Goal: Task Accomplishment & Management: Complete application form

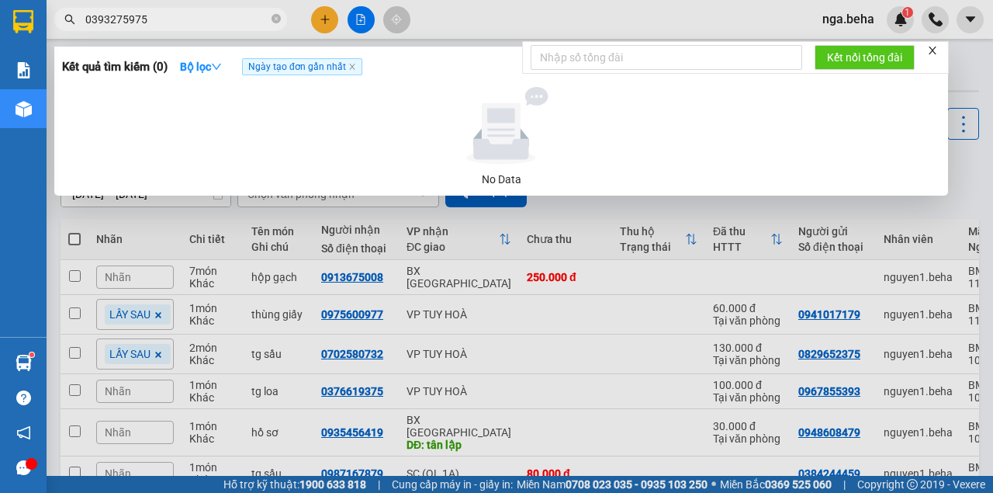
click at [180, 23] on input "0393275975" at bounding box center [176, 19] width 183 height 17
click at [131, 14] on input "58" at bounding box center [176, 19] width 183 height 17
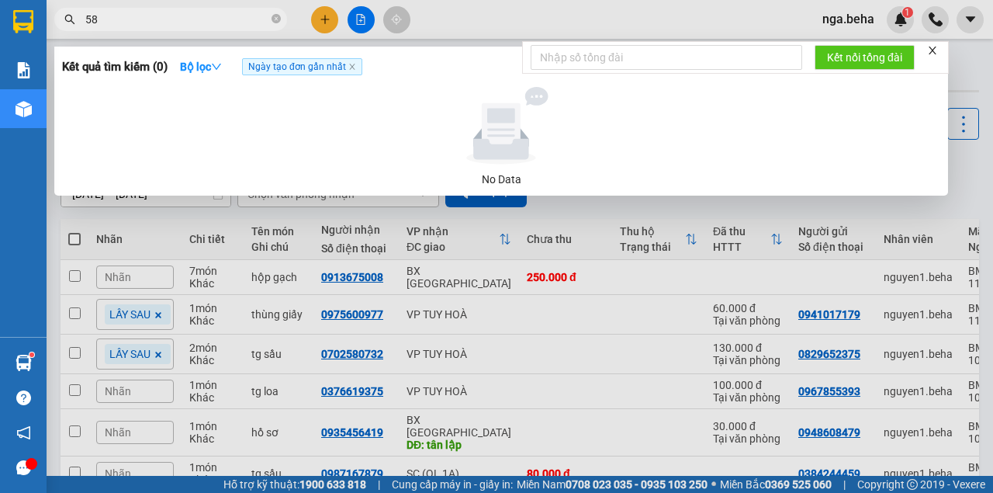
click at [132, 13] on input "58" at bounding box center [176, 19] width 183 height 17
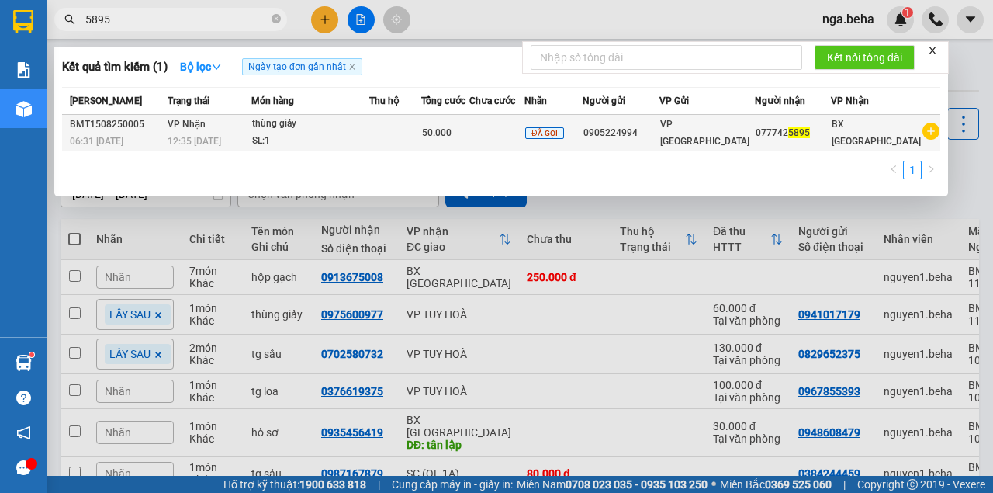
type input "5895"
click at [399, 126] on td at bounding box center [395, 133] width 52 height 36
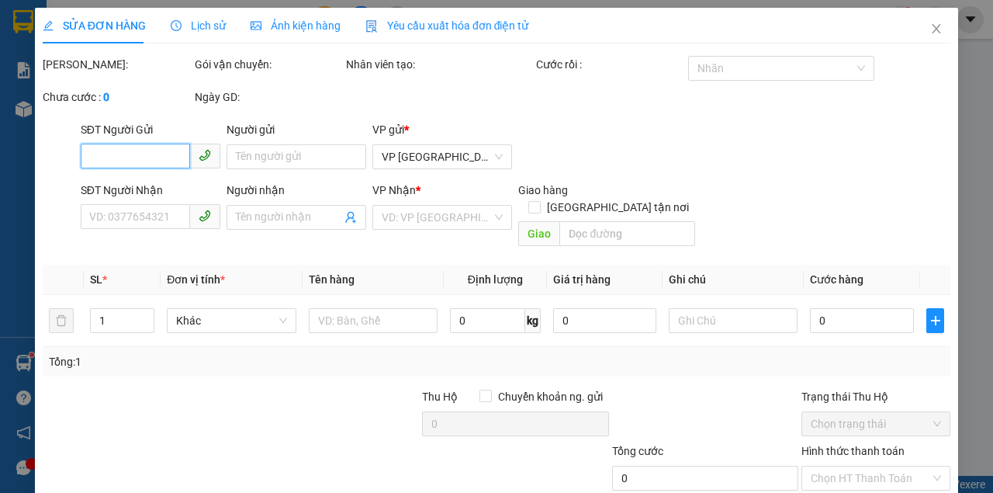
type input "0905224994"
type input "0777425895"
type input "50.000"
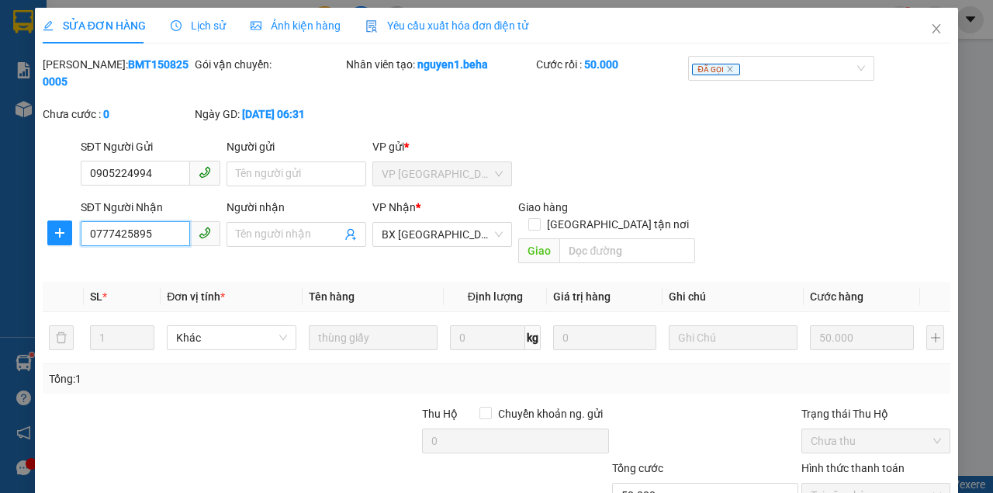
click at [161, 241] on input "0777425895" at bounding box center [135, 233] width 109 height 25
click at [148, 236] on input "0777425895" at bounding box center [135, 233] width 109 height 25
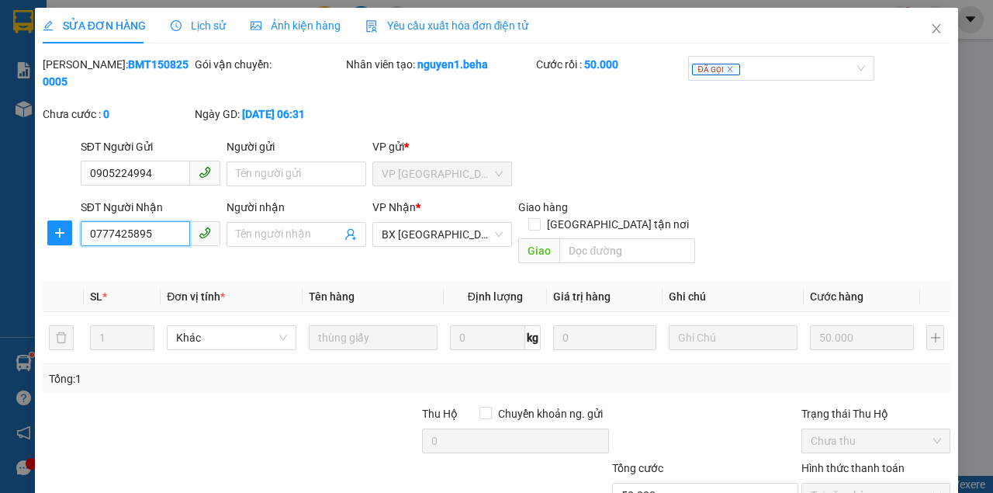
click at [148, 236] on input "0777425895" at bounding box center [135, 233] width 109 height 25
click at [152, 237] on input "0777425895" at bounding box center [135, 233] width 109 height 25
click at [163, 234] on input "0777425895" at bounding box center [135, 233] width 109 height 25
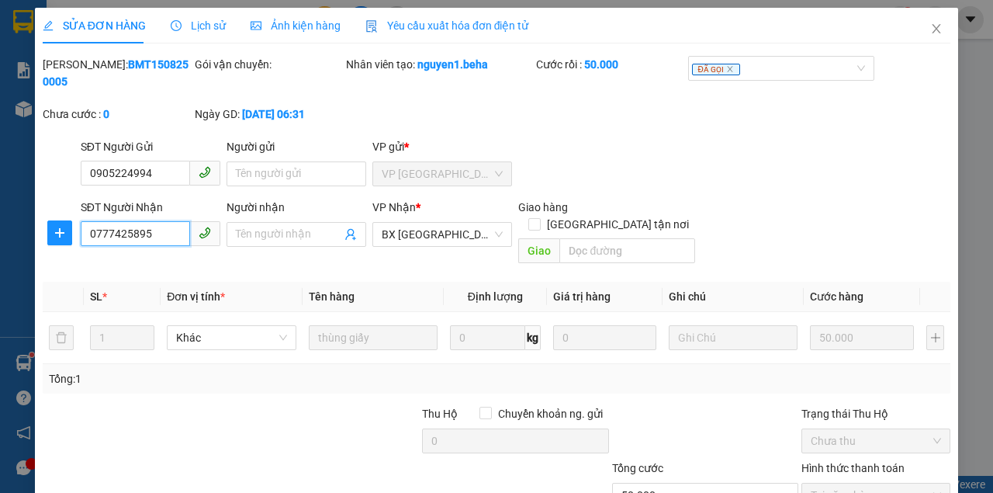
click at [163, 234] on input "0777425895" at bounding box center [135, 233] width 109 height 25
click at [163, 233] on input "0777425895" at bounding box center [135, 233] width 109 height 25
click at [933, 29] on icon "close" at bounding box center [936, 28] width 12 height 12
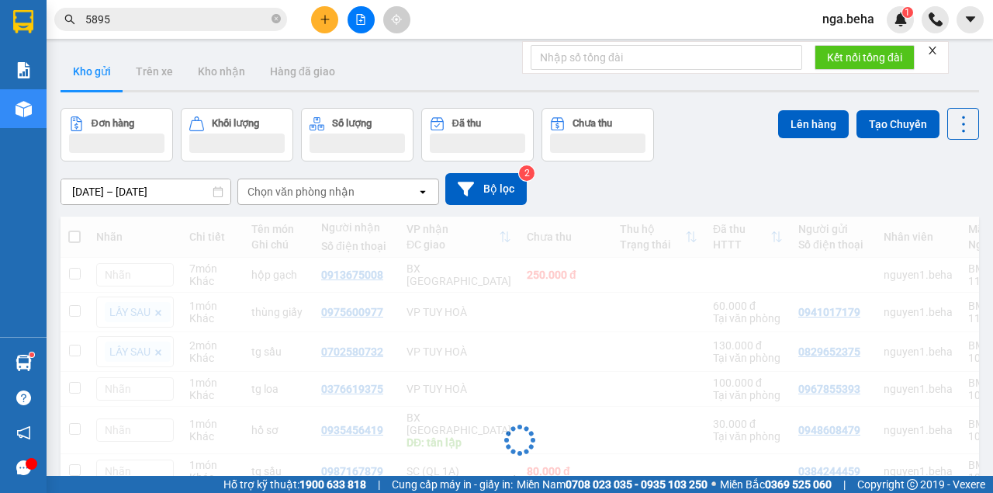
click at [171, 25] on input "5895" at bounding box center [176, 19] width 183 height 17
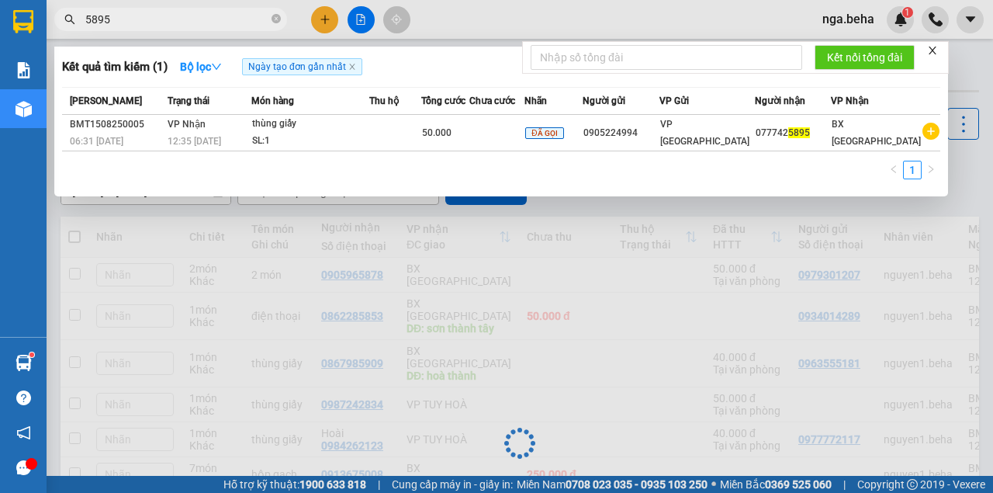
click at [171, 25] on input "5895" at bounding box center [176, 19] width 183 height 17
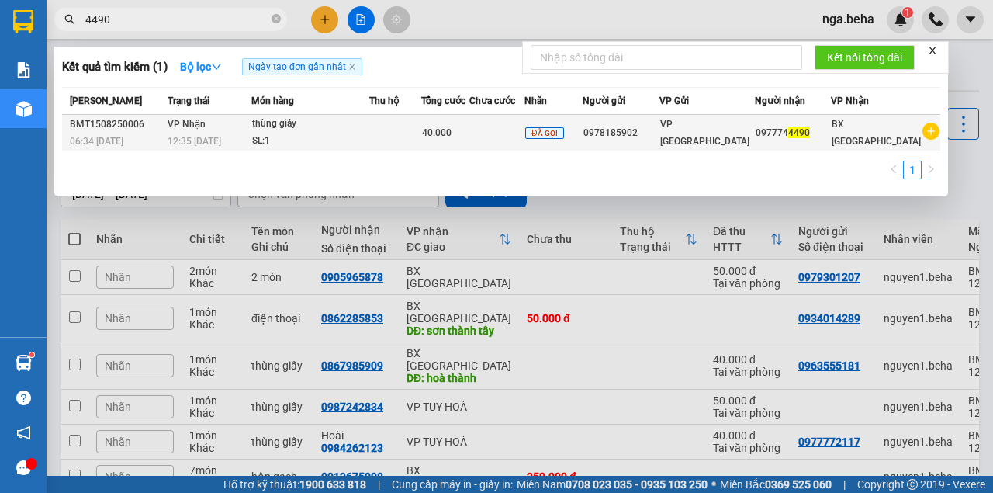
type input "4490"
click at [369, 146] on div "SL: 1" at bounding box center [310, 141] width 116 height 17
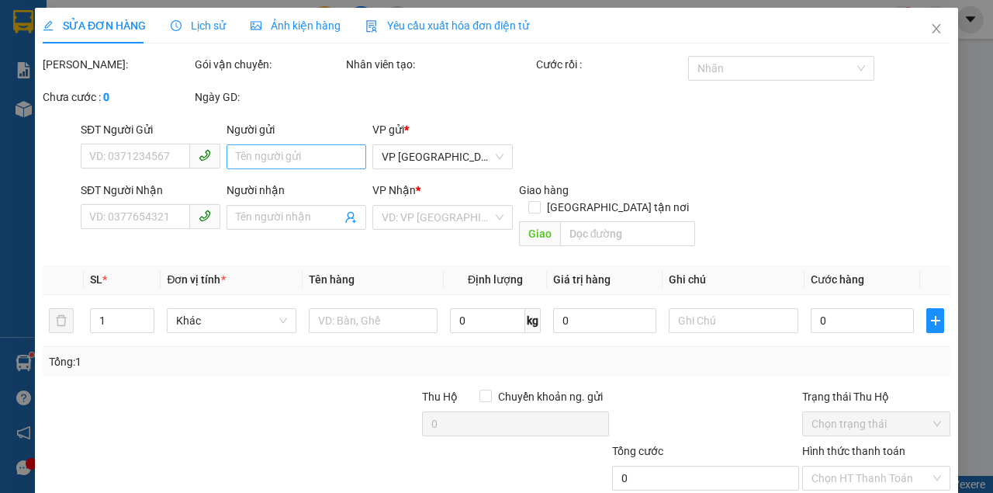
type input "0978185902"
type input "0977744490"
type input "40.000"
type input "0"
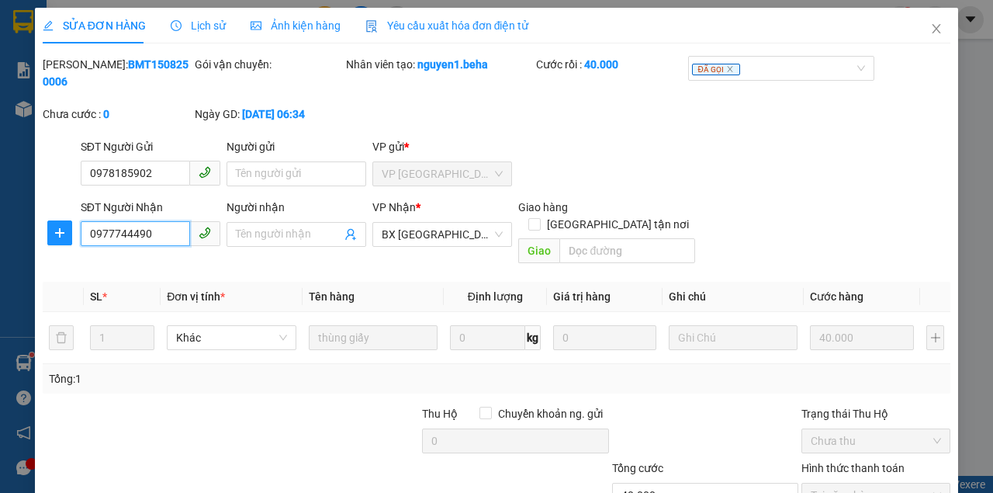
click at [144, 240] on input "0977744490" at bounding box center [135, 233] width 109 height 25
click at [939, 33] on span "Close" at bounding box center [936, 29] width 43 height 43
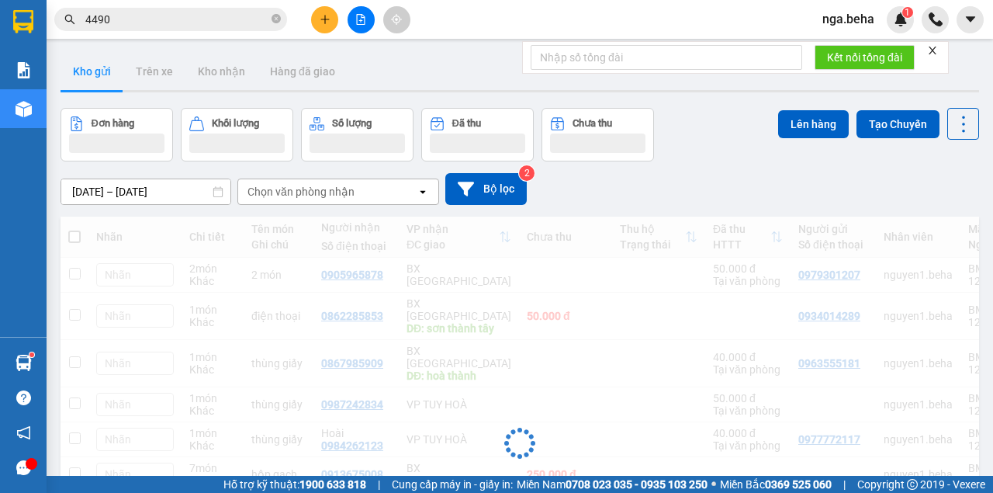
click at [140, 25] on input "4490" at bounding box center [176, 19] width 183 height 17
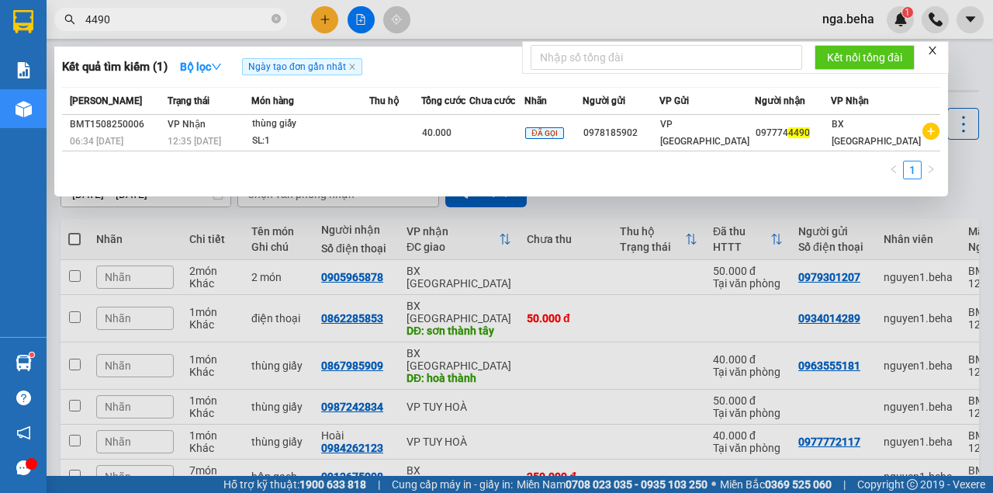
click at [140, 25] on input "4490" at bounding box center [176, 19] width 183 height 17
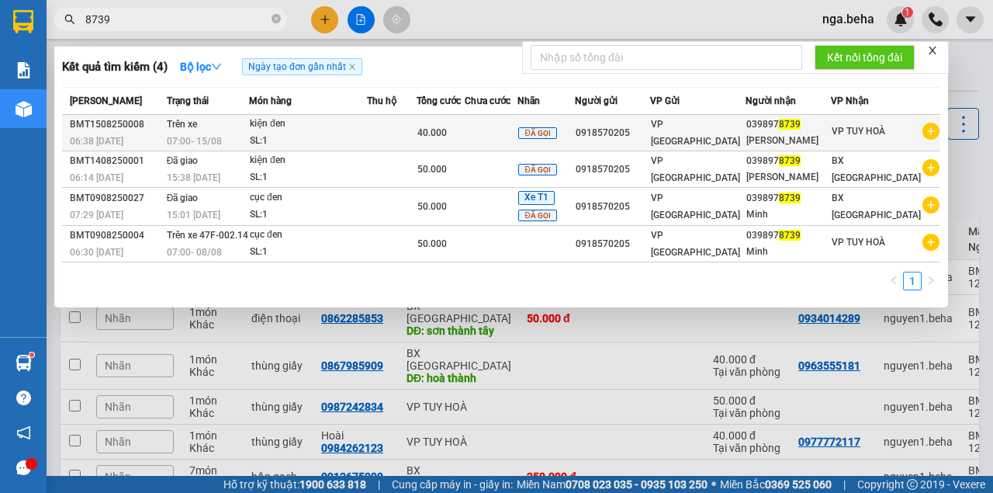
type input "8739"
click at [458, 148] on td "40.000" at bounding box center [441, 133] width 48 height 36
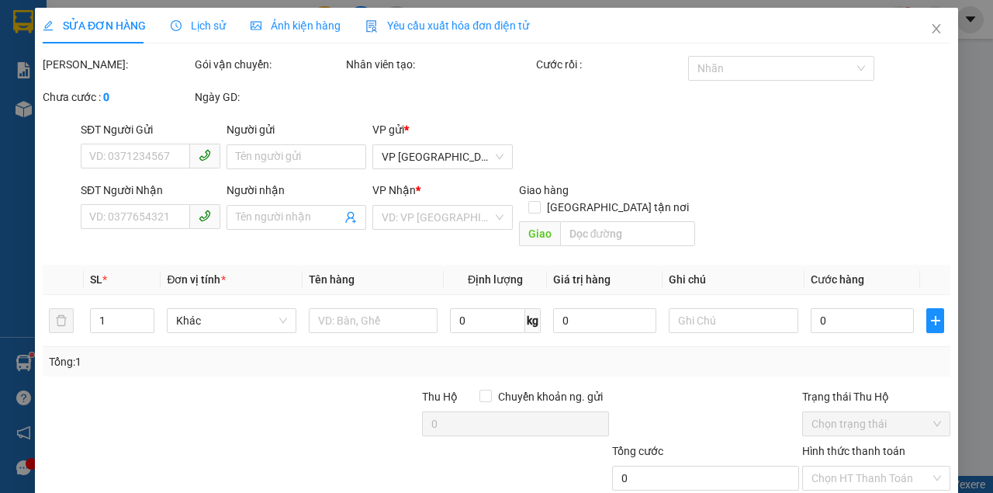
type input "0918570205"
type input "0398978739"
type input "[PERSON_NAME]"
type input "40.000"
type input "0"
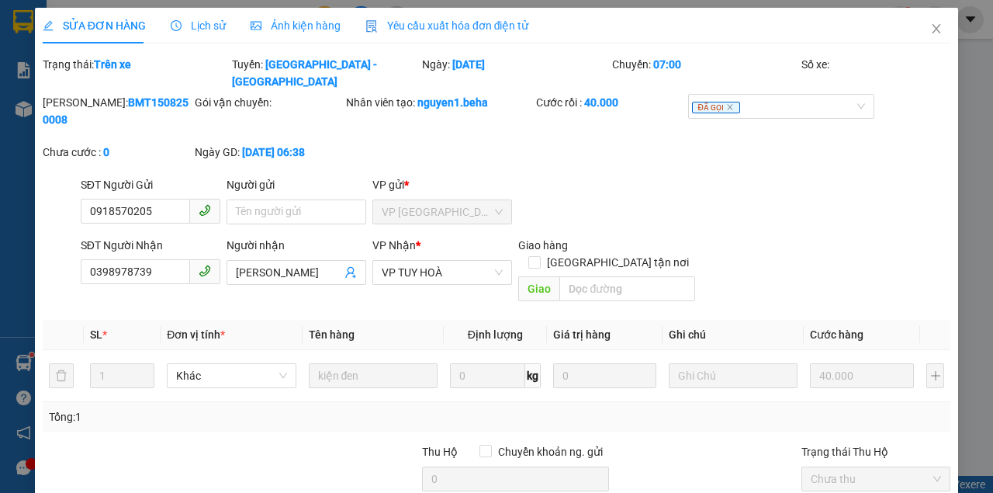
click at [146, 237] on div "SĐT Người Nhận" at bounding box center [151, 245] width 140 height 17
click at [146, 259] on input "0398978739" at bounding box center [135, 271] width 109 height 25
click at [157, 259] on input "0398978739" at bounding box center [135, 271] width 109 height 25
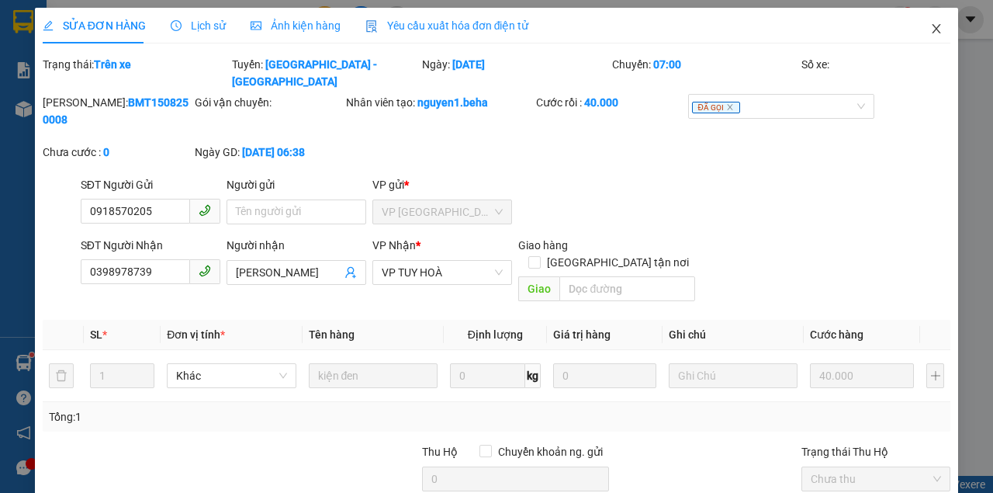
click at [930, 34] on icon "close" at bounding box center [936, 28] width 12 height 12
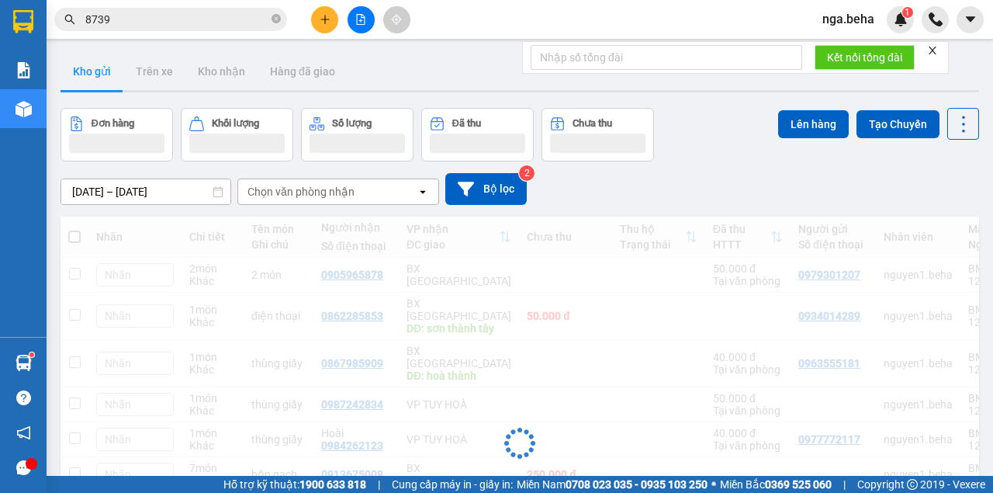
click at [153, 20] on input "8739" at bounding box center [176, 19] width 183 height 17
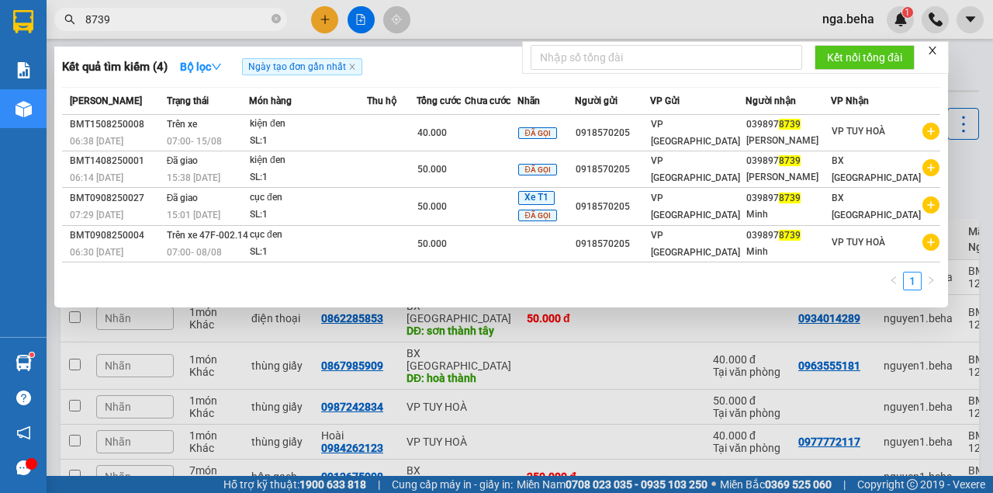
click at [153, 20] on input "8739" at bounding box center [176, 19] width 183 height 17
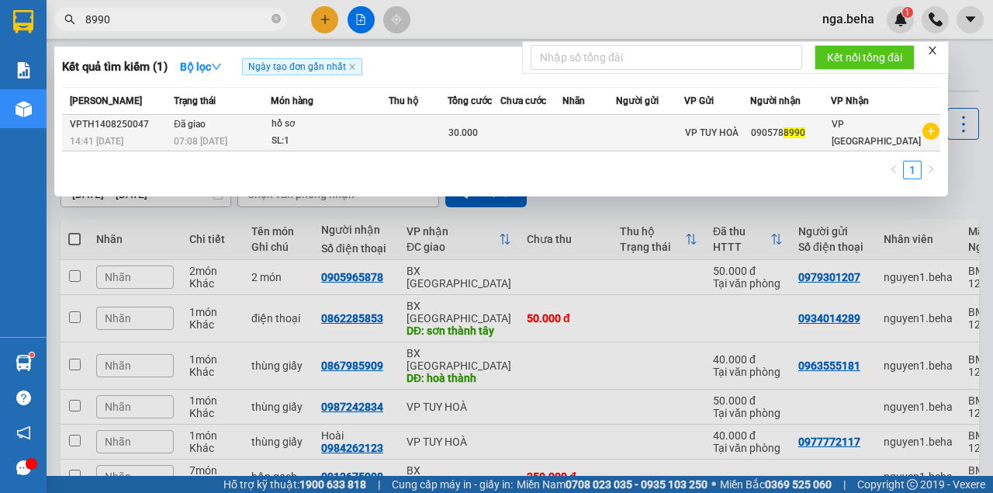
type input "8990"
click at [375, 130] on div "hồ sơ" at bounding box center [330, 124] width 116 height 17
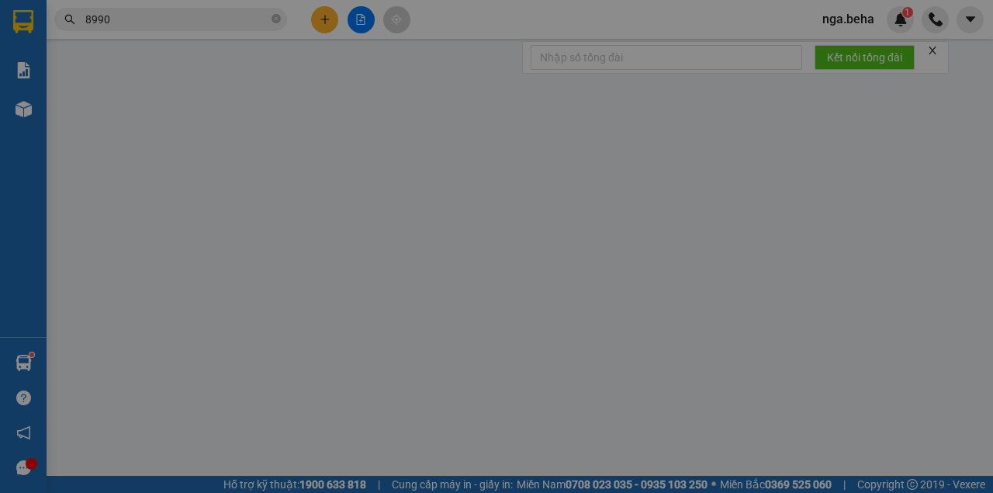
type input "0905788990"
type input "30.000"
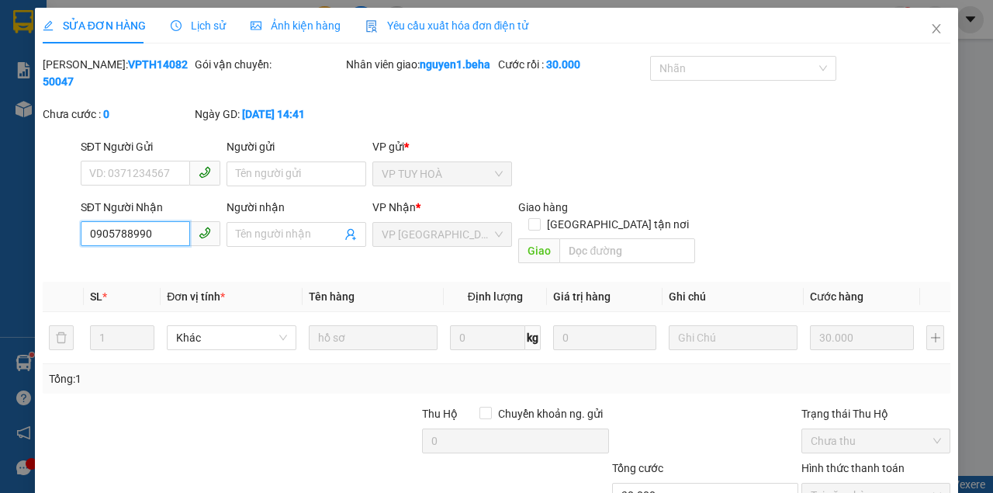
click at [164, 235] on input "0905788990" at bounding box center [135, 233] width 109 height 25
click at [926, 36] on span "Close" at bounding box center [936, 29] width 43 height 43
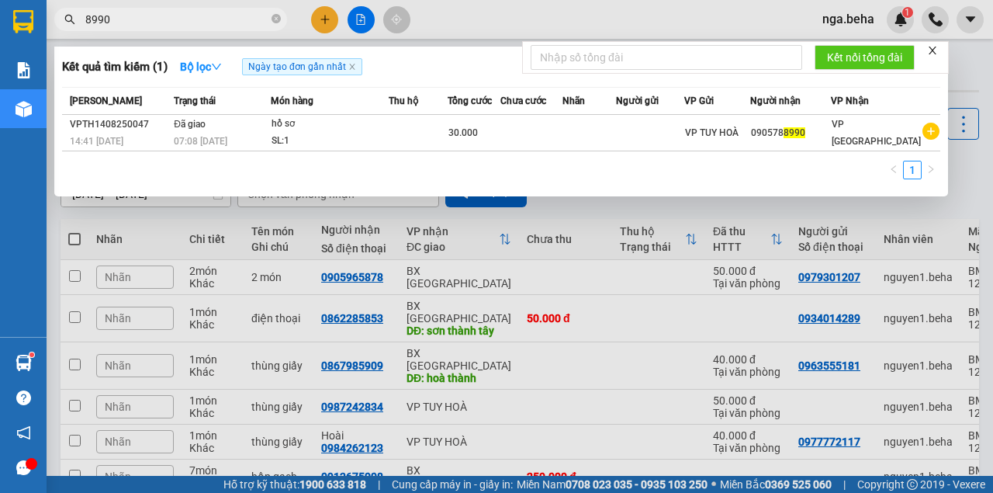
click at [175, 21] on input "8990" at bounding box center [176, 19] width 183 height 17
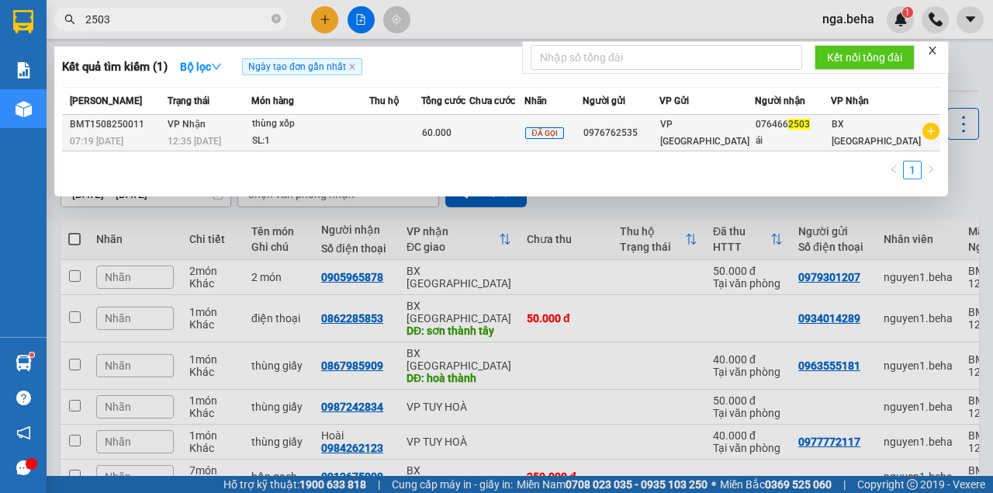
type input "2503"
click at [369, 137] on div "SL: 1" at bounding box center [310, 141] width 116 height 17
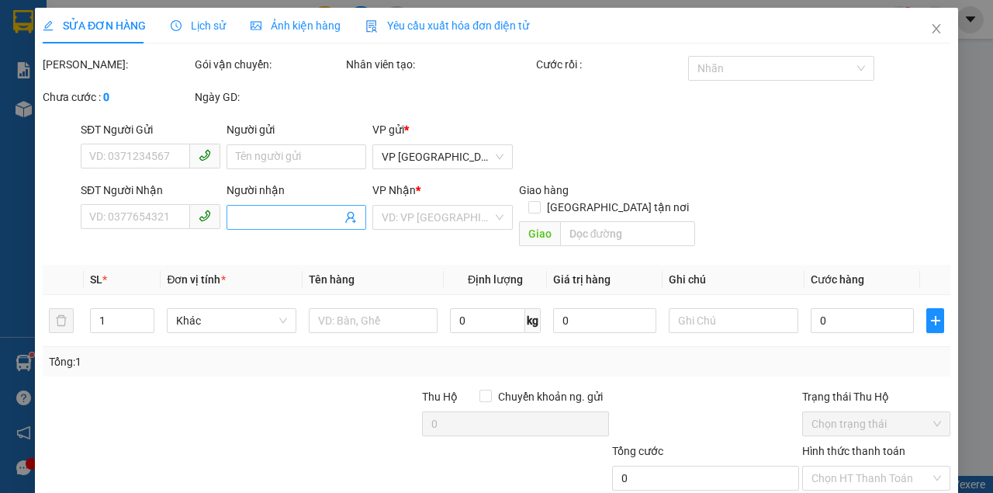
type input "0976762535"
type input "0764662503"
type input "ái"
type input "60.000"
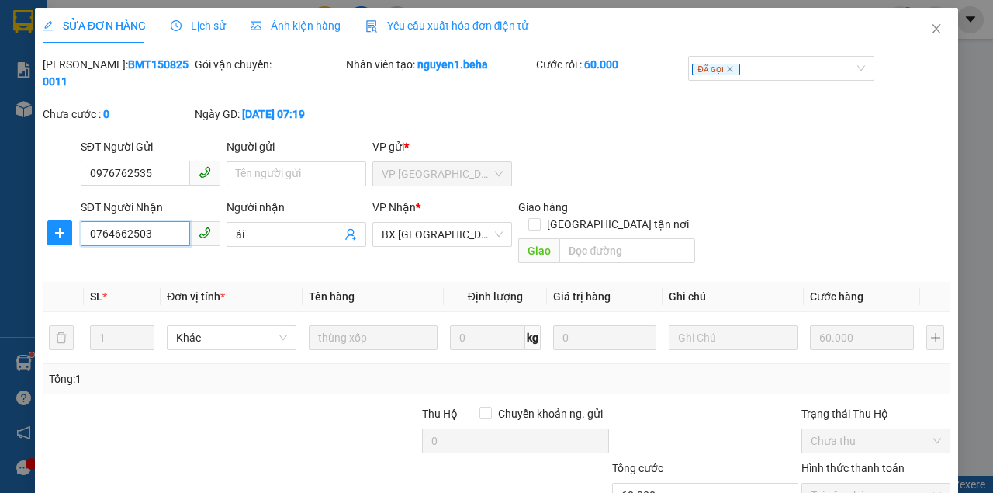
click at [155, 231] on input "0764662503" at bounding box center [135, 233] width 109 height 25
drag, startPoint x: 925, startPoint y: 28, endPoint x: 118, endPoint y: 11, distance: 807.0
click at [920, 28] on span "Close" at bounding box center [936, 29] width 43 height 43
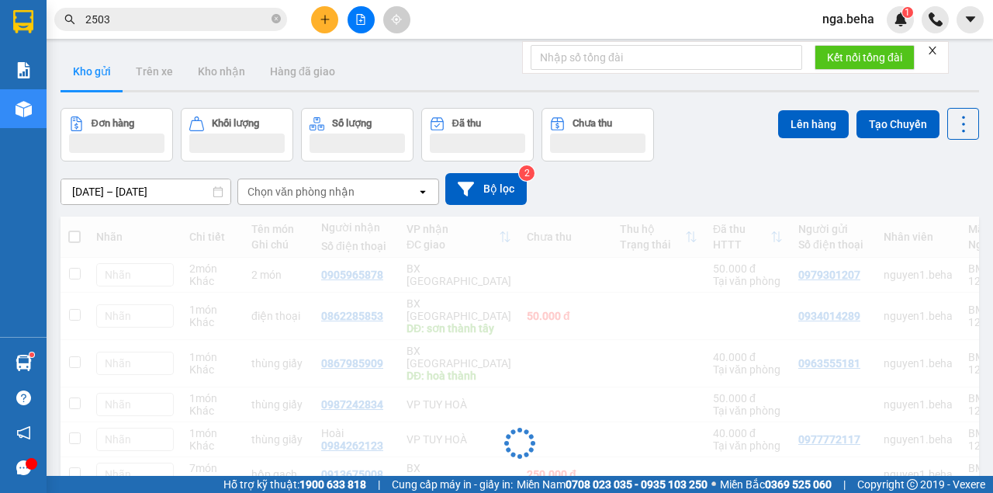
click at [143, 26] on input "2503" at bounding box center [176, 19] width 183 height 17
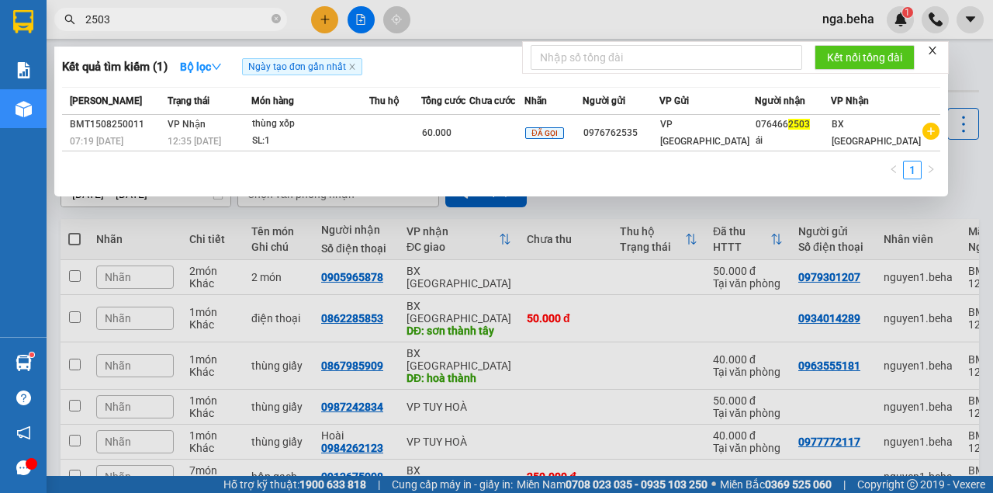
click at [143, 26] on input "2503" at bounding box center [176, 19] width 183 height 17
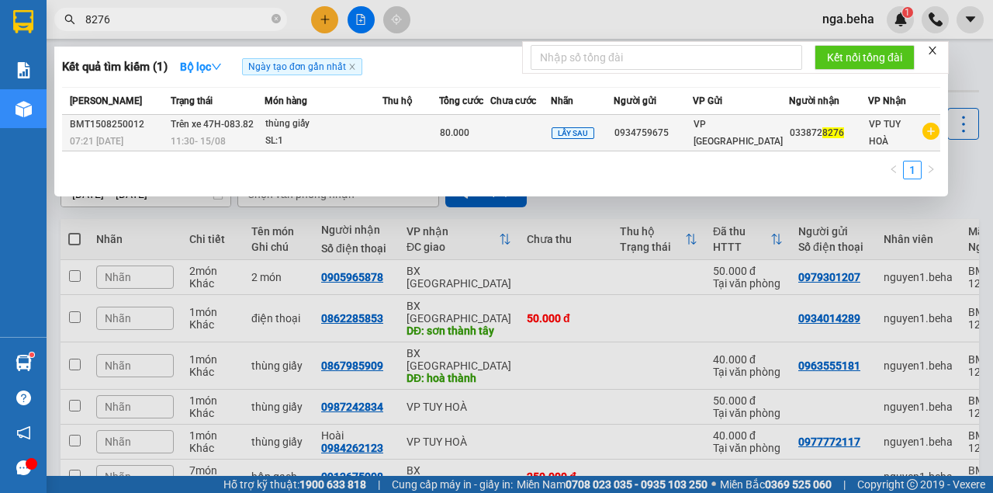
type input "8276"
click at [391, 133] on td at bounding box center [410, 133] width 57 height 36
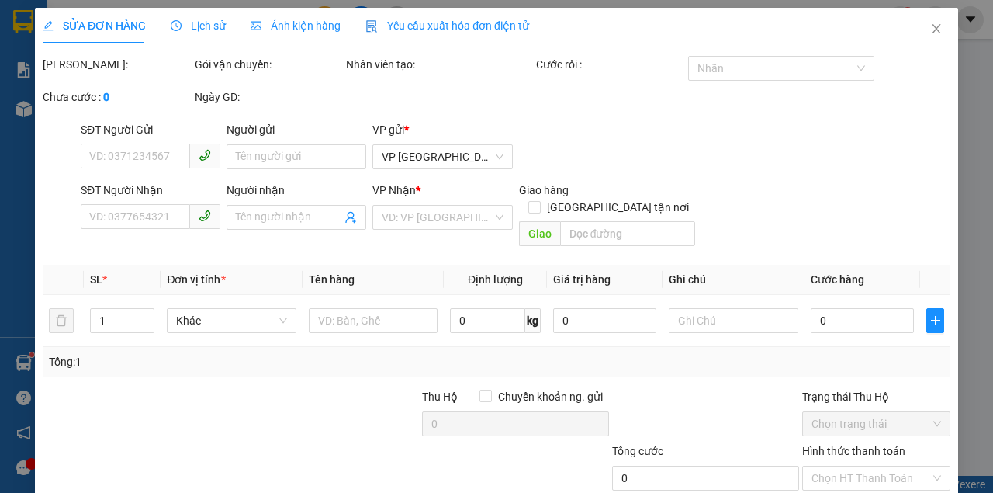
type input "0934759675"
type input "0338728276"
type input "80.000"
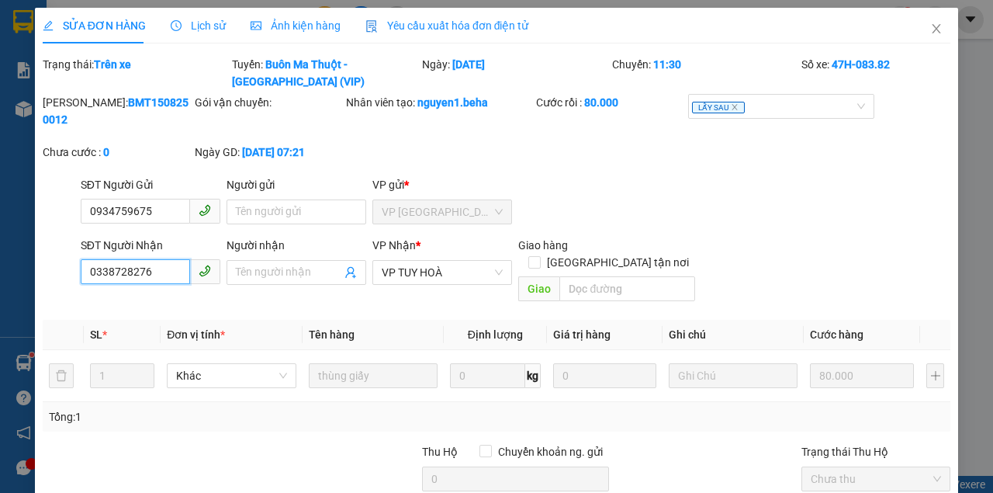
click at [156, 259] on input "0338728276" at bounding box center [135, 271] width 109 height 25
click at [930, 25] on icon "close" at bounding box center [936, 28] width 12 height 12
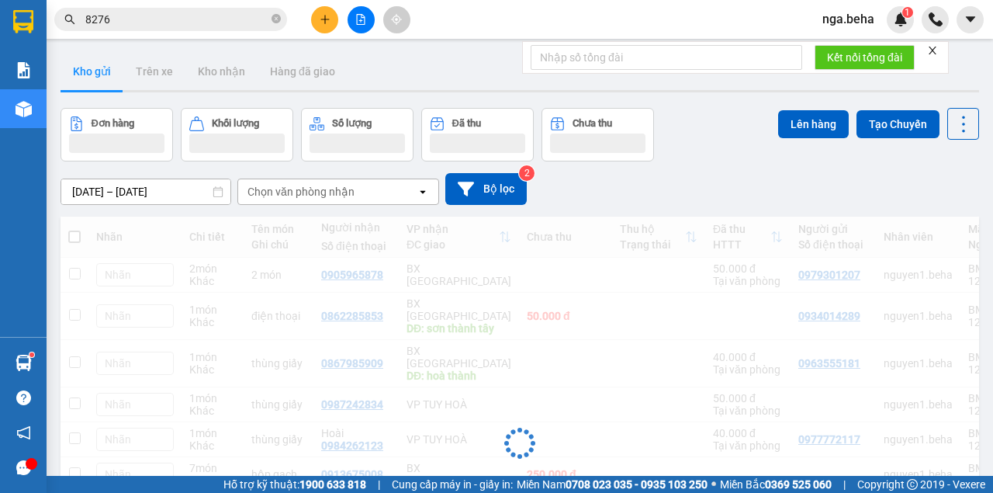
click at [140, 21] on input "8276" at bounding box center [176, 19] width 183 height 17
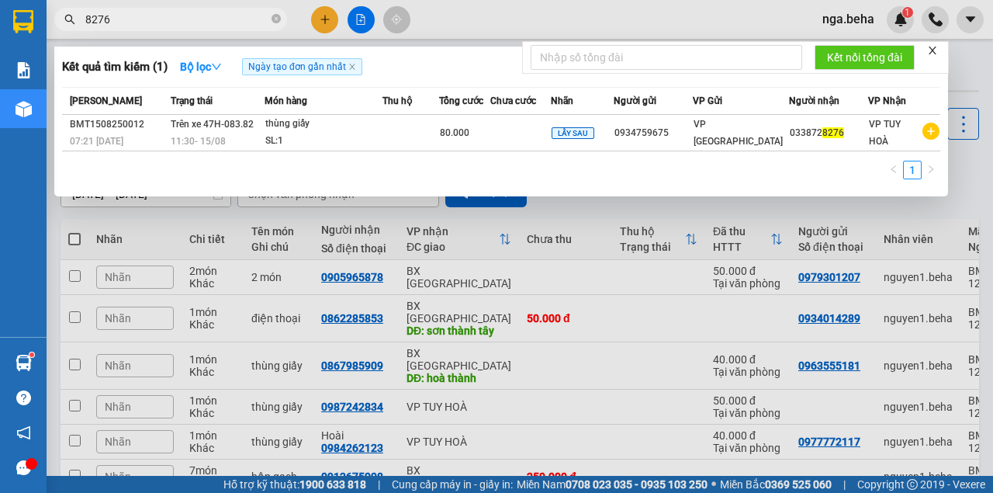
click at [140, 21] on input "8276" at bounding box center [176, 19] width 183 height 17
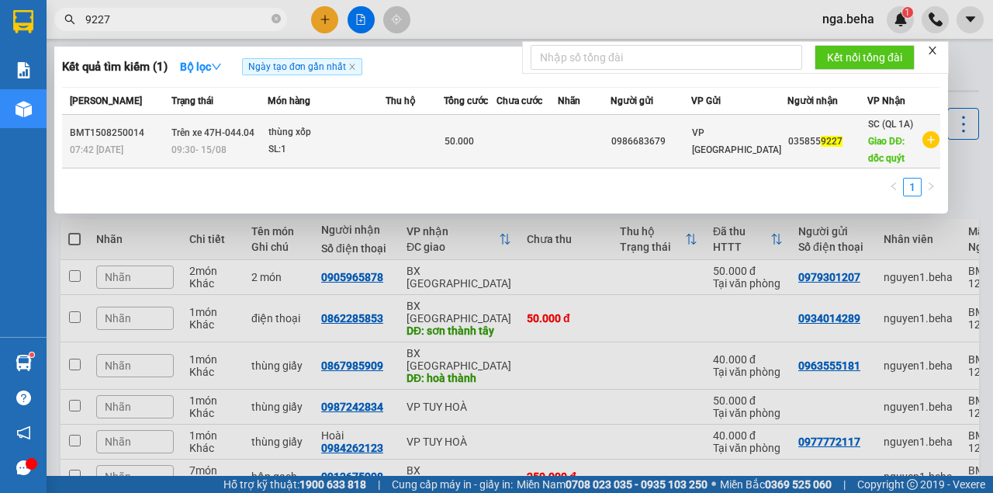
type input "9227"
click at [317, 144] on div "SL: 1" at bounding box center [326, 149] width 116 height 17
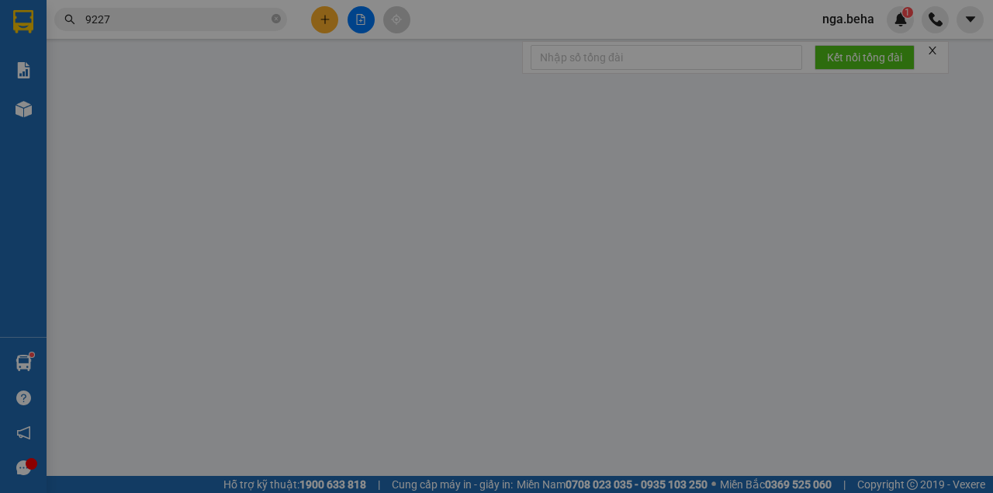
type input "0986683679"
type input "0358559227"
type input "dốc quýt"
type input "50.000"
type input "0"
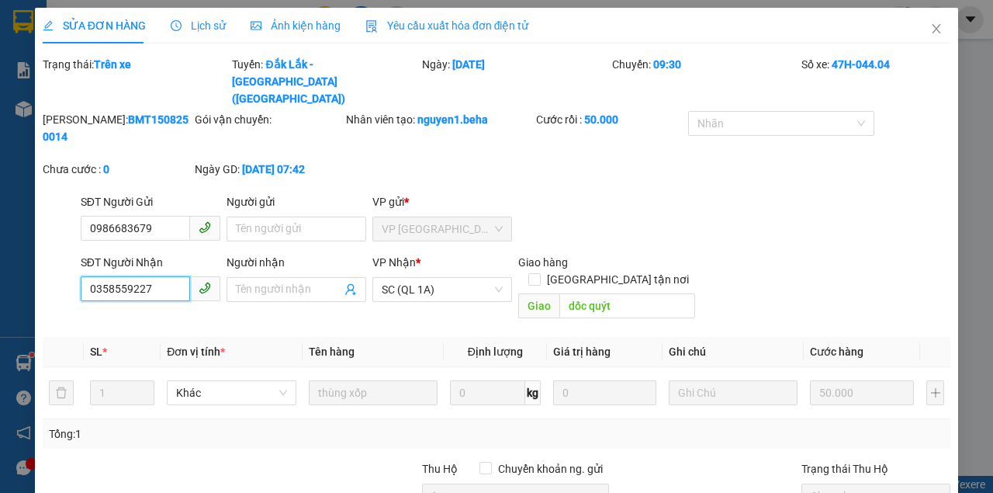
click at [161, 276] on input "0358559227" at bounding box center [135, 288] width 109 height 25
click at [930, 30] on icon "close" at bounding box center [936, 28] width 12 height 12
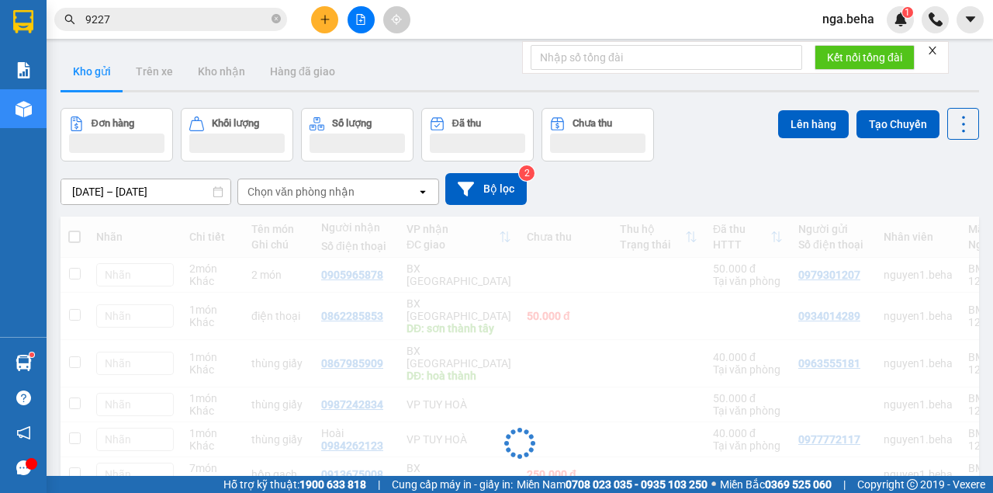
click at [137, 20] on input "9227" at bounding box center [176, 19] width 183 height 17
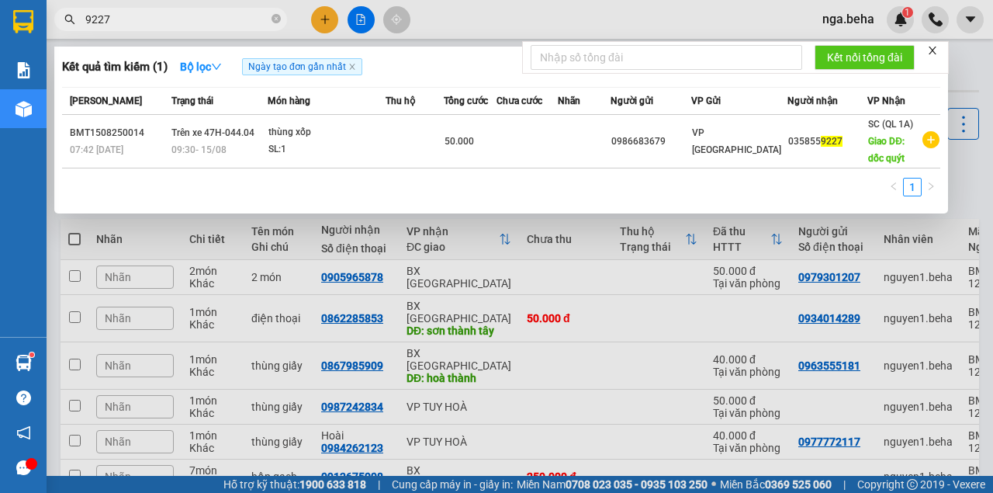
click at [137, 20] on input "9227" at bounding box center [176, 19] width 183 height 17
click at [144, 18] on input "9227" at bounding box center [176, 19] width 183 height 17
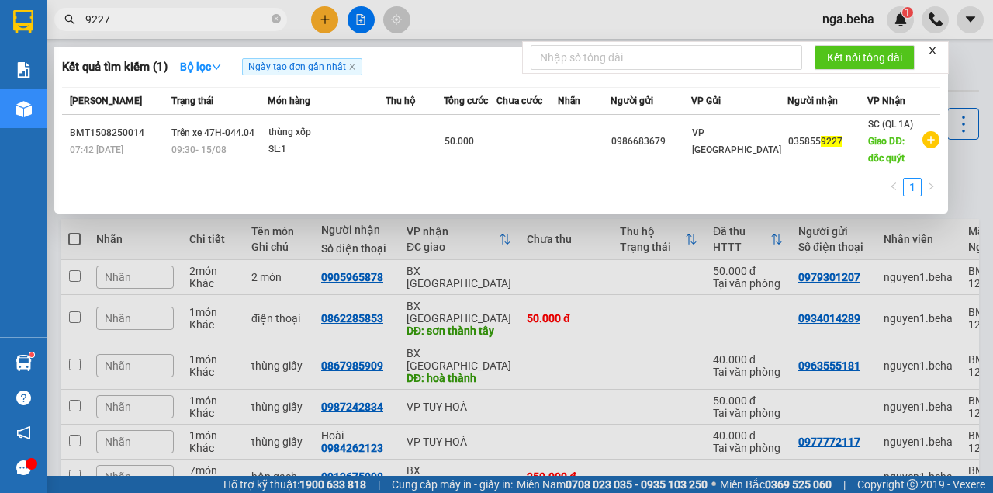
click at [144, 18] on input "9227" at bounding box center [176, 19] width 183 height 17
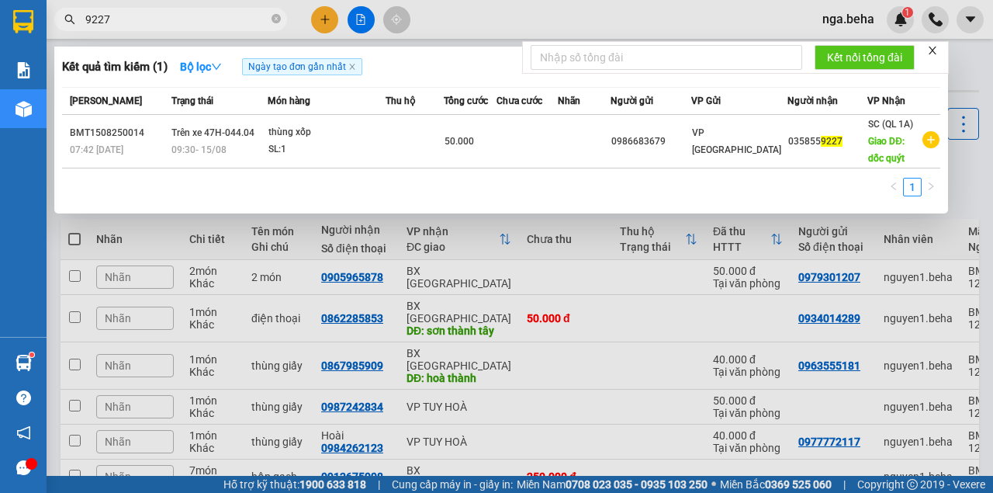
click at [144, 18] on input "9227" at bounding box center [176, 19] width 183 height 17
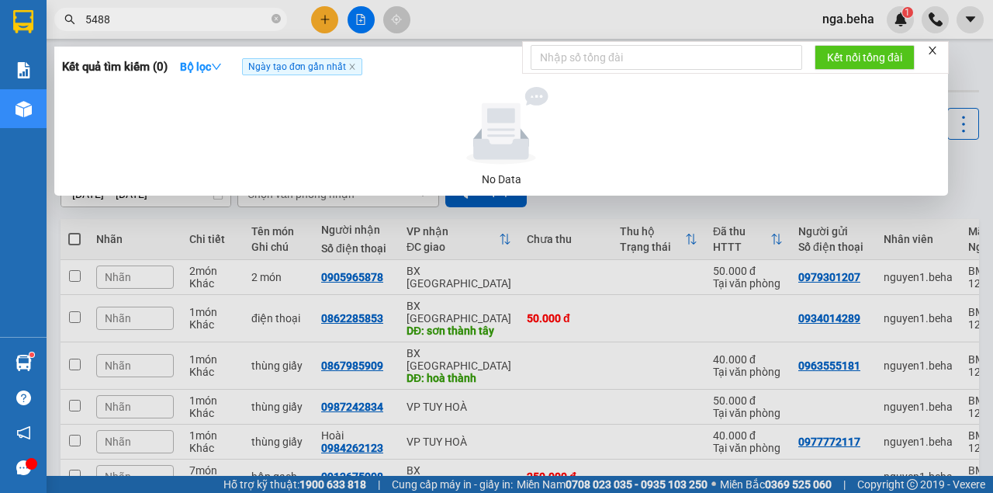
click at [153, 23] on input "5488" at bounding box center [176, 19] width 183 height 17
click at [164, 22] on input "5488" at bounding box center [176, 19] width 183 height 17
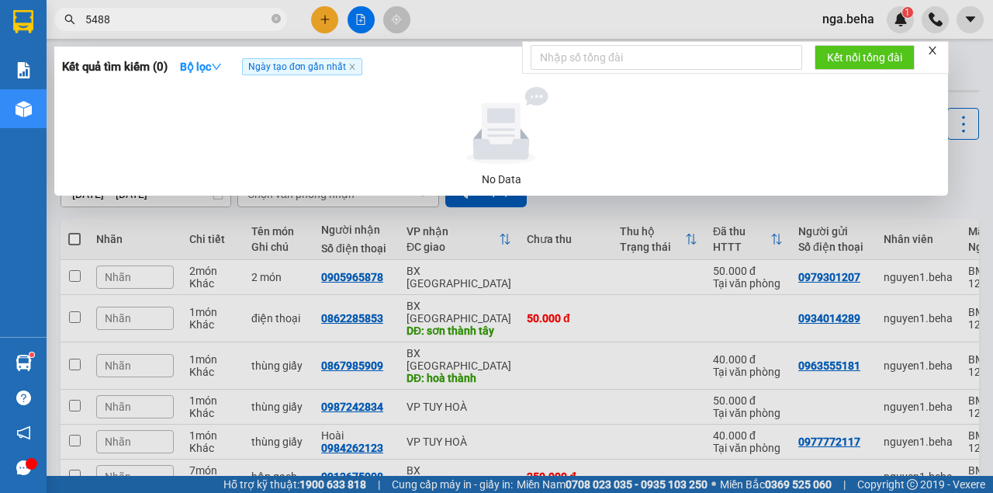
click at [164, 22] on input "5488" at bounding box center [176, 19] width 183 height 17
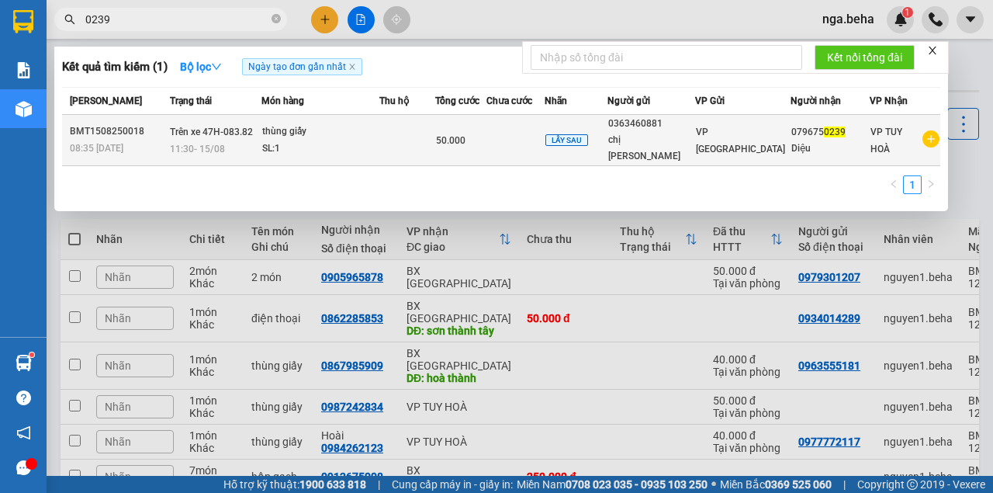
type input "0239"
click at [357, 140] on div "SL: 1" at bounding box center [320, 148] width 116 height 17
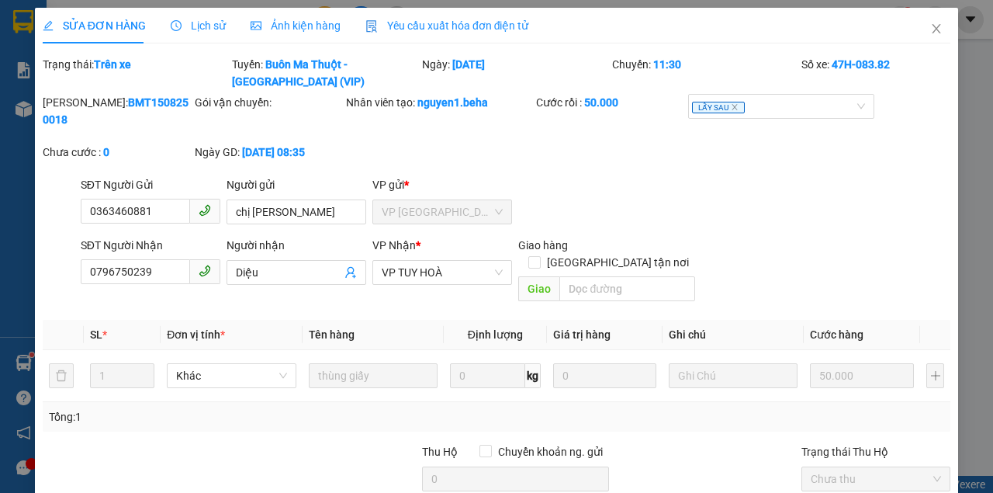
type input "0363460881"
type input "chị [PERSON_NAME]"
type input "0796750239"
type input "Diệu"
type input "50.000"
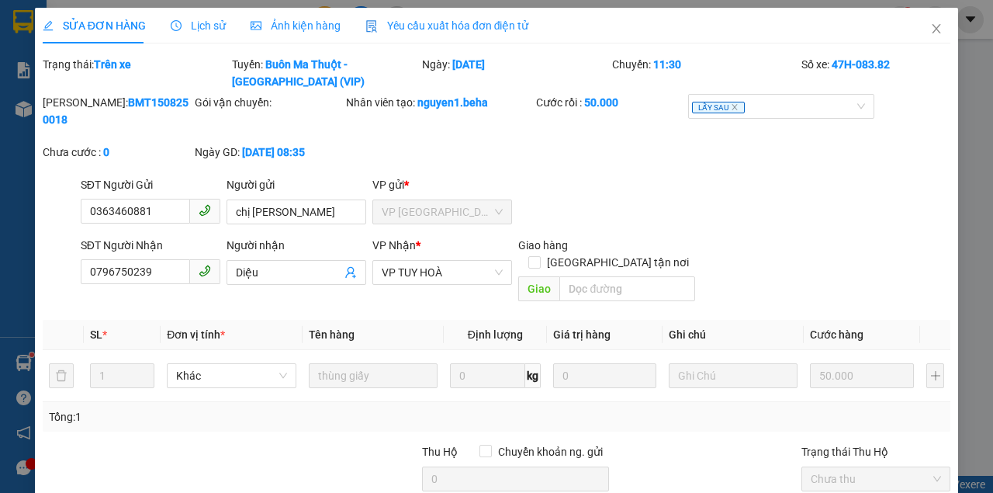
type input "0"
click at [158, 273] on input "0796750239" at bounding box center [135, 271] width 109 height 25
click at [930, 26] on icon "close" at bounding box center [936, 28] width 12 height 12
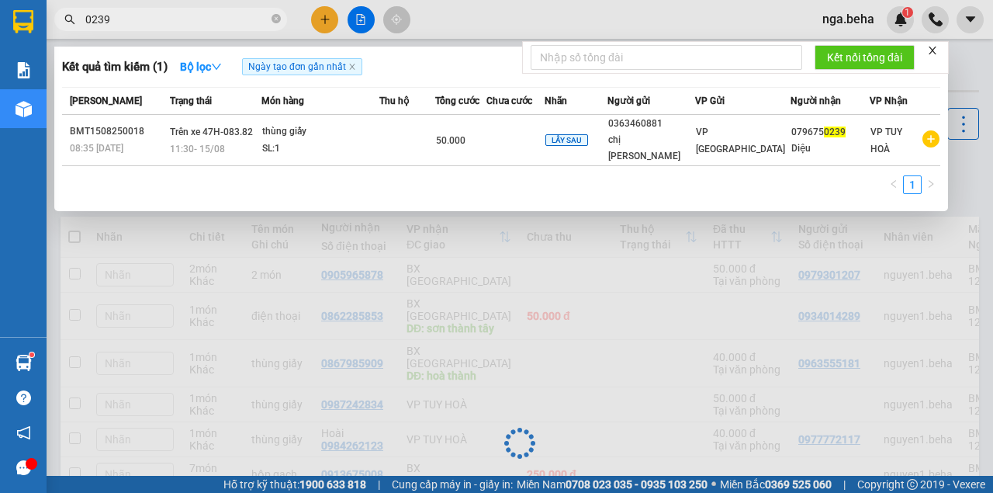
click at [161, 14] on input "0239" at bounding box center [176, 19] width 183 height 17
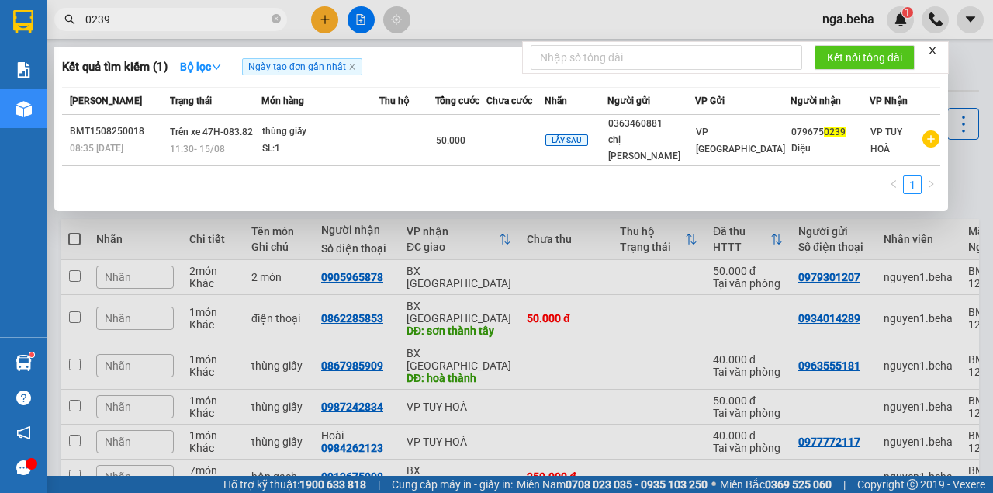
click at [161, 14] on input "0239" at bounding box center [176, 19] width 183 height 17
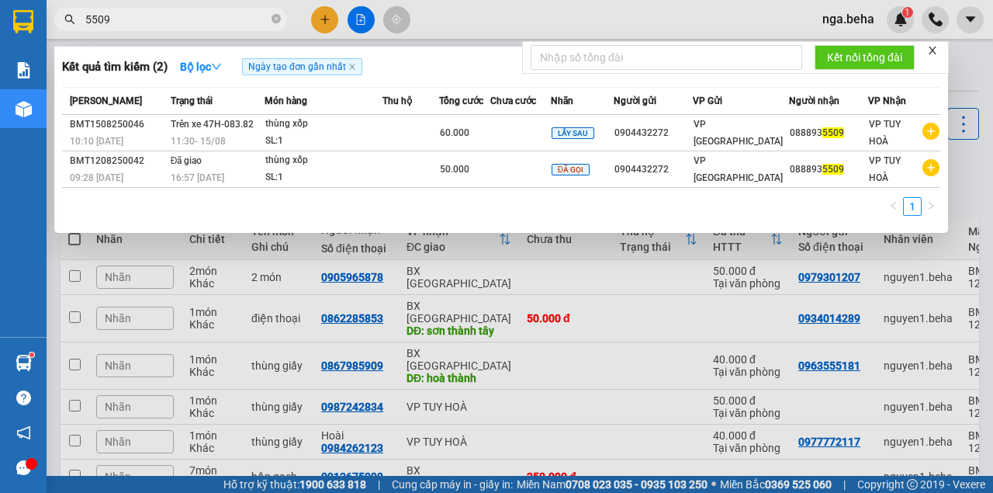
type input "5509"
click at [121, 29] on span "5509" at bounding box center [170, 19] width 233 height 23
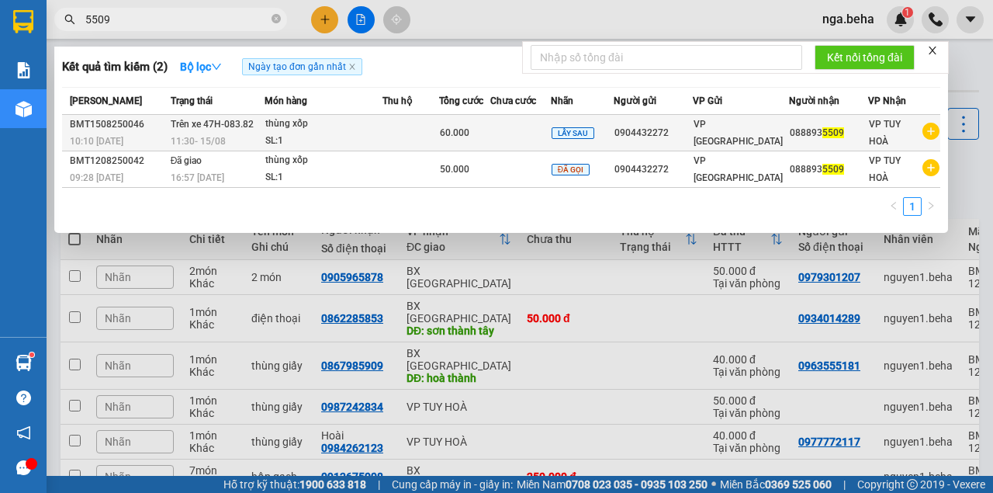
click at [327, 140] on div "SL: 1" at bounding box center [323, 141] width 116 height 17
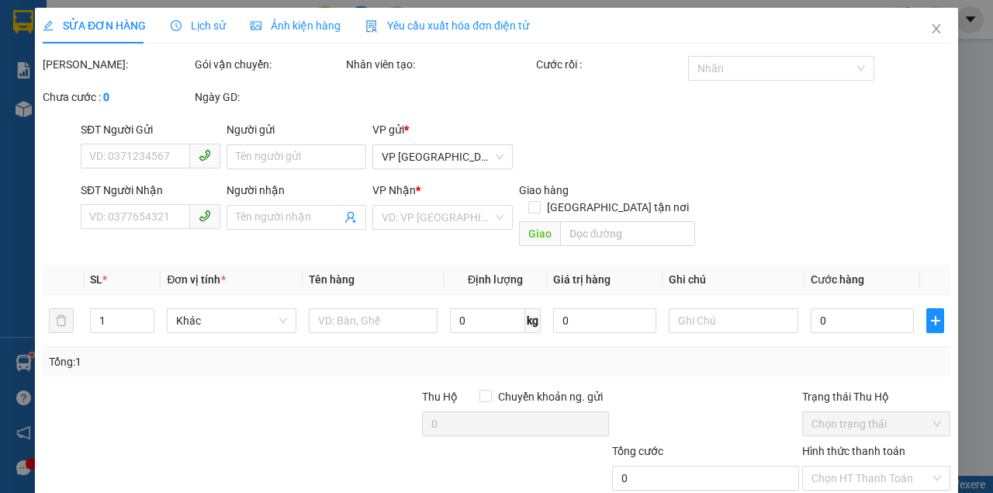
type input "0904432272"
type input "0888935509"
type input "60.000"
type input "0"
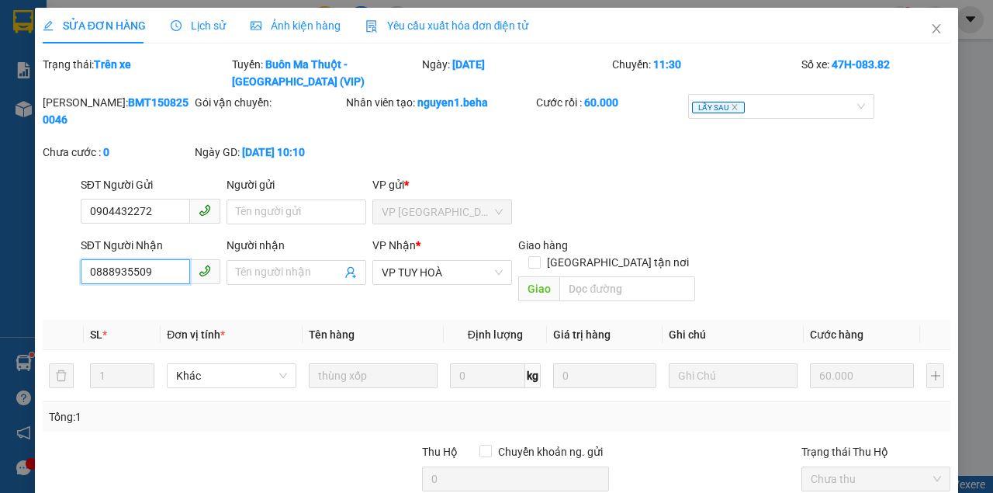
click at [174, 265] on input "0888935509" at bounding box center [135, 271] width 109 height 25
click at [933, 31] on icon "close" at bounding box center [937, 28] width 9 height 9
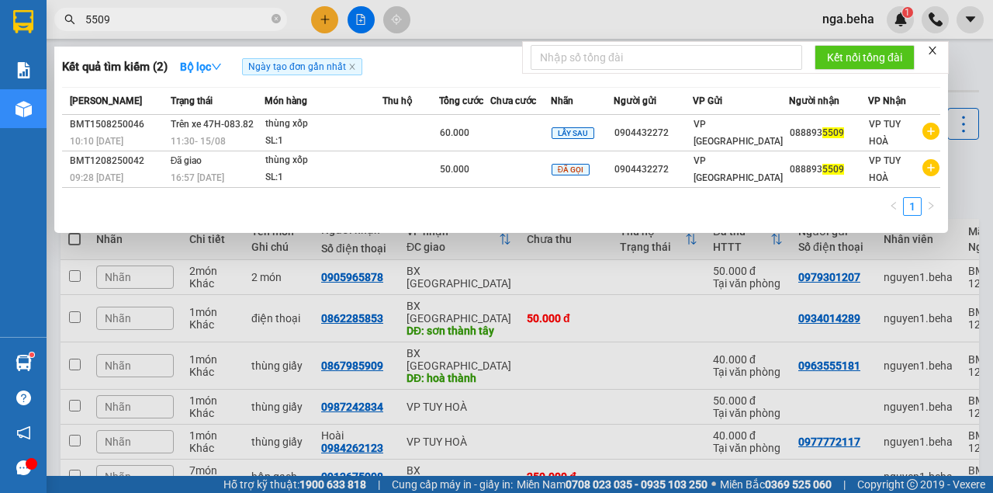
click at [122, 16] on input "5509" at bounding box center [176, 19] width 183 height 17
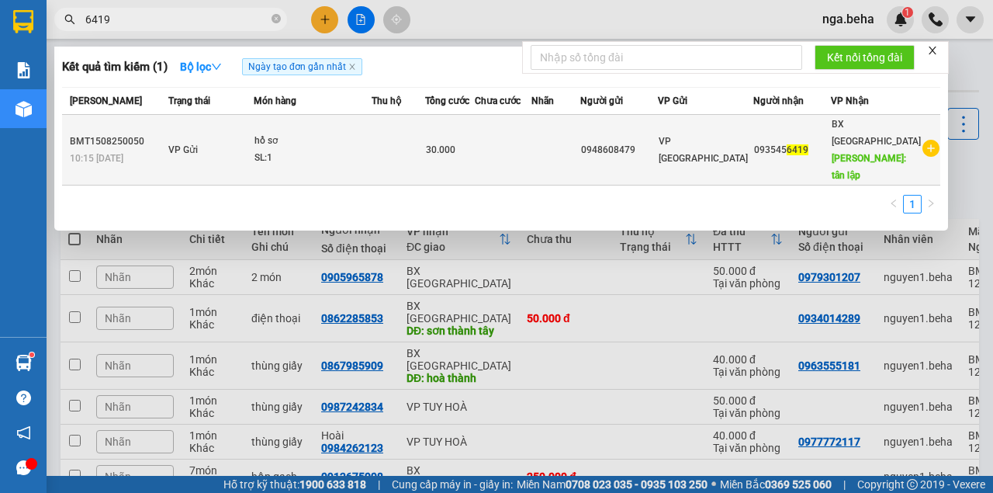
type input "6419"
click at [425, 137] on td at bounding box center [399, 150] width 54 height 71
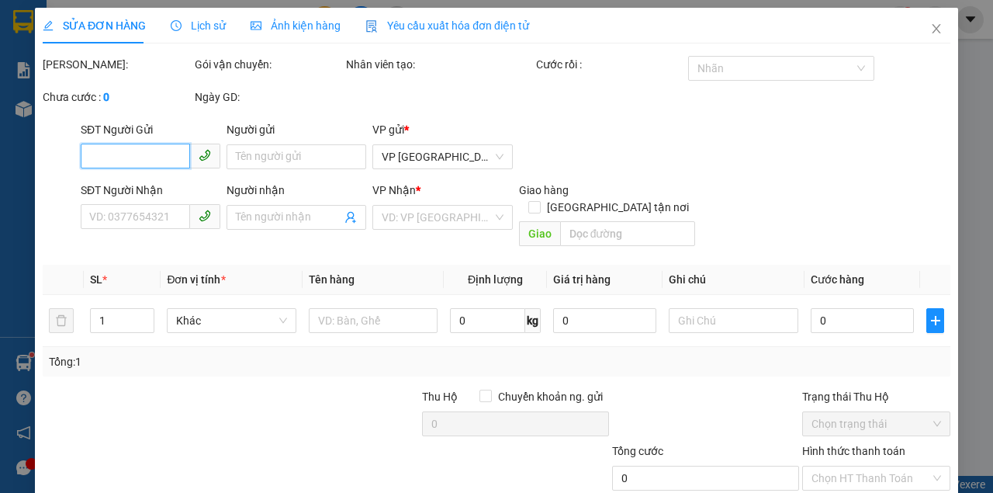
type input "0948608479"
type input "0935456419"
type input "tân lập"
type input "30.000"
type input "0"
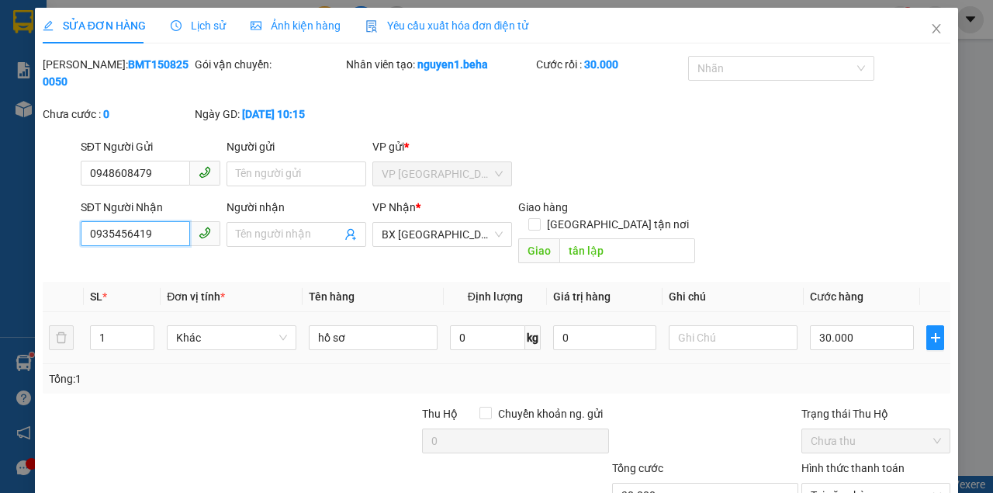
click at [154, 230] on input "0935456419" at bounding box center [135, 233] width 109 height 25
click at [933, 29] on icon "close" at bounding box center [937, 28] width 9 height 9
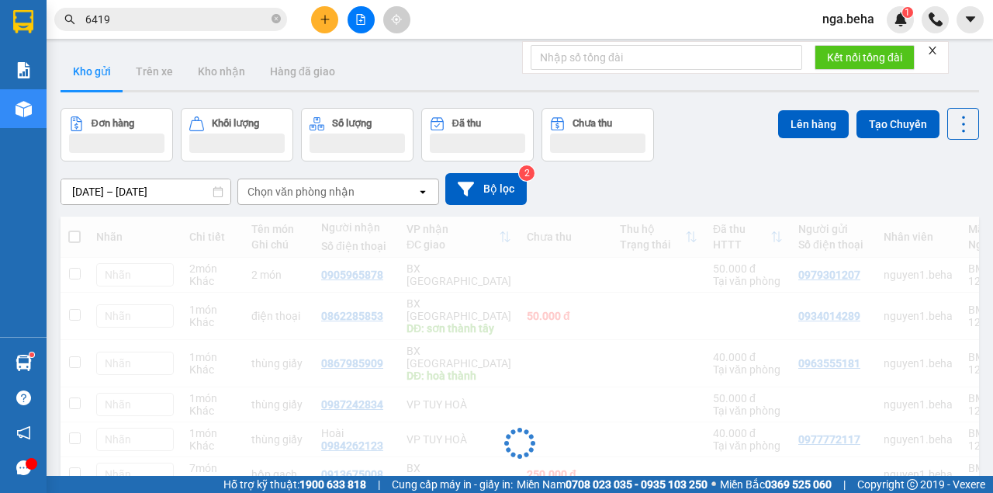
click at [140, 16] on input "6419" at bounding box center [176, 19] width 183 height 17
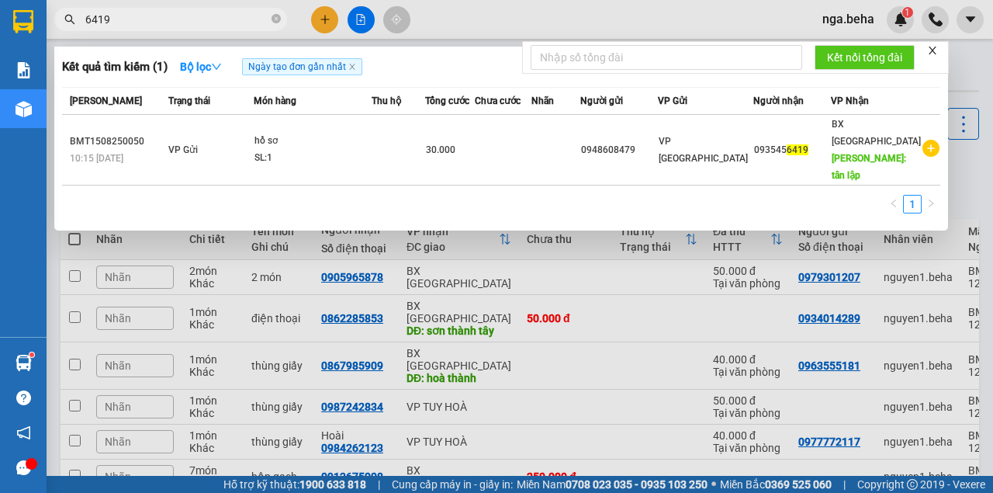
click at [140, 16] on input "6419" at bounding box center [176, 19] width 183 height 17
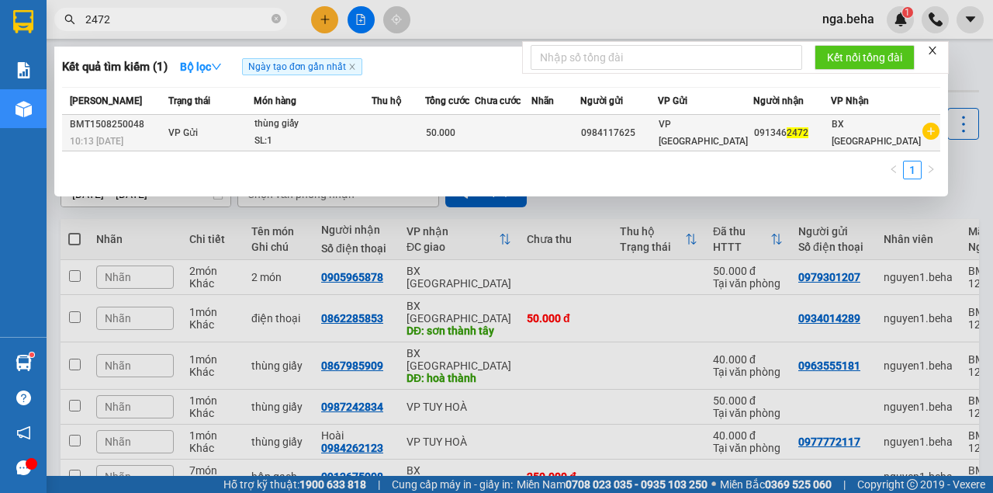
type input "2472"
click at [344, 133] on div "SL: 1" at bounding box center [312, 141] width 116 height 17
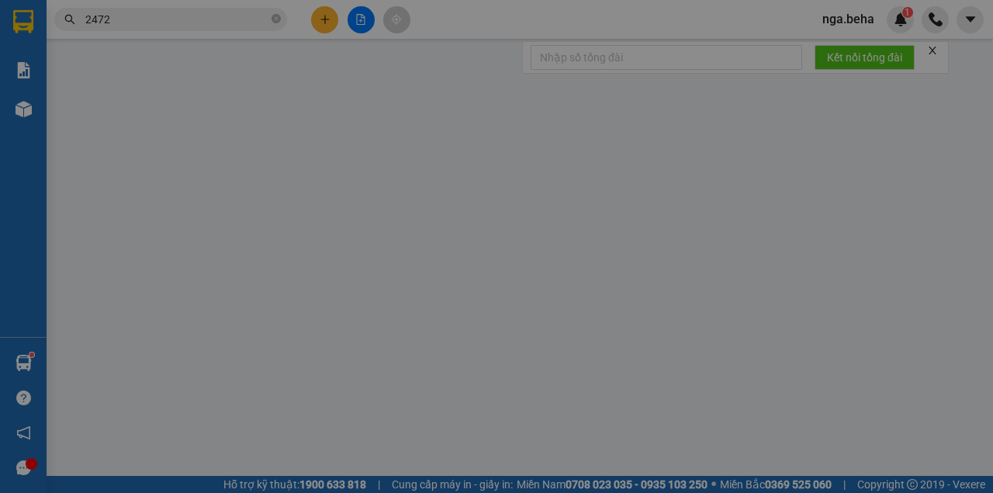
type input "0984117625"
type input "0913462472"
type input "50.000"
type input "0"
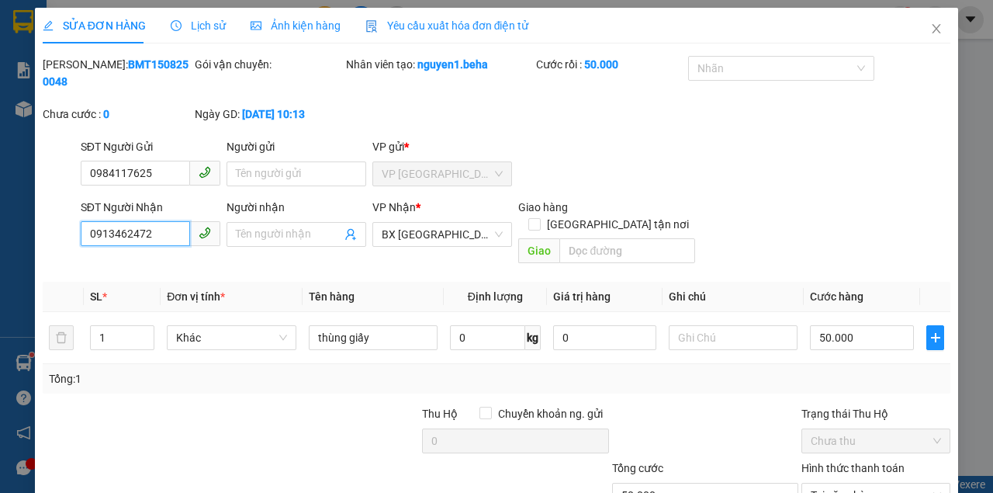
click at [162, 236] on input "0913462472" at bounding box center [135, 233] width 109 height 25
click at [935, 26] on icon "close" at bounding box center [936, 28] width 12 height 12
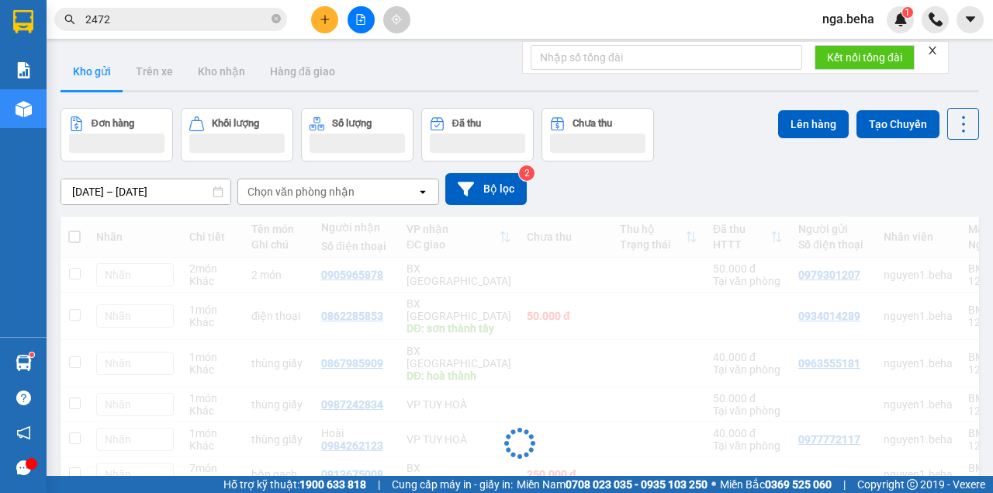
click at [129, 17] on input "2472" at bounding box center [176, 19] width 183 height 17
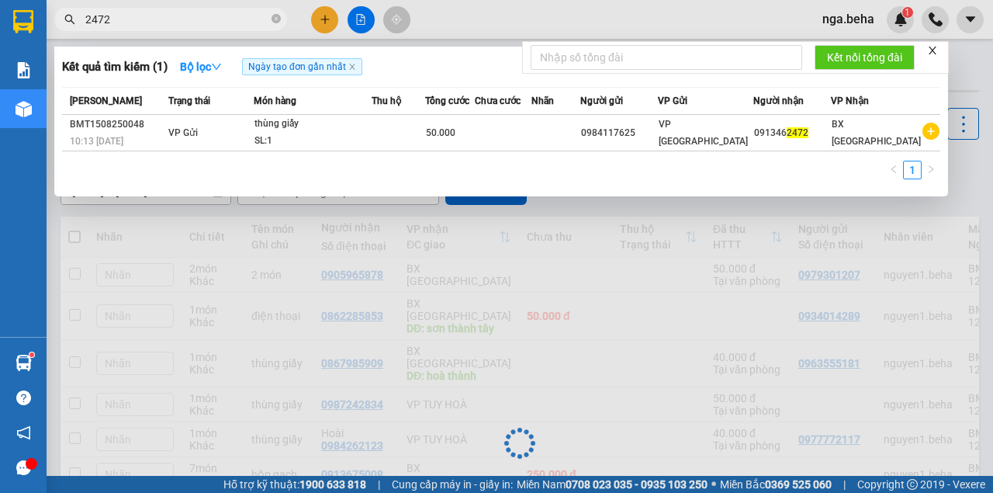
click at [129, 17] on input "2472" at bounding box center [176, 19] width 183 height 17
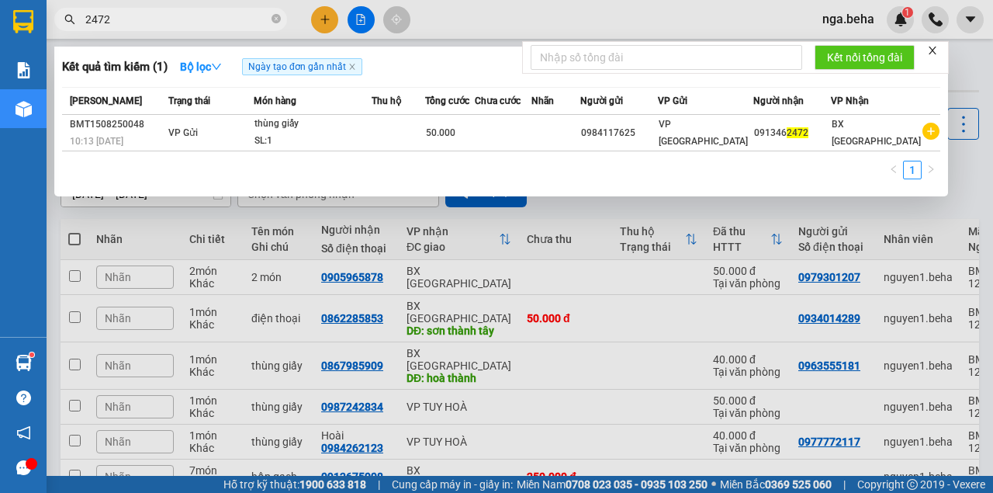
click at [129, 17] on input "2472" at bounding box center [176, 19] width 183 height 17
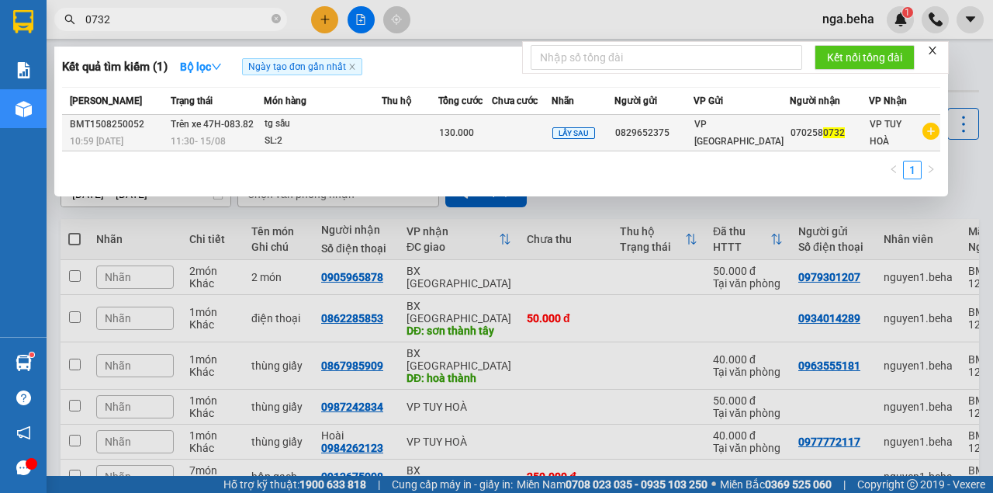
type input "0732"
click at [380, 135] on div "SL: 2" at bounding box center [323, 141] width 116 height 17
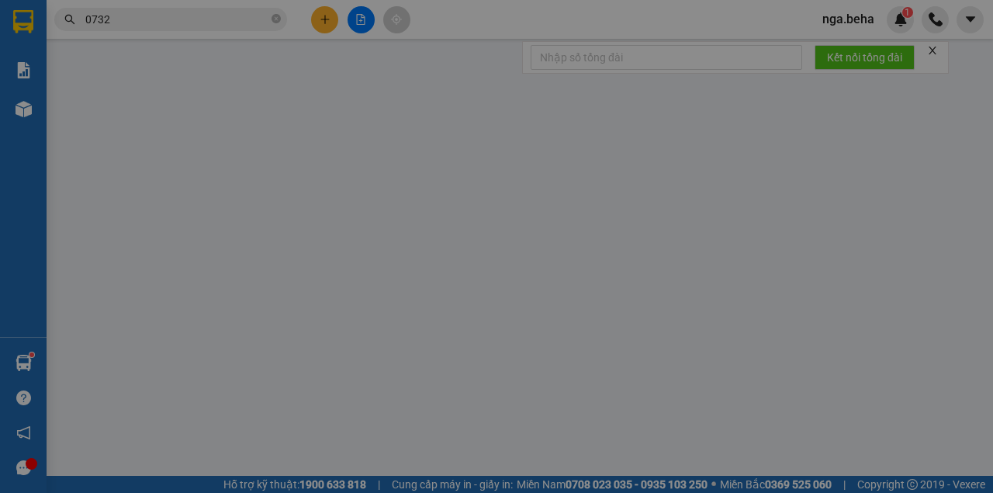
type input "0829652375"
type input "0702580732"
type input "130.000"
type input "0"
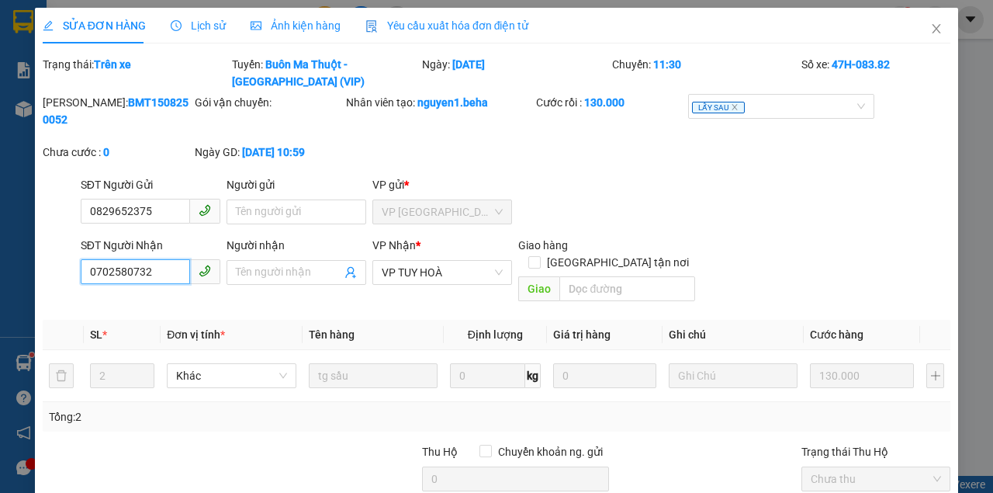
click at [153, 266] on input "0702580732" at bounding box center [135, 271] width 109 height 25
click at [153, 267] on input "0702580732" at bounding box center [135, 271] width 109 height 25
click at [930, 25] on icon "close" at bounding box center [936, 28] width 12 height 12
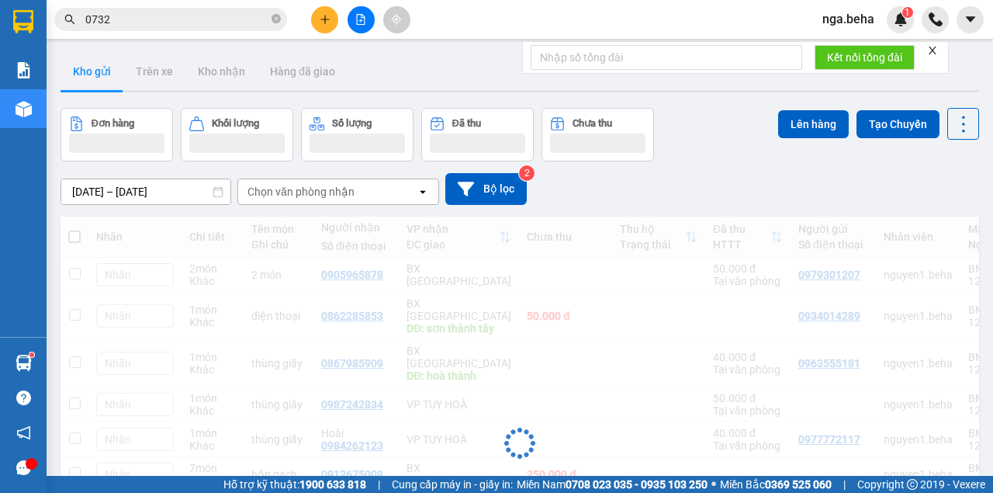
click at [147, 22] on input "0732" at bounding box center [176, 19] width 183 height 17
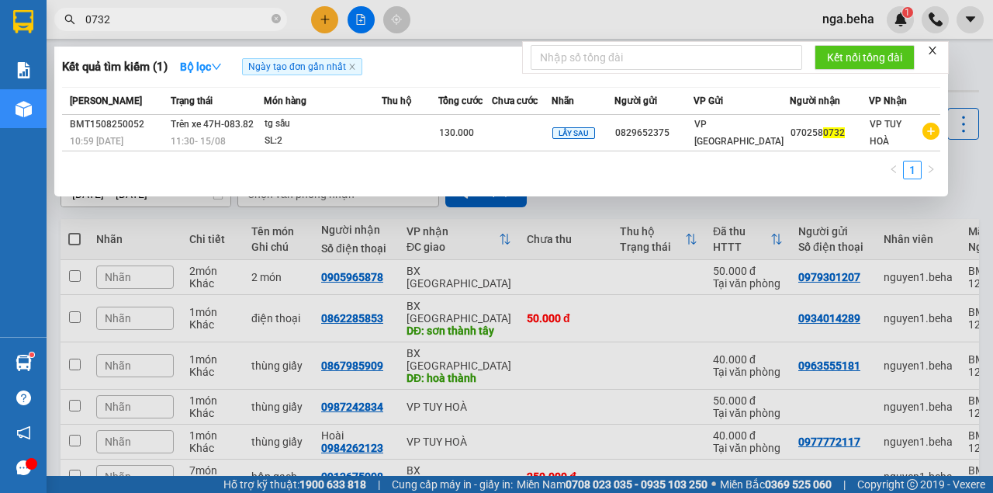
click at [147, 22] on input "0732" at bounding box center [176, 19] width 183 height 17
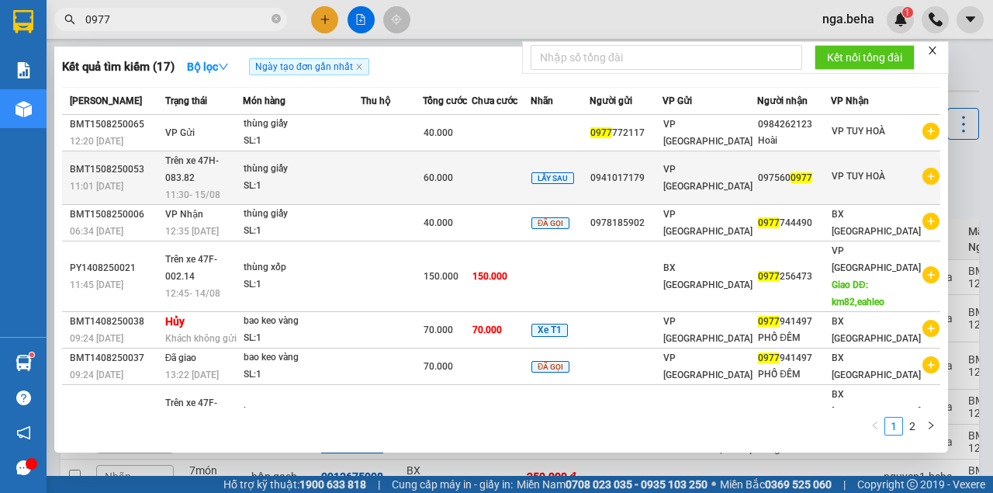
type input "0977"
click at [400, 175] on td at bounding box center [392, 178] width 62 height 54
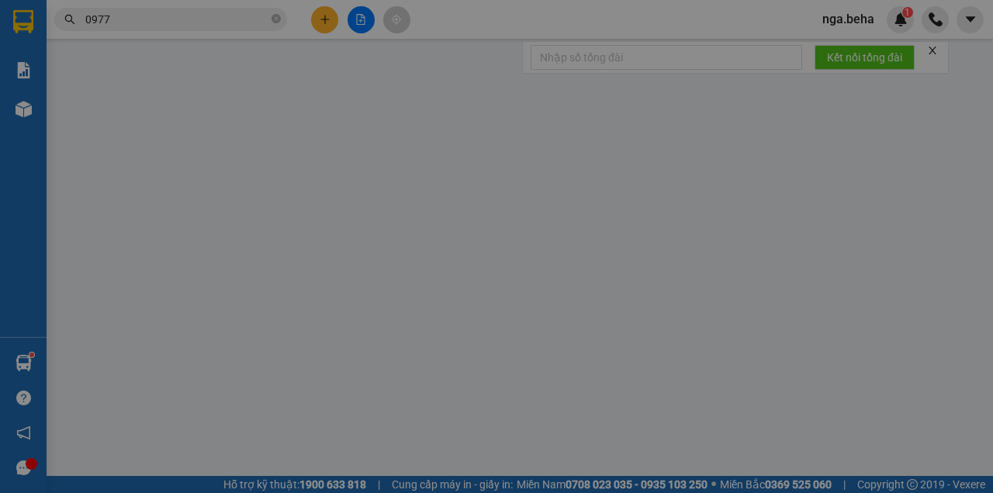
type input "0941017179"
type input "0975600977"
type input "60.000"
type input "0"
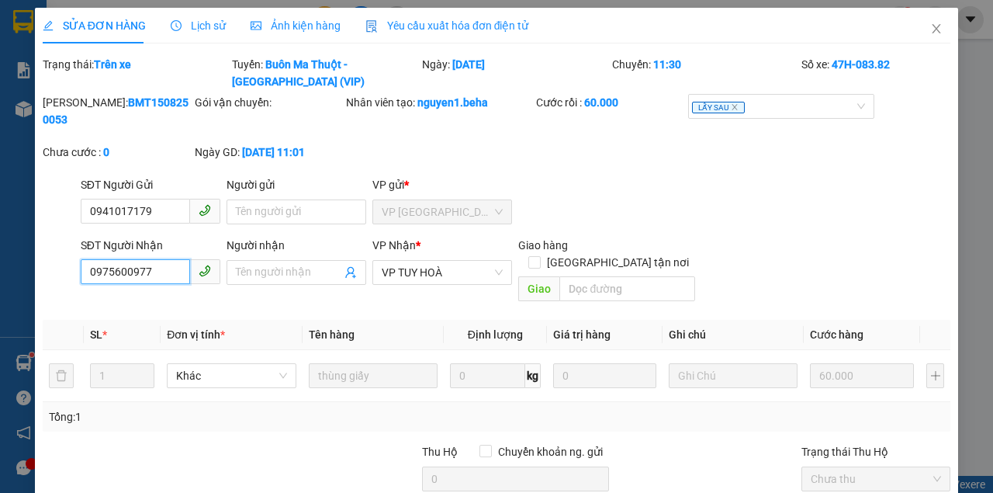
click at [166, 270] on input "0975600977" at bounding box center [135, 271] width 109 height 25
click at [930, 31] on icon "close" at bounding box center [936, 28] width 12 height 12
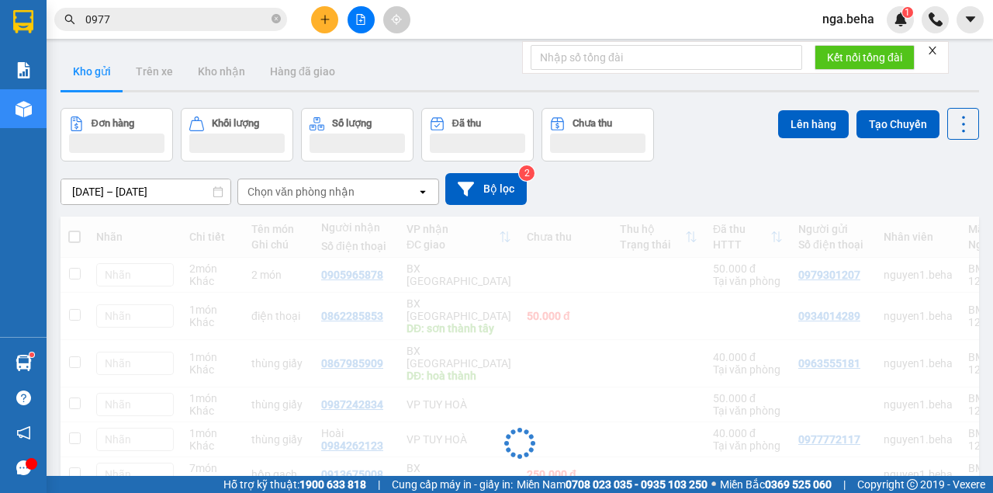
click at [130, 20] on input "0977" at bounding box center [176, 19] width 183 height 17
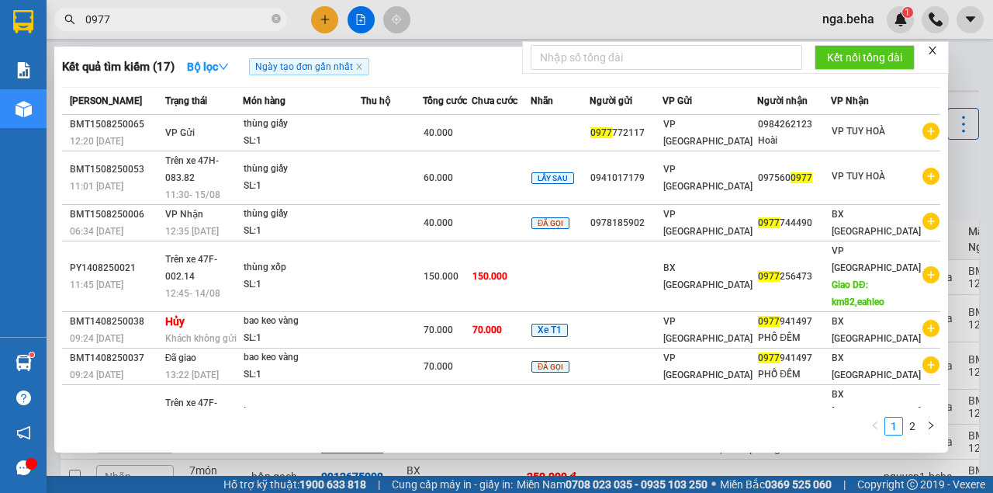
click at [130, 20] on input "0977" at bounding box center [176, 19] width 183 height 17
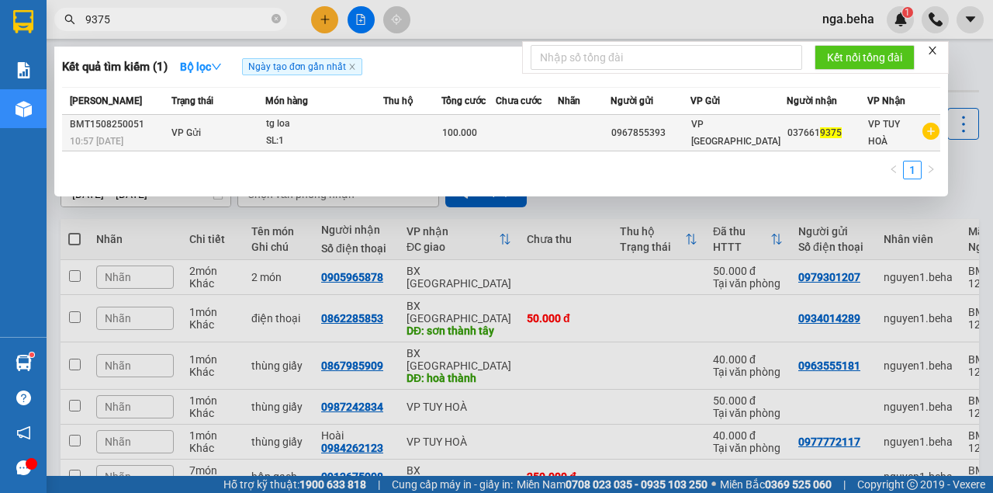
type input "9375"
click at [349, 144] on div "SL: 1" at bounding box center [324, 141] width 116 height 17
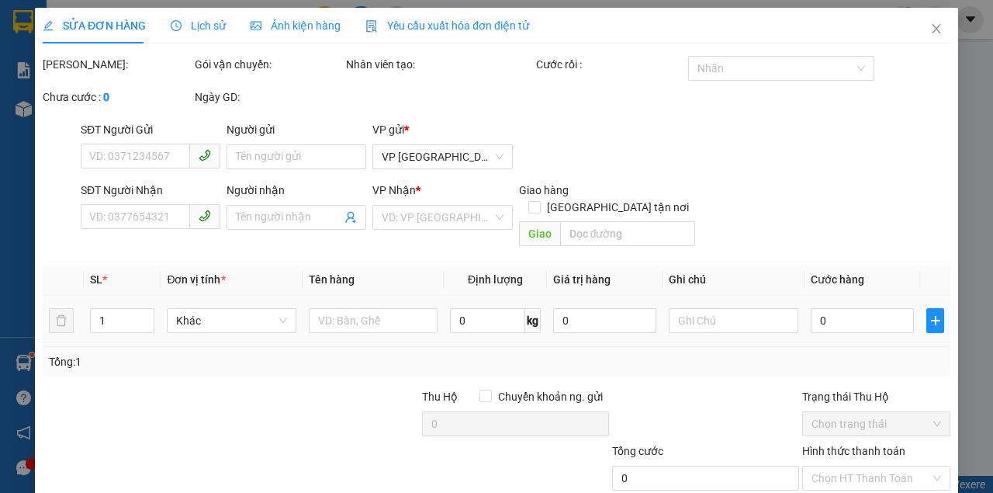
type input "0967855393"
type input "0376619375"
type input "100.000"
type input "0"
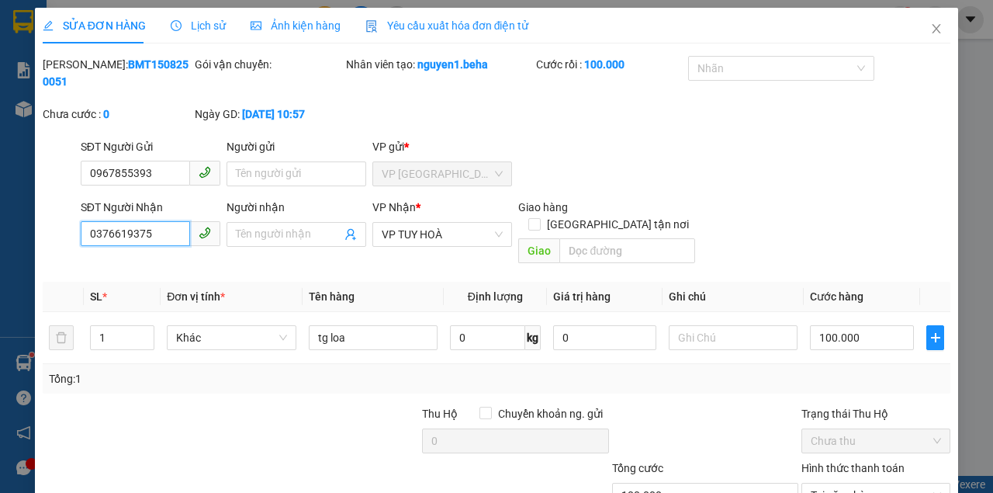
click at [155, 237] on input "0376619375" at bounding box center [135, 233] width 109 height 25
click at [933, 28] on icon "close" at bounding box center [937, 28] width 9 height 9
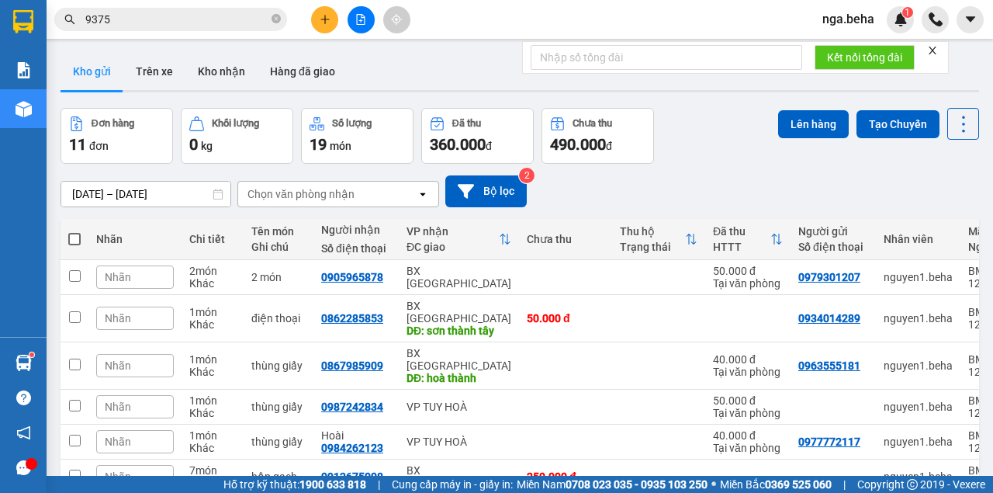
click at [166, 26] on input "9375" at bounding box center [176, 19] width 183 height 17
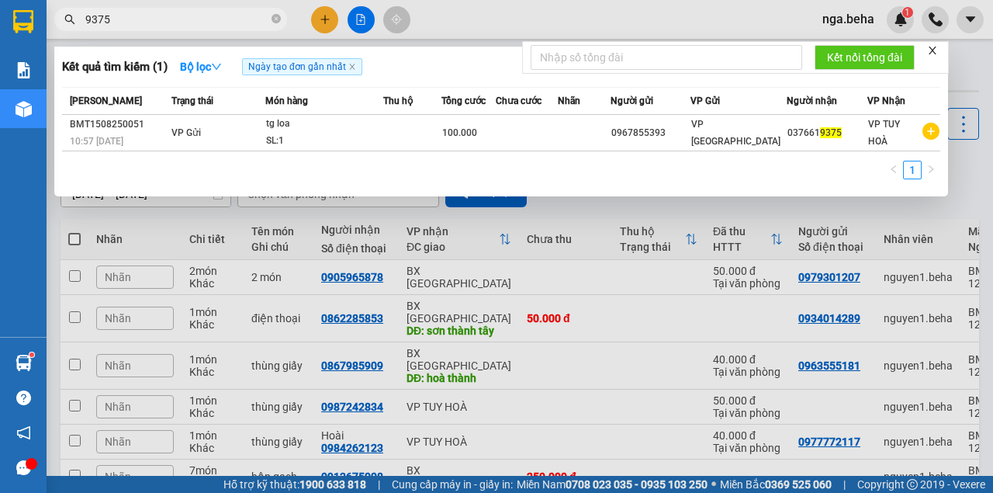
click at [166, 26] on input "9375" at bounding box center [176, 19] width 183 height 17
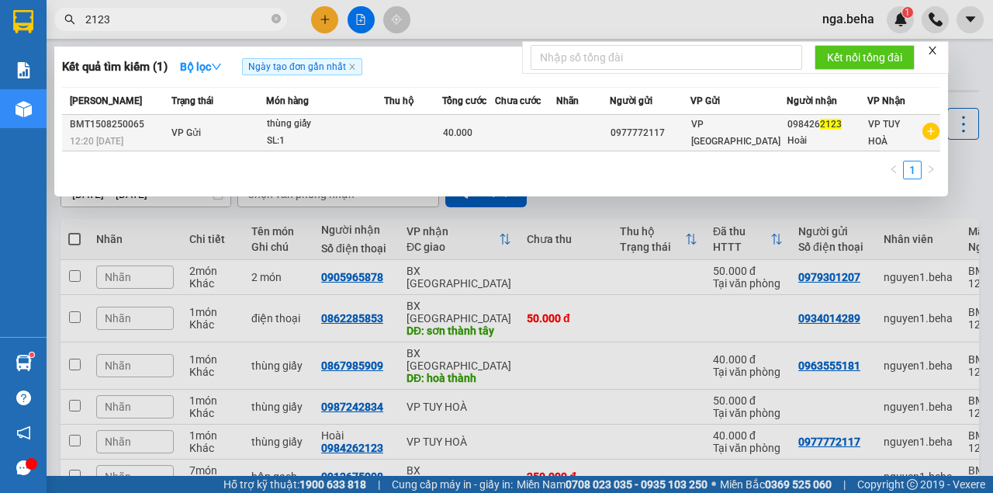
type input "2123"
click at [493, 130] on div "40.000" at bounding box center [468, 132] width 50 height 17
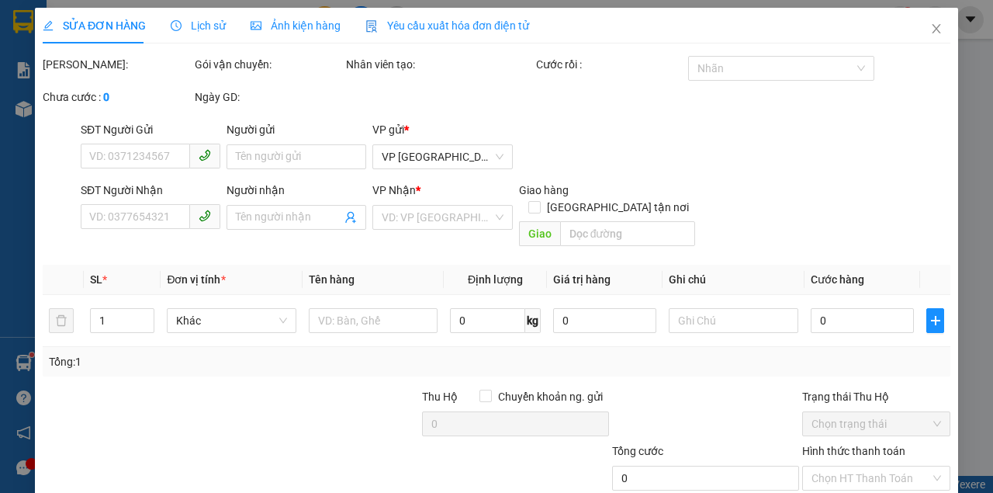
type input "0977772117"
type input "0984262123"
type input "Hoài"
type input "40.000"
type input "0"
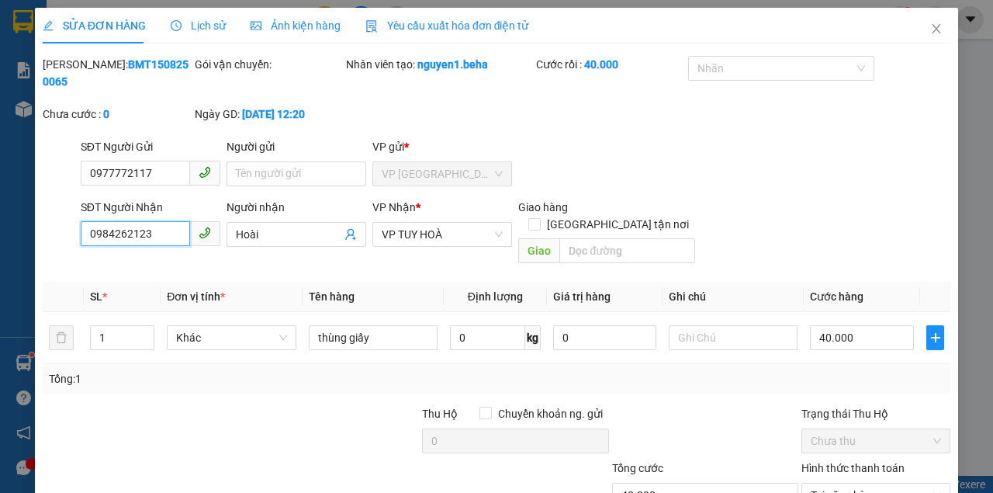
click at [158, 238] on input "0984262123" at bounding box center [135, 233] width 109 height 25
drag, startPoint x: 932, startPoint y: 29, endPoint x: 121, endPoint y: 34, distance: 810.7
click at [931, 31] on icon "close" at bounding box center [936, 28] width 12 height 12
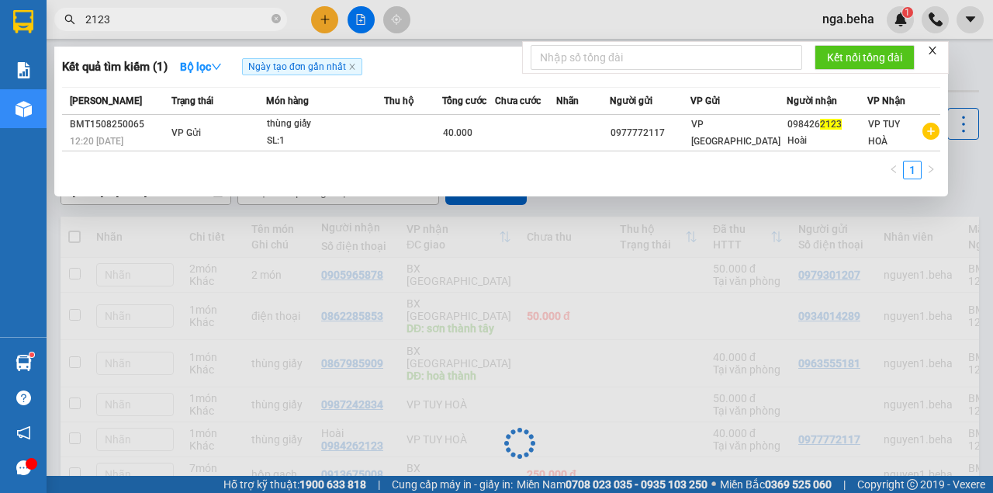
click at [133, 19] on input "2123" at bounding box center [176, 19] width 183 height 17
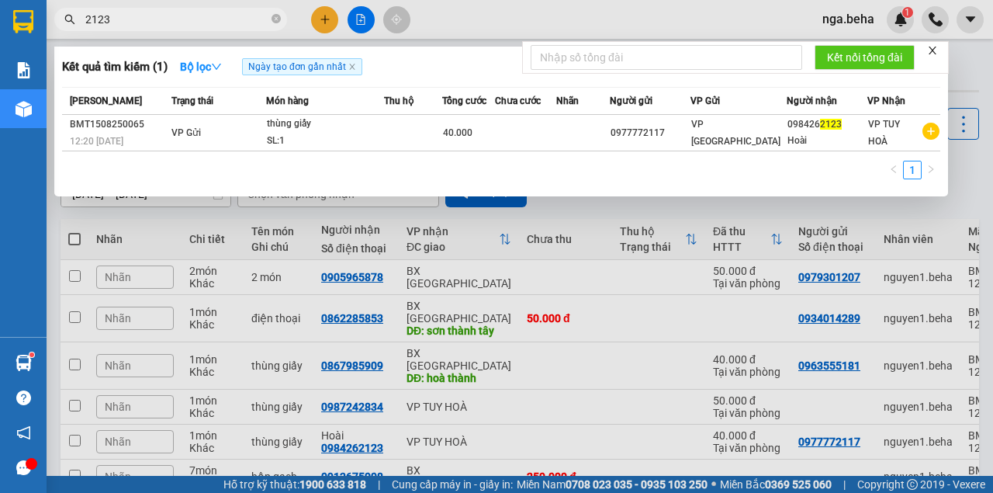
click at [133, 19] on input "2123" at bounding box center [176, 19] width 183 height 17
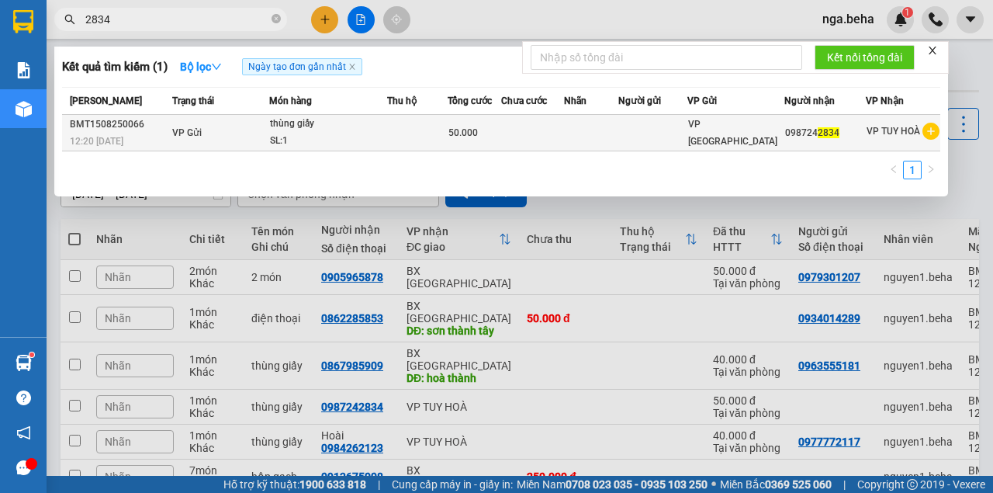
type input "2834"
click at [399, 137] on td at bounding box center [417, 133] width 61 height 36
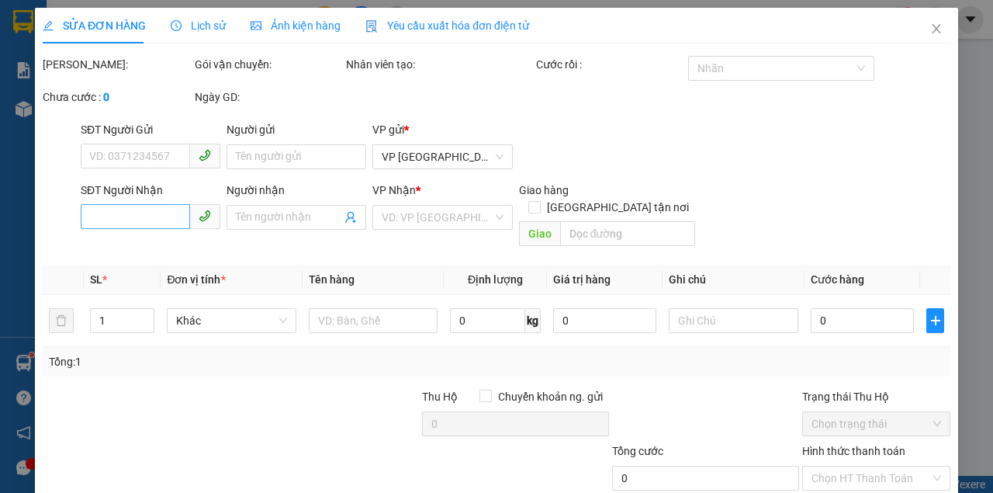
type input "0987242834"
type input "50.000"
type input "0"
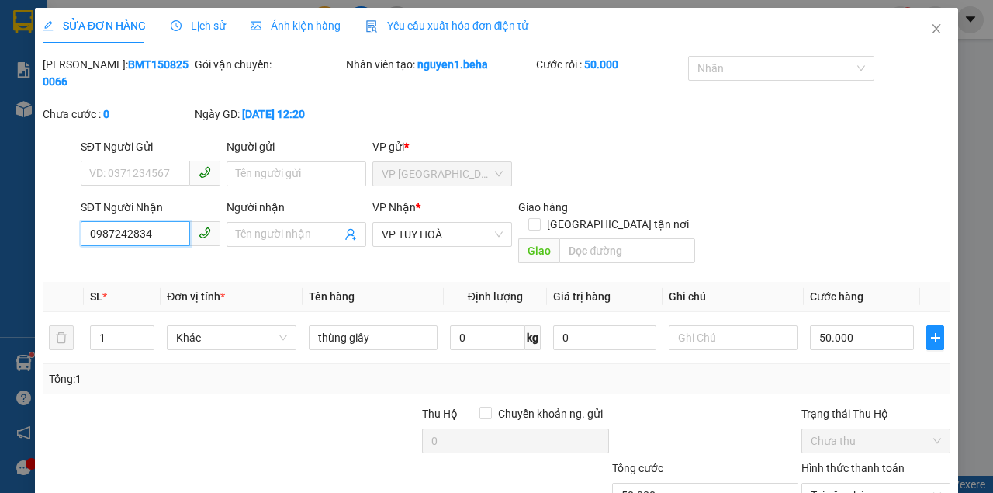
click at [157, 238] on input "0987242834" at bounding box center [135, 233] width 109 height 25
click at [930, 28] on icon "close" at bounding box center [936, 28] width 12 height 12
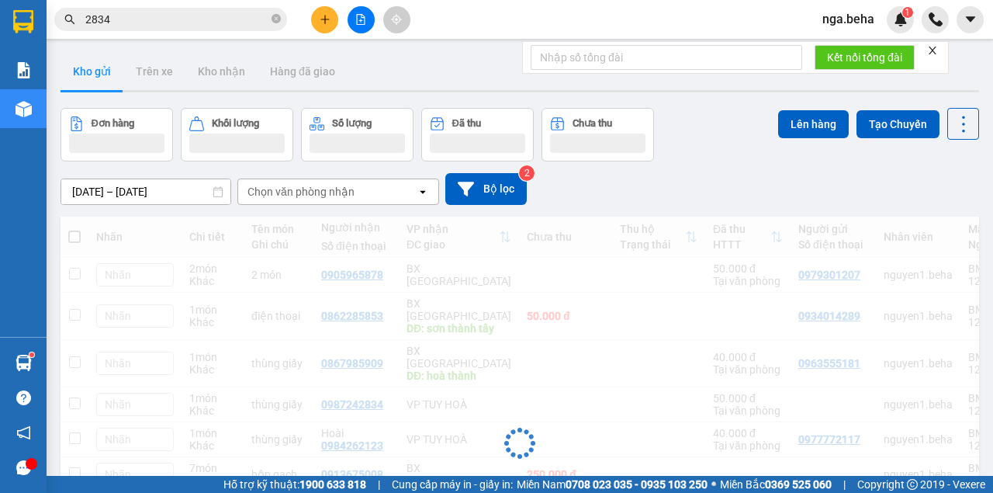
click at [147, 22] on input "2834" at bounding box center [176, 19] width 183 height 17
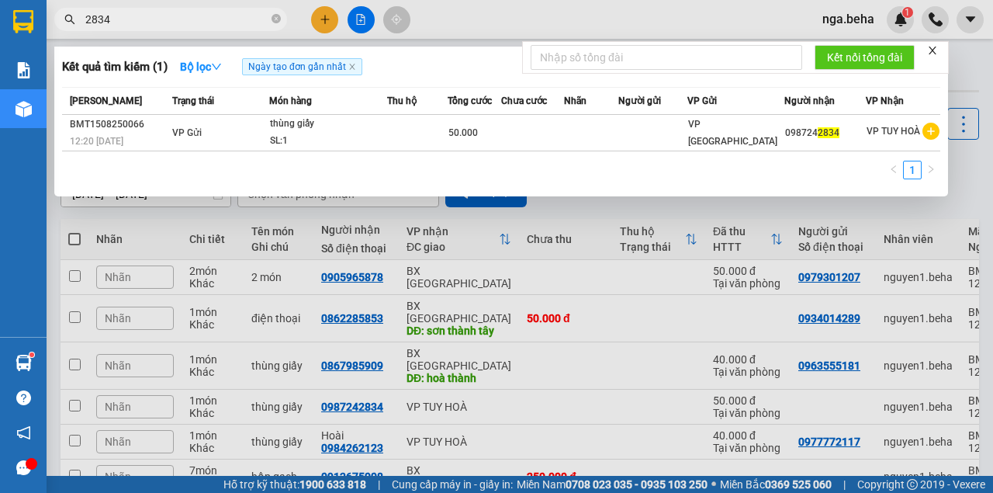
click at [147, 22] on input "2834" at bounding box center [176, 19] width 183 height 17
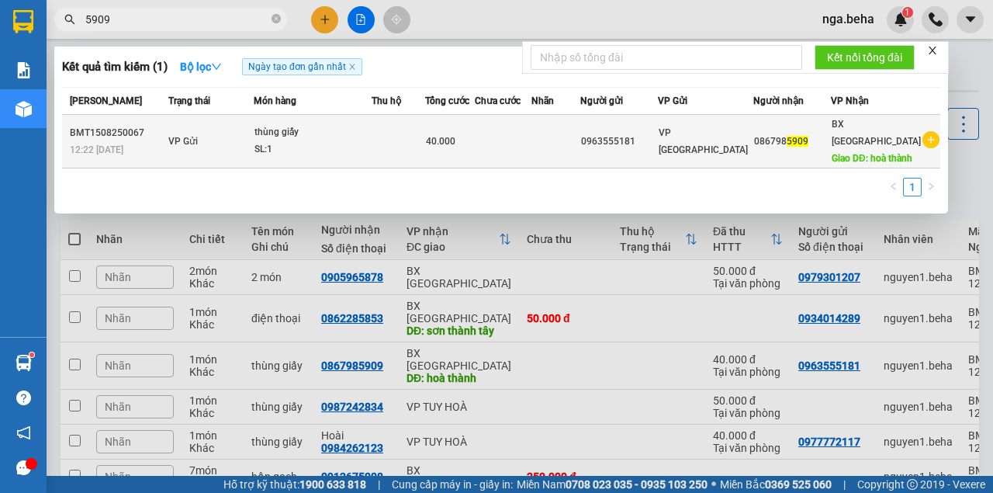
type input "5909"
click at [425, 143] on td at bounding box center [399, 142] width 54 height 54
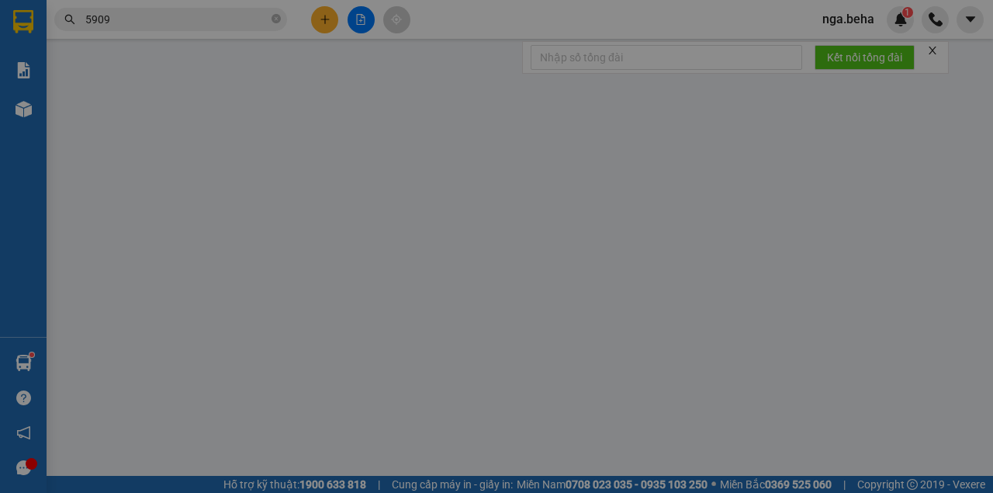
type input "0963555181"
type input "0867985909"
type input "hoà thành"
type input "40.000"
type input "0"
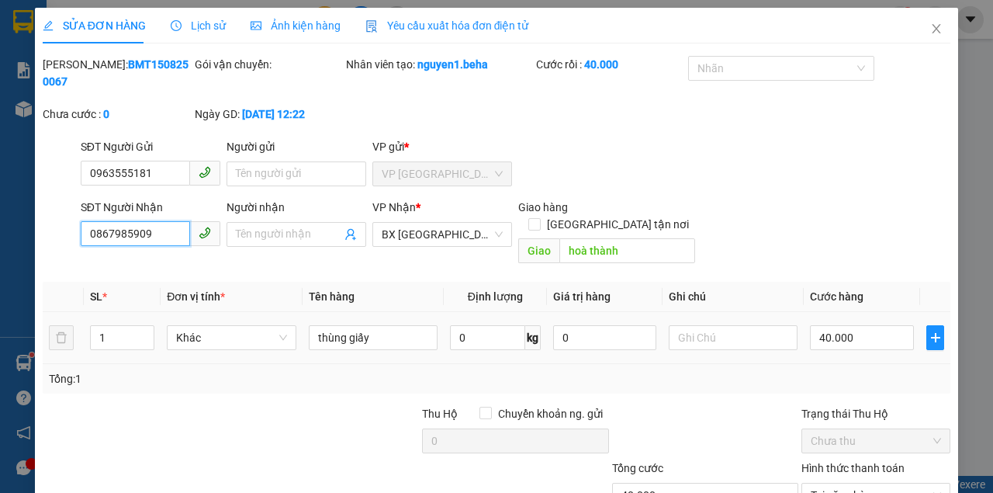
click at [147, 233] on input "0867985909" at bounding box center [135, 233] width 109 height 25
click at [932, 36] on span "Close" at bounding box center [936, 29] width 43 height 43
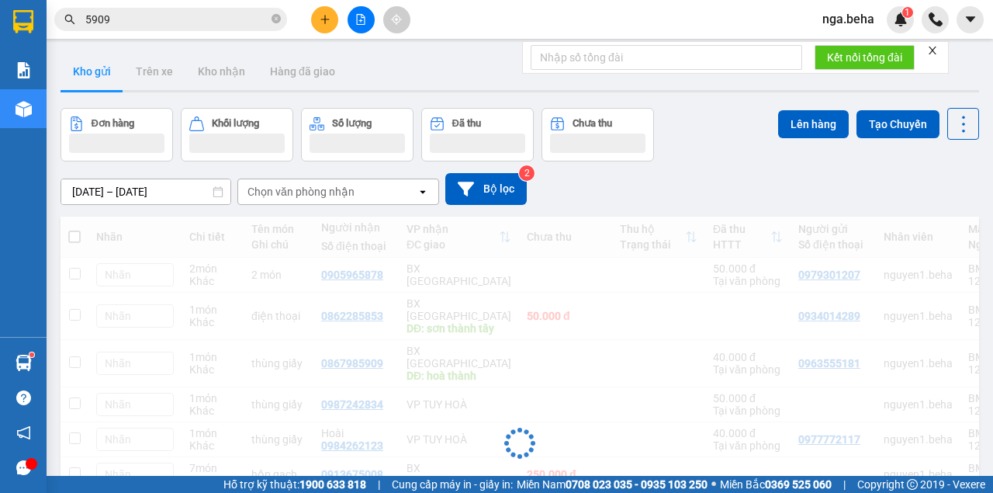
click at [127, 17] on input "5909" at bounding box center [176, 19] width 183 height 17
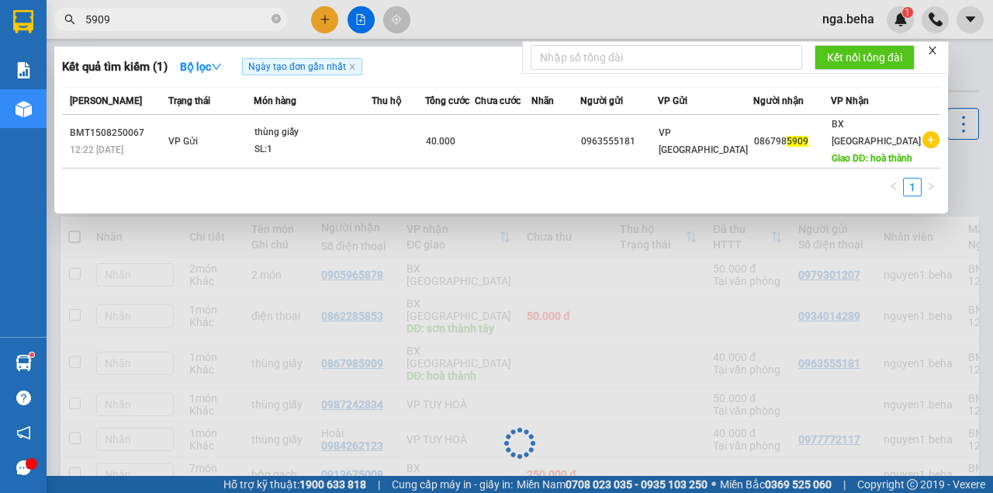
click at [127, 17] on input "5909" at bounding box center [176, 19] width 183 height 17
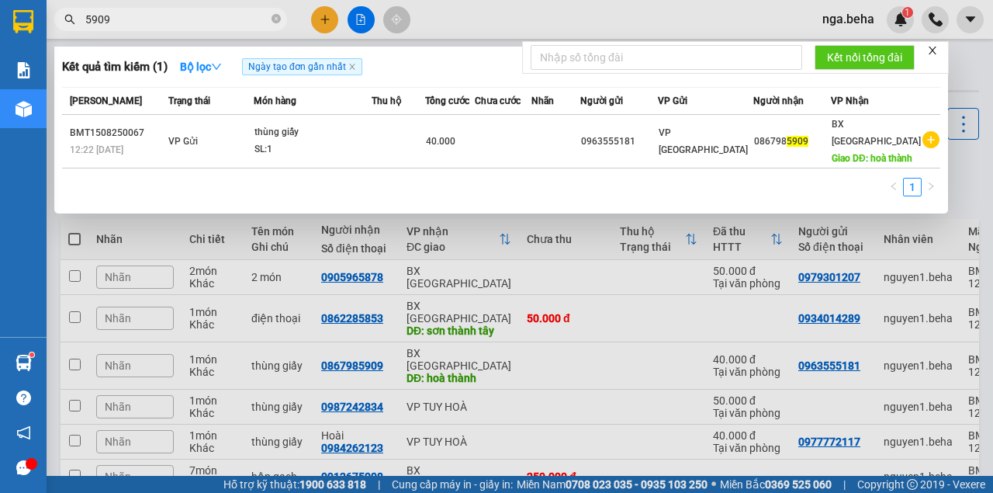
click at [127, 17] on input "5909" at bounding box center [176, 19] width 183 height 17
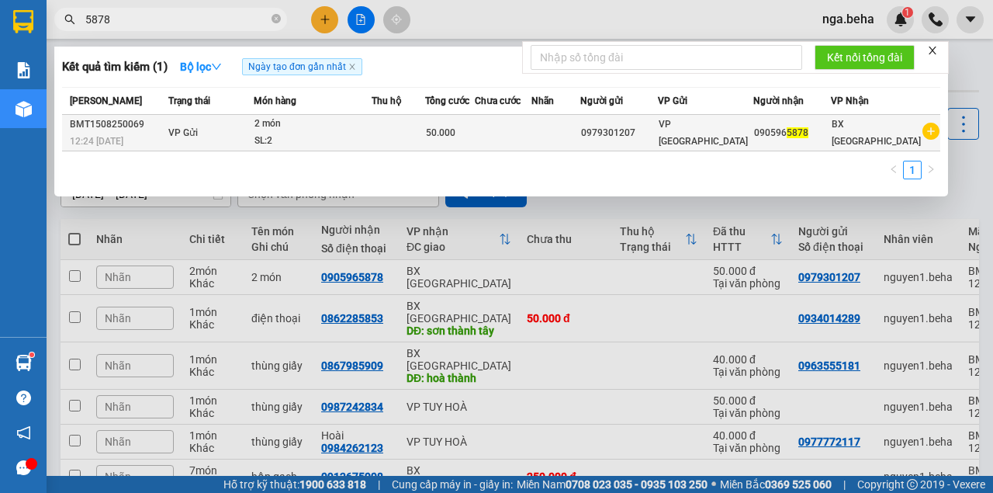
type input "5878"
click at [371, 122] on div "2 món" at bounding box center [312, 124] width 116 height 17
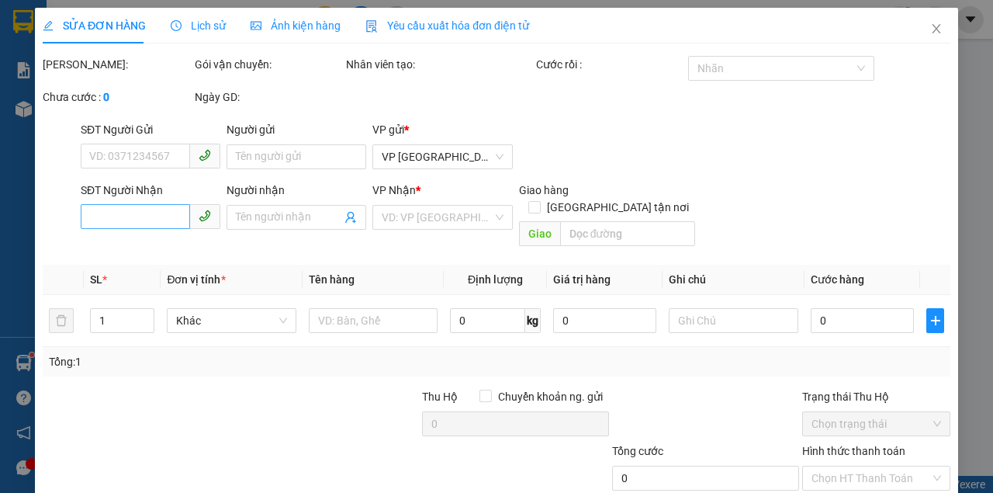
type input "0979301207"
type input "0905965878"
type input "50.000"
type input "0"
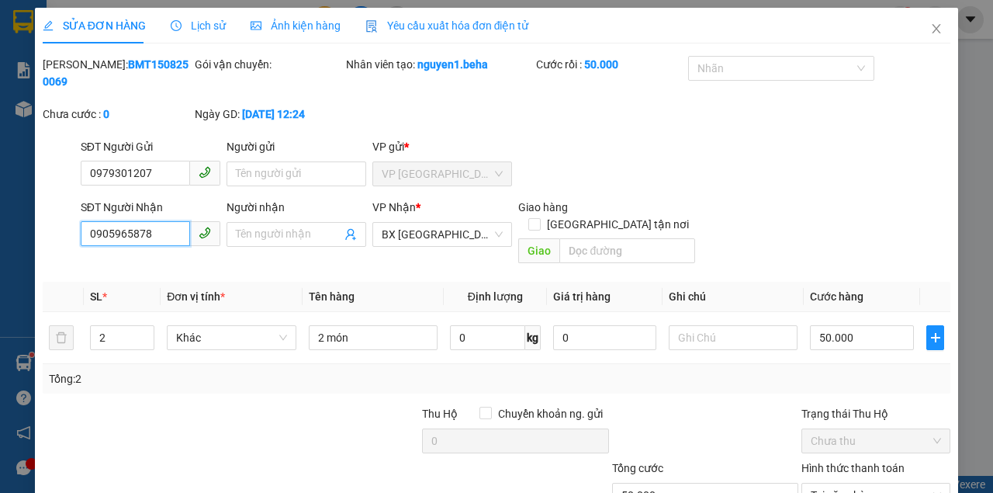
click at [161, 229] on input "0905965878" at bounding box center [135, 233] width 109 height 25
click at [833, 93] on div "[PERSON_NAME]: BMT1508250069 Gói vận chuyển: Nhân viên tạo: nguyen1.beha Cước r…" at bounding box center [496, 97] width 911 height 82
click at [936, 33] on span "Close" at bounding box center [936, 29] width 43 height 43
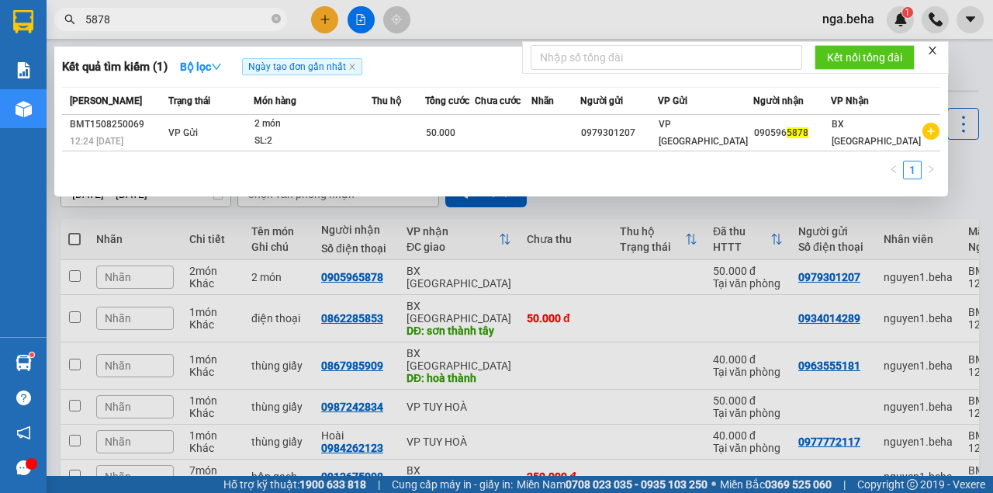
click at [146, 20] on input "5878" at bounding box center [176, 19] width 183 height 17
paste input "0793699494"
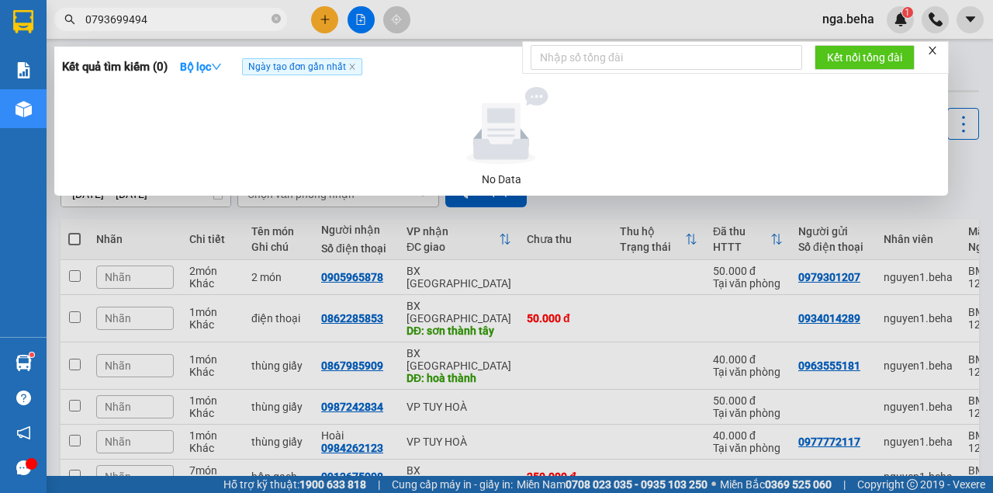
click at [148, 24] on input "0793699494" at bounding box center [176, 19] width 183 height 17
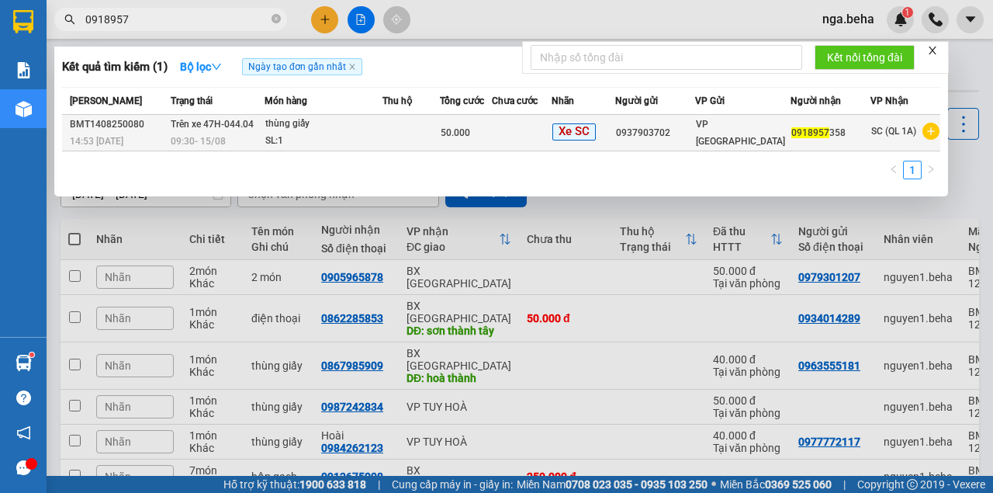
type input "0918957"
click at [424, 115] on td at bounding box center [410, 133] width 57 height 36
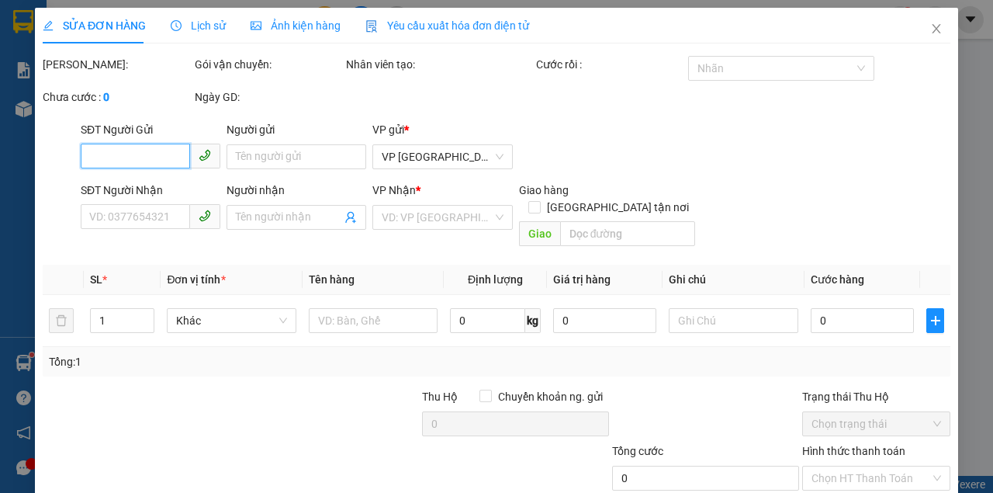
type input "0937903702"
type input "0918957358"
type input "50.000"
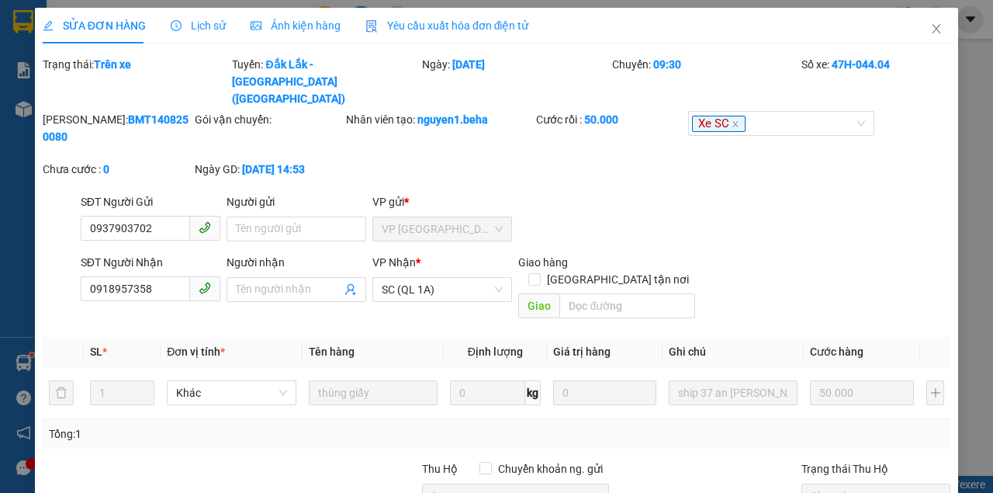
click at [301, 30] on span "Ảnh kiện hàng" at bounding box center [296, 25] width 90 height 12
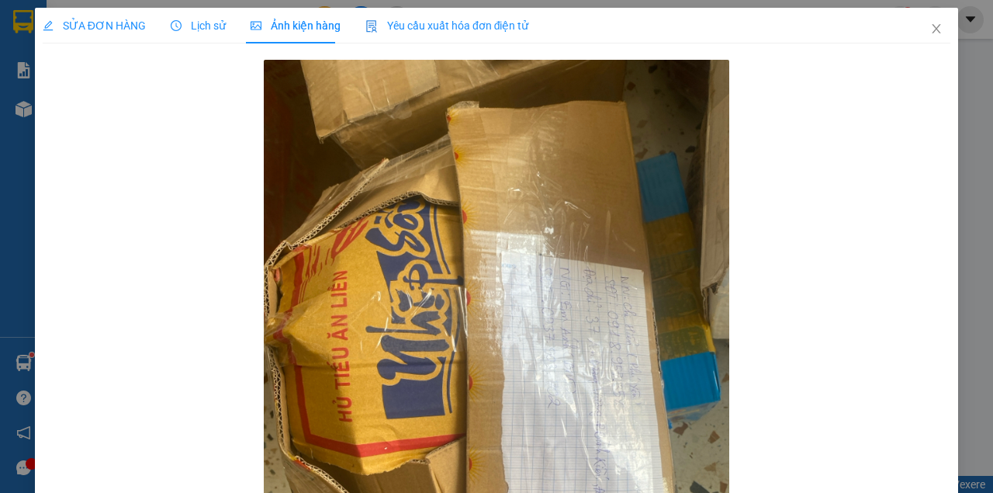
click at [101, 29] on span "SỬA ĐƠN HÀNG" at bounding box center [94, 25] width 103 height 12
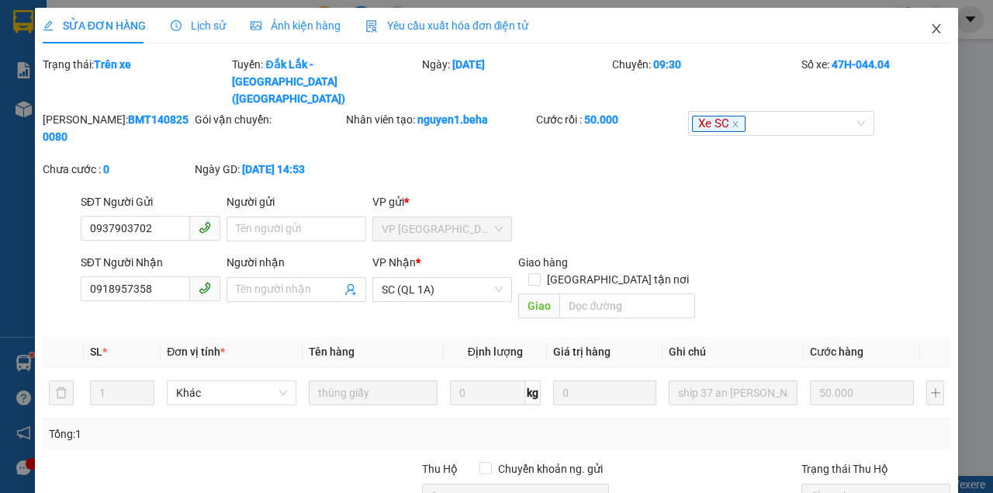
click at [930, 32] on icon "close" at bounding box center [936, 28] width 12 height 12
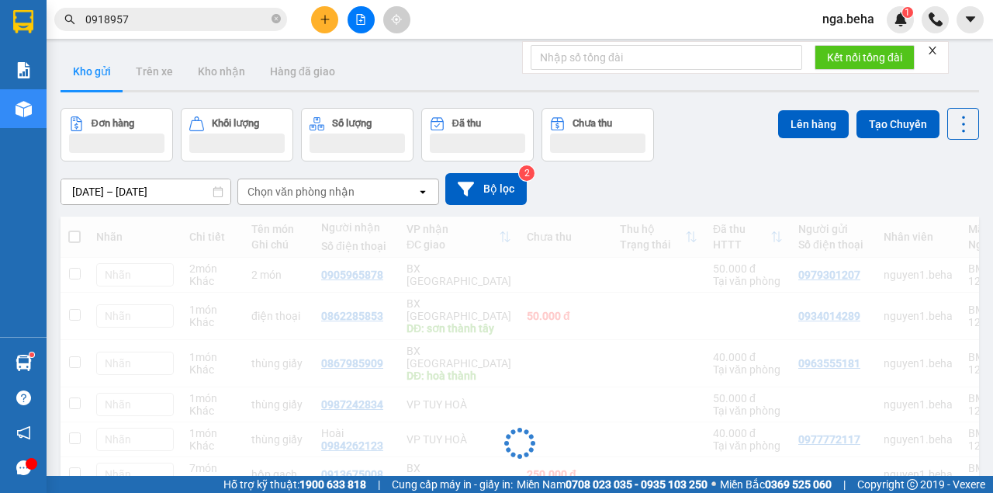
click at [142, 16] on input "0918957" at bounding box center [176, 19] width 183 height 17
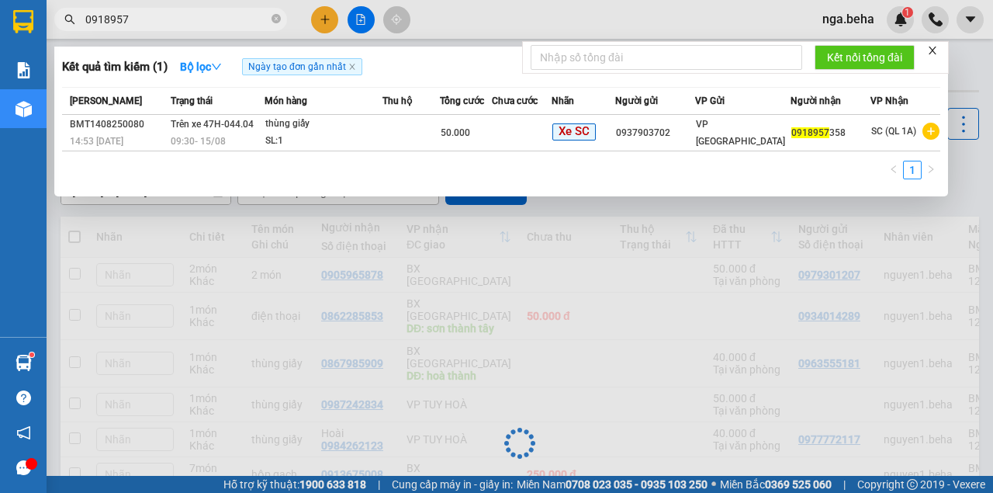
click at [142, 16] on input "0918957" at bounding box center [176, 19] width 183 height 17
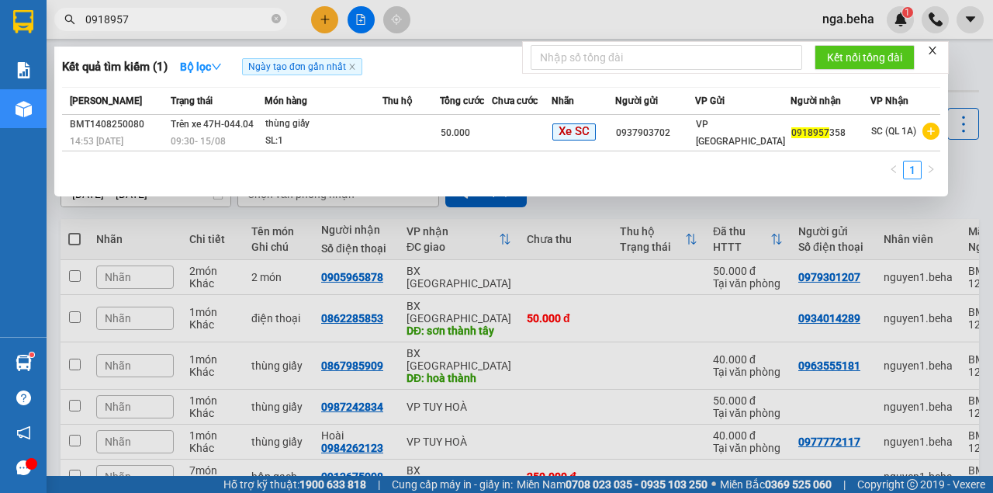
paste input "793699494"
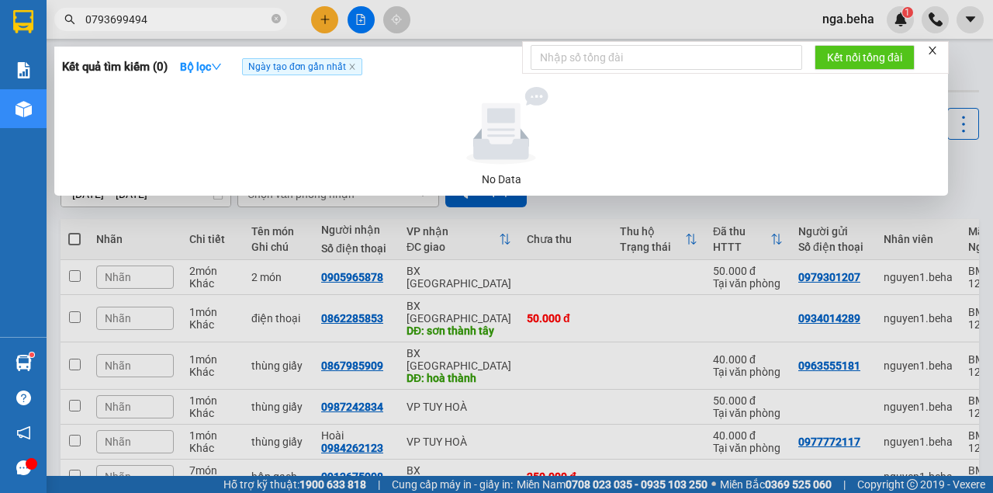
click at [152, 17] on input "0793699494" at bounding box center [176, 19] width 183 height 17
paste input "989174618"
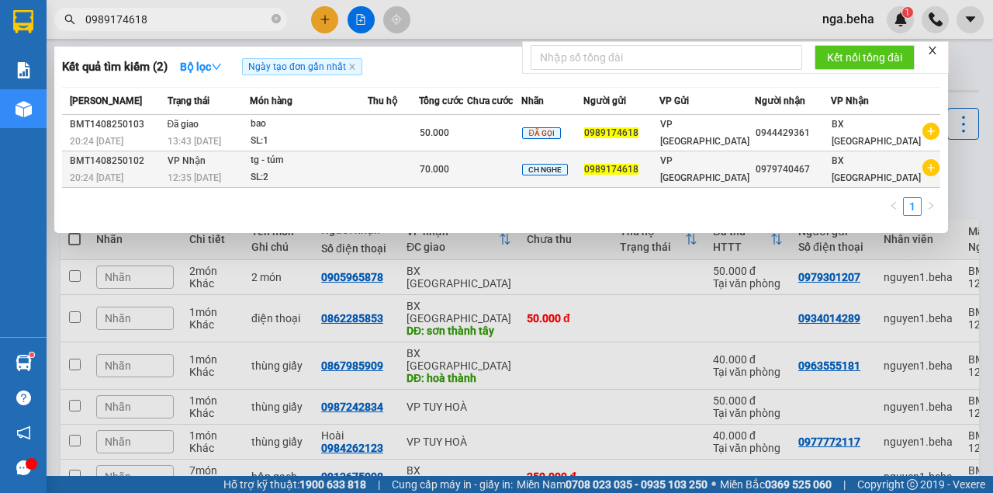
type input "0989174618"
click at [367, 164] on div "tg - túm" at bounding box center [309, 160] width 116 height 17
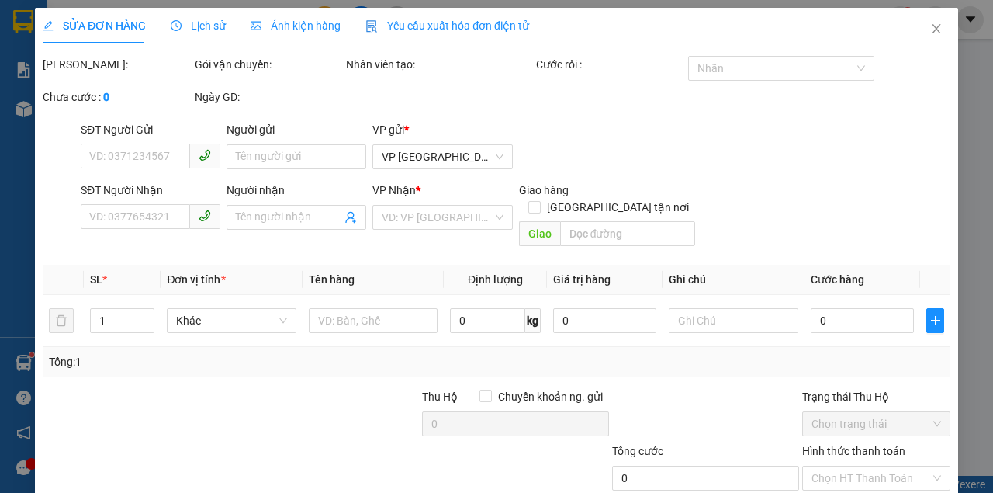
type input "0989174618"
type input "0979740467"
type input "70.000"
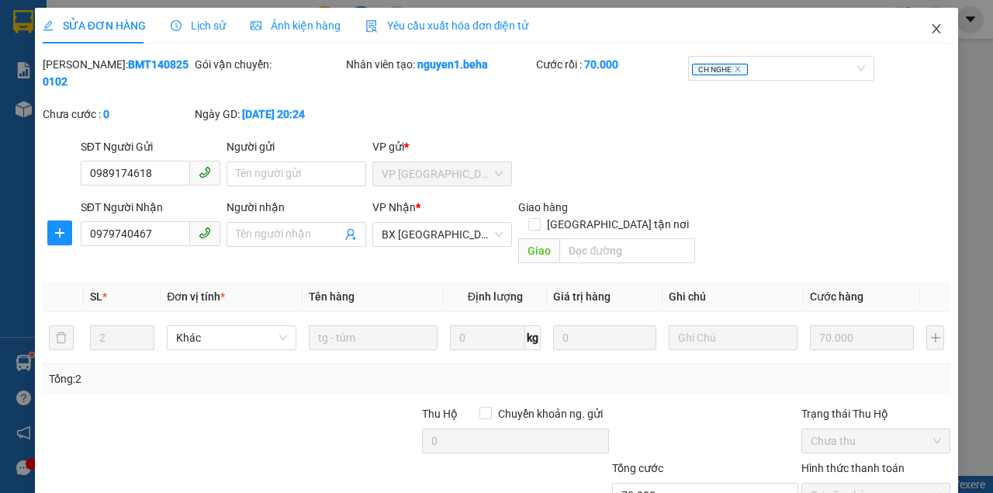
click at [933, 33] on icon "close" at bounding box center [937, 28] width 9 height 9
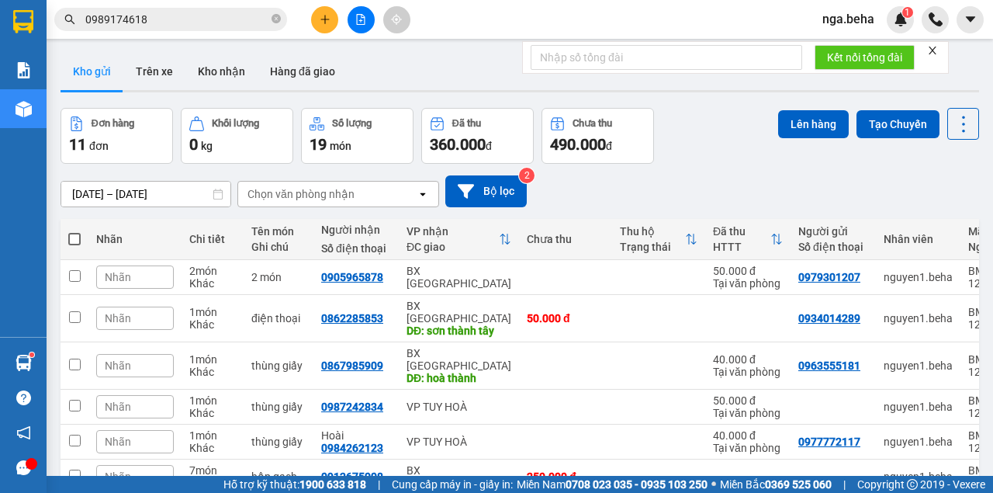
click at [176, 22] on input "0989174618" at bounding box center [176, 19] width 183 height 17
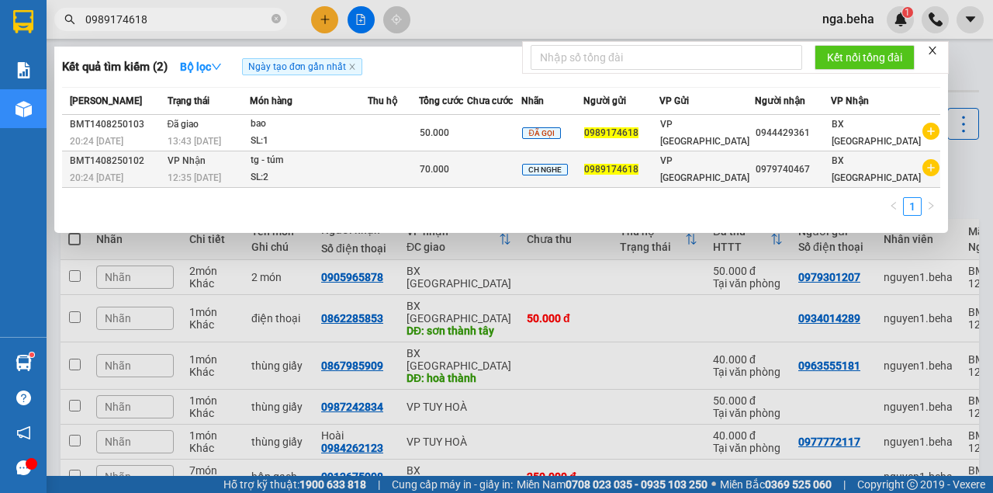
click at [360, 178] on div "SL: 2" at bounding box center [309, 177] width 116 height 17
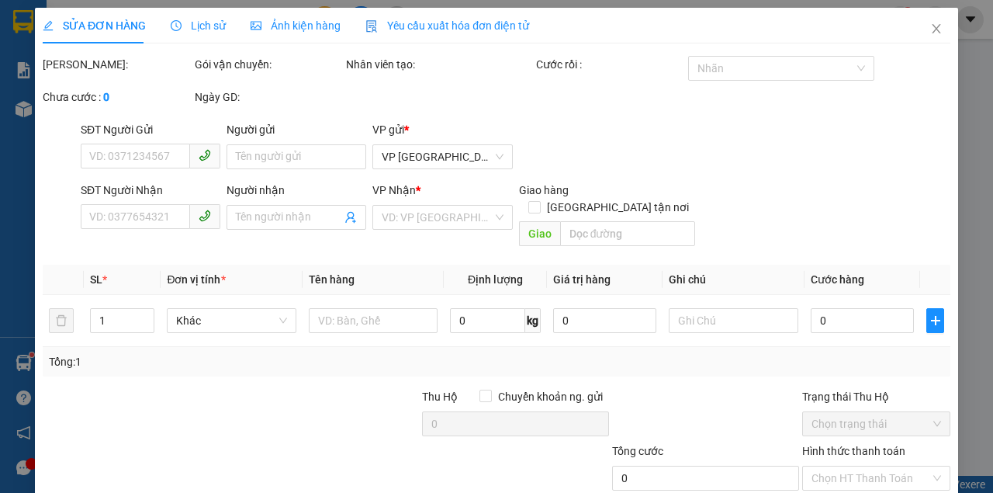
type input "0989174618"
type input "0979740467"
type input "70.000"
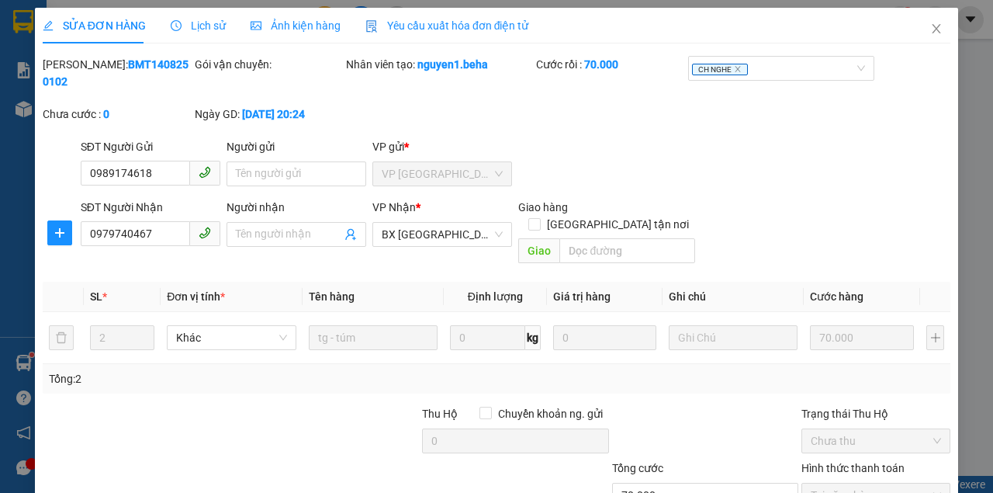
click at [290, 26] on span "Ảnh kiện hàng" at bounding box center [296, 25] width 90 height 12
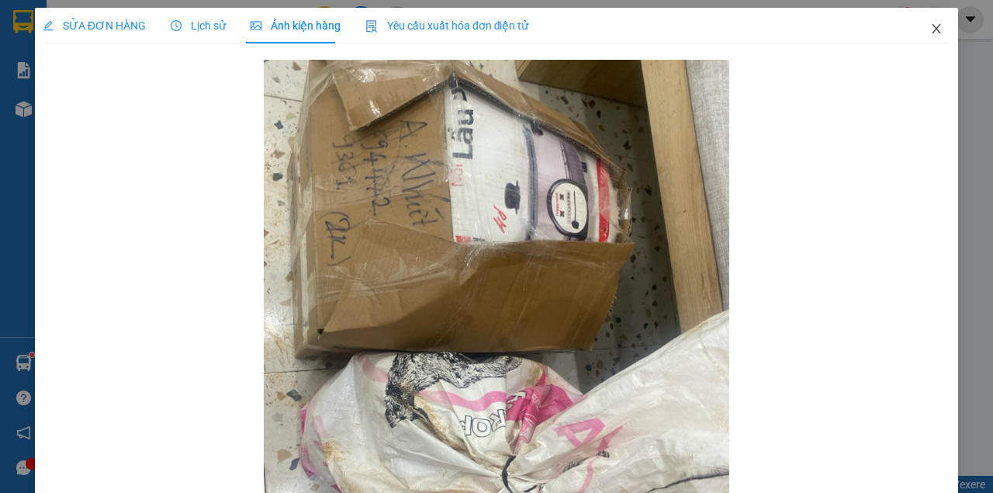
click at [930, 29] on icon "close" at bounding box center [936, 28] width 12 height 12
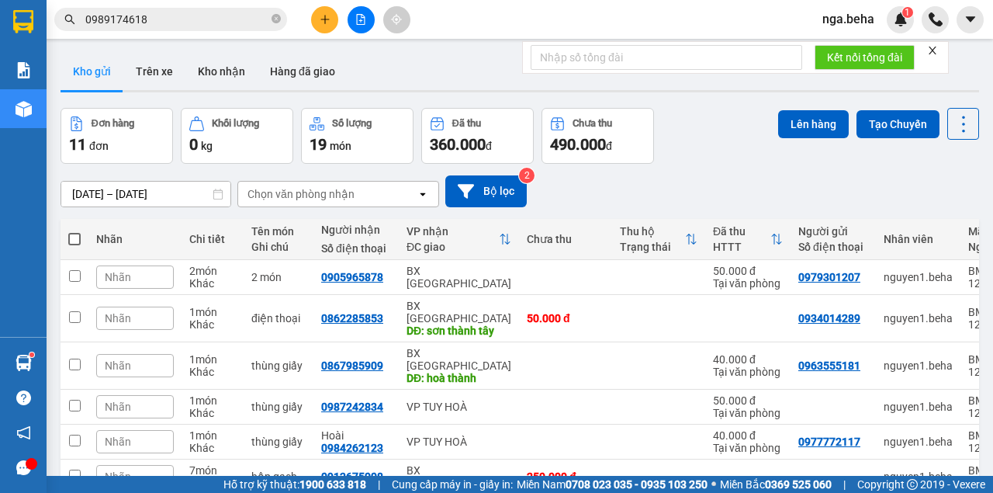
click at [159, 34] on div "Kết quả tìm kiếm ( 2 ) Bộ lọc Ngày tạo đơn gần nhất Mã ĐH Trạng thái Món hàng T…" at bounding box center [496, 19] width 993 height 39
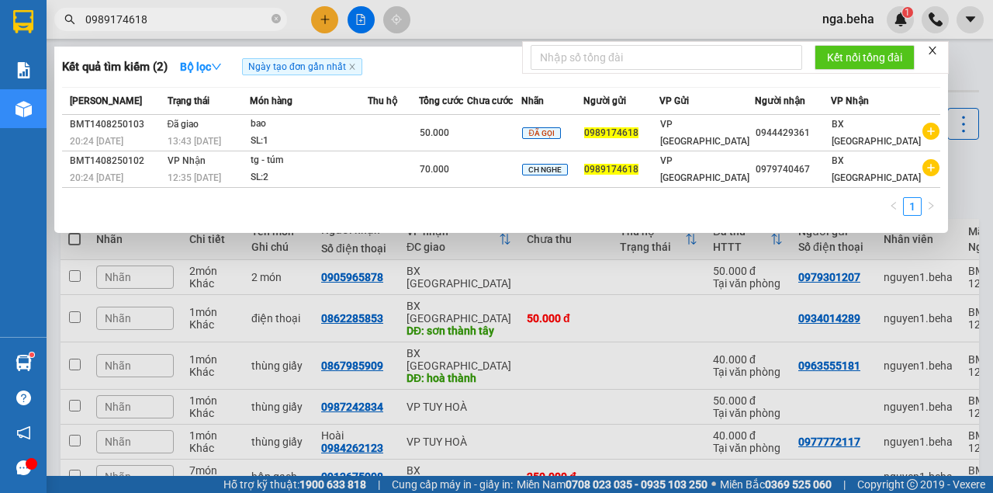
click at [163, 22] on input "0989174618" at bounding box center [176, 19] width 183 height 17
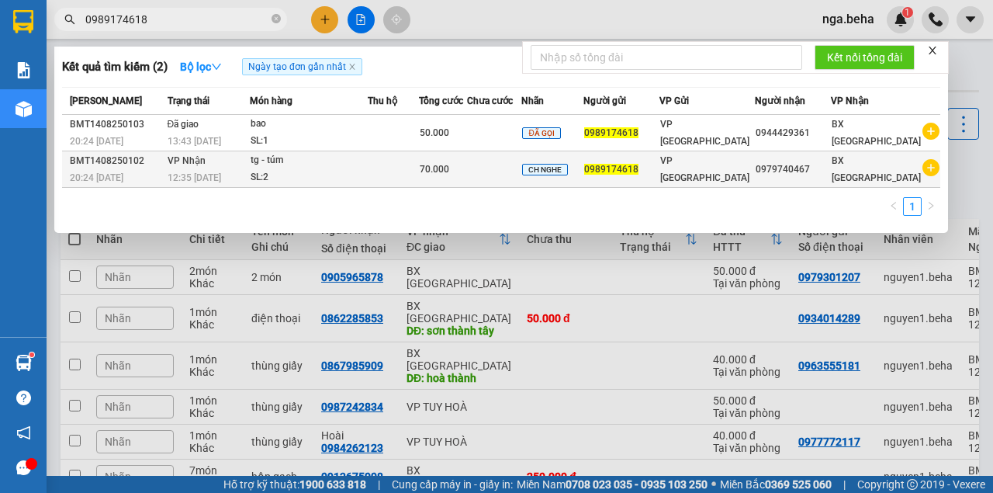
click at [419, 168] on td at bounding box center [393, 169] width 51 height 36
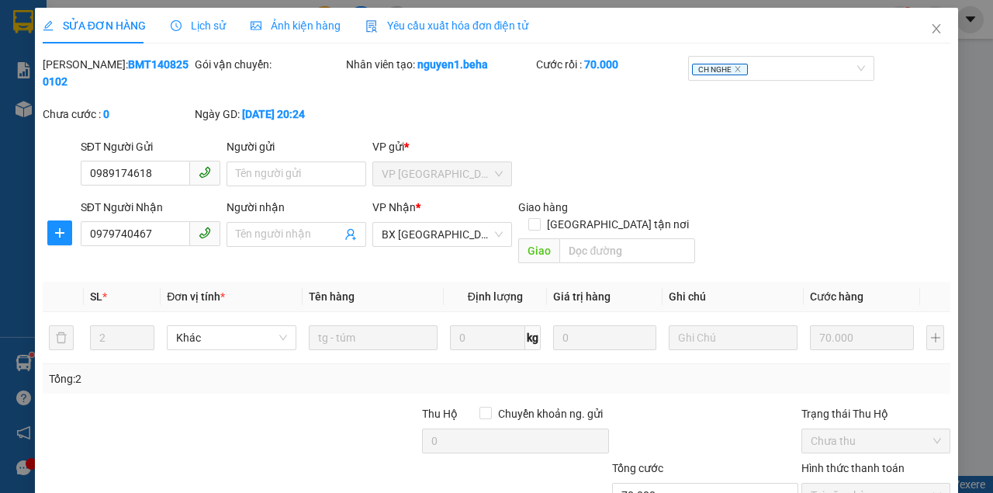
click at [287, 32] on div "Ảnh kiện hàng" at bounding box center [296, 25] width 90 height 17
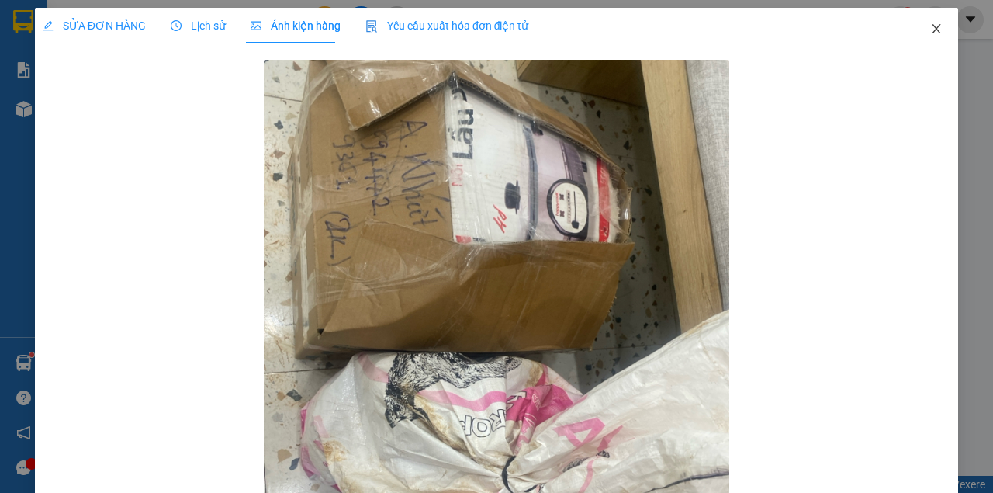
click at [930, 32] on icon "close" at bounding box center [936, 28] width 12 height 12
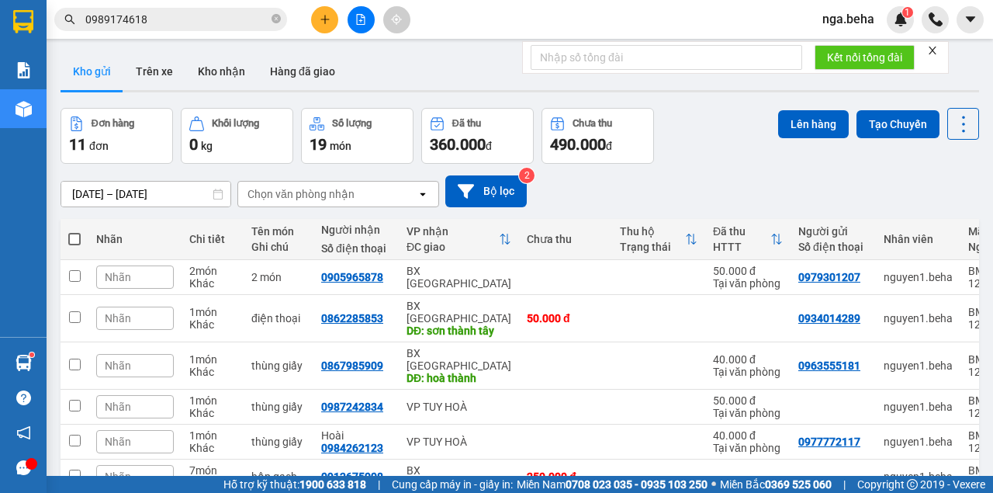
click at [175, 24] on input "0989174618" at bounding box center [176, 19] width 183 height 17
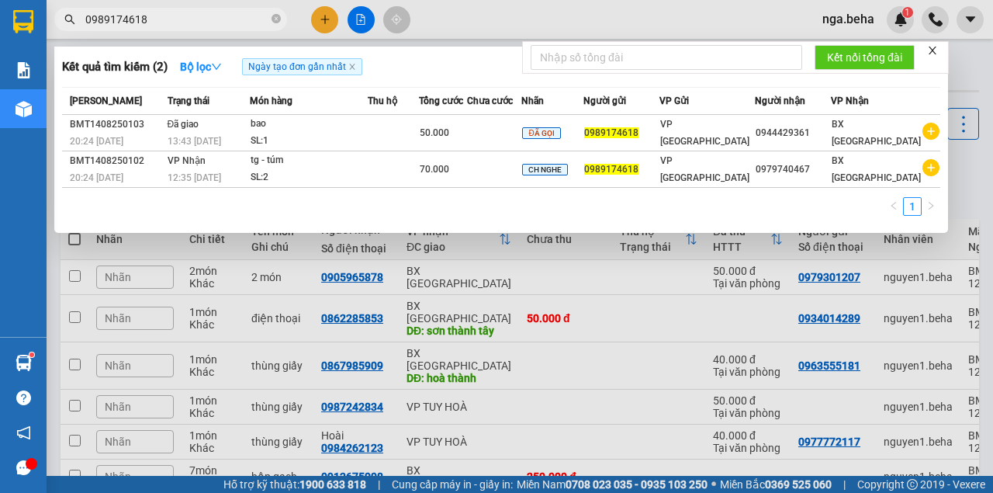
click at [175, 24] on input "0989174618" at bounding box center [176, 19] width 183 height 17
paste input "856637899"
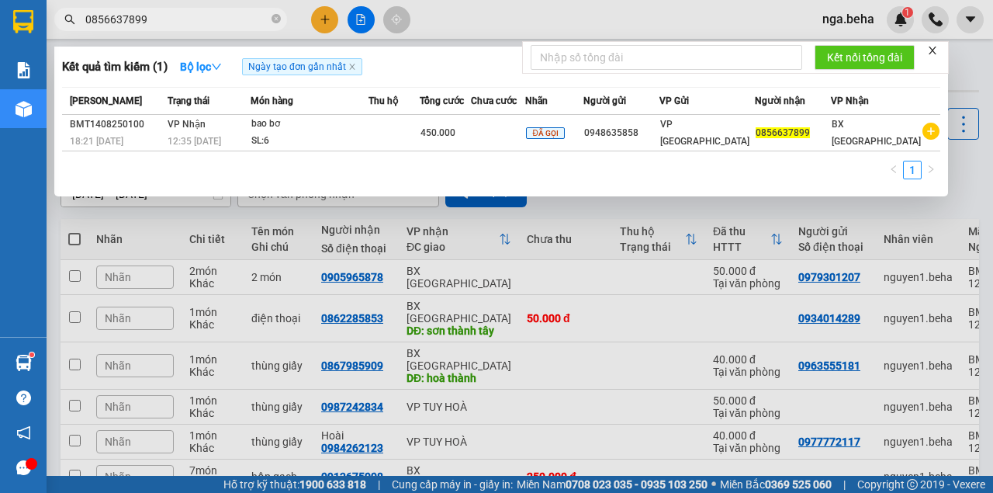
click at [773, 165] on div "1" at bounding box center [501, 175] width 878 height 28
click at [750, 172] on div "1" at bounding box center [501, 175] width 878 height 28
click at [201, 12] on input "0856637899" at bounding box center [176, 19] width 183 height 17
paste input "326211194"
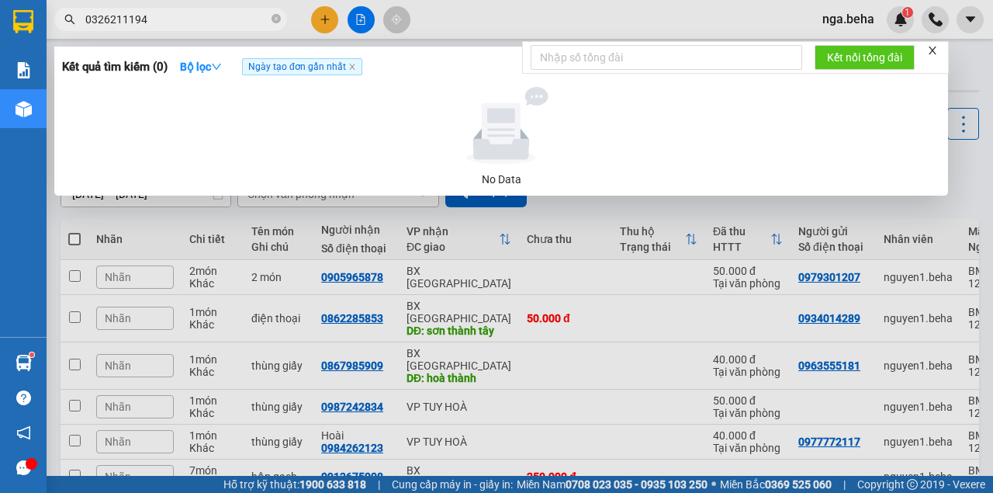
click at [170, 21] on input "0326211194" at bounding box center [176, 19] width 183 height 17
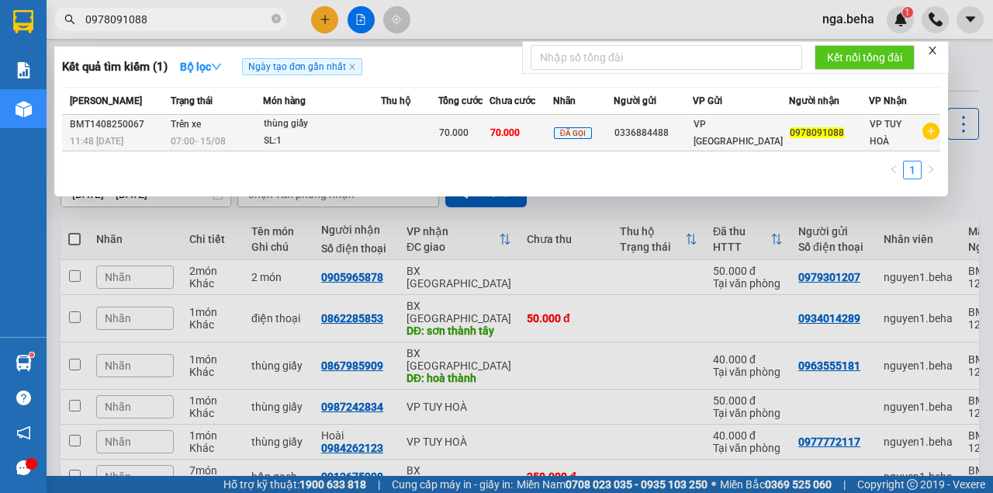
type input "0978091088"
click at [380, 126] on div "thùng giấy" at bounding box center [322, 124] width 116 height 17
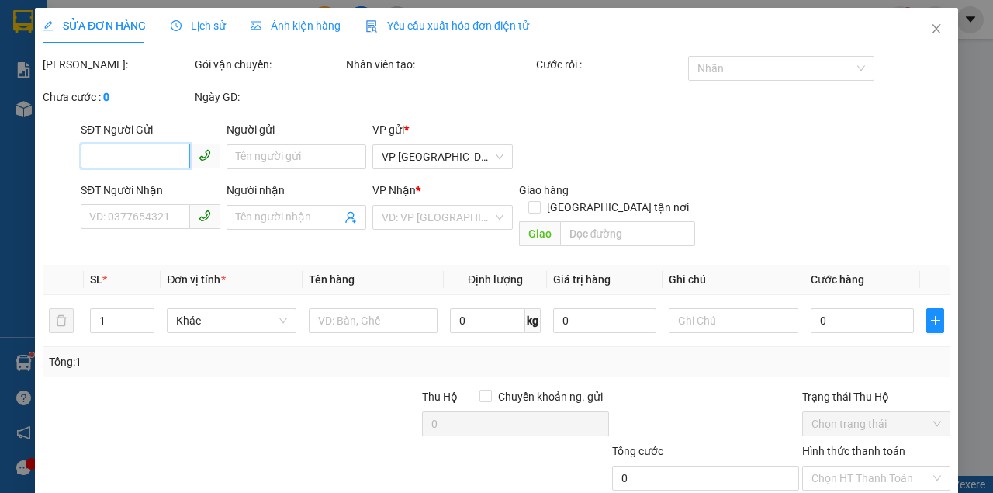
type input "0336884488"
type input "0978091088"
type input "70.000"
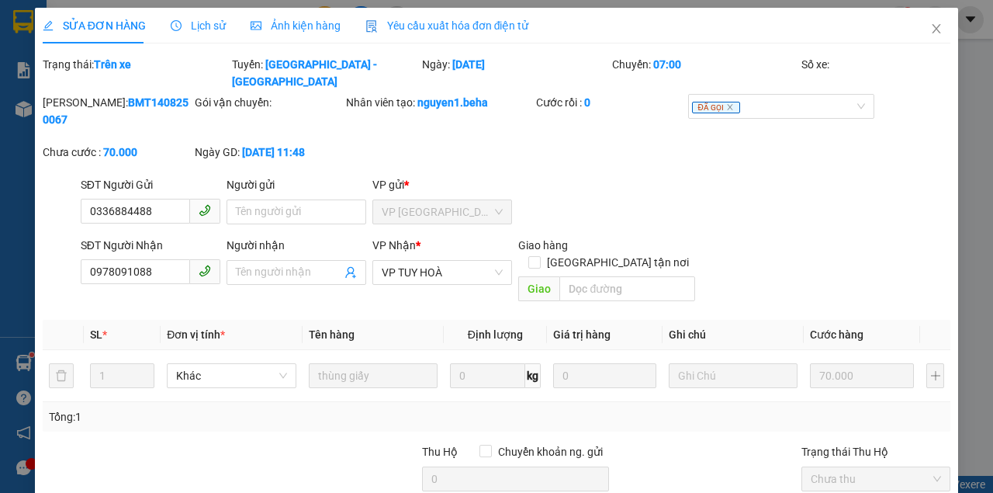
click at [222, 24] on div "SỬA ĐƠN HÀNG Lịch sử Ảnh kiện hàng Yêu cầu xuất hóa đơn điện tử" at bounding box center [286, 26] width 486 height 36
click at [204, 21] on span "Lịch sử" at bounding box center [198, 25] width 55 height 12
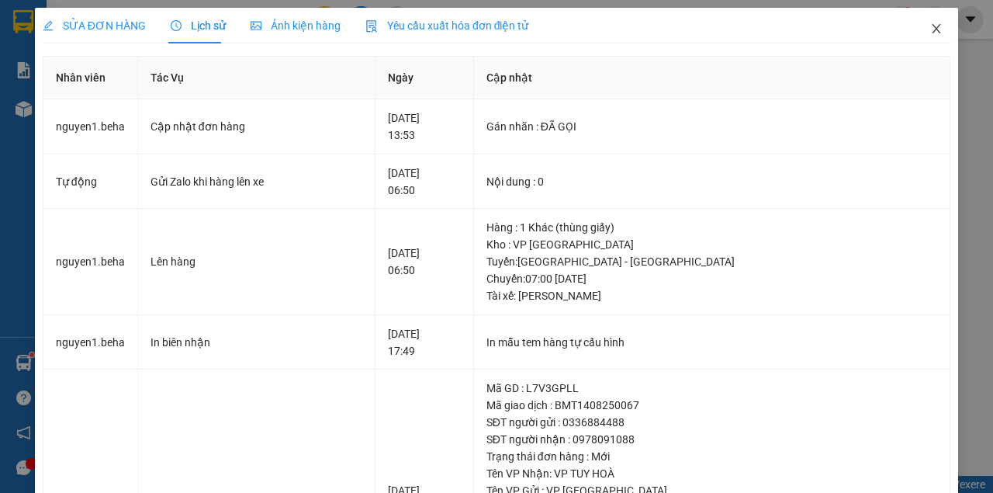
click at [923, 30] on span "Close" at bounding box center [936, 29] width 43 height 43
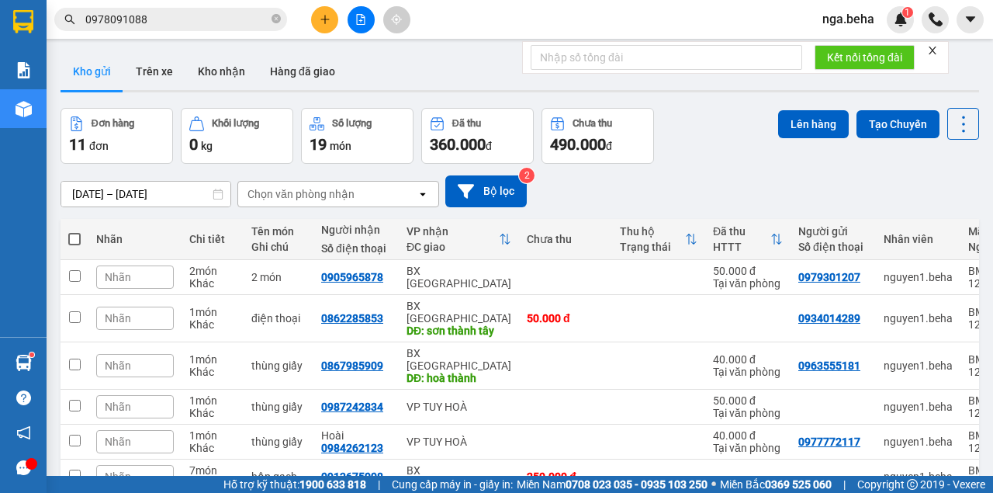
click at [197, 16] on input "0978091088" at bounding box center [176, 19] width 183 height 17
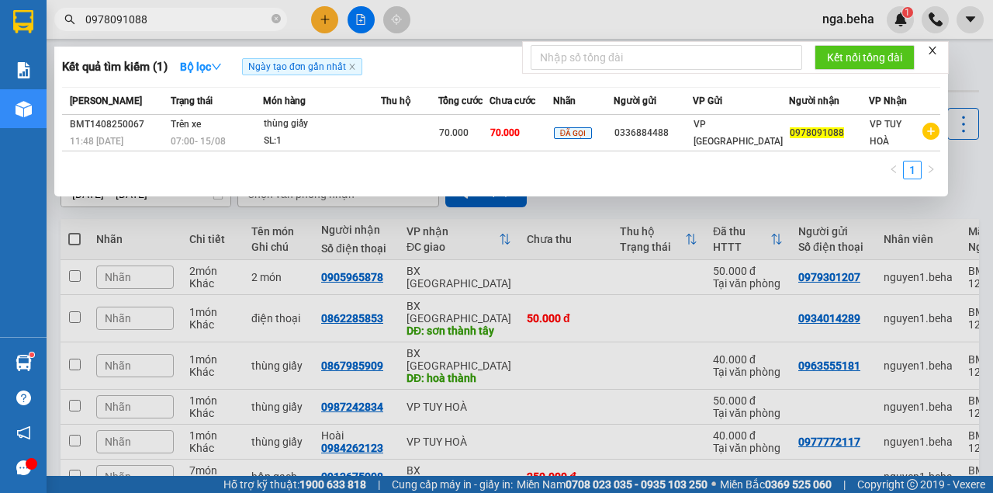
click at [152, 22] on input "0978091088" at bounding box center [176, 19] width 183 height 17
paste input "2427617"
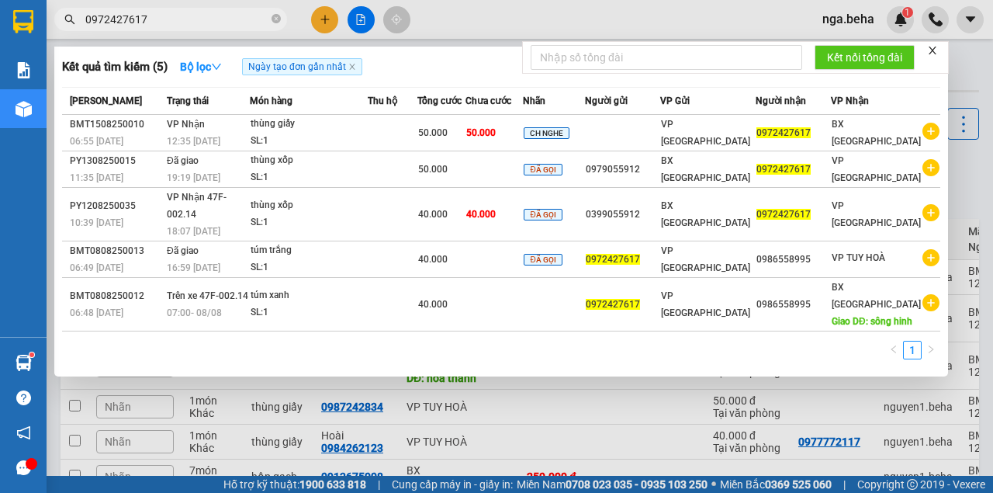
click at [211, 16] on input "0972427617" at bounding box center [176, 19] width 183 height 17
paste input "46449868"
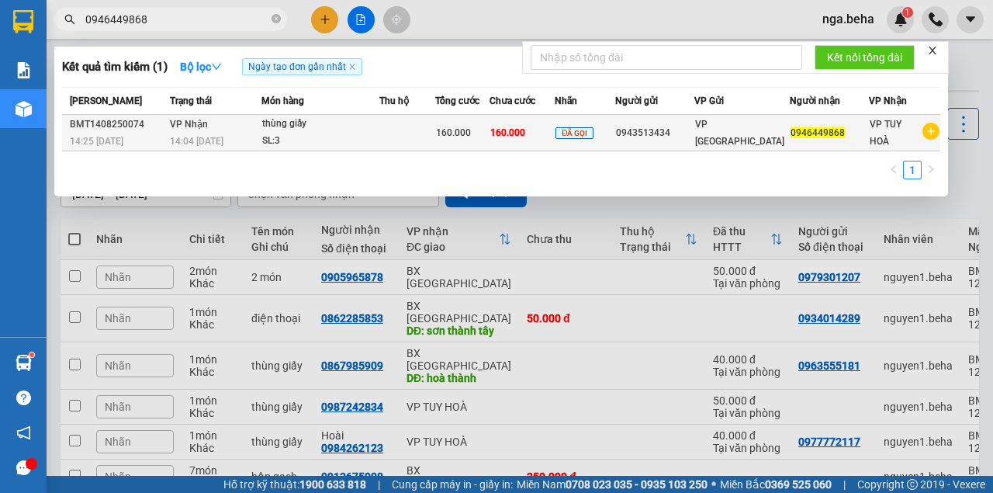
type input "0946449868"
click at [375, 137] on div "SL: 3" at bounding box center [320, 141] width 116 height 17
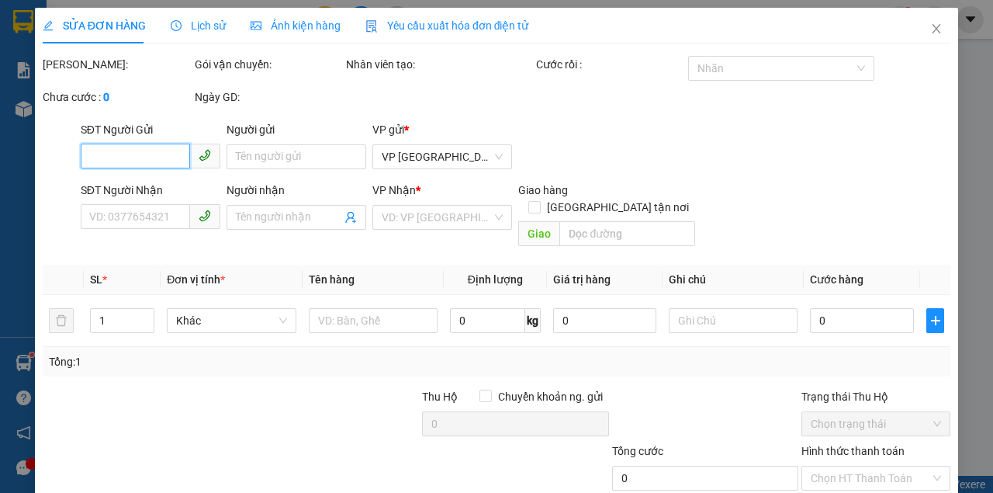
type input "0943513434"
type input "0946449868"
type input "160.000"
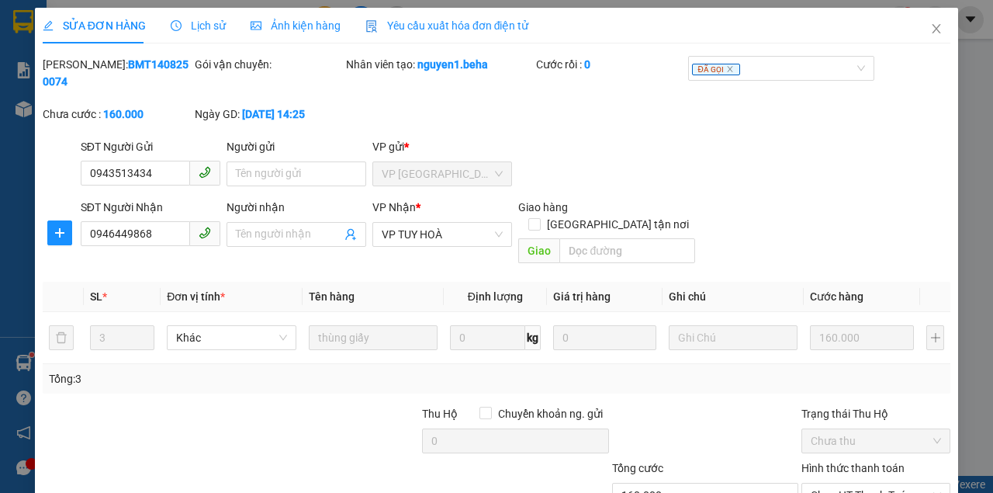
click at [216, 28] on span "Lịch sử" at bounding box center [198, 25] width 55 height 12
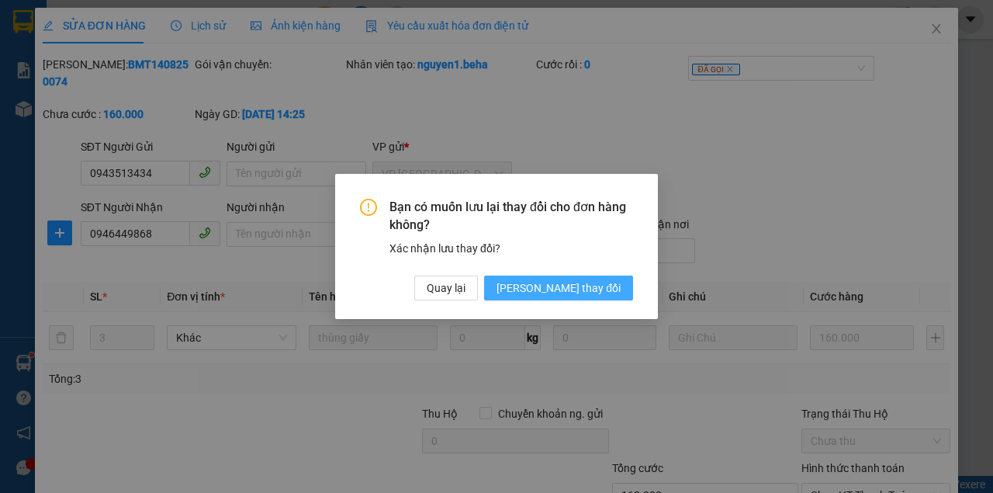
click at [603, 292] on span "[PERSON_NAME] thay đổi" at bounding box center [559, 287] width 124 height 17
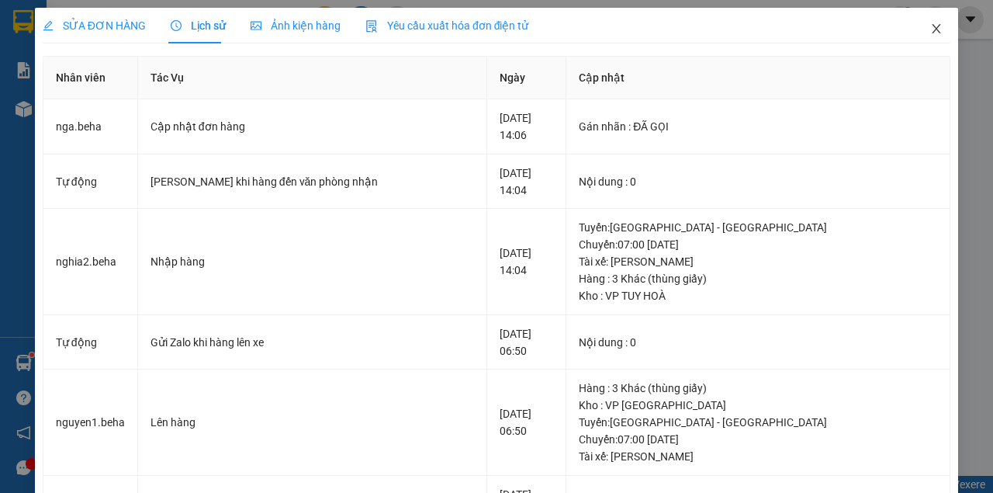
click at [940, 30] on span "Close" at bounding box center [936, 29] width 43 height 43
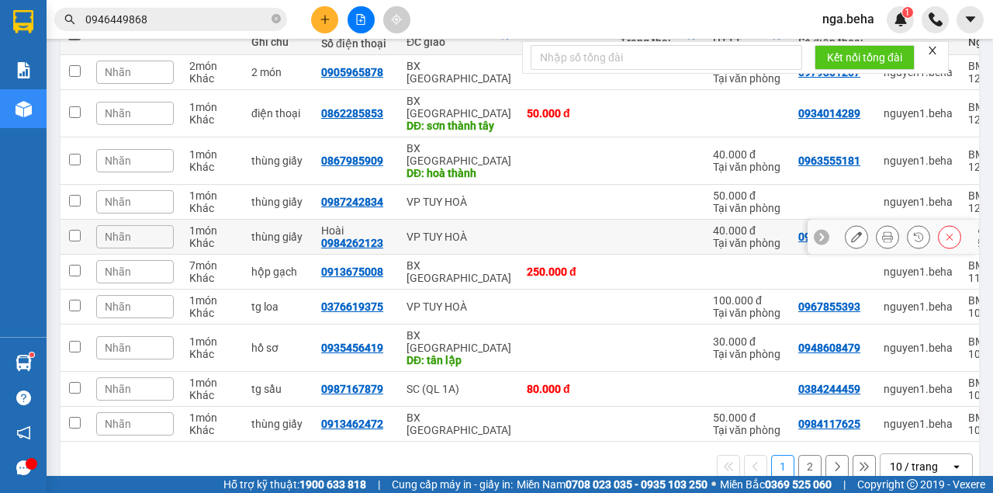
scroll to position [50, 0]
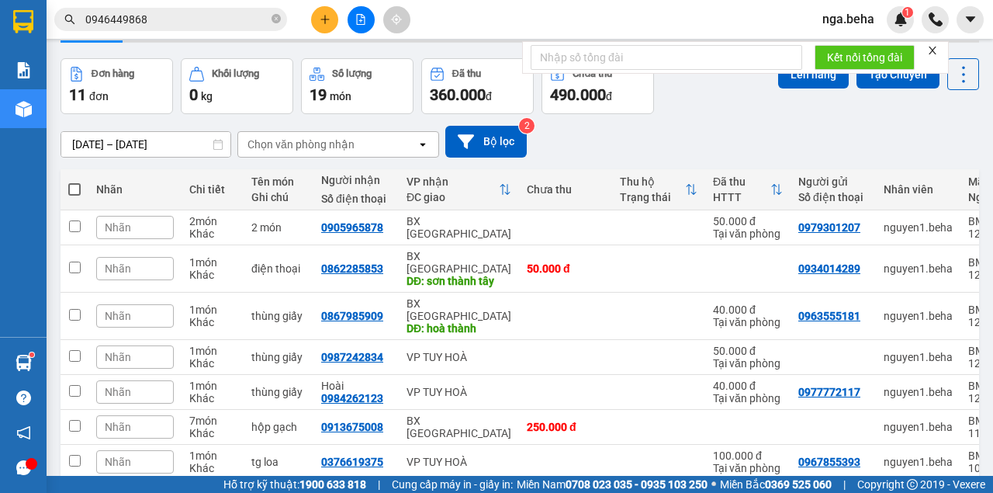
click at [175, 28] on span "0946449868" at bounding box center [170, 19] width 233 height 23
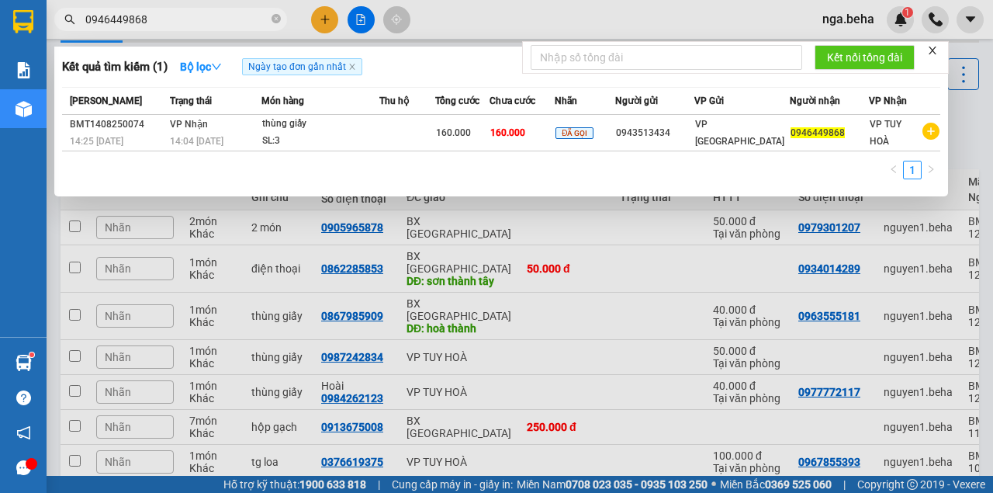
click at [708, 368] on div at bounding box center [496, 246] width 993 height 493
click at [165, 27] on input "0946449868" at bounding box center [176, 19] width 183 height 17
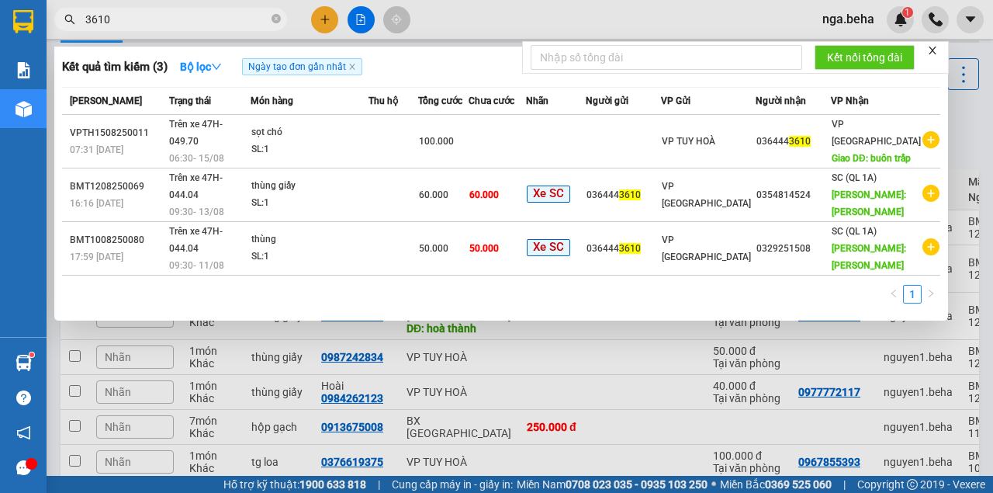
click at [160, 17] on input "3610" at bounding box center [176, 19] width 183 height 17
paste input "0904121278"
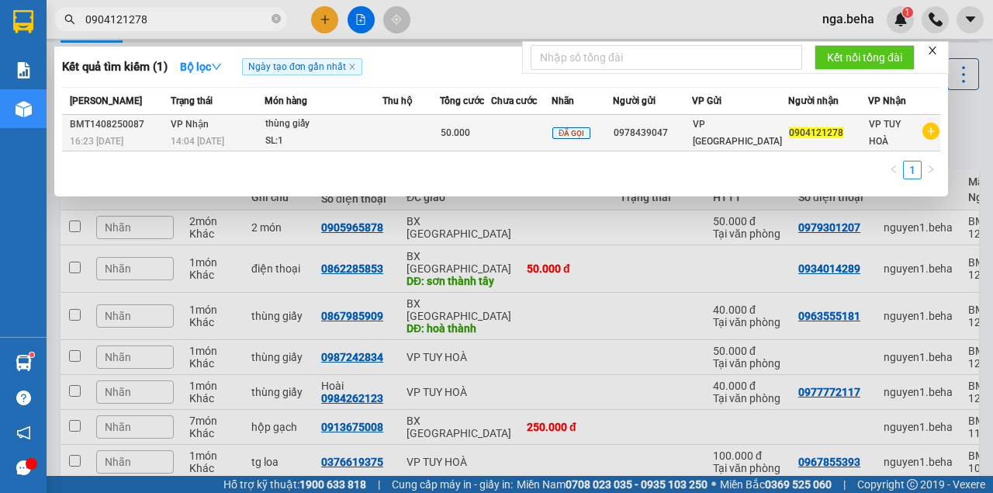
type input "0904121278"
click at [298, 144] on div "SL: 1" at bounding box center [323, 141] width 116 height 17
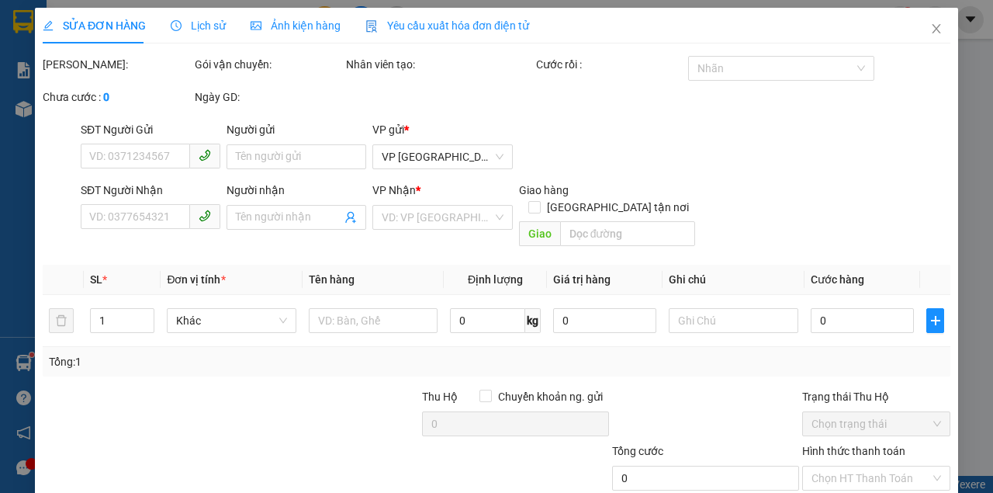
type input "0978439047"
type input "0904121278"
type input "50.000"
type input "0"
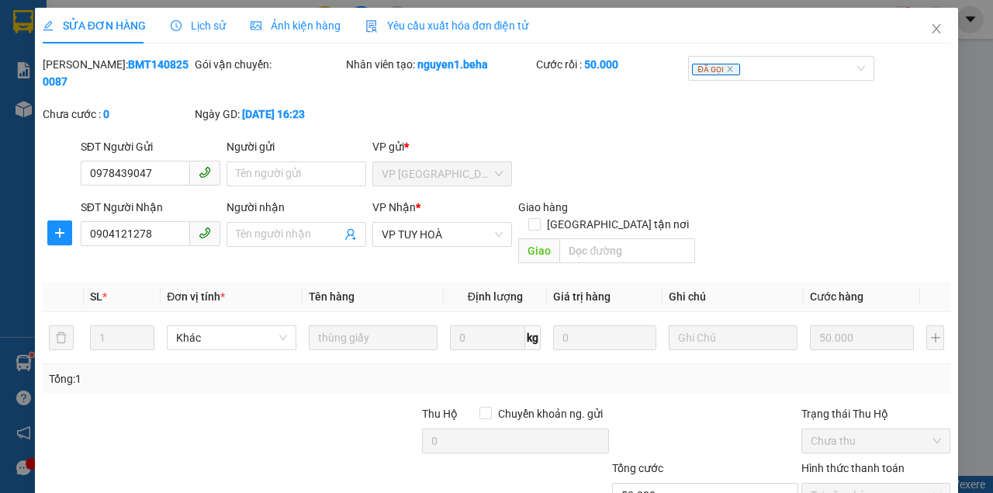
click at [201, 26] on span "Lịch sử" at bounding box center [198, 25] width 55 height 12
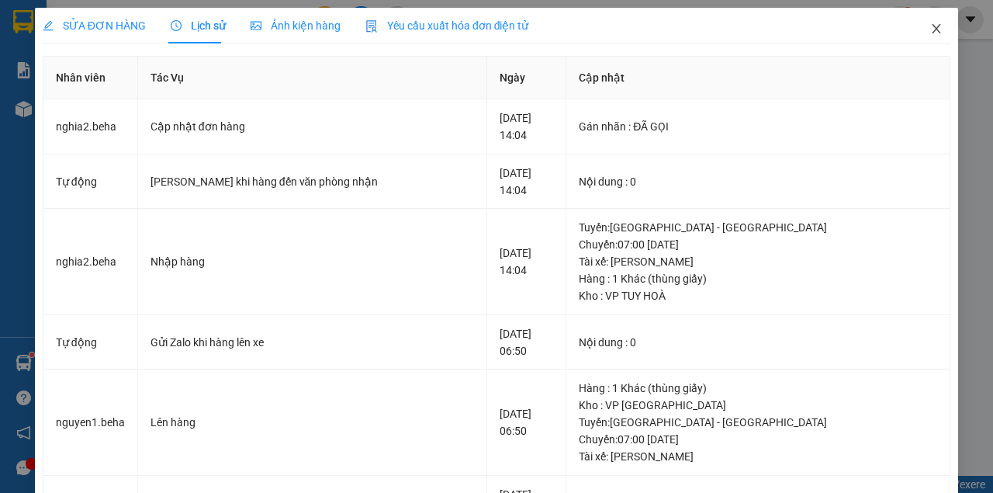
click at [937, 27] on span "Close" at bounding box center [936, 29] width 43 height 43
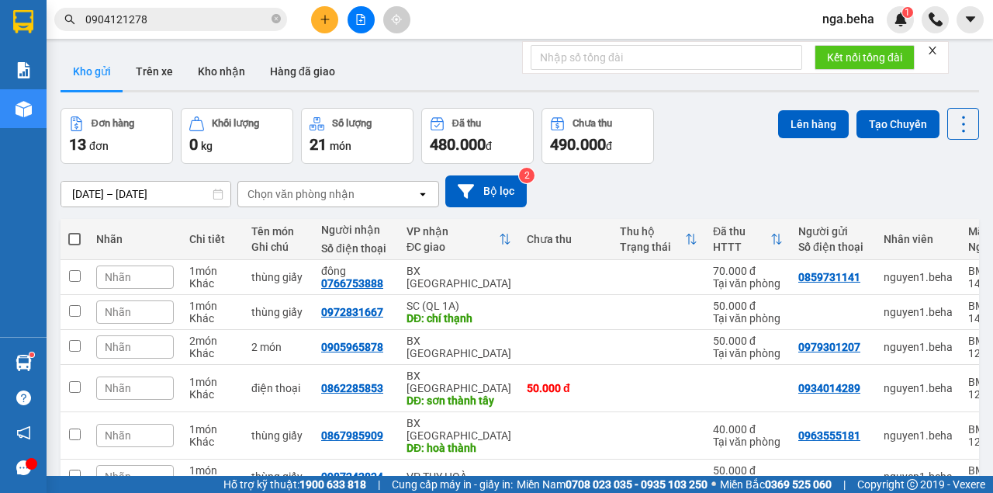
click at [185, 23] on input "0904121278" at bounding box center [176, 19] width 183 height 17
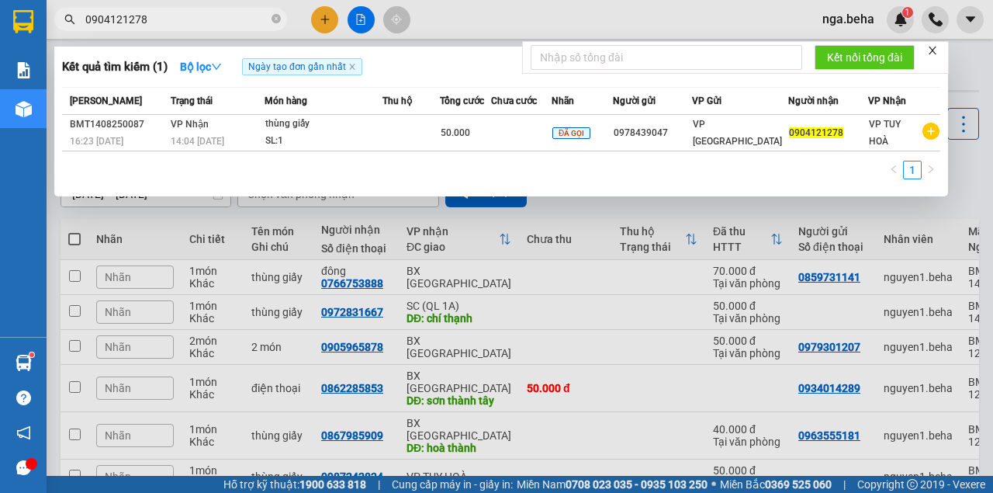
click at [178, 20] on input "0904121278" at bounding box center [176, 19] width 183 height 17
paste input "44459797"
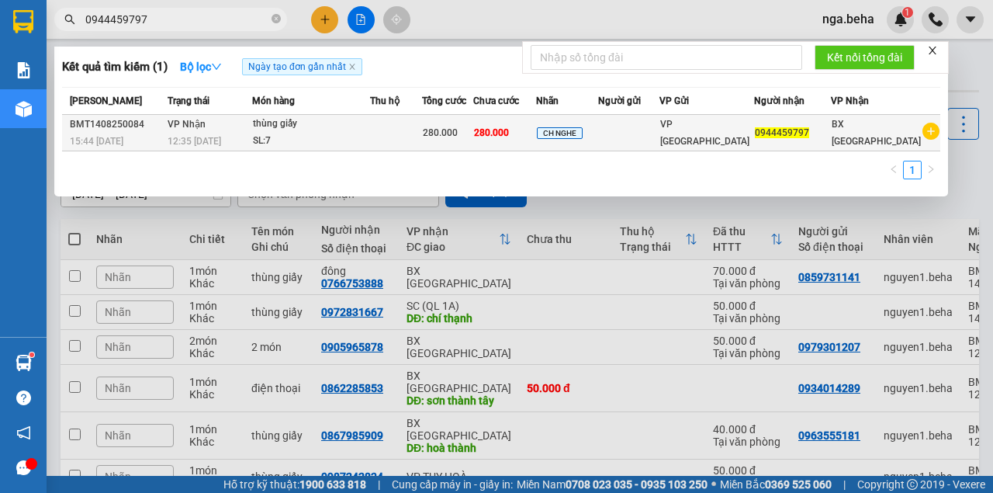
type input "0944459797"
click at [598, 146] on td "CH NGHE" at bounding box center [567, 133] width 62 height 36
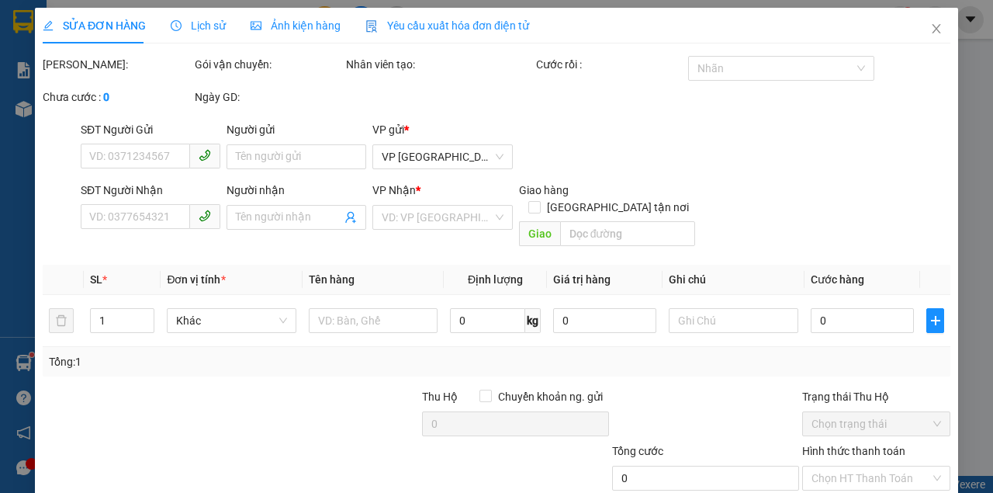
type input "0944459779"
type input "280.000"
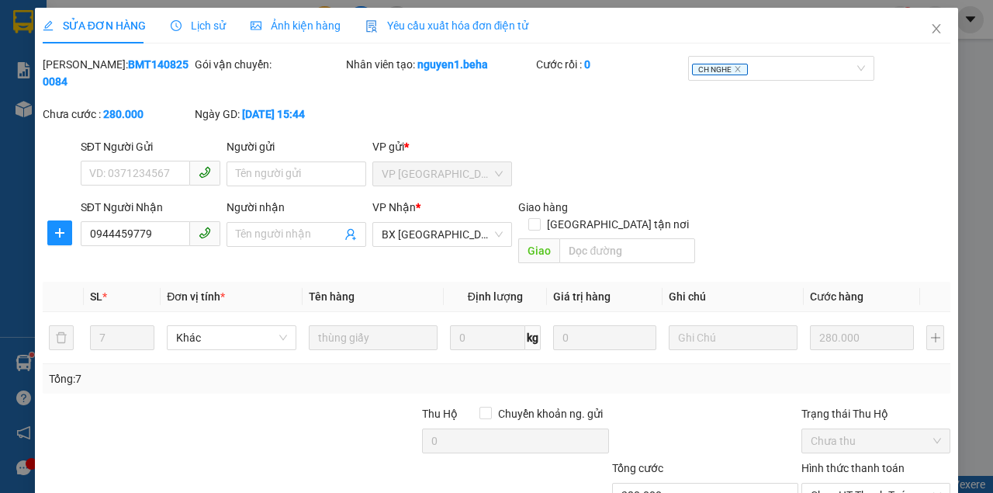
click at [298, 19] on span "Ảnh kiện hàng" at bounding box center [296, 25] width 90 height 12
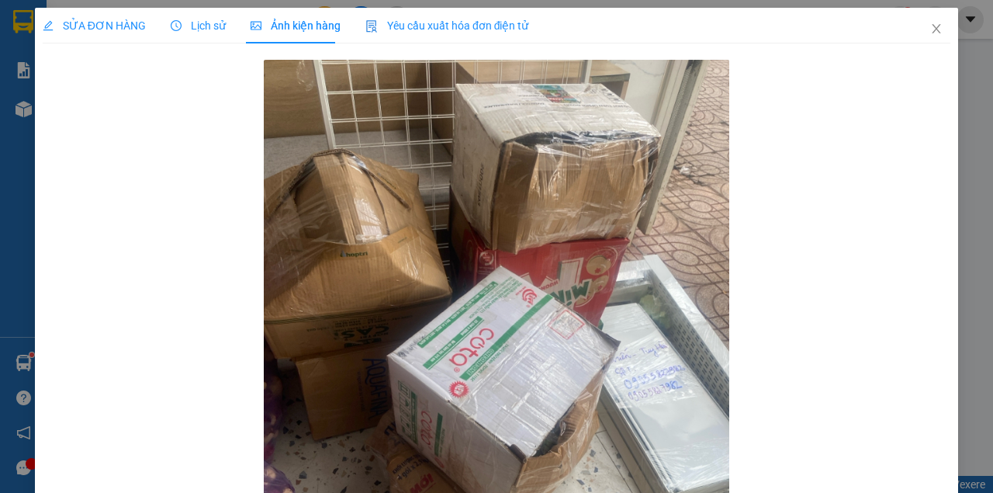
drag, startPoint x: 96, startPoint y: 2, endPoint x: 115, endPoint y: 17, distance: 24.2
click at [95, 1] on div "SỬA ĐƠN HÀNG Lịch sử Ảnh kiện hàng Yêu cầu xuất hóa đơn điện tử Total Paid Fee …" at bounding box center [496, 246] width 993 height 493
click at [95, 25] on span "SỬA ĐƠN HÀNG" at bounding box center [94, 25] width 103 height 12
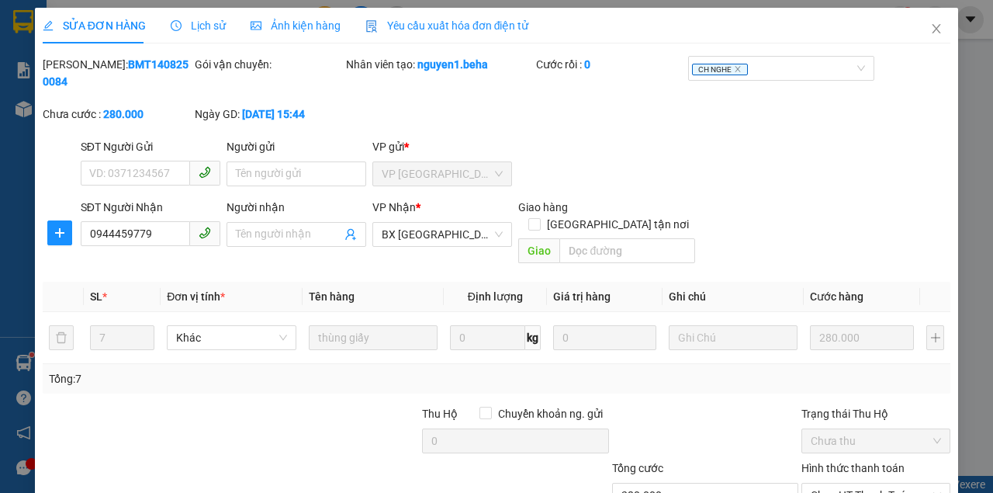
click at [745, 158] on div "SĐT Người Gửi VD: 0371234567 Người gửi Tên người gửi VP gửi * VP [GEOGRAPHIC_DA…" at bounding box center [516, 165] width 876 height 54
click at [932, 23] on span "Close" at bounding box center [936, 29] width 43 height 43
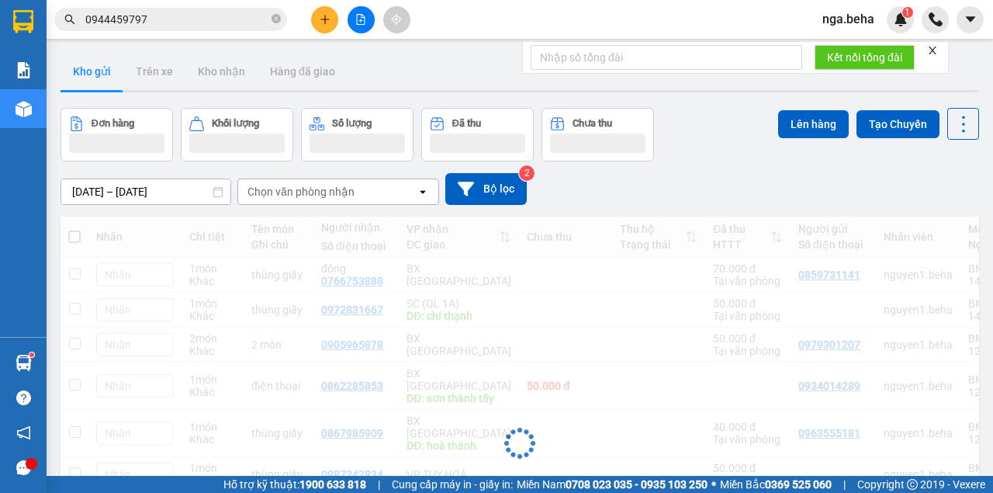
click at [149, 20] on input "0944459797" at bounding box center [176, 19] width 183 height 17
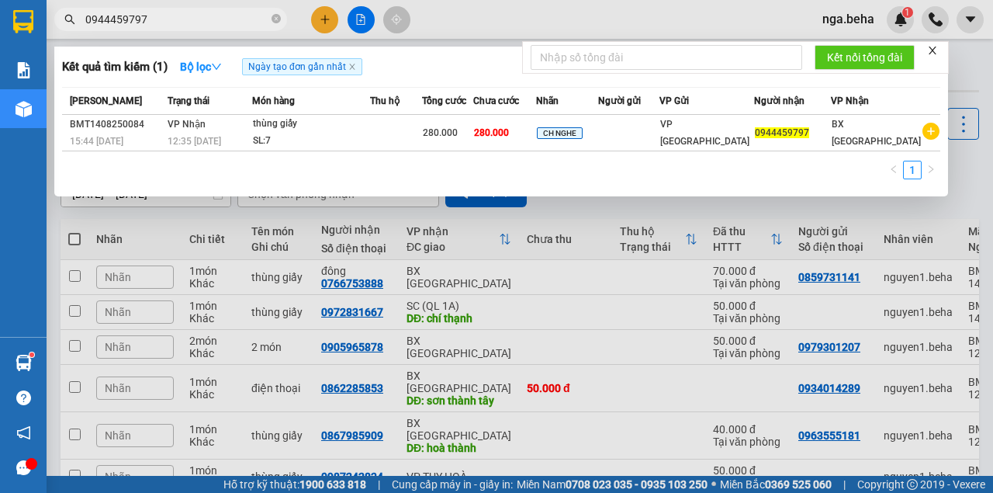
click at [149, 20] on input "0944459797" at bounding box center [176, 19] width 183 height 17
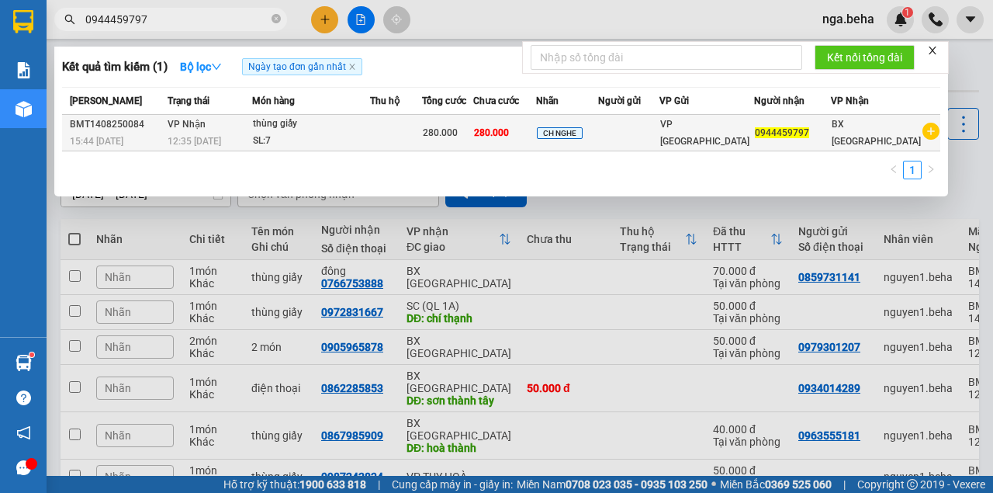
click at [292, 144] on div "SL: 7" at bounding box center [311, 141] width 116 height 17
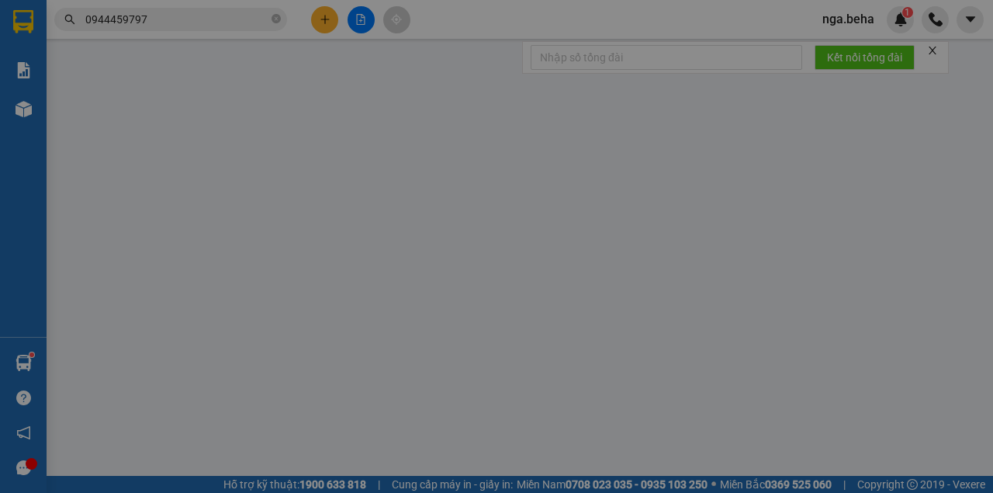
type input "0944459779"
type input "280.000"
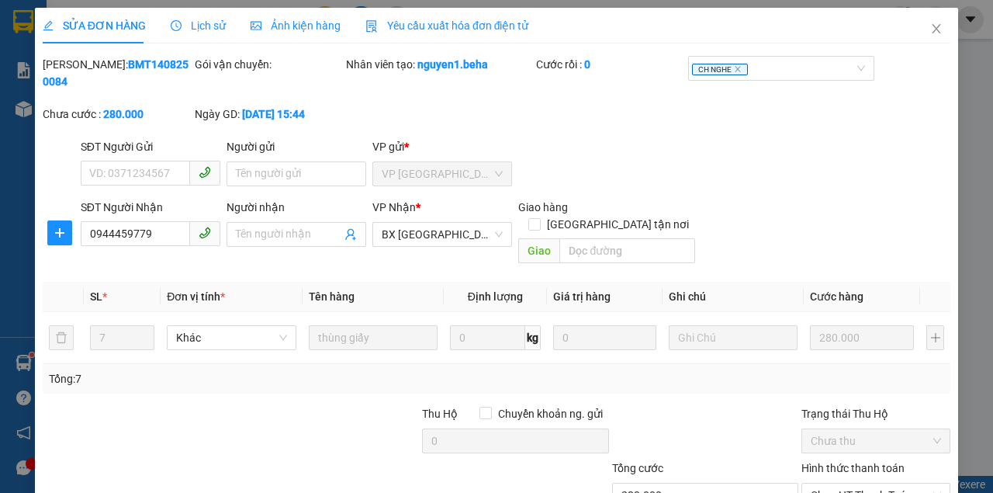
click at [648, 154] on div "SĐT Người Gửi VD: 0371234567 Người gửi Tên người gửi VP gửi * VP [GEOGRAPHIC_DA…" at bounding box center [516, 165] width 876 height 54
click at [933, 29] on icon "close" at bounding box center [936, 28] width 12 height 12
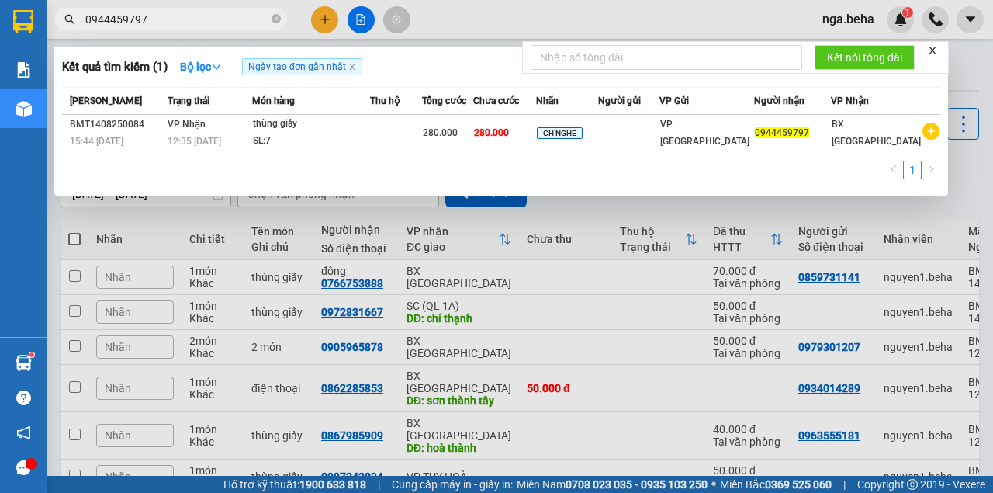
click at [144, 18] on input "0944459797" at bounding box center [176, 19] width 183 height 17
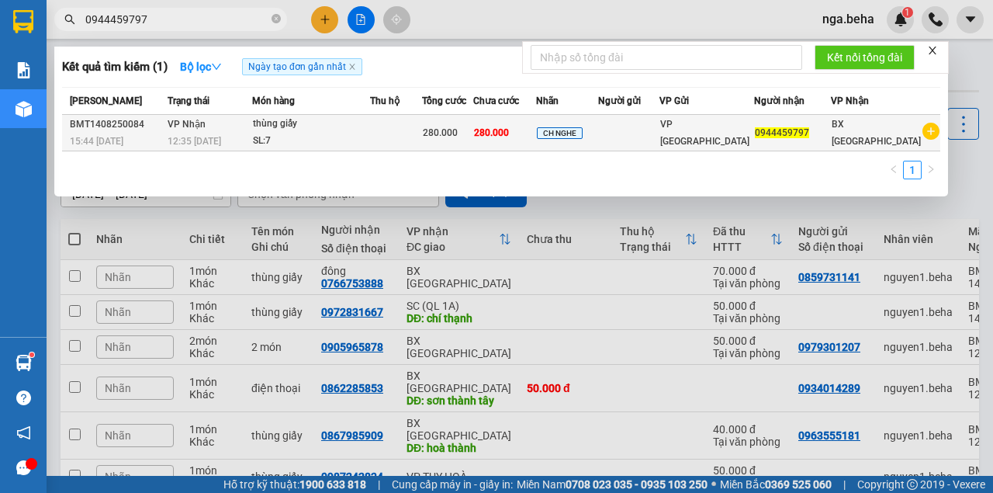
click at [252, 131] on td "VP Nhận 12:35 [DATE]" at bounding box center [208, 133] width 88 height 36
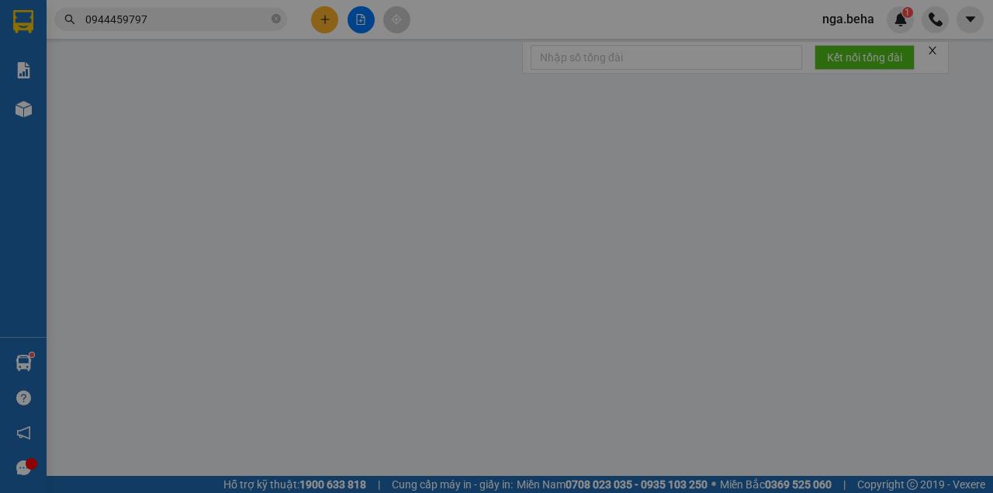
type input "0944459779"
type input "280.000"
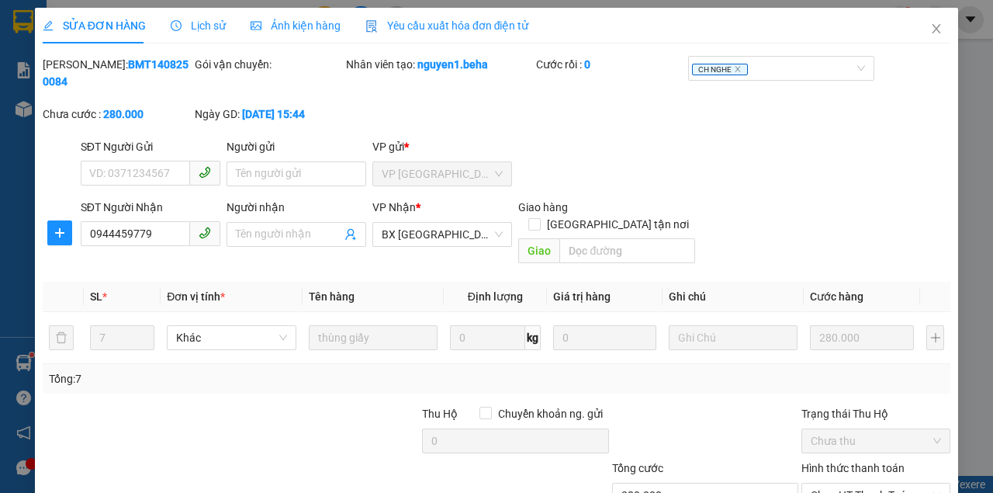
click at [314, 24] on span "Ảnh kiện hàng" at bounding box center [296, 25] width 90 height 12
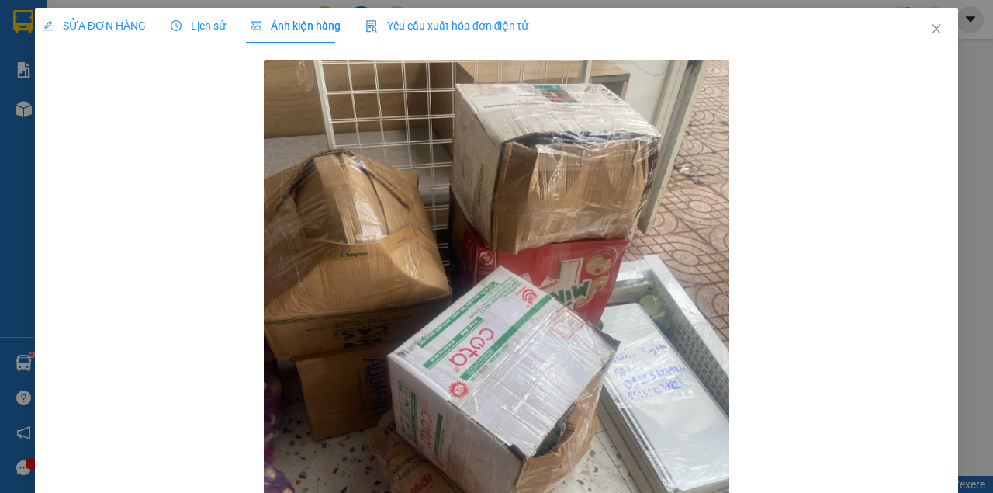
click at [96, 15] on div "SỬA ĐƠN HÀNG" at bounding box center [94, 26] width 103 height 36
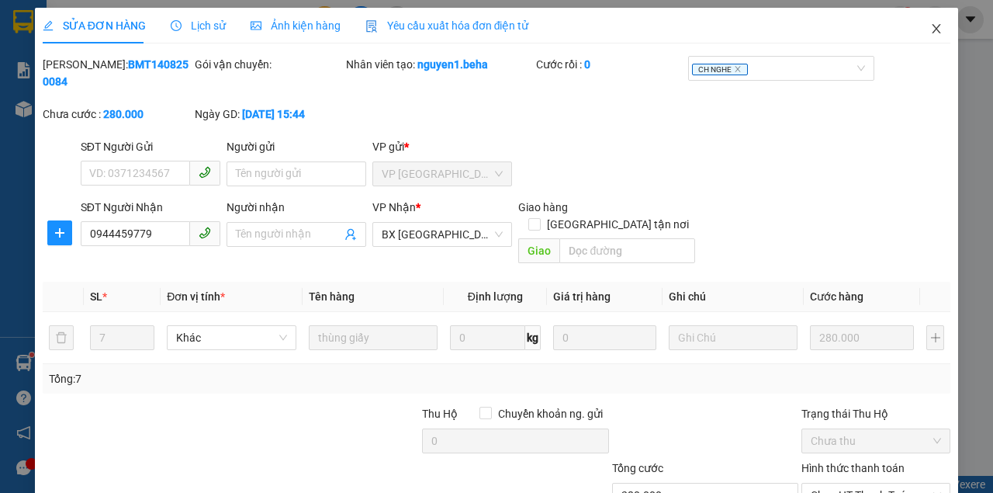
click at [930, 34] on icon "close" at bounding box center [936, 28] width 12 height 12
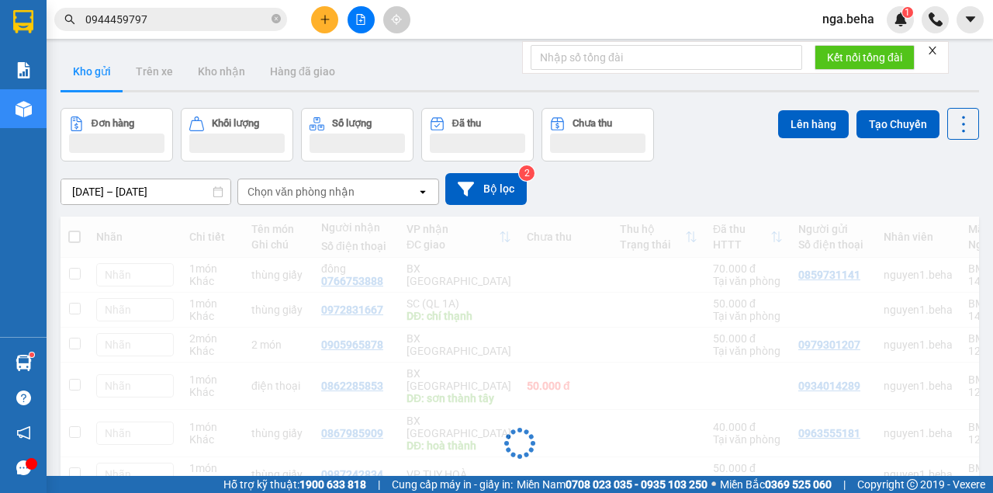
click at [138, 24] on input "0944459797" at bounding box center [176, 19] width 183 height 17
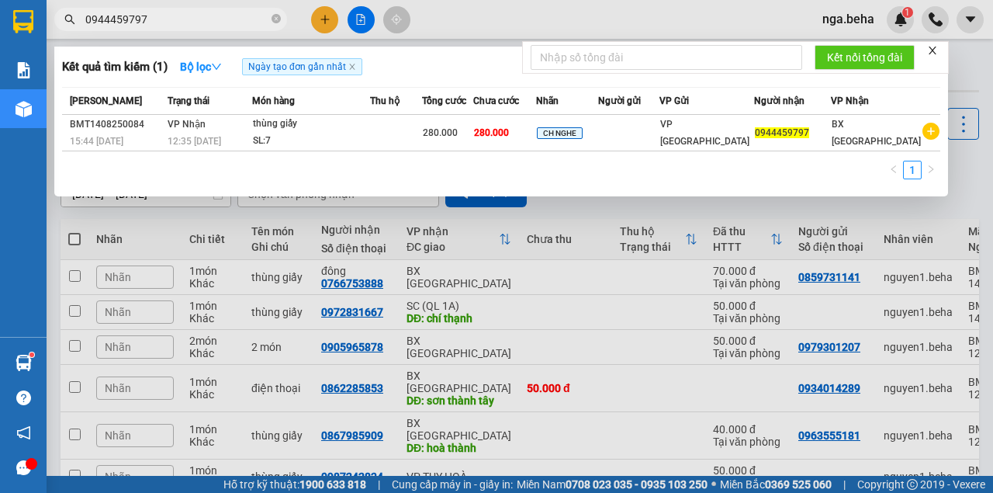
click at [138, 24] on input "0944459797" at bounding box center [176, 19] width 183 height 17
paste input "35856816"
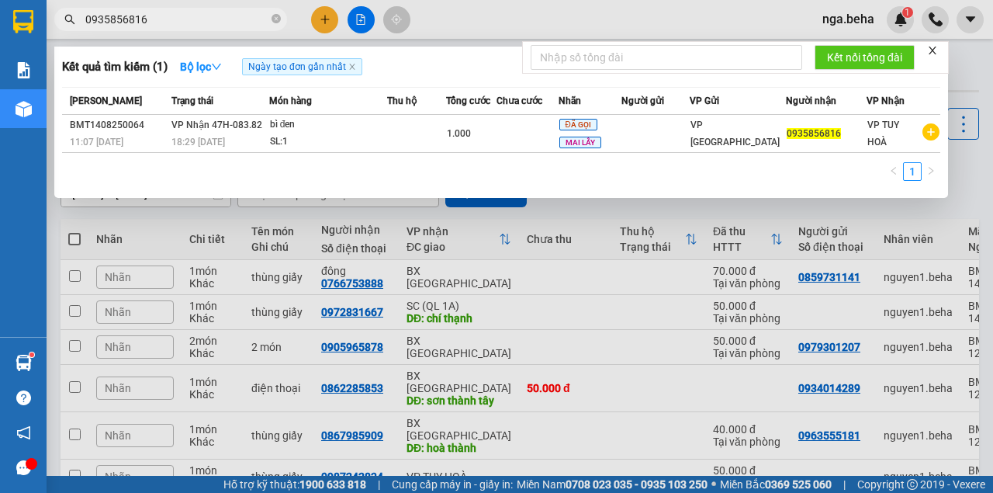
click at [224, 21] on input "0935856816" at bounding box center [176, 19] width 183 height 17
paste input "03553097"
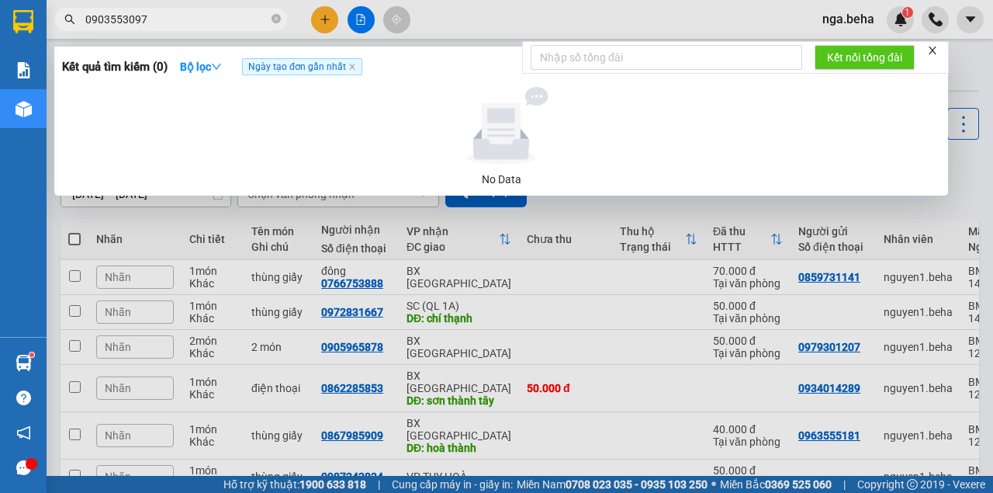
click at [224, 21] on input "0903553097" at bounding box center [176, 19] width 183 height 17
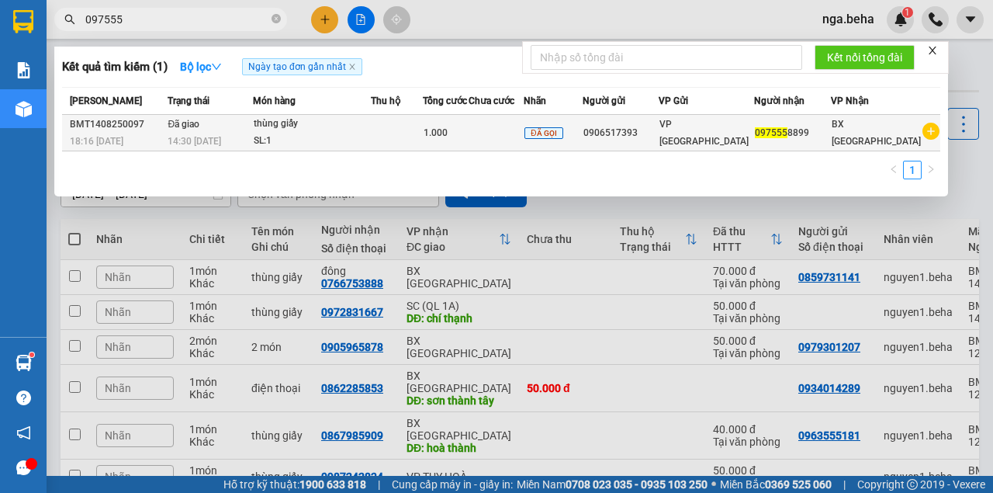
type input "097555"
click at [423, 130] on td at bounding box center [397, 133] width 52 height 36
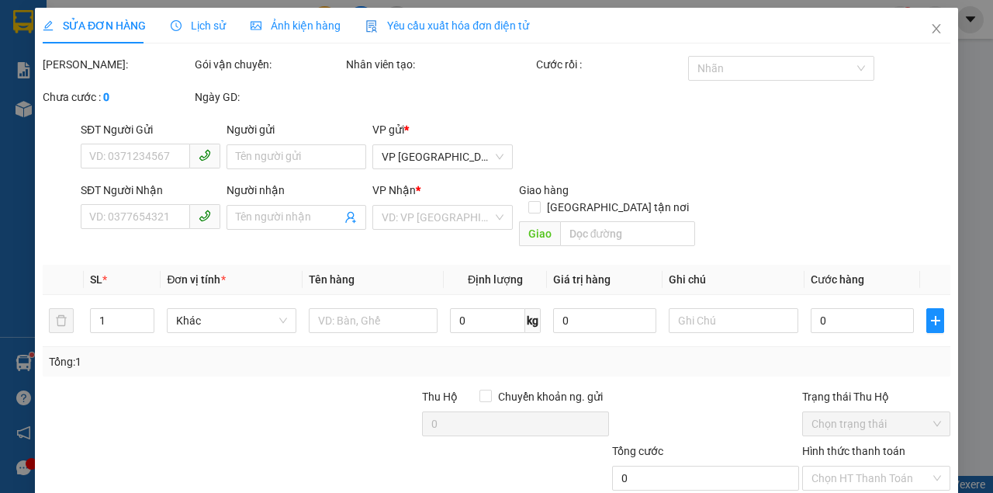
type input "0906517393"
type input "0975558899"
type input "1.000"
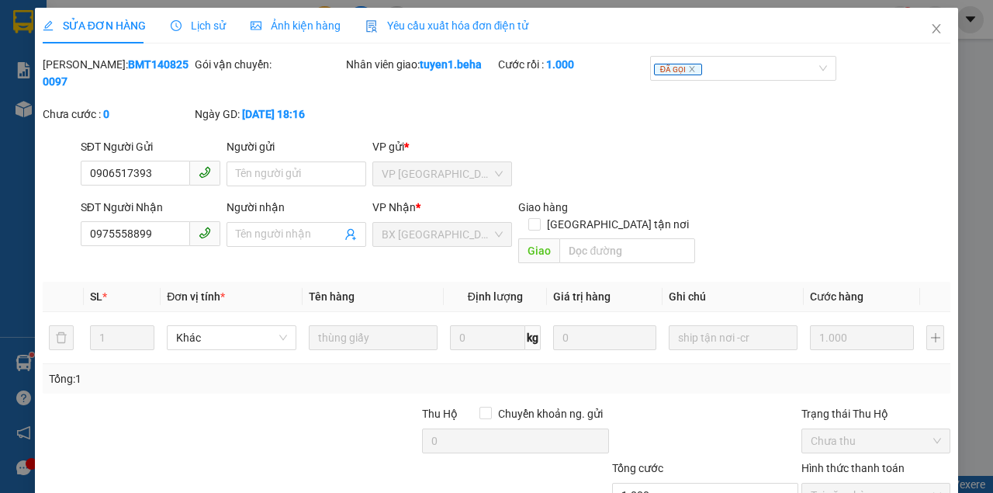
click at [321, 25] on span "Ảnh kiện hàng" at bounding box center [296, 25] width 90 height 12
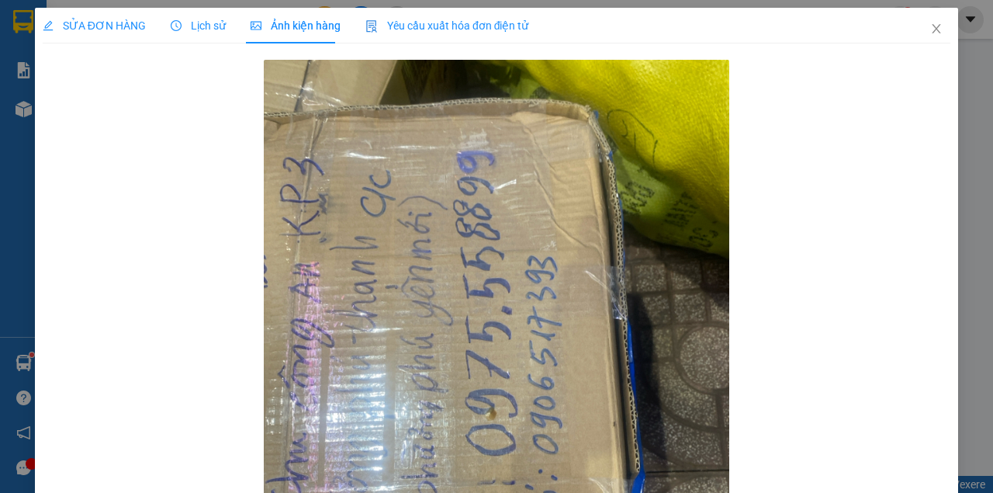
click at [217, 38] on div "Lịch sử" at bounding box center [198, 26] width 55 height 36
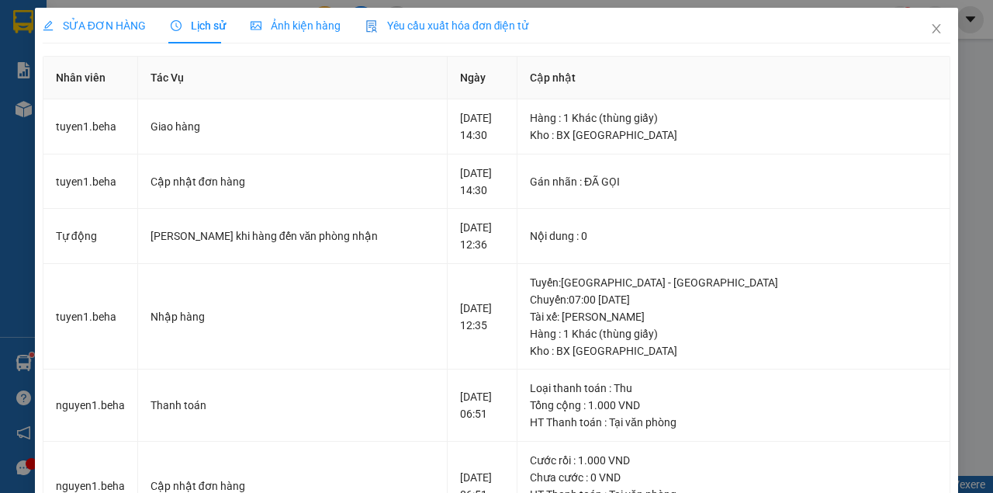
click at [123, 25] on span "SỬA ĐƠN HÀNG" at bounding box center [94, 25] width 103 height 12
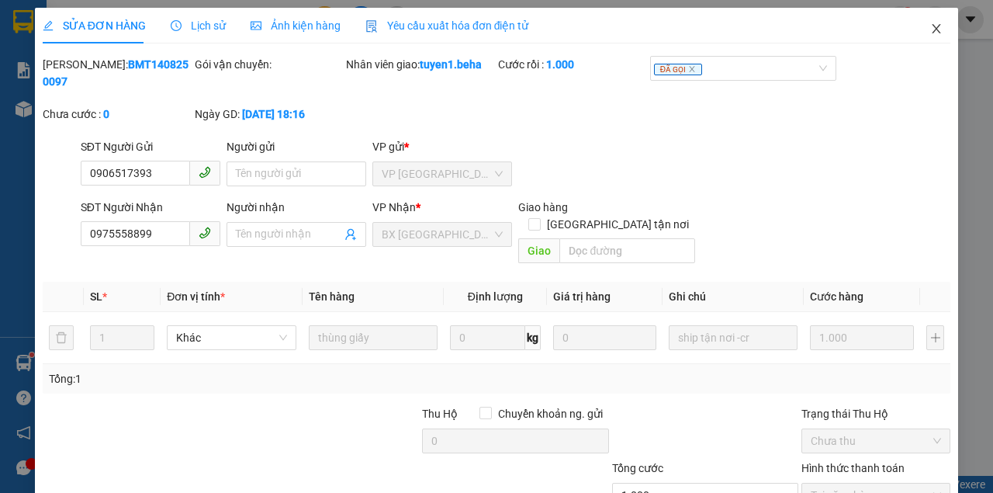
click at [933, 31] on icon "close" at bounding box center [936, 28] width 12 height 12
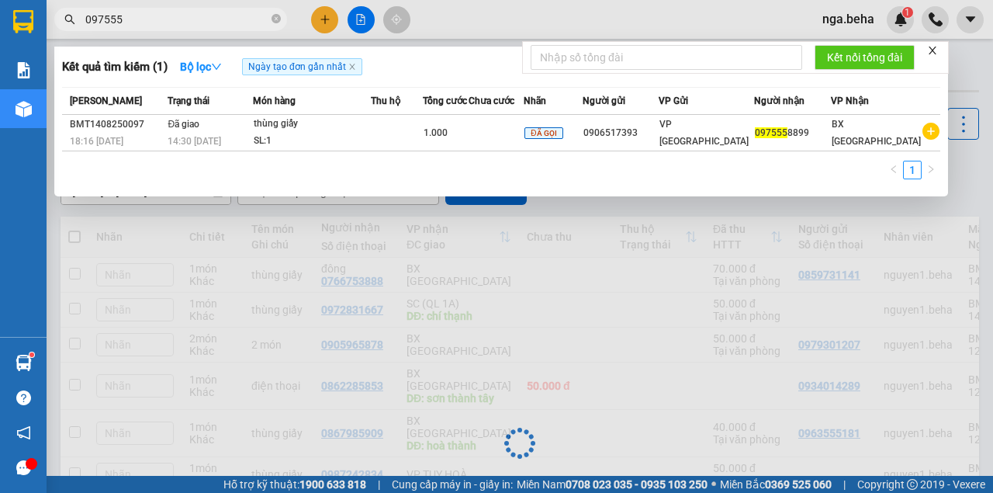
click at [147, 19] on input "097555" at bounding box center [176, 19] width 183 height 17
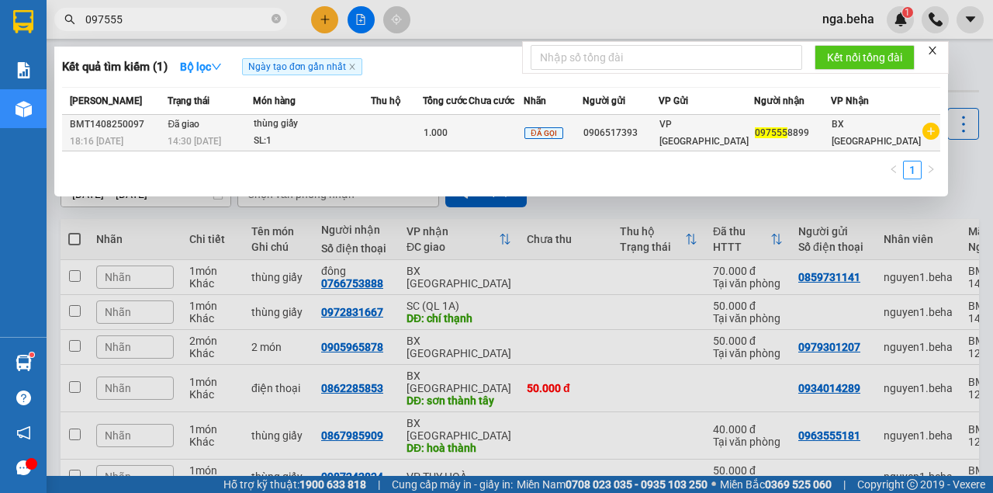
click at [245, 135] on div "14:30 [DATE]" at bounding box center [210, 141] width 84 height 17
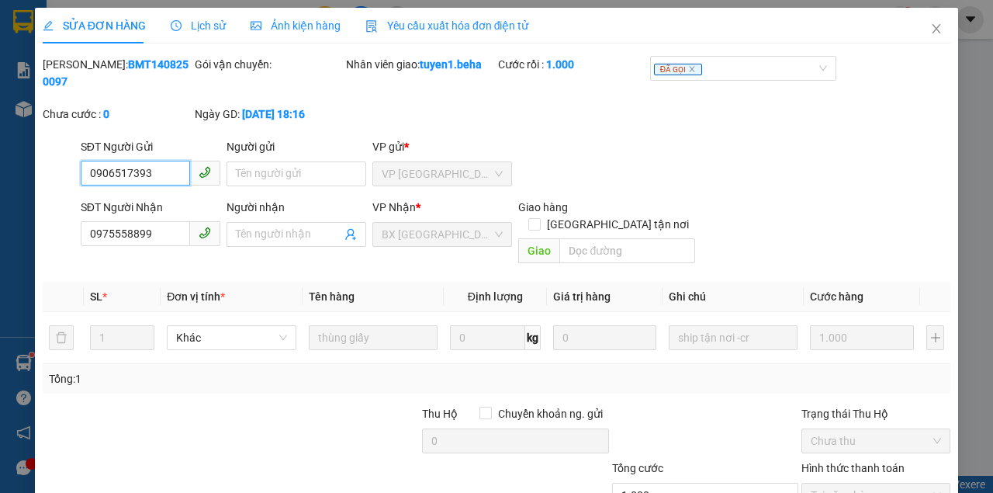
click at [287, 17] on div "Ảnh kiện hàng" at bounding box center [296, 25] width 90 height 17
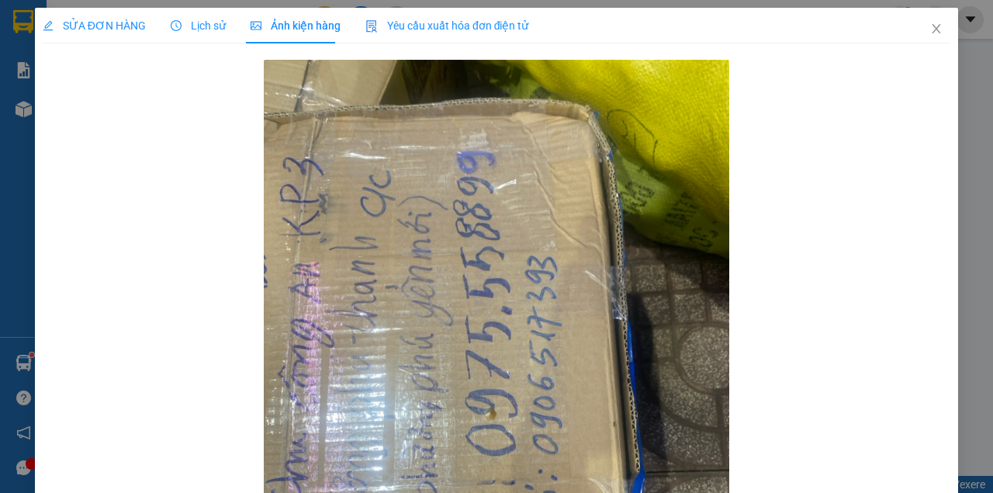
click at [791, 351] on div at bounding box center [497, 370] width 908 height 629
click at [116, 22] on span "SỬA ĐƠN HÀNG" at bounding box center [94, 25] width 103 height 12
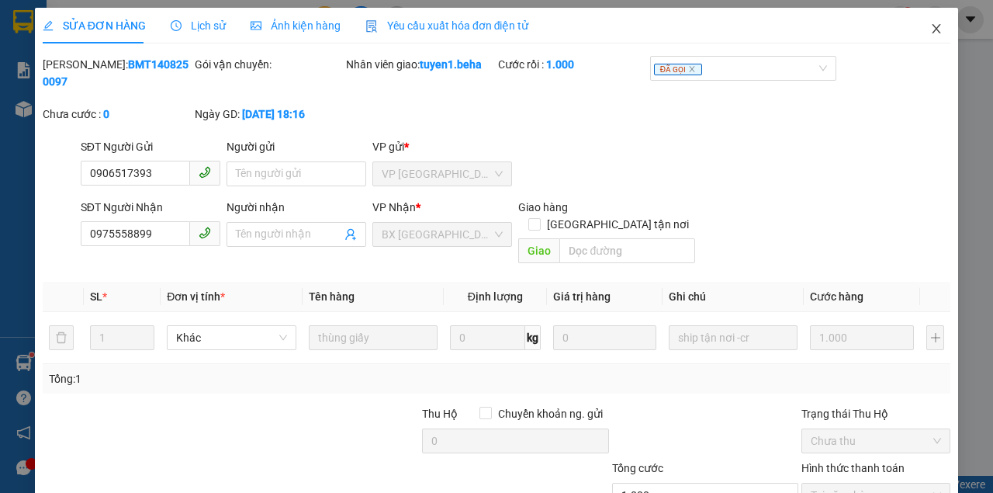
click at [930, 29] on icon "close" at bounding box center [936, 28] width 12 height 12
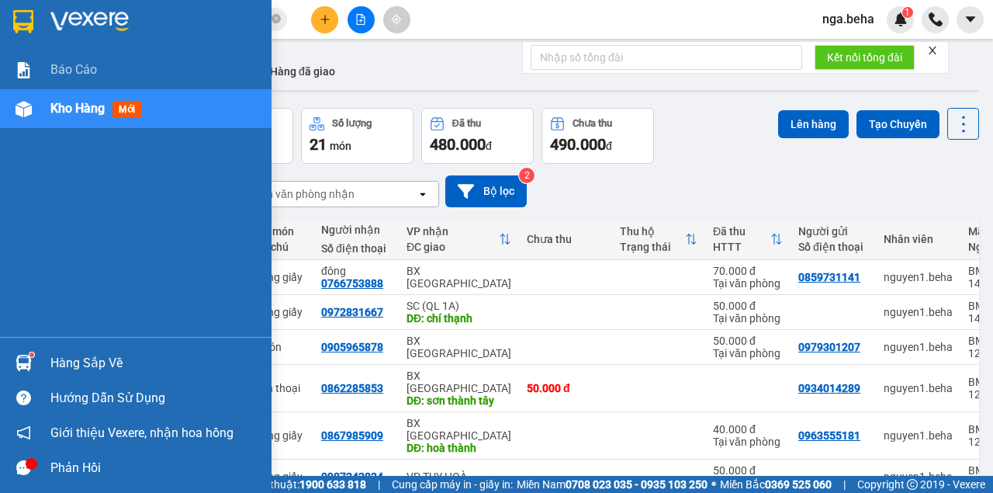
click at [32, 109] on div at bounding box center [23, 108] width 27 height 27
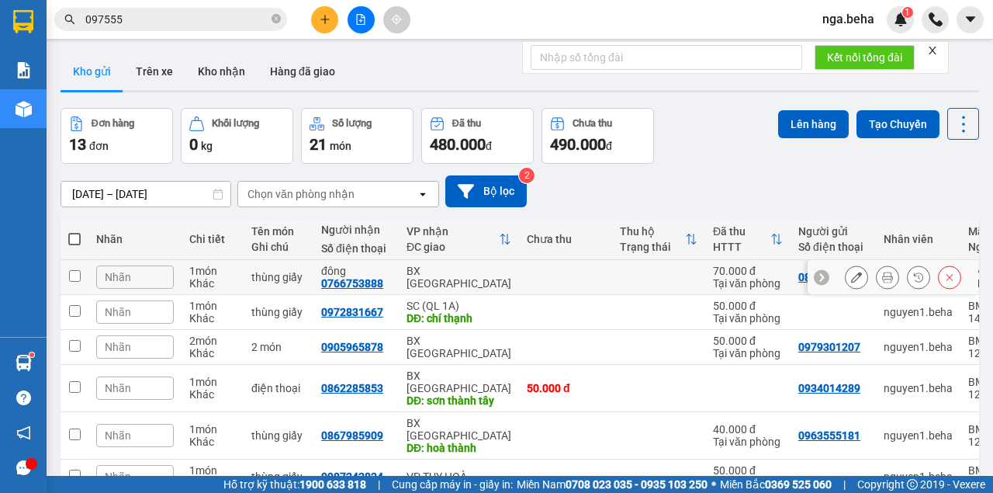
scroll to position [205, 0]
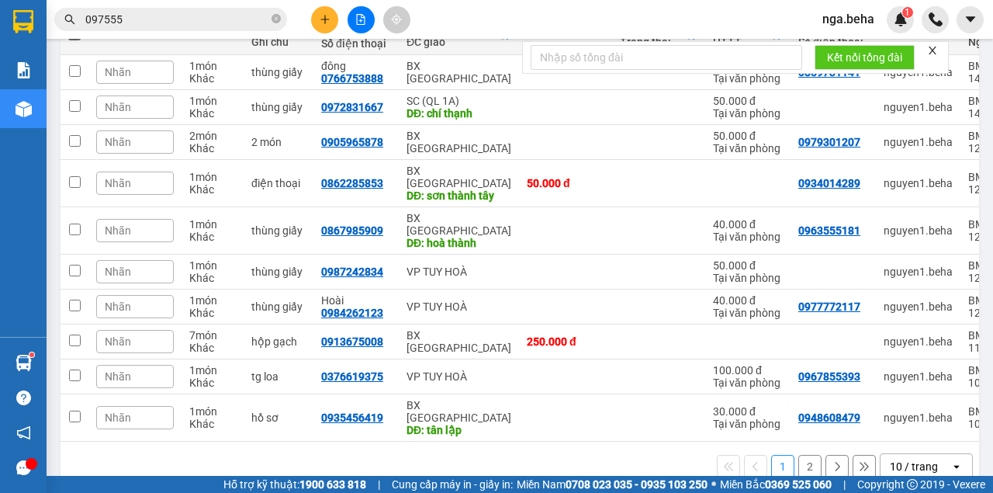
click at [911, 459] on div "10 / trang" at bounding box center [914, 467] width 48 height 16
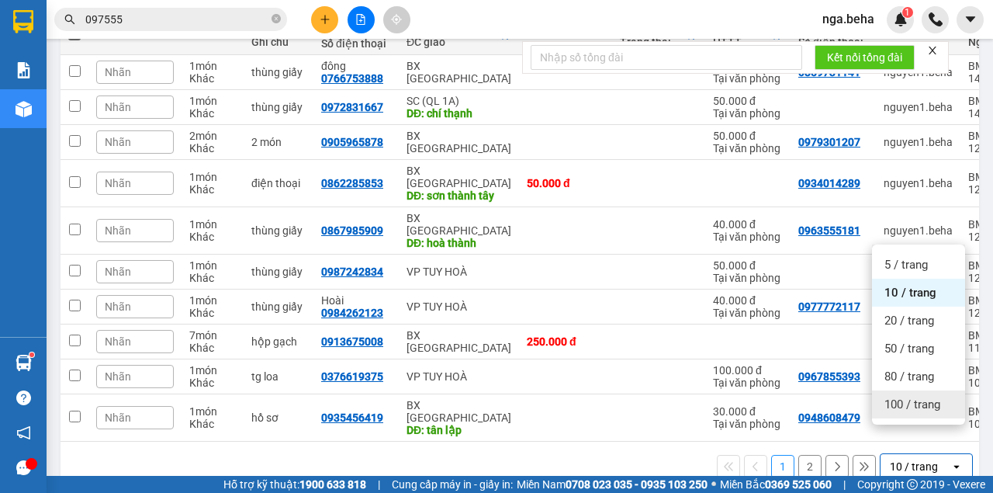
click at [937, 400] on span "100 / trang" at bounding box center [912, 404] width 56 height 16
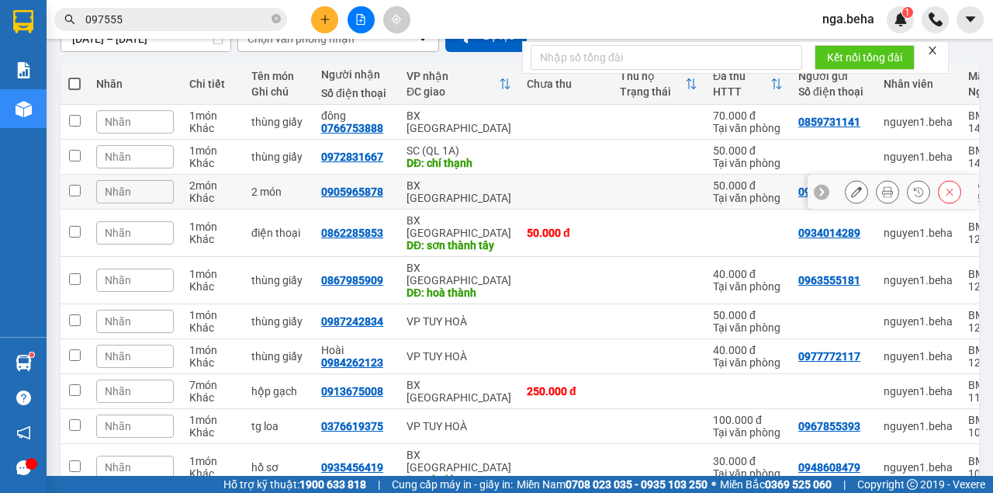
scroll to position [0, 0]
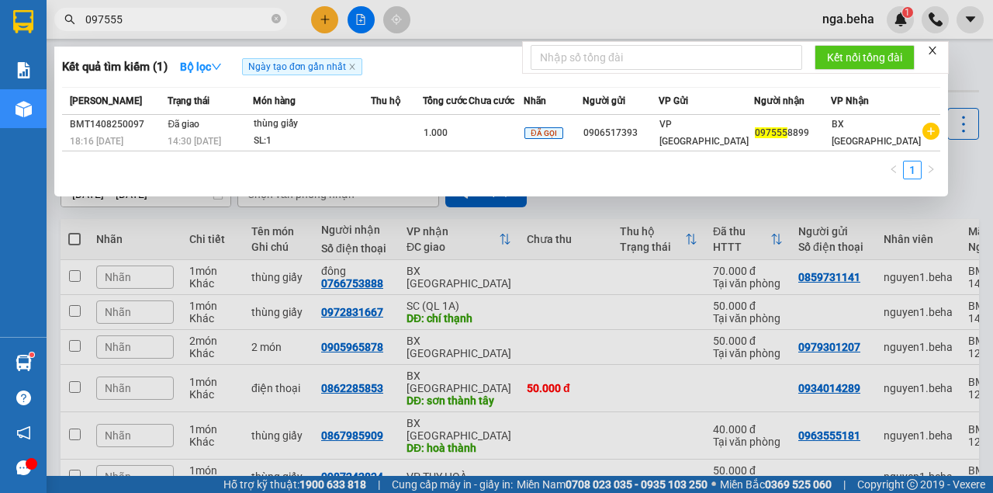
click at [164, 25] on input "097555" at bounding box center [176, 19] width 183 height 17
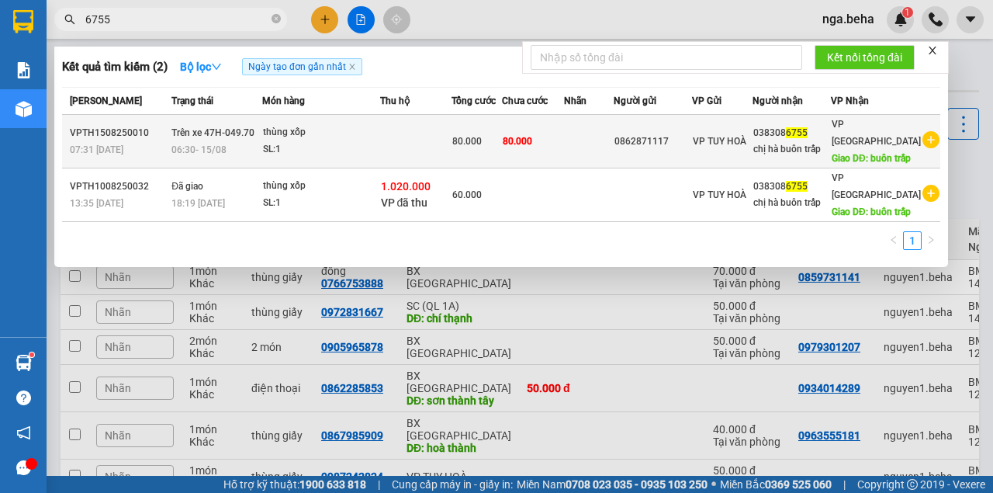
type input "6755"
click at [353, 151] on div "SL: 1" at bounding box center [321, 149] width 116 height 17
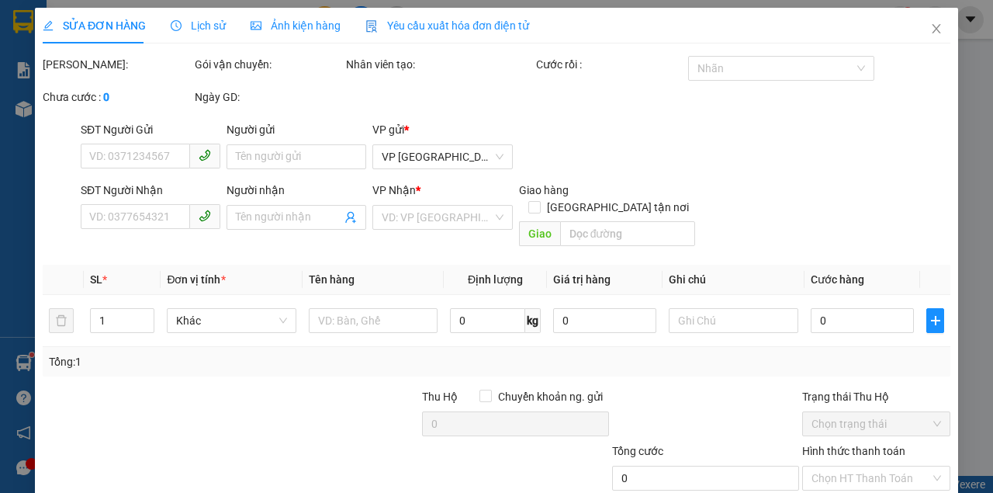
type input "0862871117"
type input "0383086755"
type input "chị hà buôn trấp"
type input "buôn trấp"
type input "80.000"
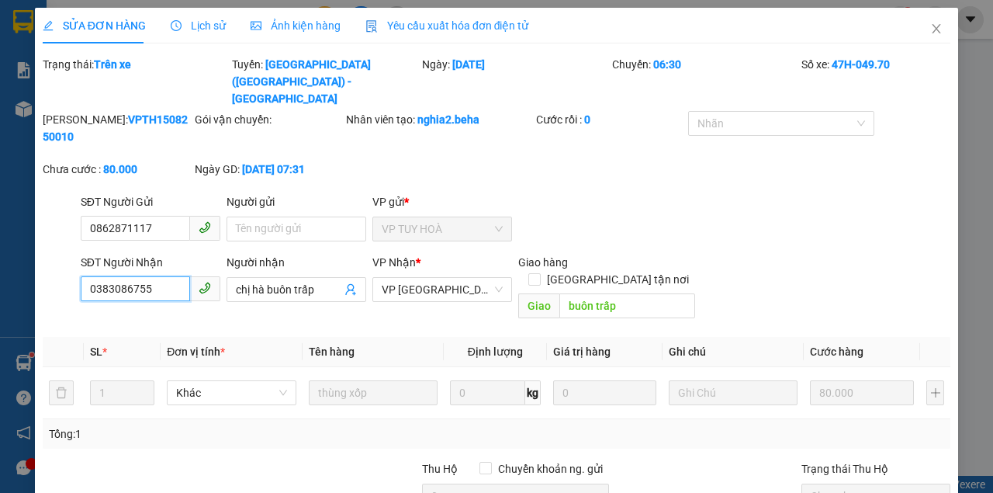
click at [152, 276] on input "0383086755" at bounding box center [135, 288] width 109 height 25
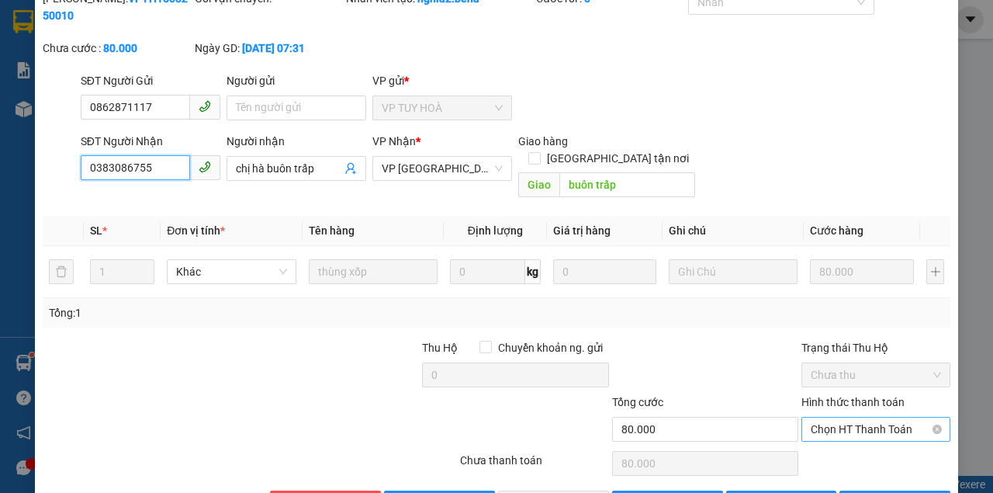
click at [815, 417] on span "Chọn HT Thanh Toán" at bounding box center [876, 428] width 130 height 23
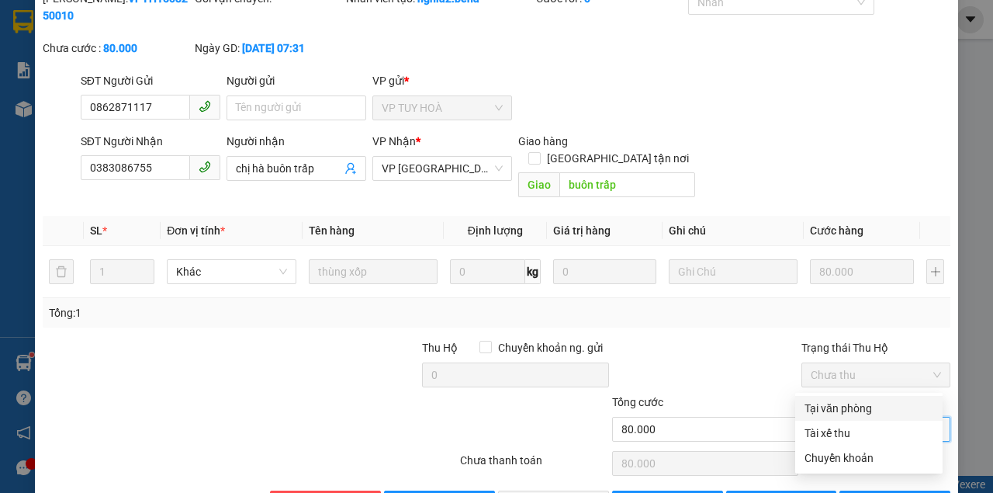
click at [815, 411] on div "Tại văn phòng" at bounding box center [869, 408] width 129 height 17
type input "0"
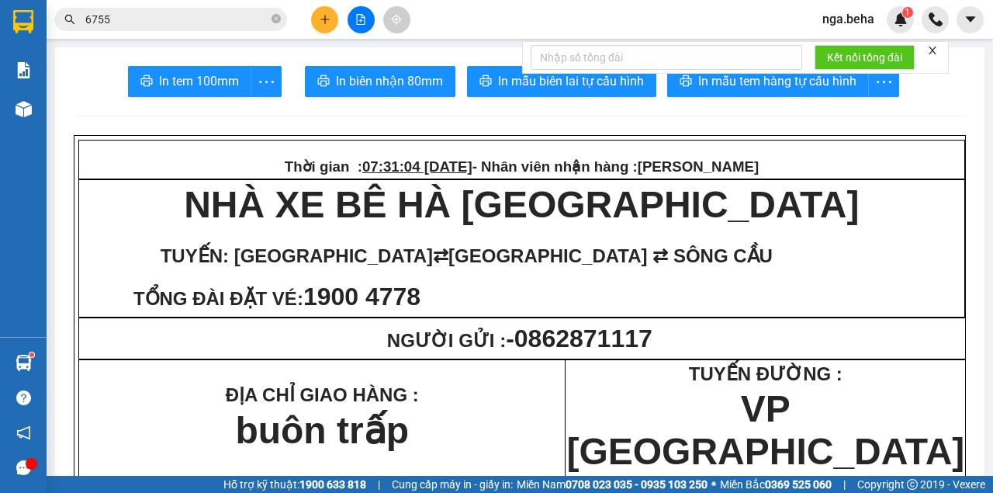
click at [119, 13] on input "6755" at bounding box center [176, 19] width 183 height 17
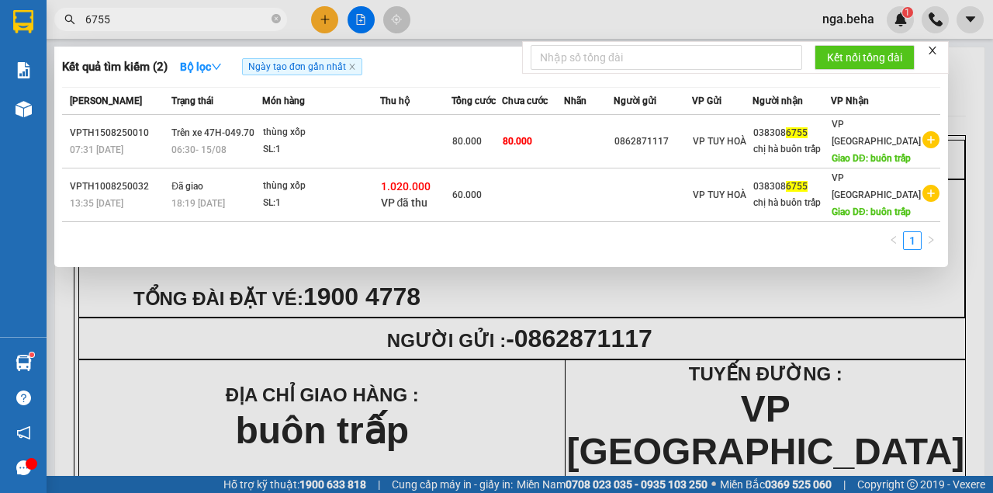
click at [119, 13] on input "6755" at bounding box center [176, 19] width 183 height 17
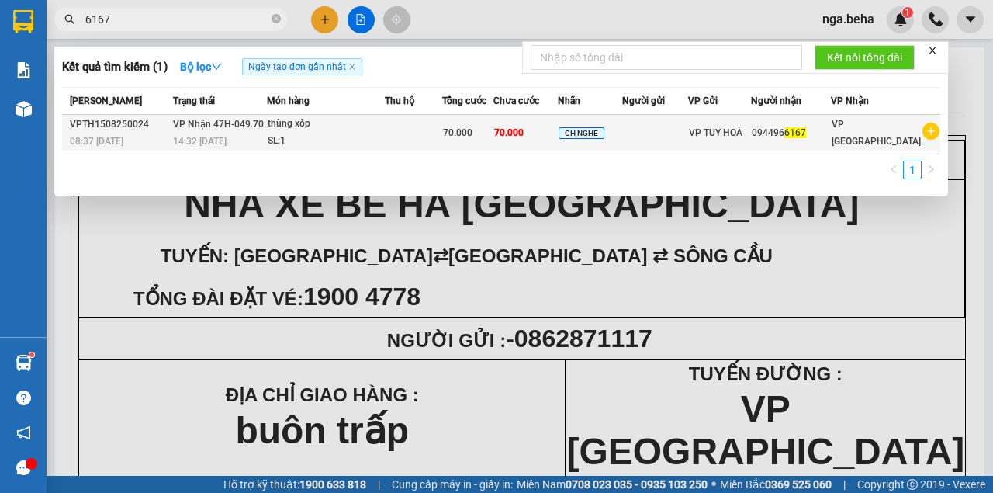
type input "6167"
click at [431, 140] on td at bounding box center [413, 133] width 57 height 36
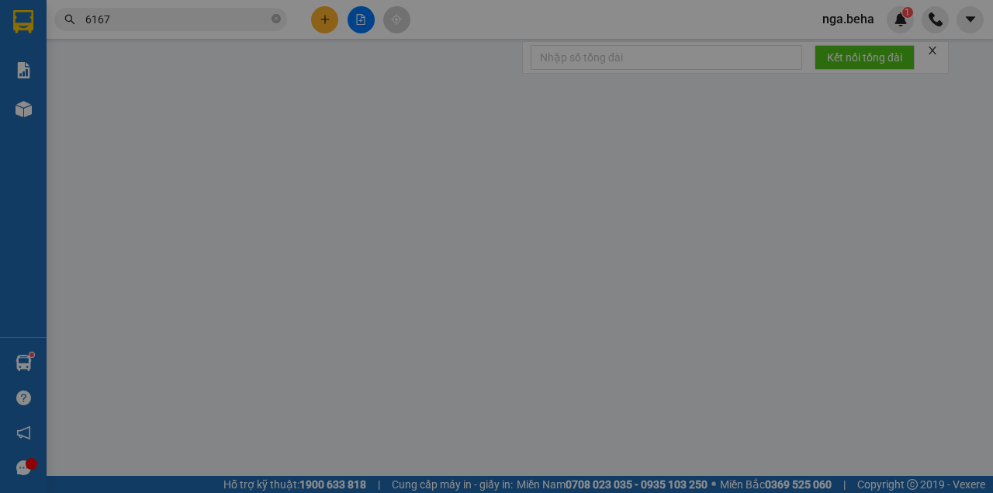
type input "0944966167"
type input "70.000"
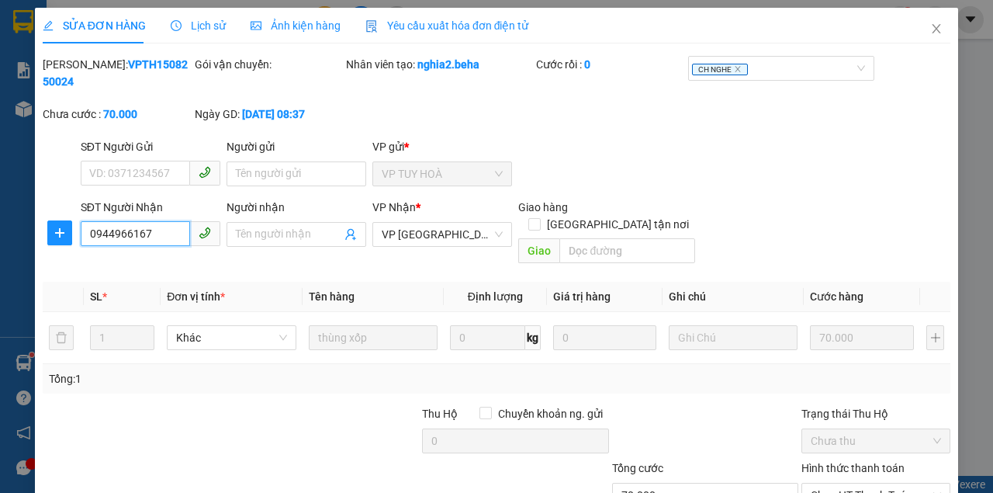
click at [163, 237] on input "0944966167" at bounding box center [135, 233] width 109 height 25
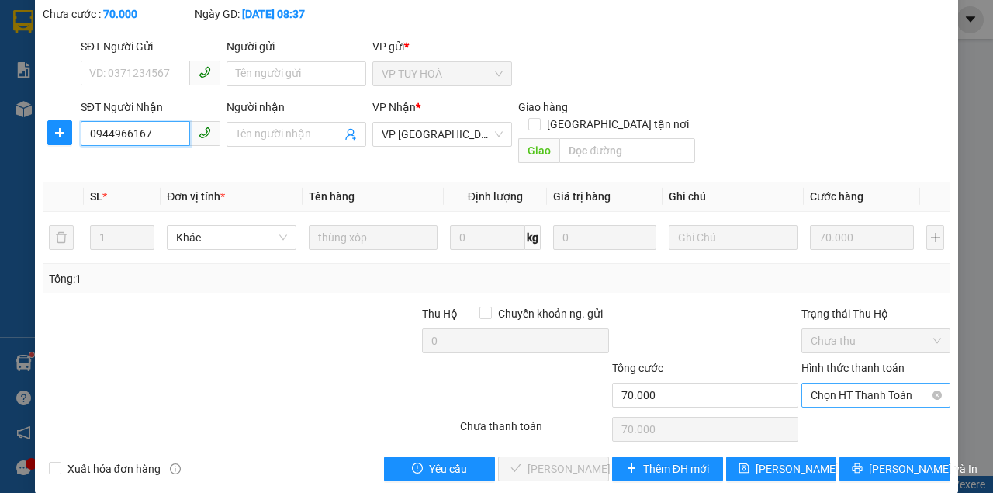
click at [861, 383] on span "Chọn HT Thanh Toán" at bounding box center [876, 394] width 130 height 23
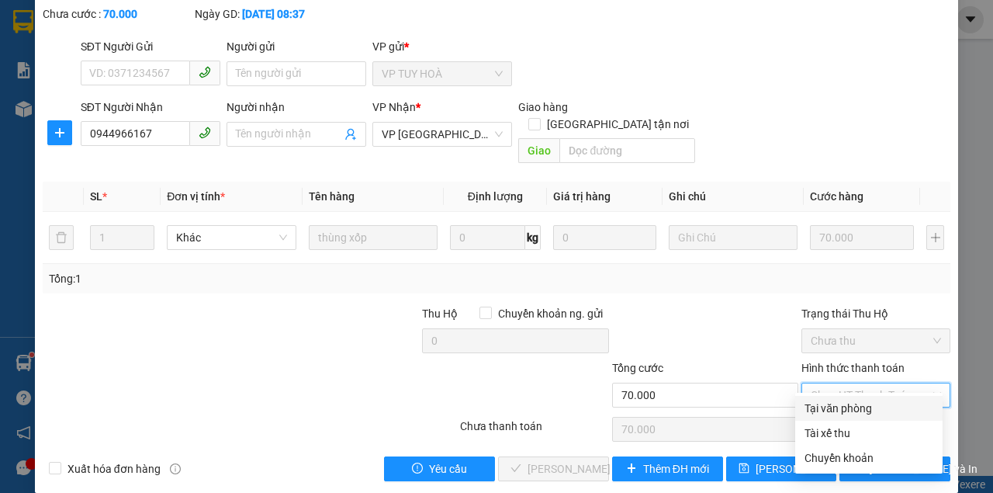
click at [831, 413] on div "Tại văn phòng" at bounding box center [869, 408] width 129 height 17
type input "0"
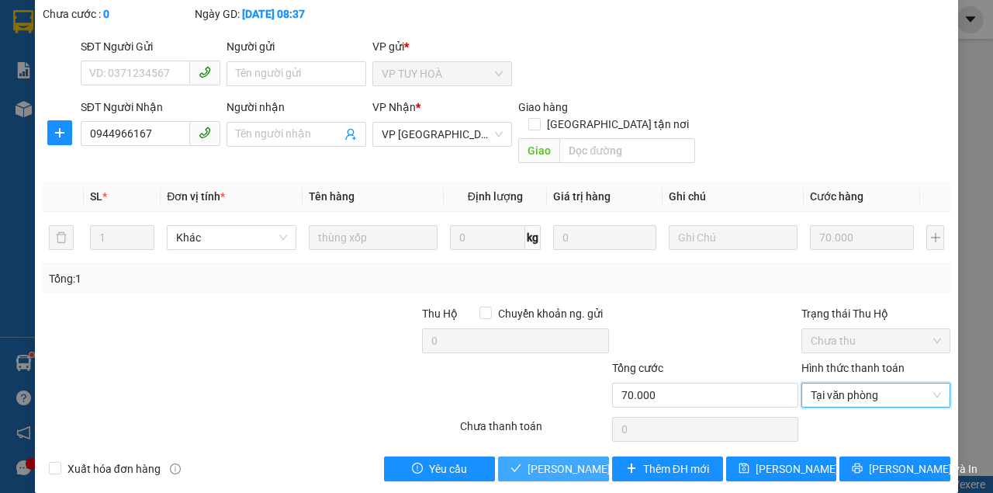
drag, startPoint x: 501, startPoint y: 464, endPoint x: 526, endPoint y: 449, distance: 28.9
click at [501, 464] on div "SỬA ĐƠN HÀNG Lịch sử Ảnh kiện hàng Yêu cầu xuất hóa đơn điện tử Total Paid Fee …" at bounding box center [496, 200] width 923 height 585
click at [528, 460] on span "[PERSON_NAME] và Giao hàng" at bounding box center [602, 468] width 149 height 17
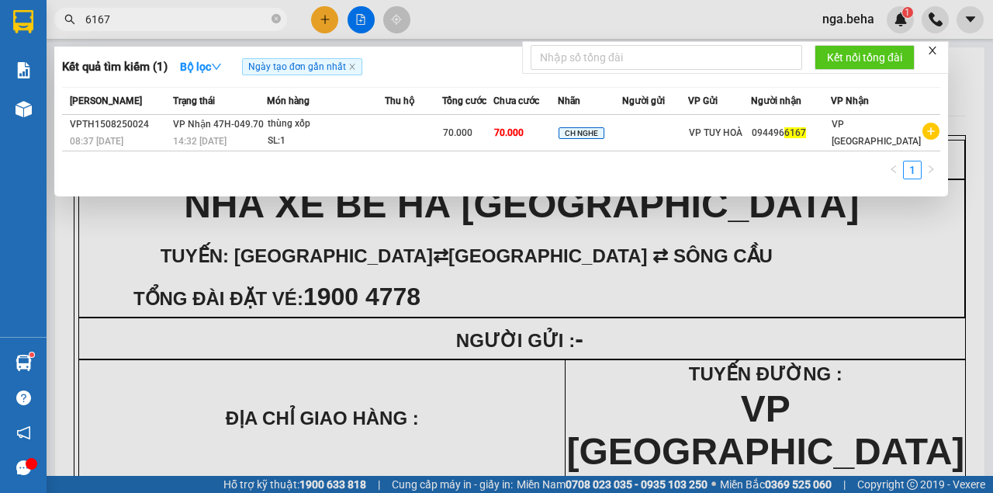
click at [147, 12] on input "6167" at bounding box center [176, 19] width 183 height 17
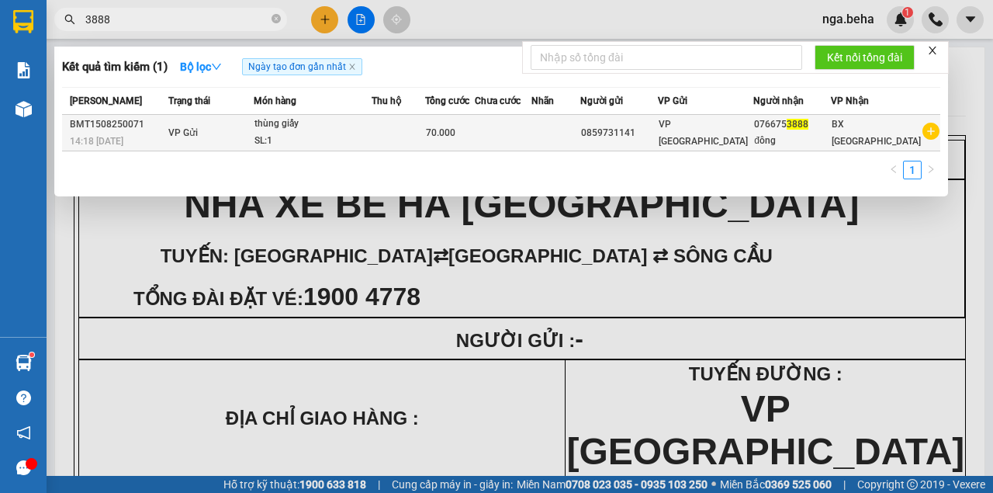
type input "3888"
click at [292, 133] on div "SL: 1" at bounding box center [312, 141] width 116 height 17
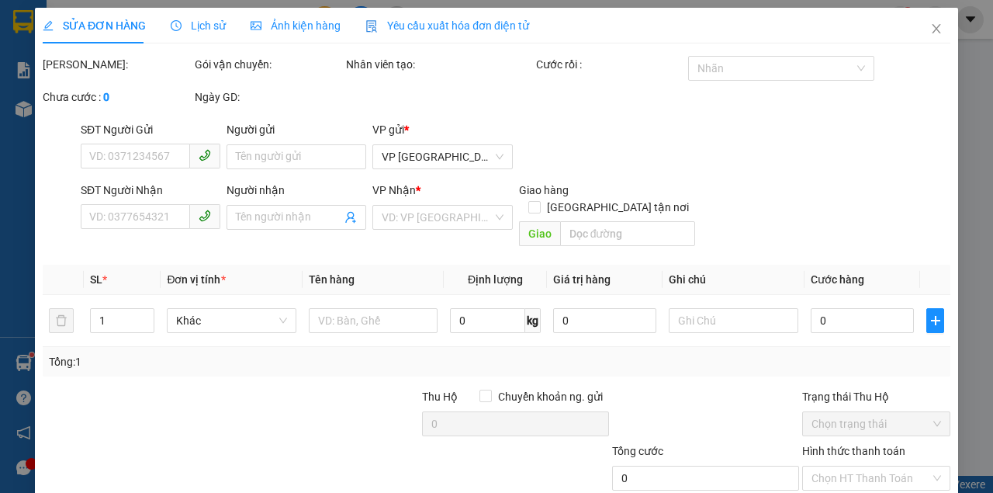
type input "0859731141"
type input "0766753888"
type input "đông"
type input "70.000"
type input "0"
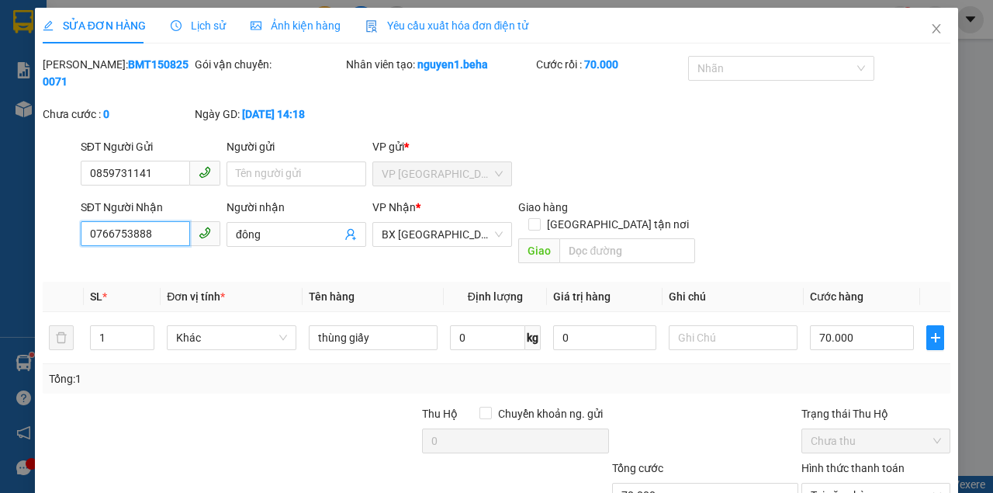
click at [149, 237] on input "0766753888" at bounding box center [135, 233] width 109 height 25
drag, startPoint x: 934, startPoint y: 31, endPoint x: 621, endPoint y: 42, distance: 312.8
click at [932, 31] on icon "close" at bounding box center [936, 28] width 12 height 12
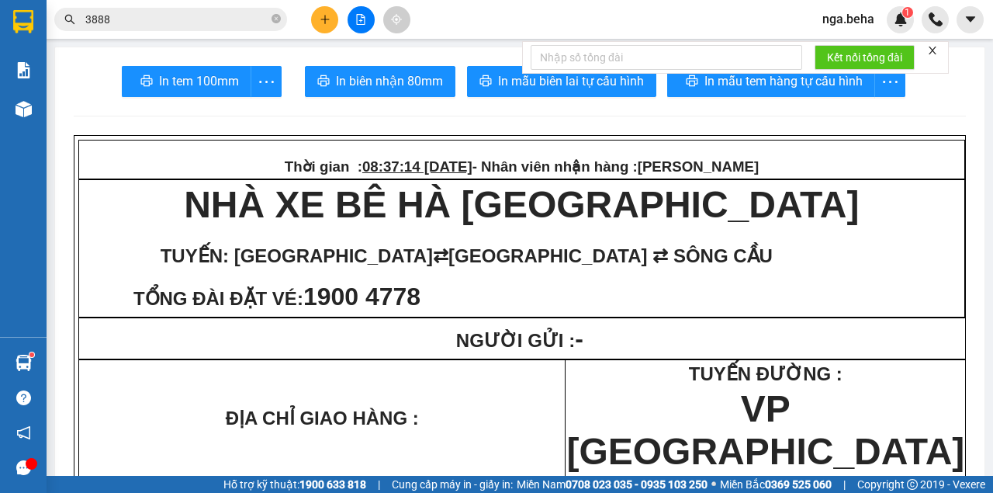
click at [147, 19] on input "3888" at bounding box center [176, 19] width 183 height 17
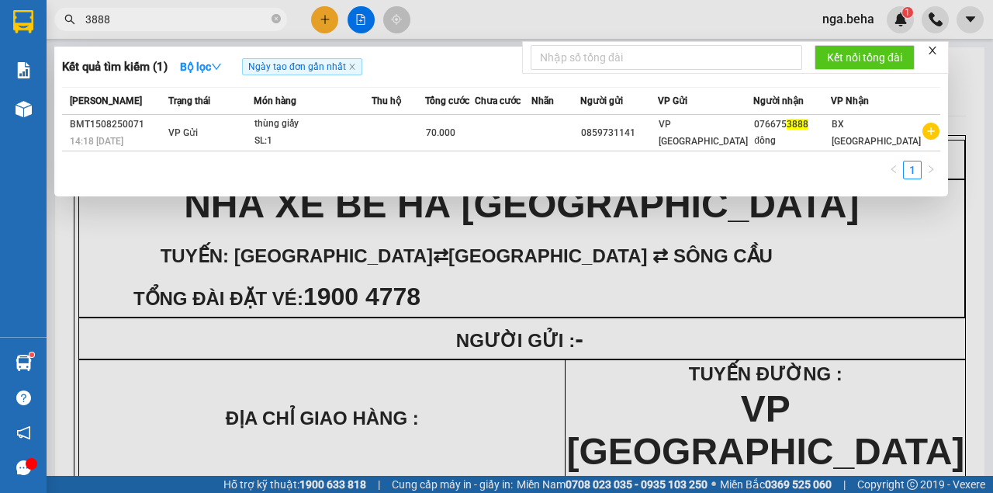
click at [147, 19] on input "3888" at bounding box center [176, 19] width 183 height 17
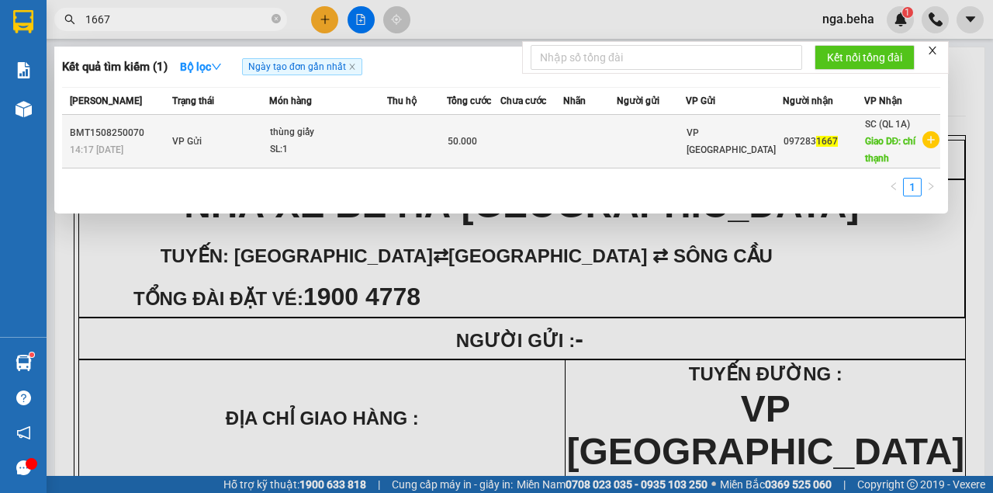
type input "1667"
click at [374, 133] on div "thùng giấy" at bounding box center [328, 132] width 116 height 17
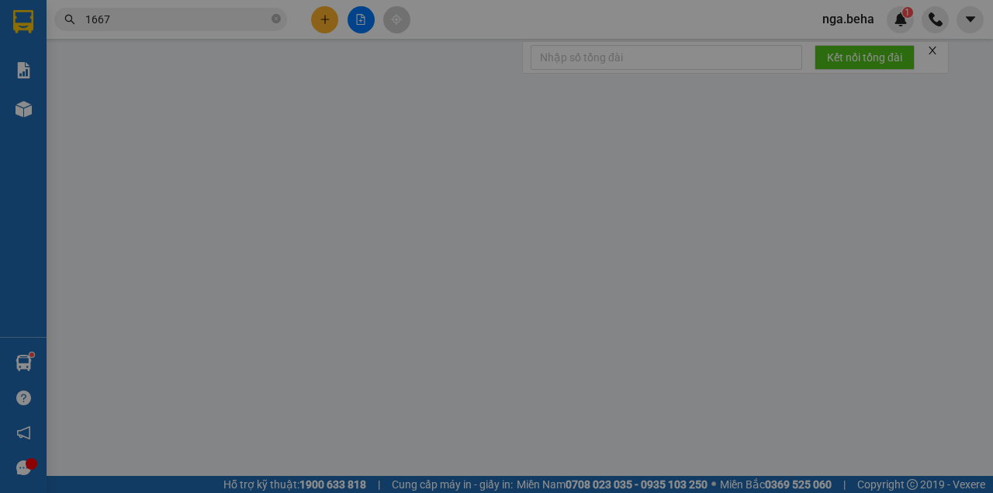
type input "0972831667"
type input "chí thạnh"
type input "50.000"
type input "0"
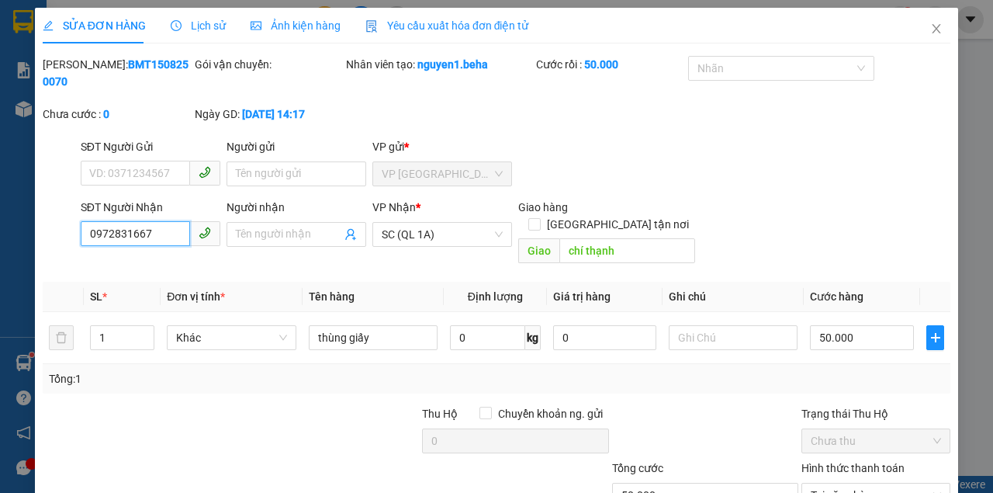
click at [164, 237] on input "0972831667" at bounding box center [135, 233] width 109 height 25
click at [919, 22] on span "Close" at bounding box center [936, 29] width 43 height 43
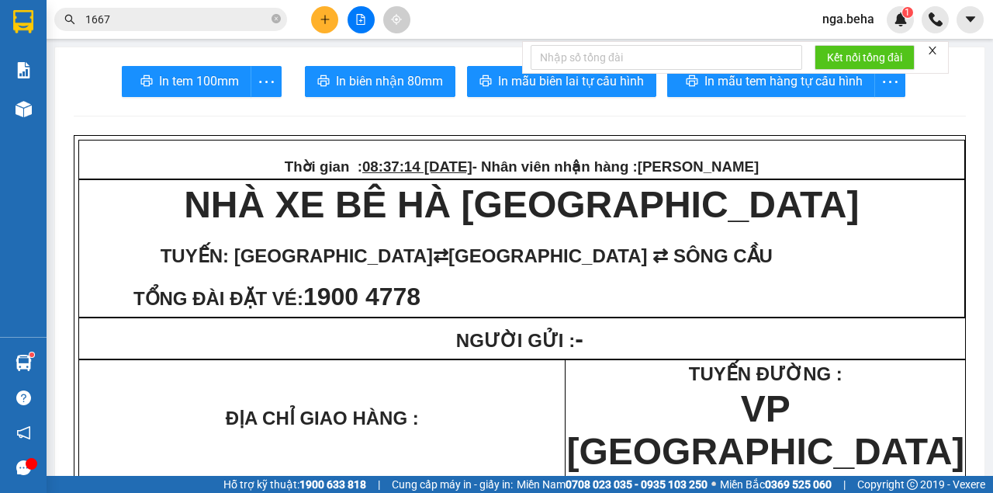
click at [152, 26] on input "1667" at bounding box center [176, 19] width 183 height 17
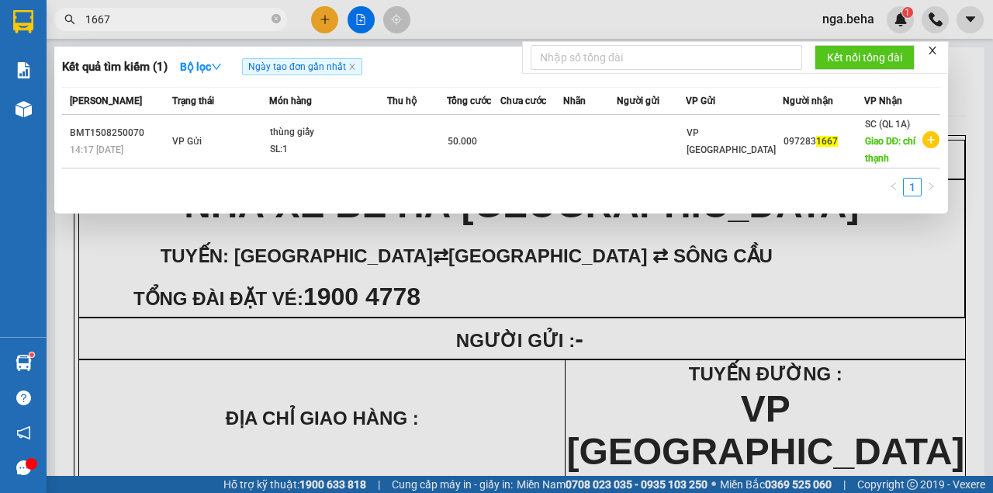
click at [152, 26] on input "1667" at bounding box center [176, 19] width 183 height 17
click at [267, 299] on div at bounding box center [496, 246] width 993 height 493
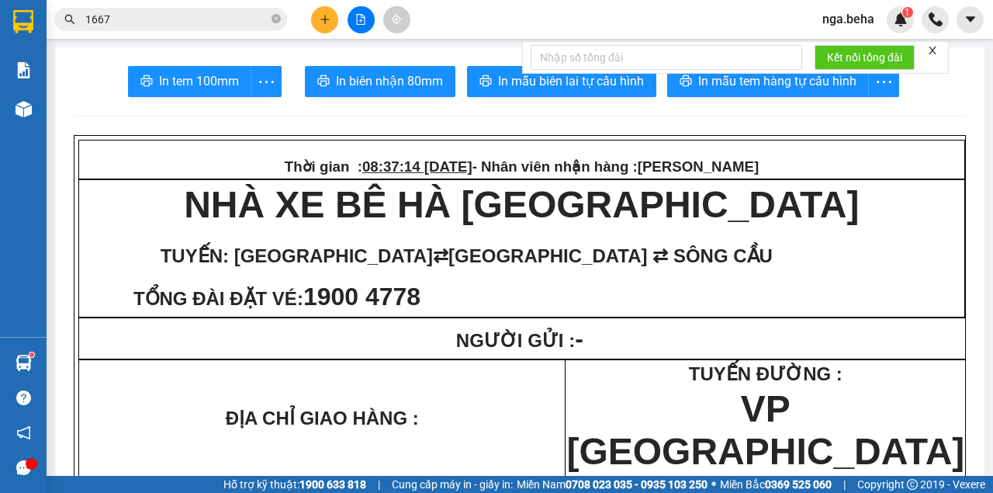
click at [147, 12] on input "1667" at bounding box center [176, 19] width 183 height 17
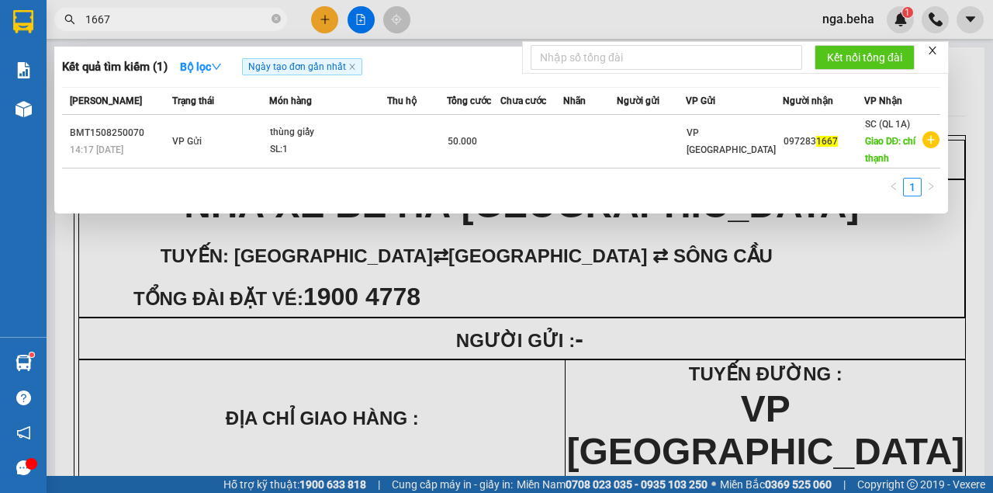
click at [147, 12] on input "1667" at bounding box center [176, 19] width 183 height 17
paste input "0989654575"
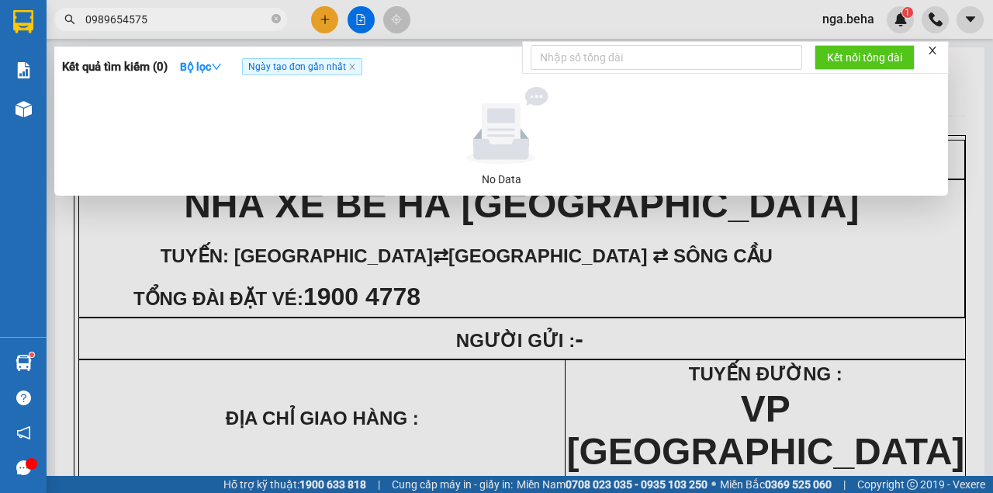
click at [158, 25] on input "0989654575" at bounding box center [176, 19] width 183 height 17
click at [177, 24] on input "0989654575" at bounding box center [176, 19] width 183 height 17
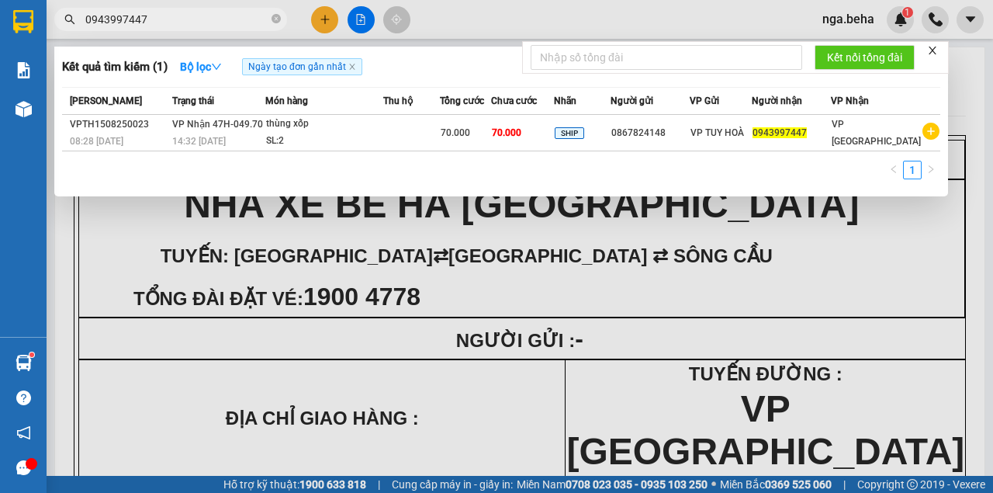
click at [168, 17] on input "0943997447" at bounding box center [176, 19] width 183 height 17
paste input "7242761"
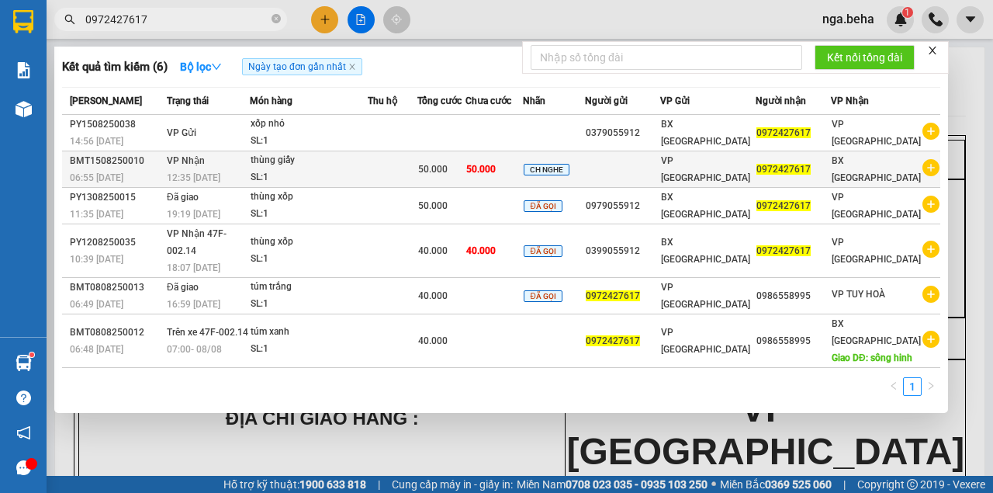
type input "0972427617"
click at [585, 182] on td "CH NGHE" at bounding box center [554, 169] width 62 height 36
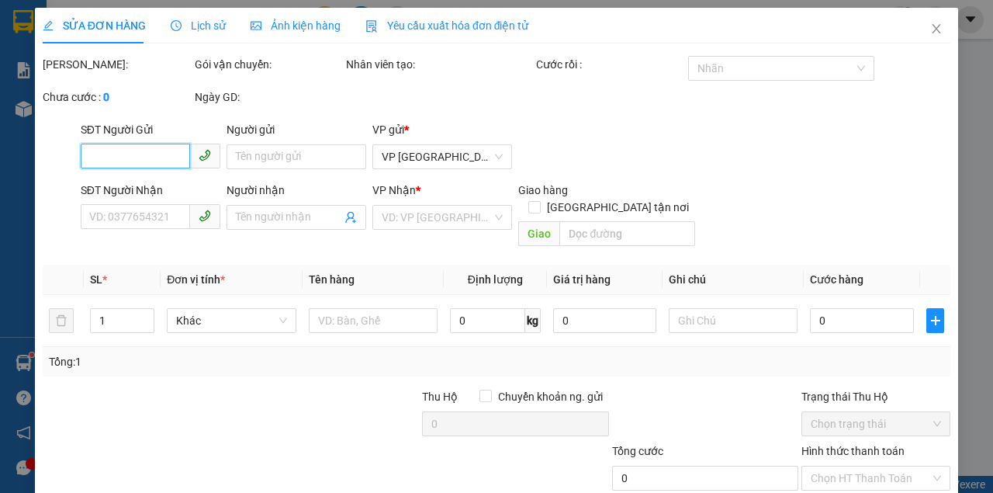
type input "0972427617"
type input "50.000"
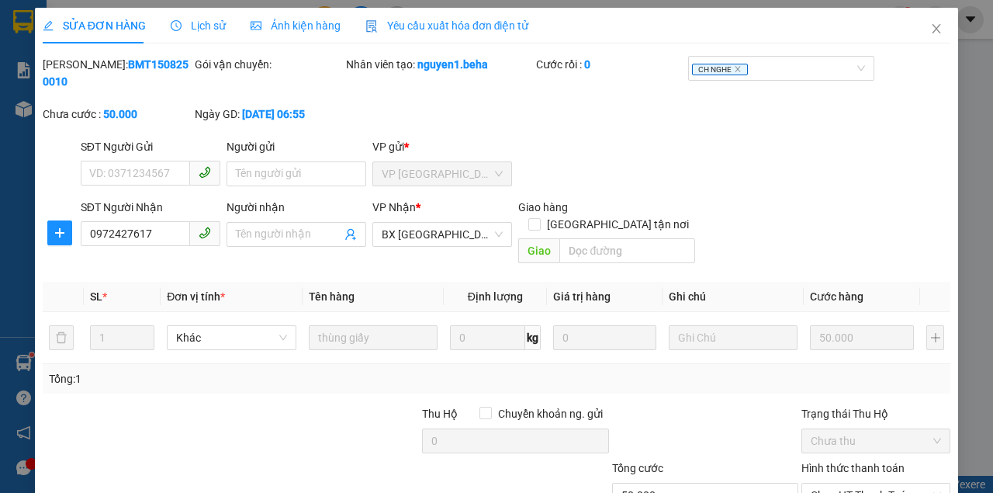
click at [298, 33] on div "Ảnh kiện hàng" at bounding box center [296, 25] width 90 height 17
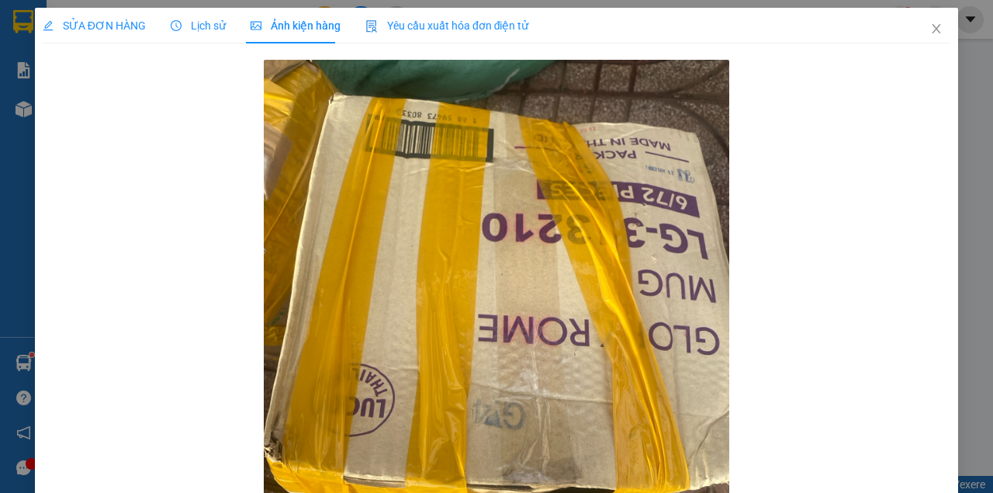
click at [194, 23] on span "Lịch sử" at bounding box center [198, 25] width 55 height 12
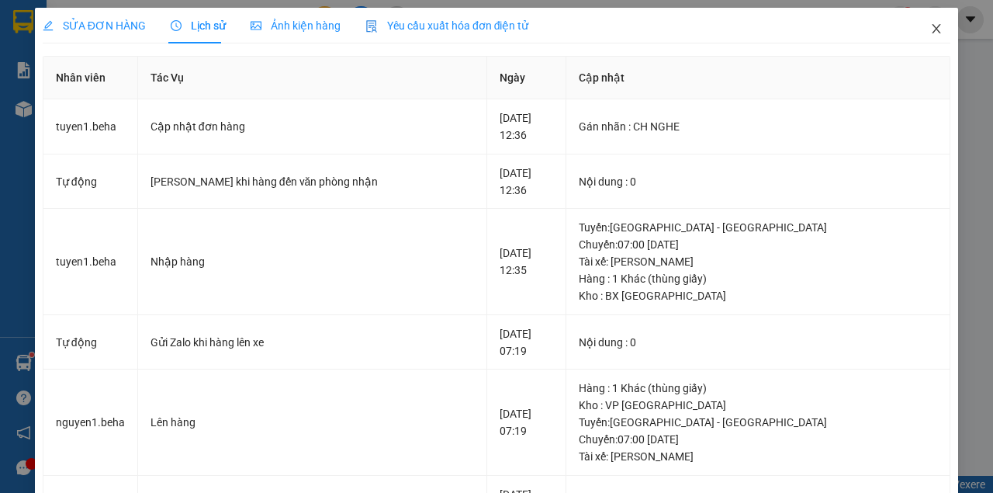
click at [933, 27] on icon "close" at bounding box center [937, 28] width 9 height 9
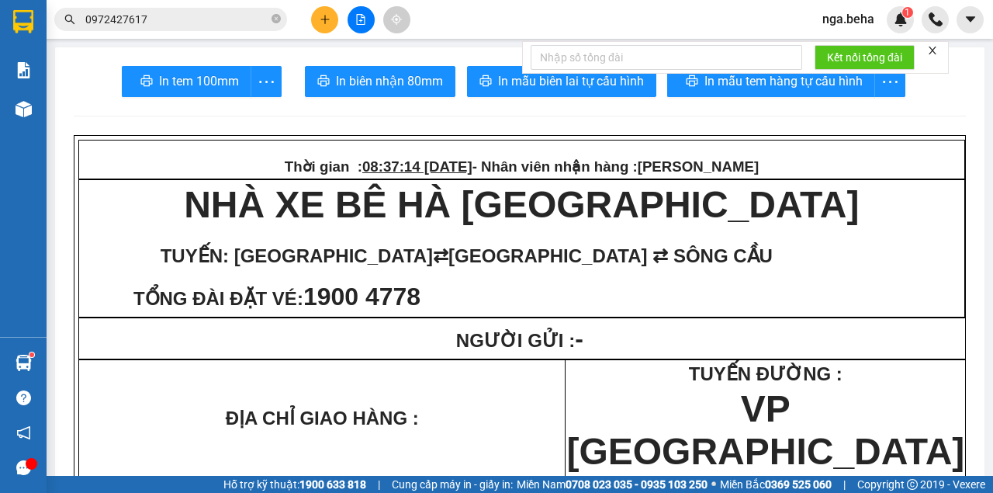
click at [172, 20] on input "0972427617" at bounding box center [176, 19] width 183 height 17
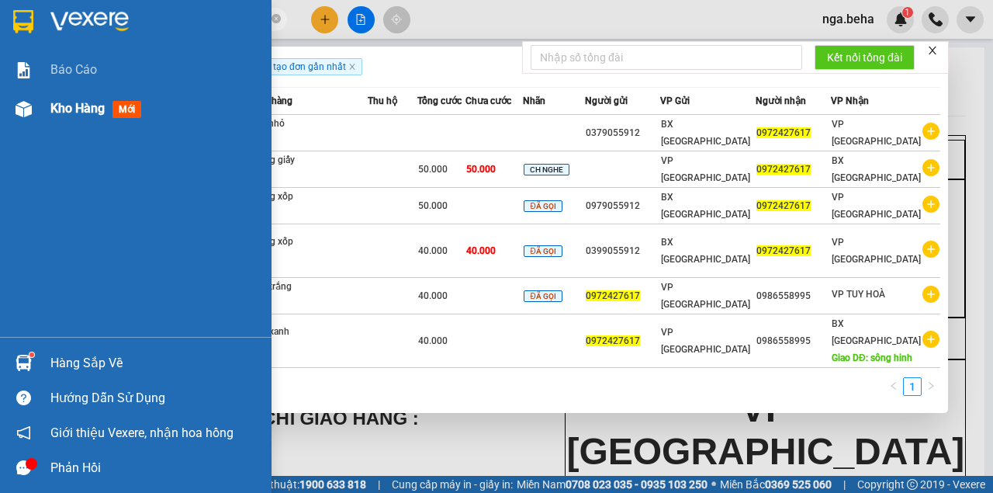
click at [36, 105] on div at bounding box center [23, 108] width 27 height 27
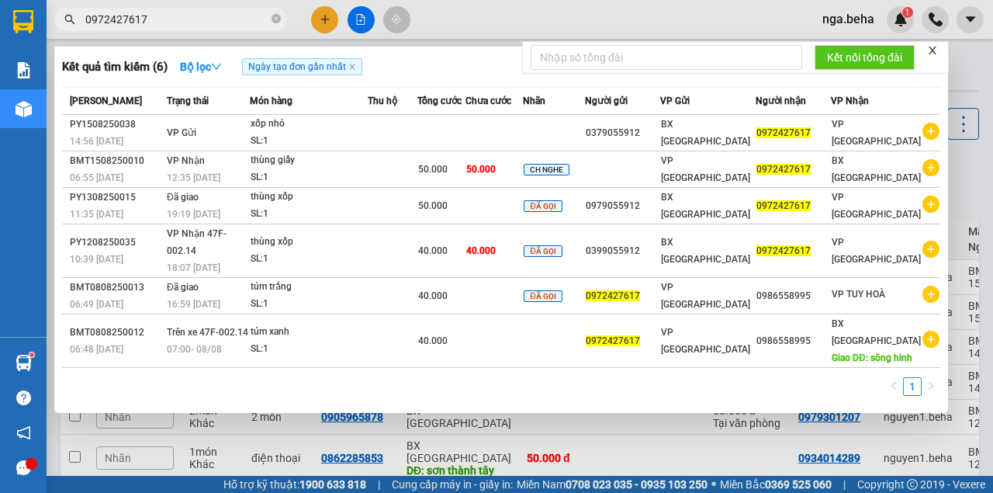
click at [501, 440] on div at bounding box center [496, 246] width 993 height 493
click at [188, 21] on input "0972427617" at bounding box center [176, 19] width 183 height 17
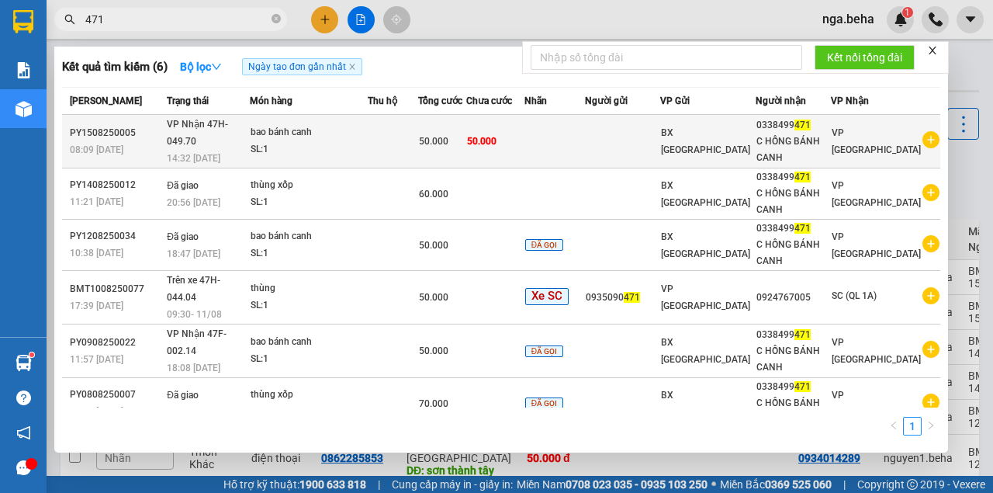
type input "471"
click at [298, 147] on div "SL: 1" at bounding box center [309, 149] width 116 height 17
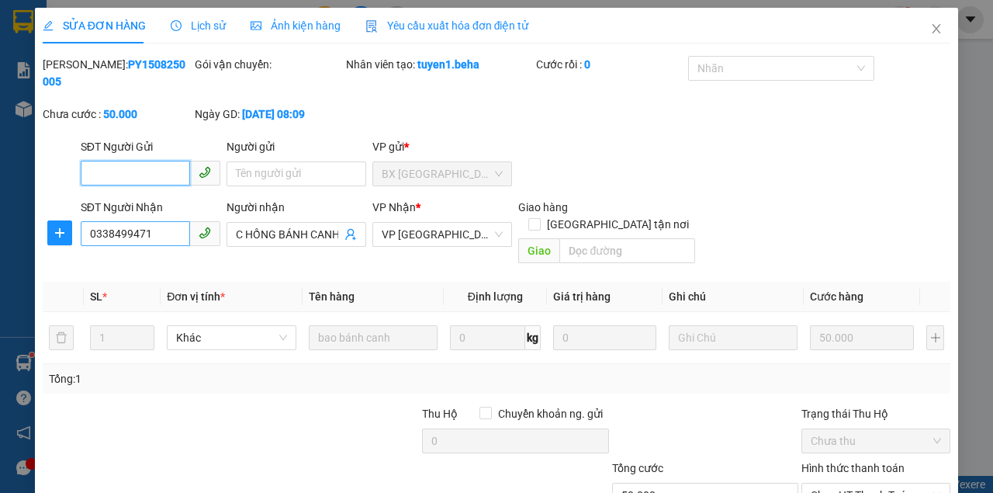
type input "0338499471"
type input "C HỒNG BÁNH CANH"
type input "50.000"
click at [159, 228] on input "0338499471" at bounding box center [135, 233] width 109 height 25
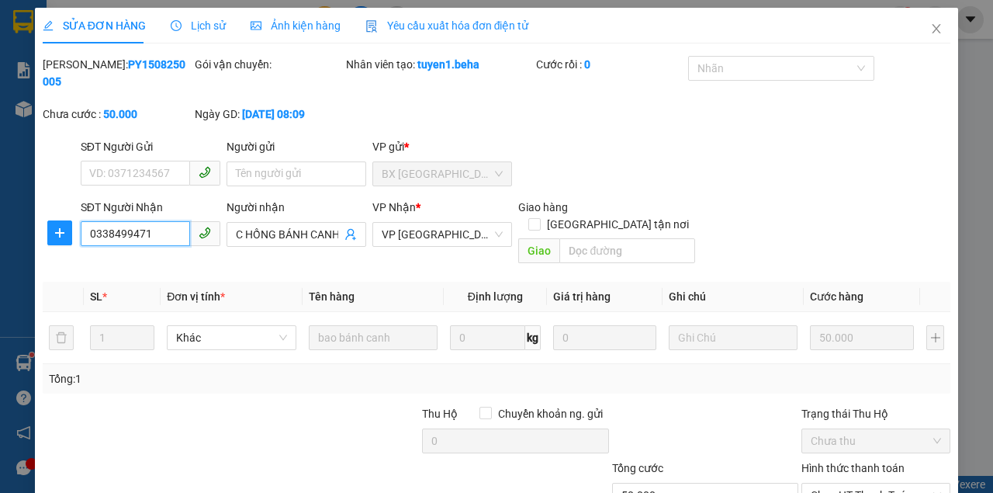
scroll to position [100, 0]
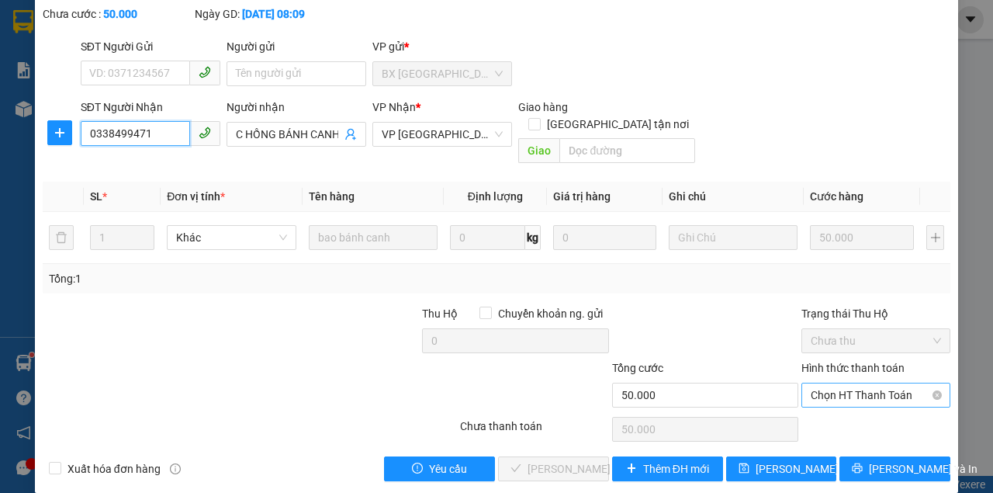
click at [812, 383] on span "Chọn HT Thanh Toán" at bounding box center [876, 394] width 130 height 23
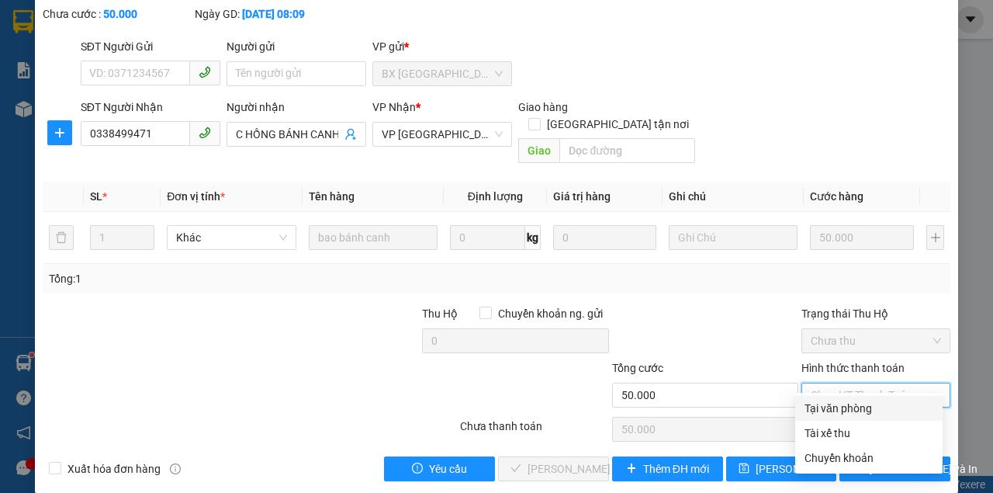
click at [818, 406] on div "Tại văn phòng" at bounding box center [869, 408] width 129 height 17
type input "0"
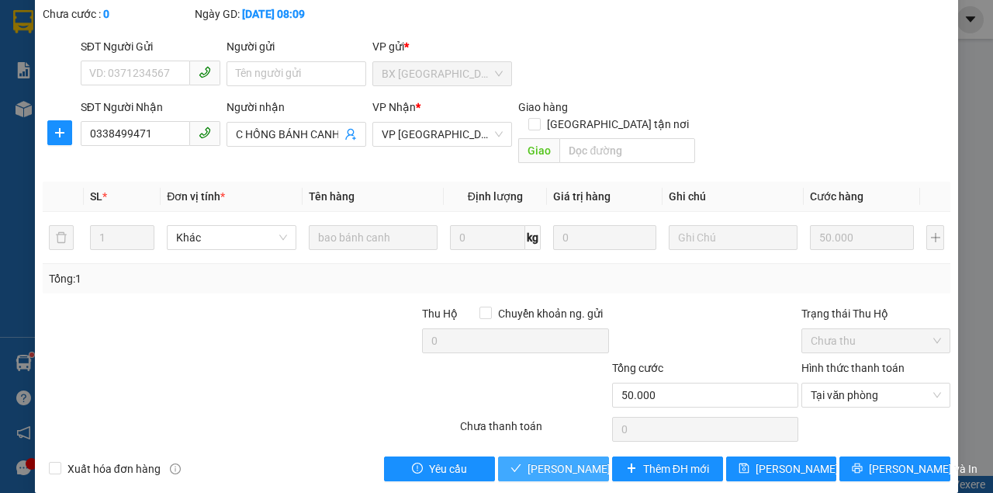
click at [534, 460] on span "[PERSON_NAME] và Giao hàng" at bounding box center [602, 468] width 149 height 17
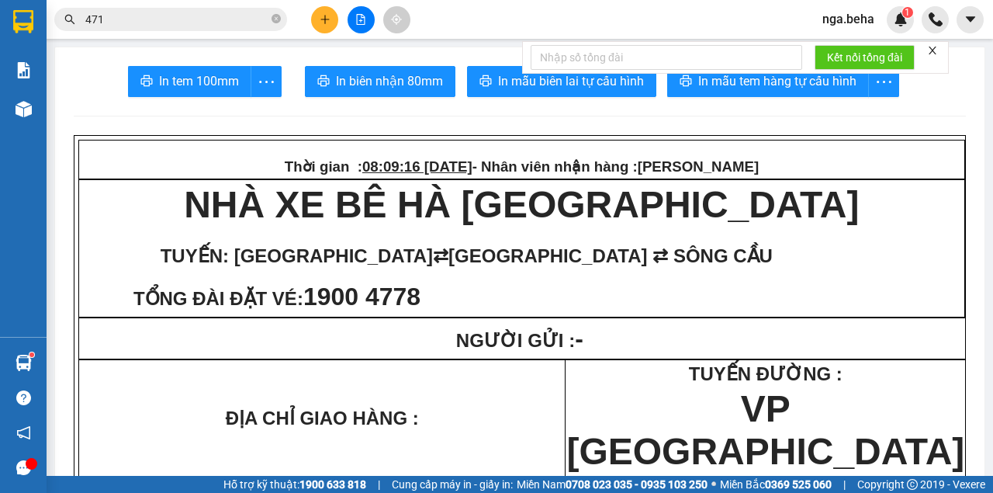
click at [144, 20] on input "471" at bounding box center [176, 19] width 183 height 17
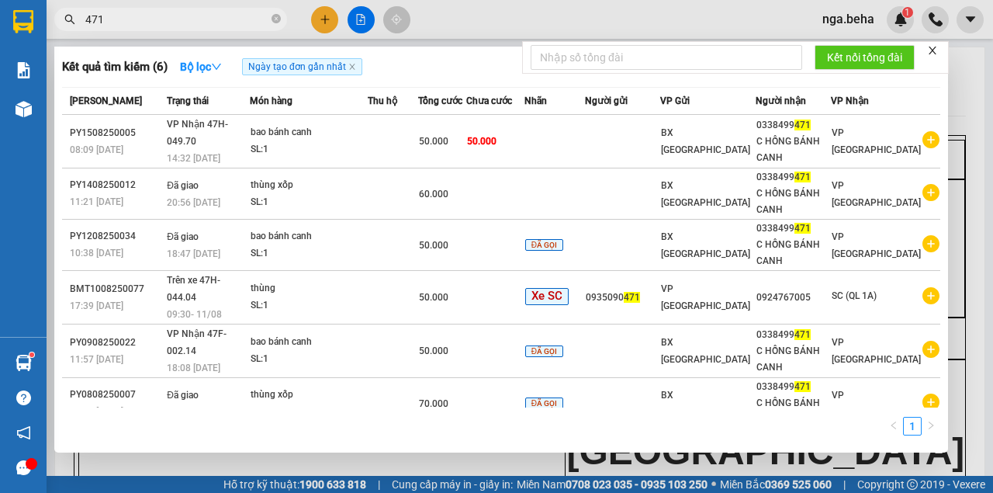
click at [144, 20] on input "471" at bounding box center [176, 19] width 183 height 17
paste input "0328576926"
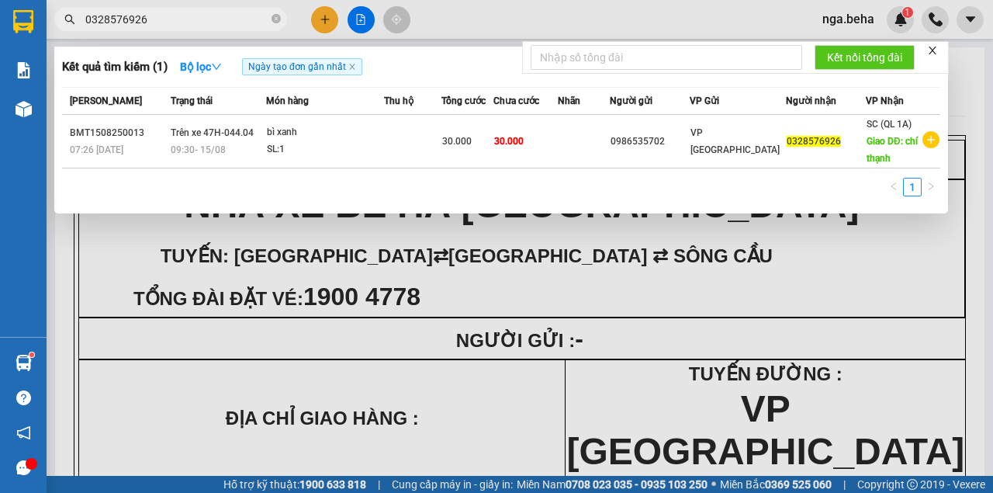
type input "0328576926"
click at [369, 25] on div at bounding box center [496, 246] width 993 height 493
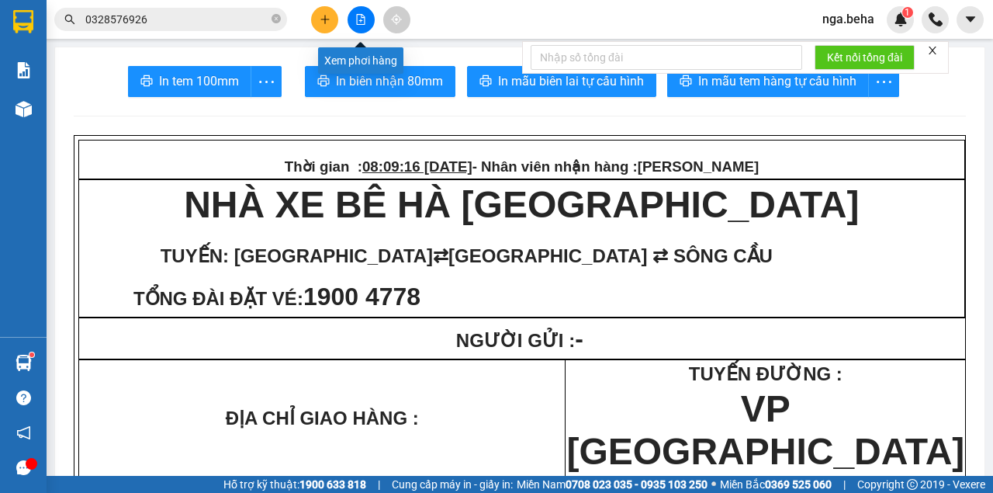
click at [364, 25] on button at bounding box center [361, 19] width 27 height 27
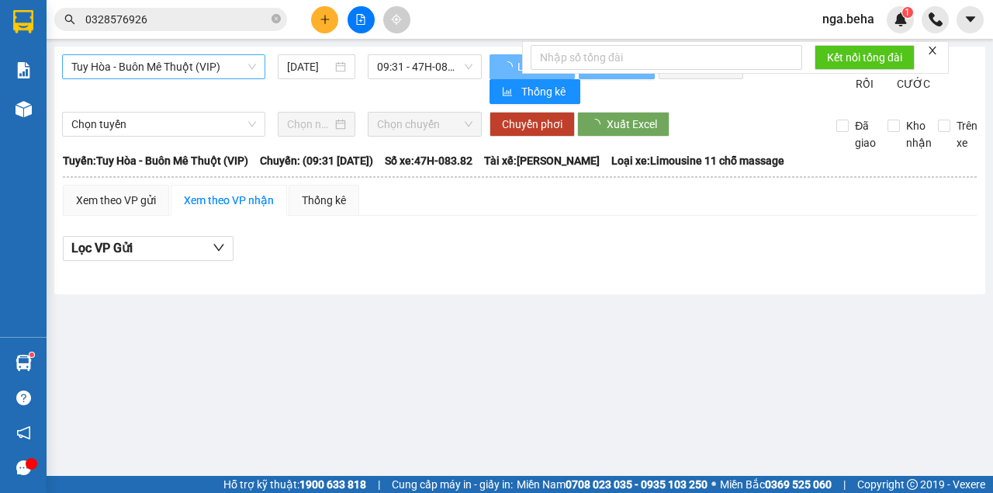
click at [192, 69] on span "Tuy Hòa - Buôn Mê Thuột (VIP)" at bounding box center [163, 66] width 185 height 23
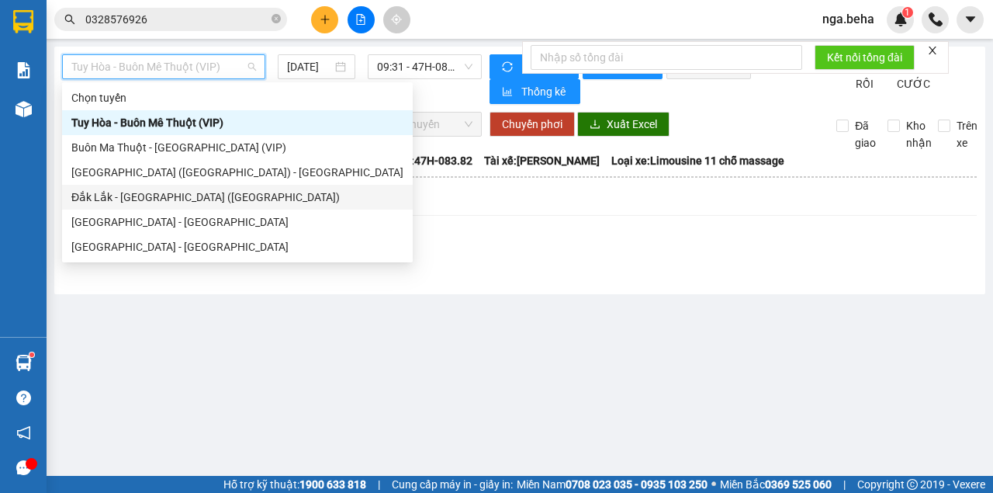
click at [171, 200] on div "Đắk Lắk - [GEOGRAPHIC_DATA] ([GEOGRAPHIC_DATA])" at bounding box center [237, 197] width 332 height 17
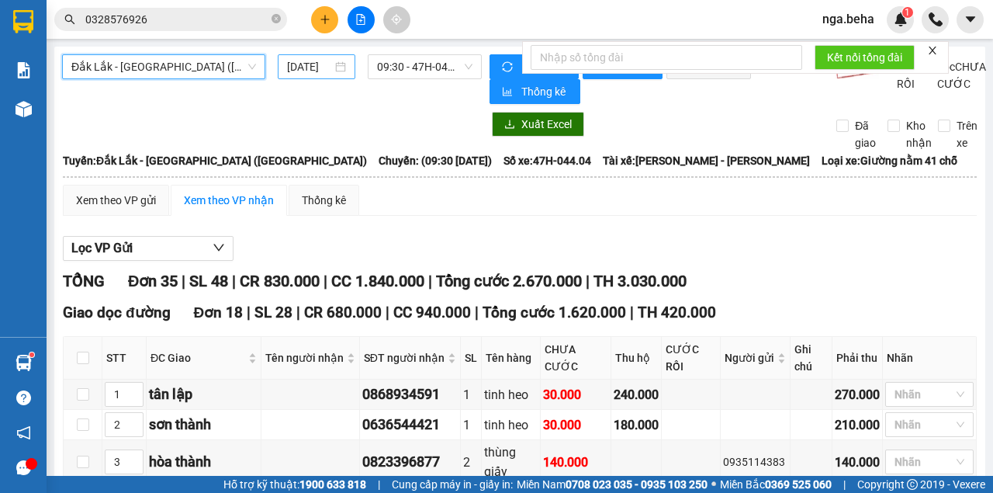
click at [321, 67] on input "[DATE]" at bounding box center [309, 66] width 45 height 17
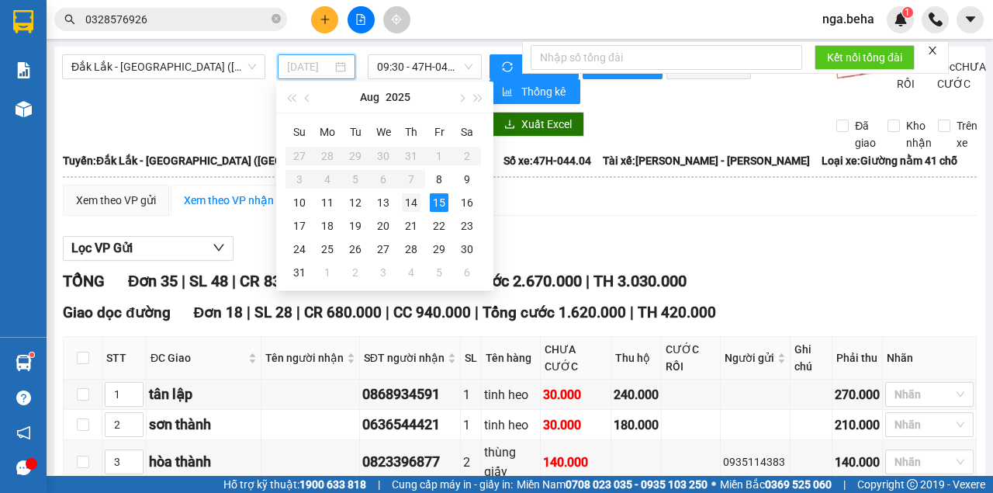
click at [420, 202] on div "14" at bounding box center [411, 202] width 19 height 19
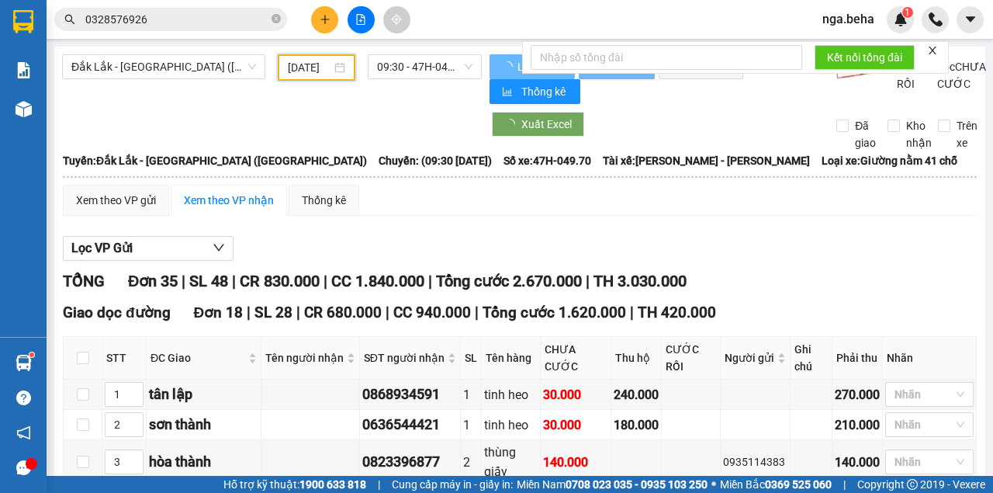
type input "14/08/2025"
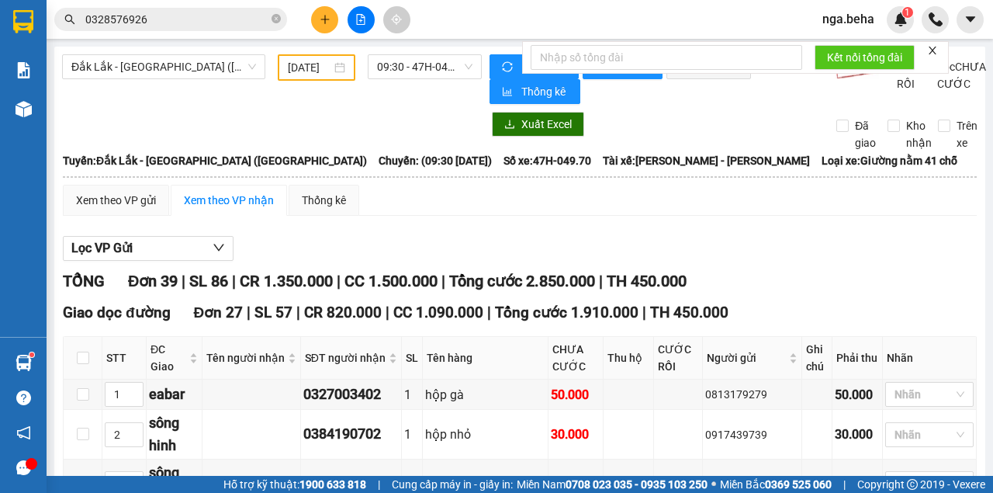
drag, startPoint x: 679, startPoint y: 292, endPoint x: 676, endPoint y: 272, distance: 20.4
click at [678, 280] on span "TH 450.000" at bounding box center [647, 281] width 80 height 19
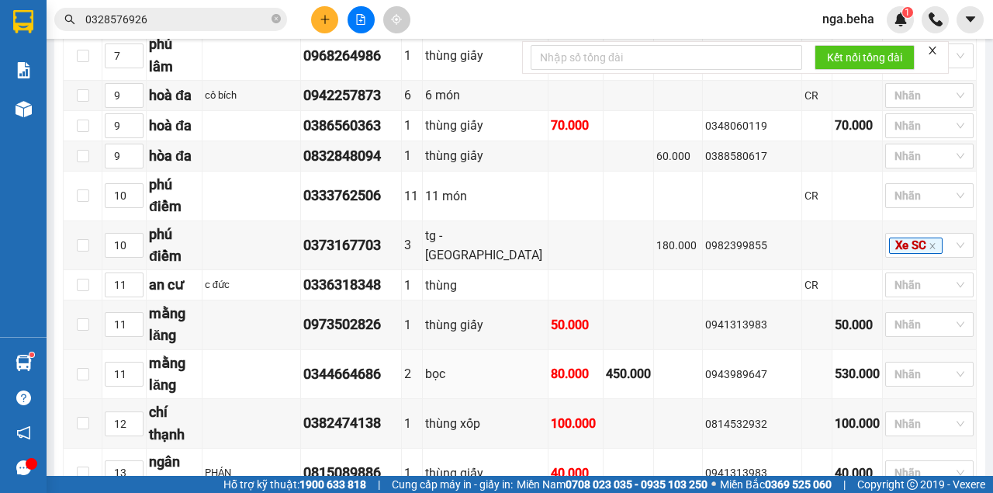
scroll to position [827, 0]
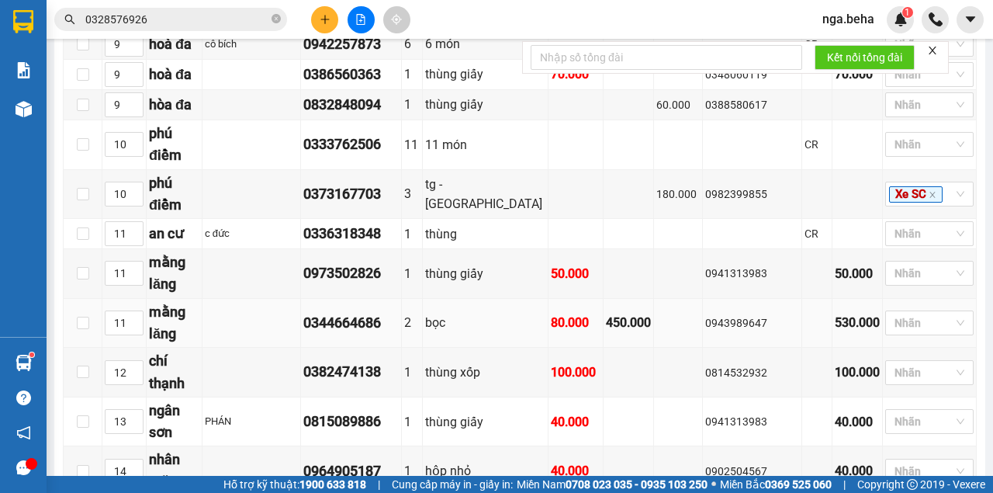
click at [713, 314] on div "0943989647" at bounding box center [752, 322] width 94 height 17
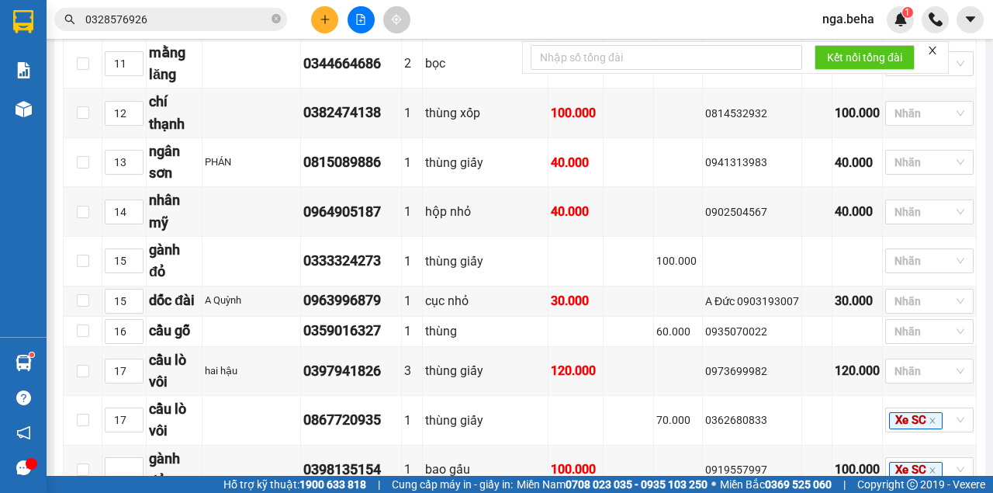
scroll to position [724, 0]
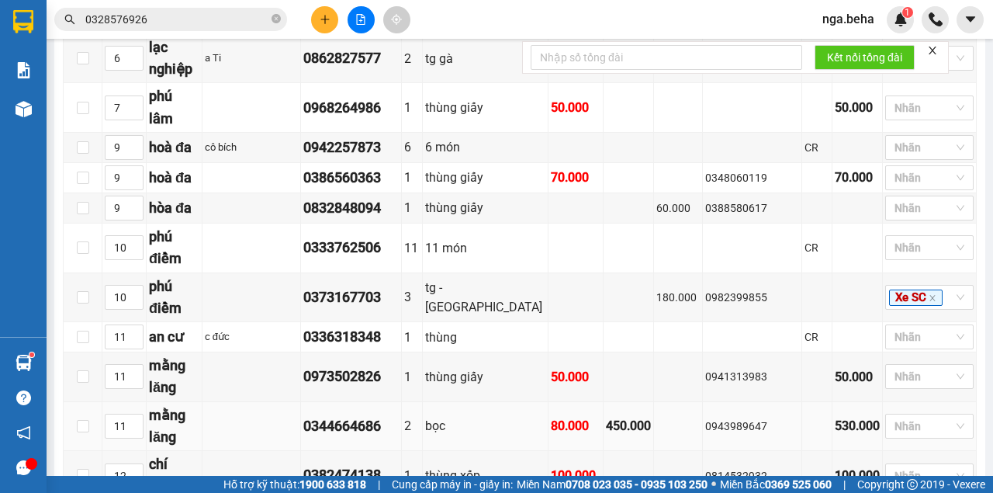
copy div "0943989647"
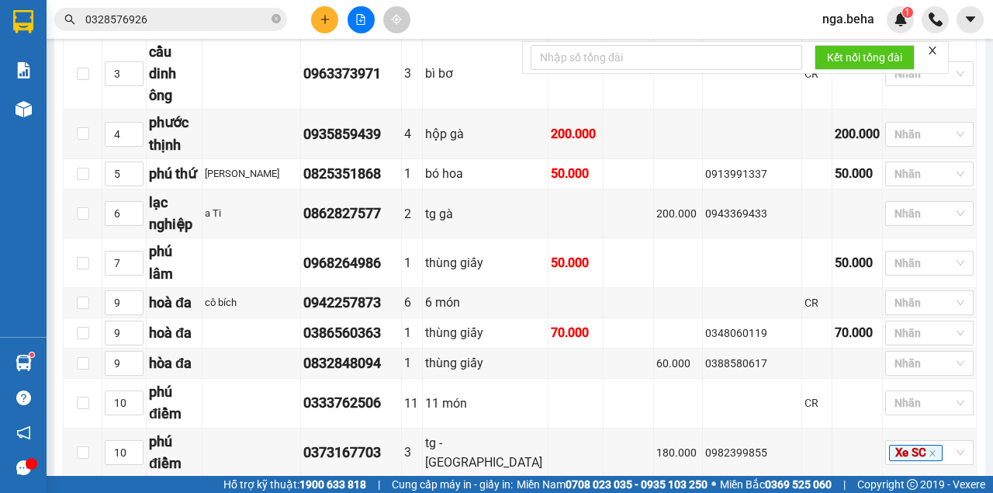
click at [197, 14] on input "0328576926" at bounding box center [176, 19] width 183 height 17
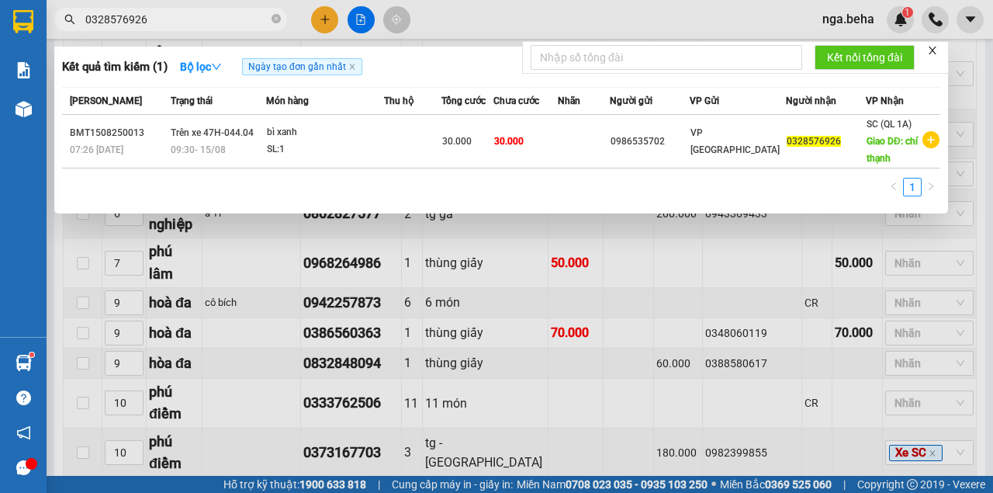
click at [197, 14] on input "0328576926" at bounding box center [176, 19] width 183 height 17
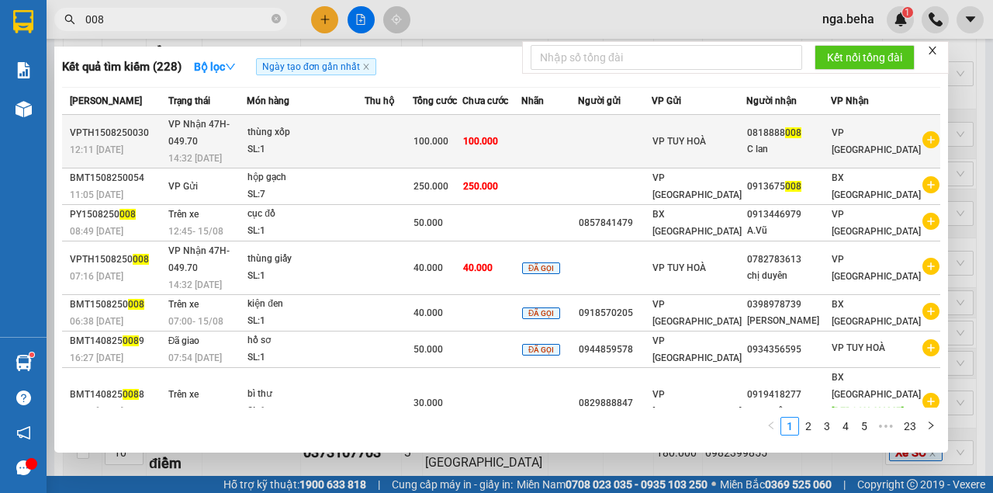
type input "008"
click at [308, 141] on div "SL: 1" at bounding box center [305, 149] width 116 height 17
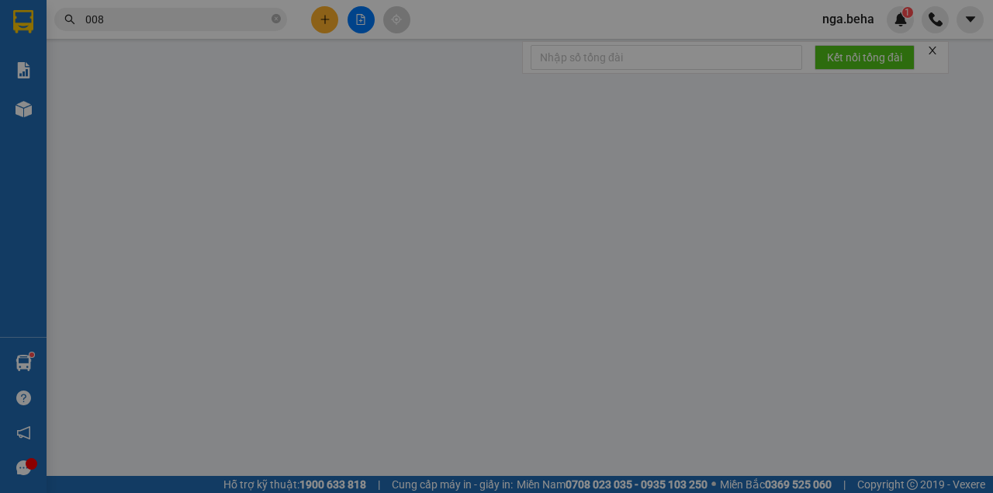
type input "0818888008"
type input "C lan"
type input "100.000"
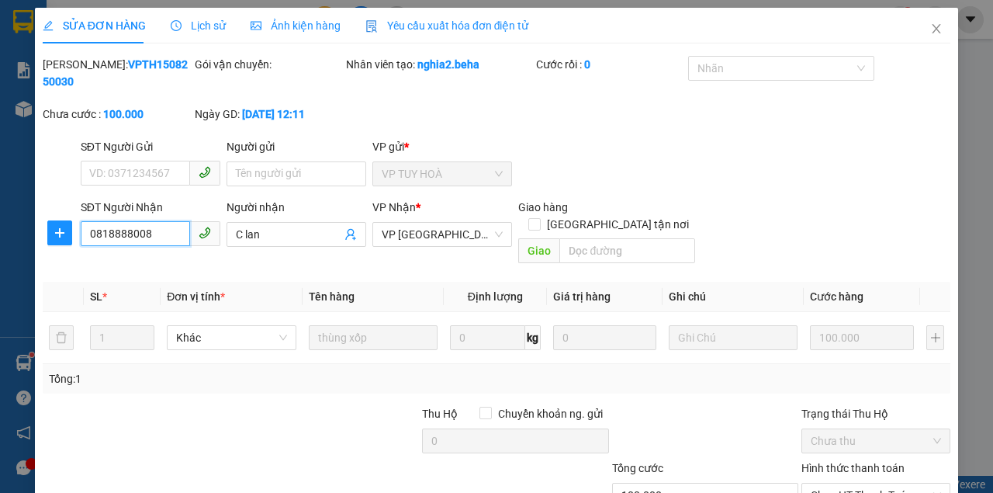
click at [147, 235] on input "0818888008" at bounding box center [135, 233] width 109 height 25
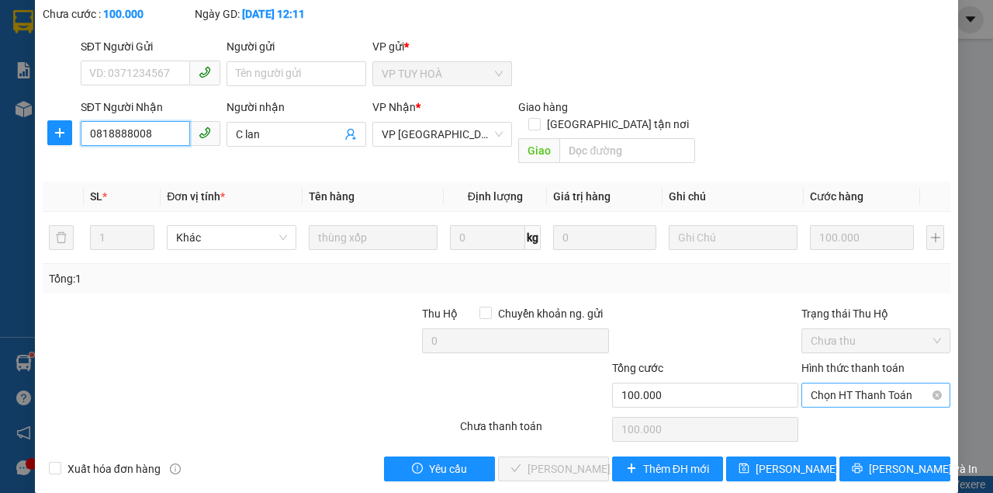
click at [855, 383] on span "Chọn HT Thanh Toán" at bounding box center [876, 394] width 130 height 23
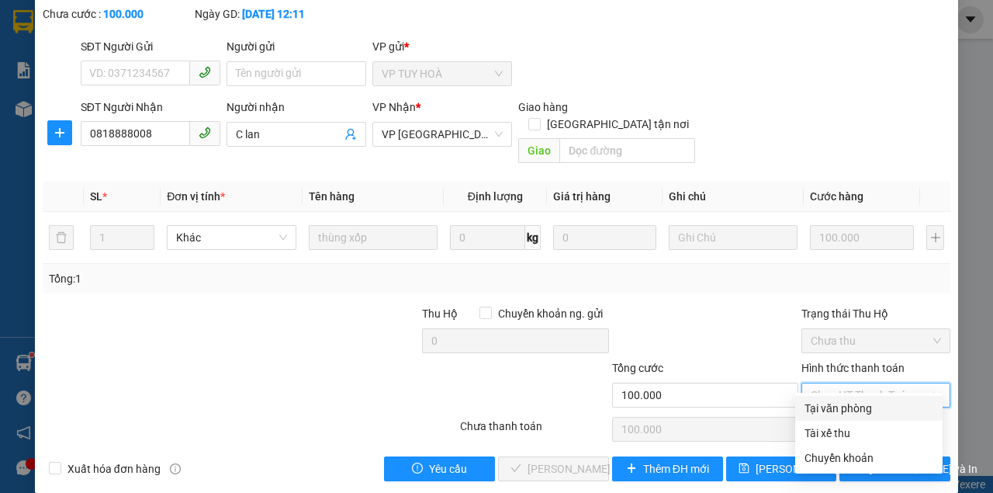
drag, startPoint x: 818, startPoint y: 403, endPoint x: 798, endPoint y: 411, distance: 21.6
click at [819, 403] on div "Tại văn phòng" at bounding box center [869, 408] width 129 height 17
type input "0"
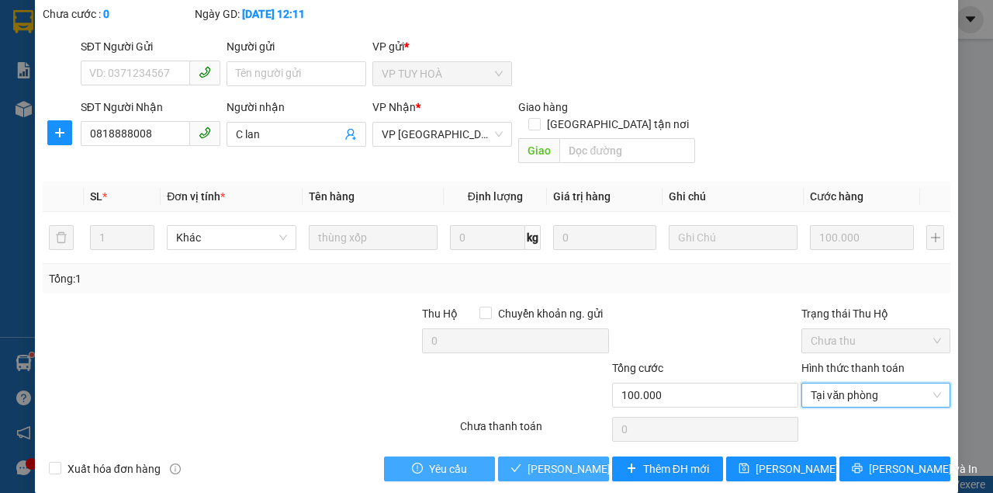
drag, startPoint x: 559, startPoint y: 448, endPoint x: 486, endPoint y: 453, distance: 73.1
click at [559, 460] on span "[PERSON_NAME] và Giao hàng" at bounding box center [602, 468] width 149 height 17
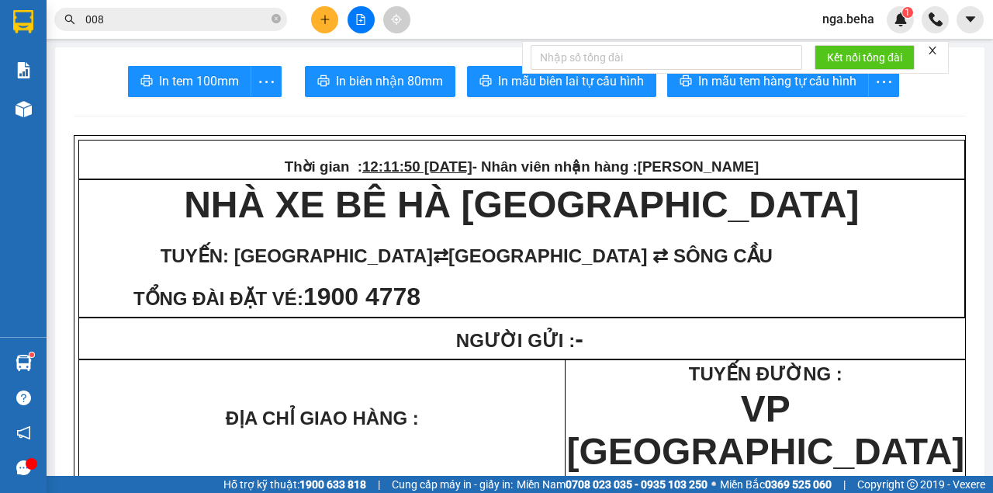
click at [203, 22] on input "008" at bounding box center [176, 19] width 183 height 17
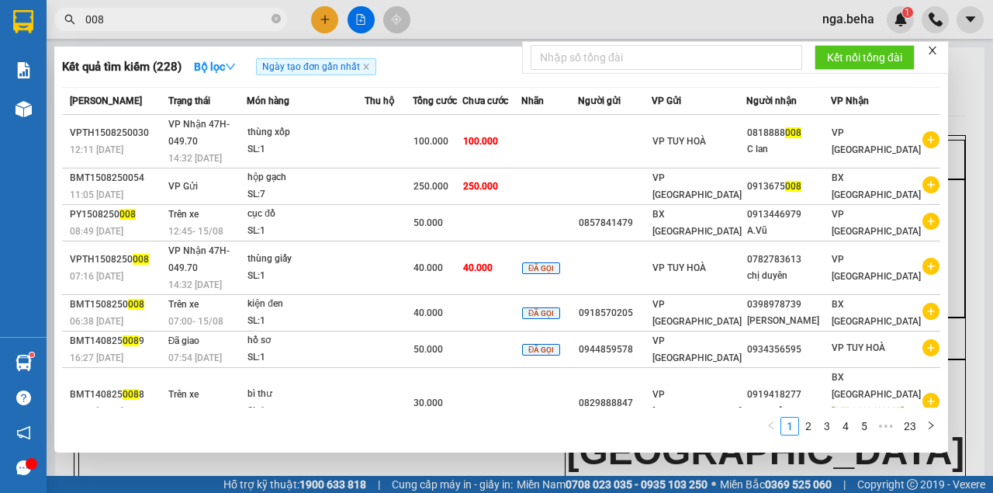
click at [203, 22] on input "008" at bounding box center [176, 19] width 183 height 17
paste input "943695050"
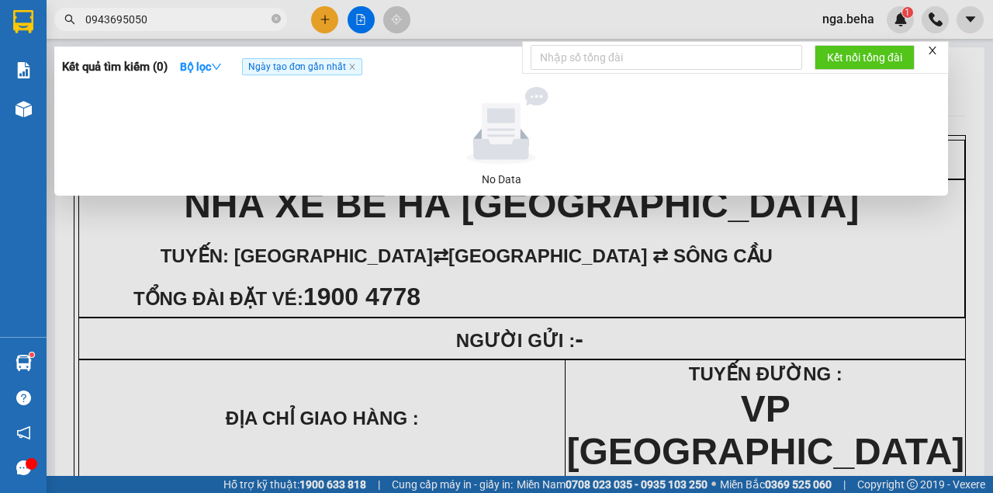
click at [228, 19] on input "0943695050" at bounding box center [176, 19] width 183 height 17
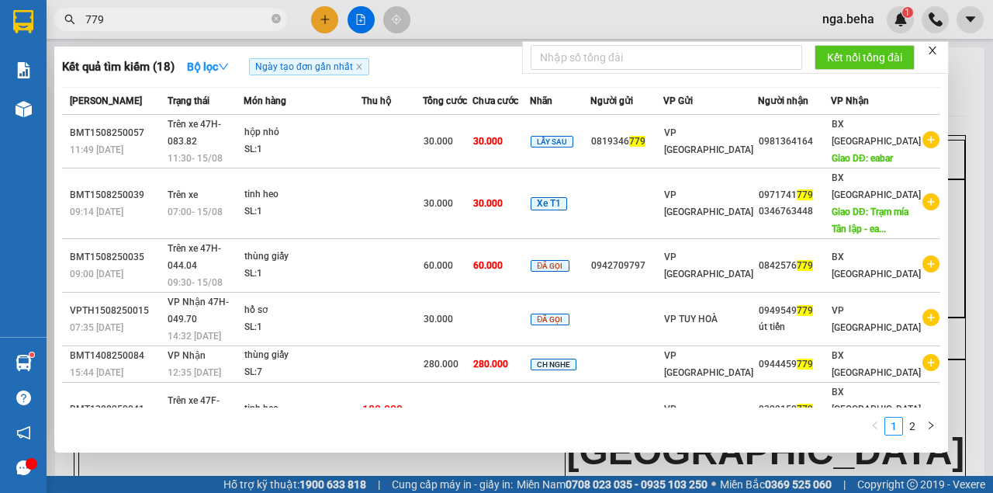
click at [116, 20] on input "779" at bounding box center [176, 19] width 183 height 17
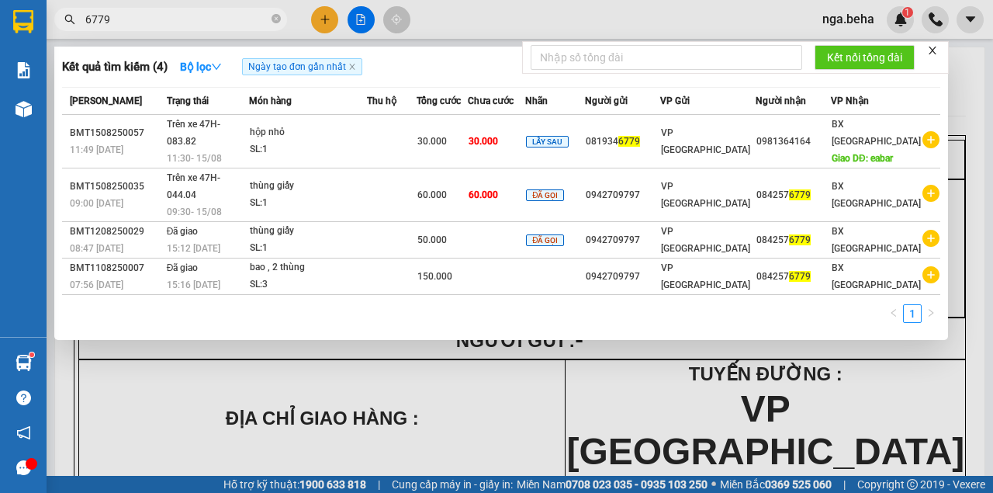
type input "6779"
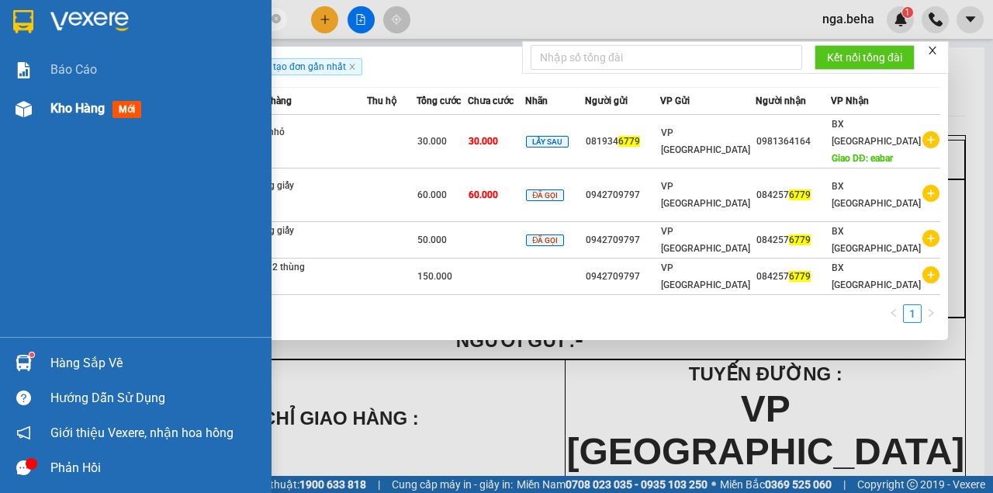
click at [36, 107] on div at bounding box center [23, 108] width 27 height 27
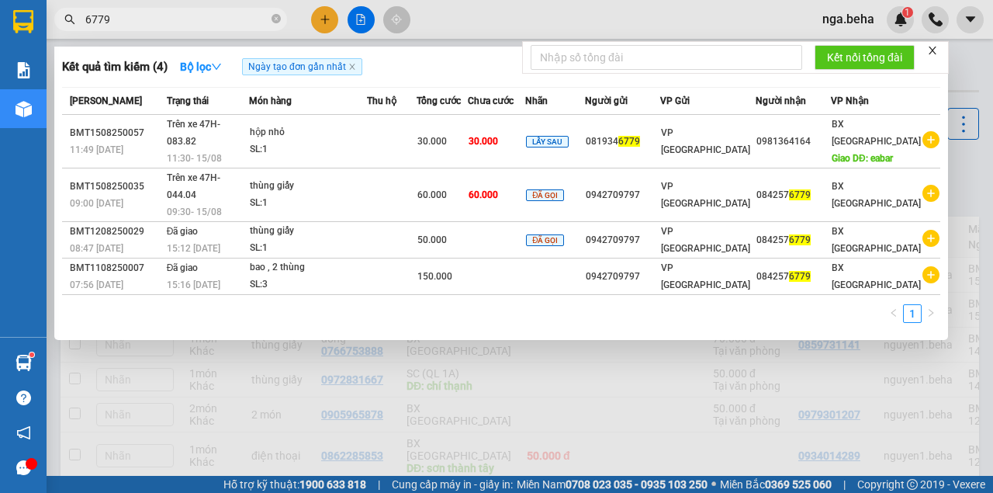
click at [619, 381] on div at bounding box center [496, 246] width 993 height 493
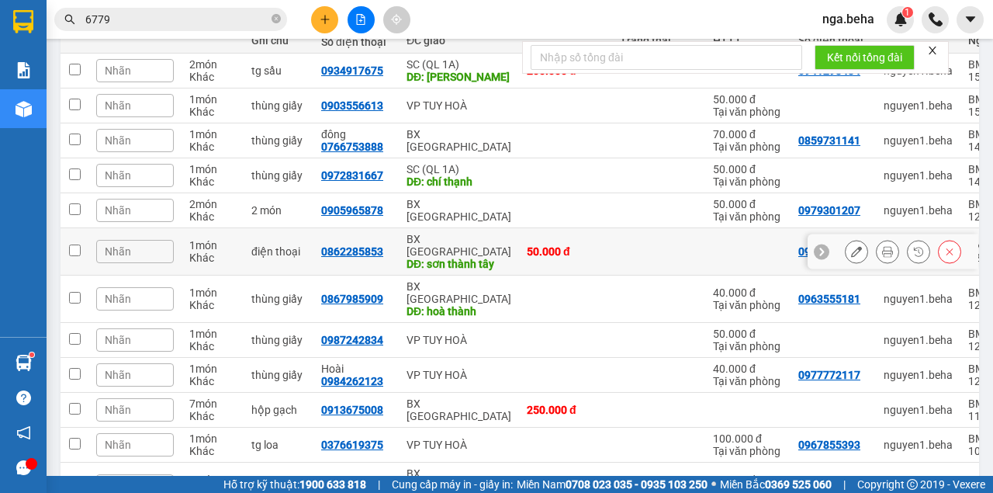
scroll to position [103, 0]
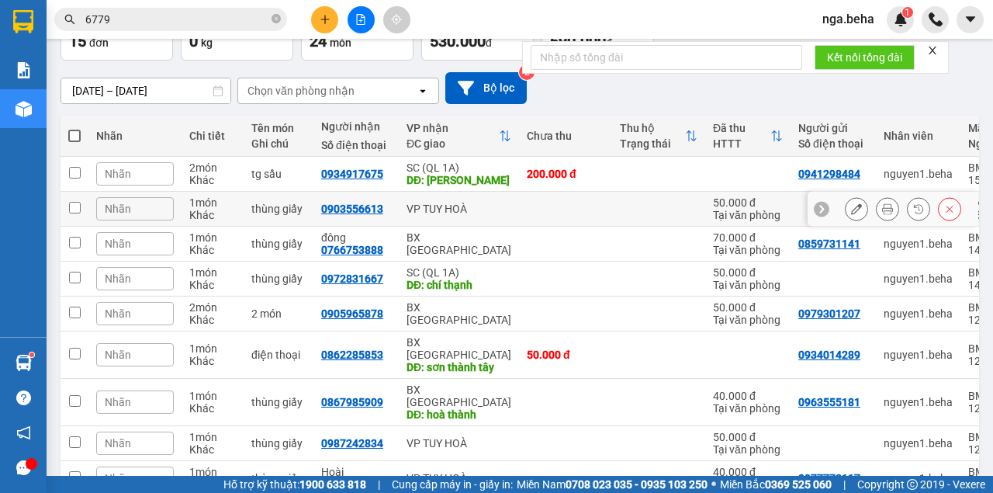
click at [851, 209] on icon at bounding box center [856, 208] width 11 height 11
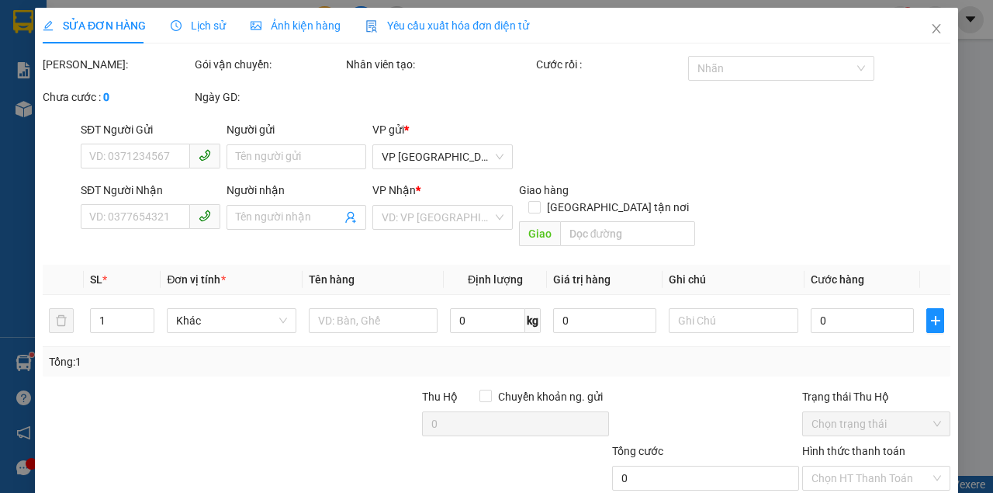
type input "0903556613"
type input "50.000"
type input "0"
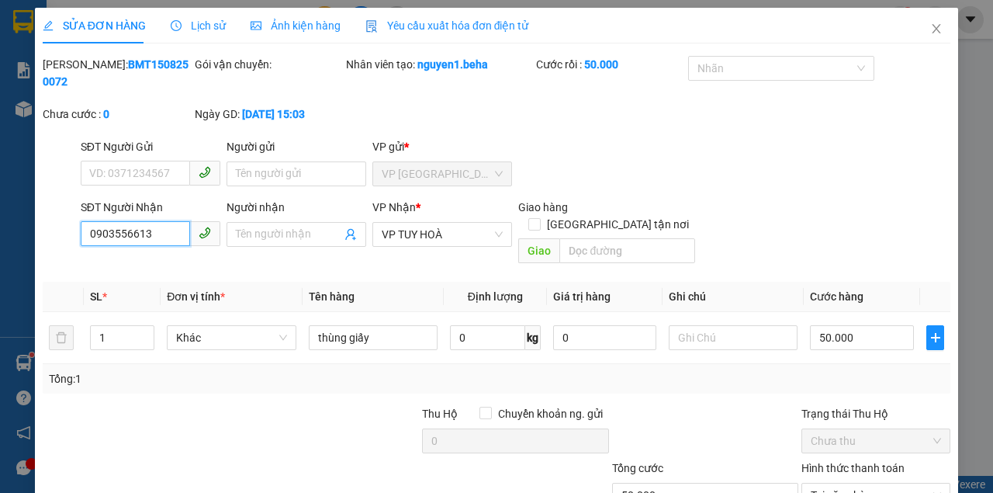
click at [160, 234] on input "0903556613" at bounding box center [135, 233] width 109 height 25
click at [939, 28] on span "Close" at bounding box center [936, 29] width 43 height 43
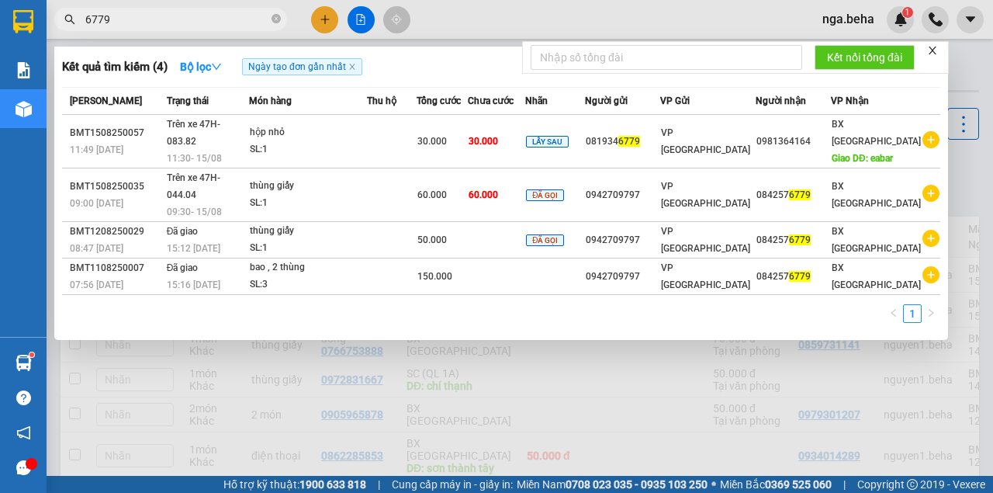
click at [125, 19] on input "6779" at bounding box center [176, 19] width 183 height 17
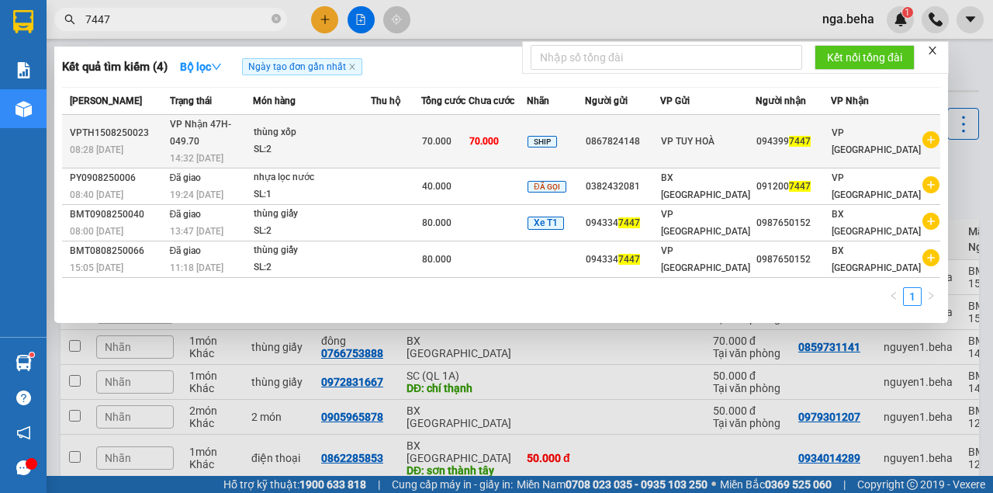
type input "7447"
click at [328, 141] on div "SL: 2" at bounding box center [312, 149] width 116 height 17
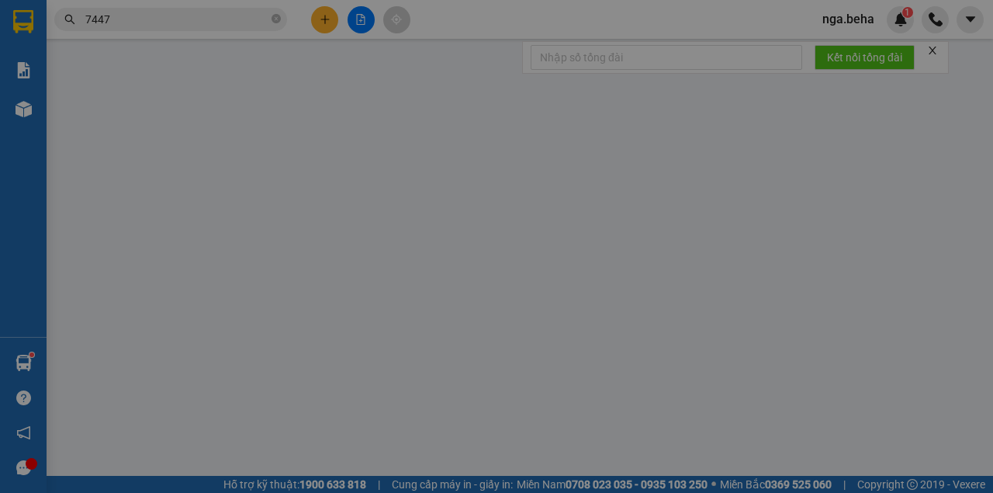
type input "0867824148"
type input "0943997447"
type input "70.000"
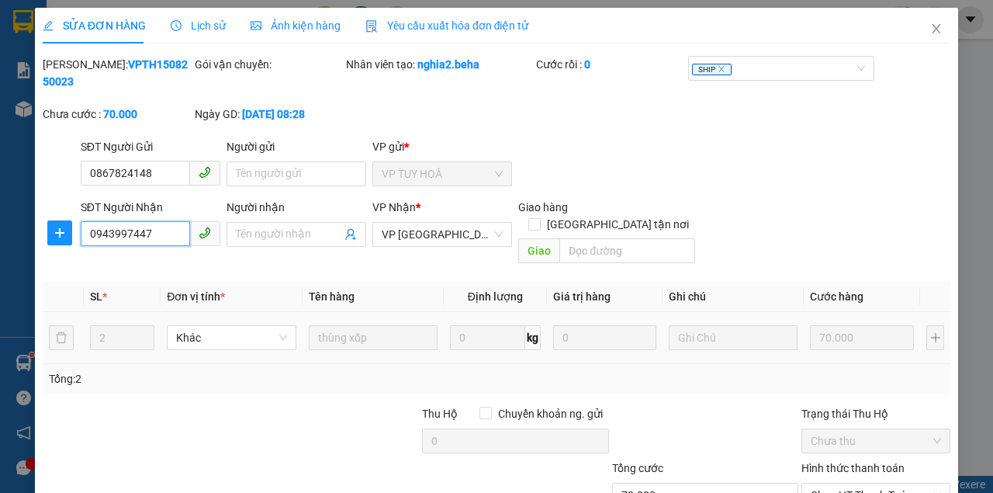
click at [156, 235] on input "0943997447" at bounding box center [135, 233] width 109 height 25
click at [936, 34] on span "Close" at bounding box center [936, 29] width 43 height 43
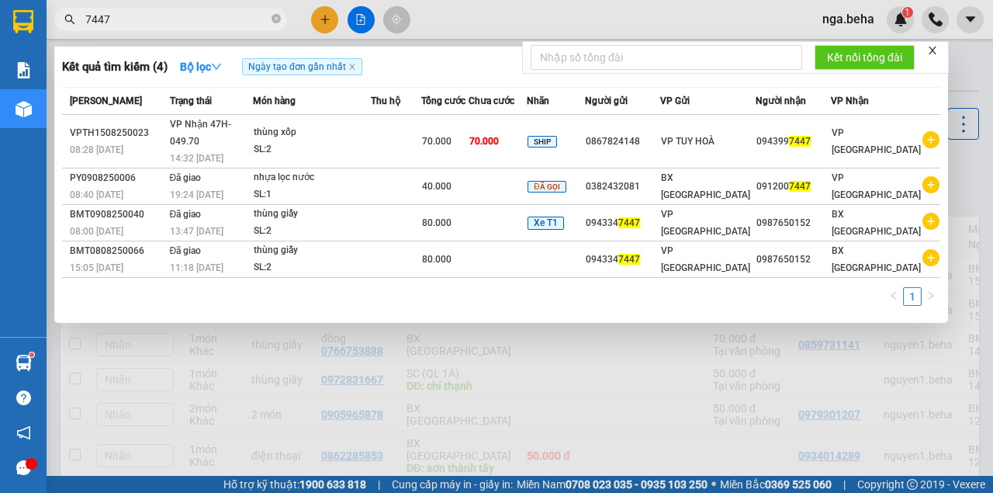
click at [131, 22] on input "7447" at bounding box center [176, 19] width 183 height 17
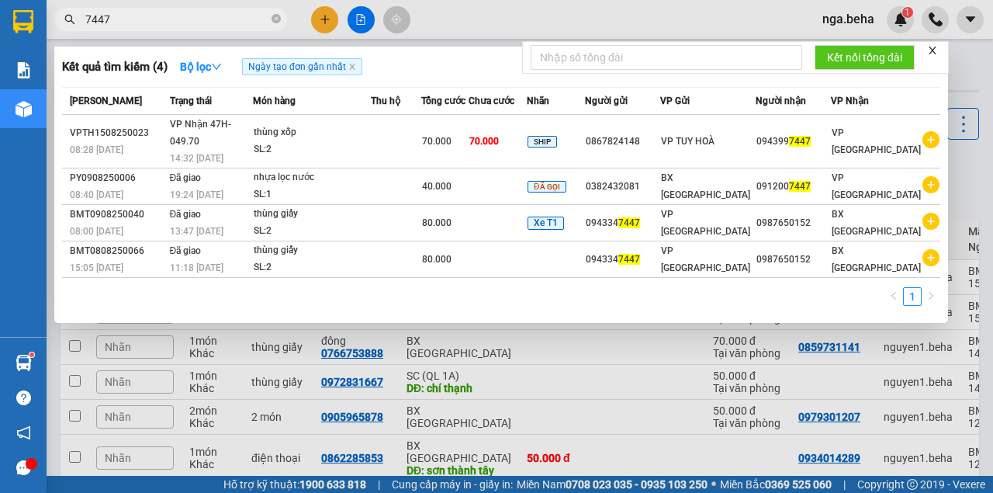
click at [131, 22] on input "7447" at bounding box center [176, 19] width 183 height 17
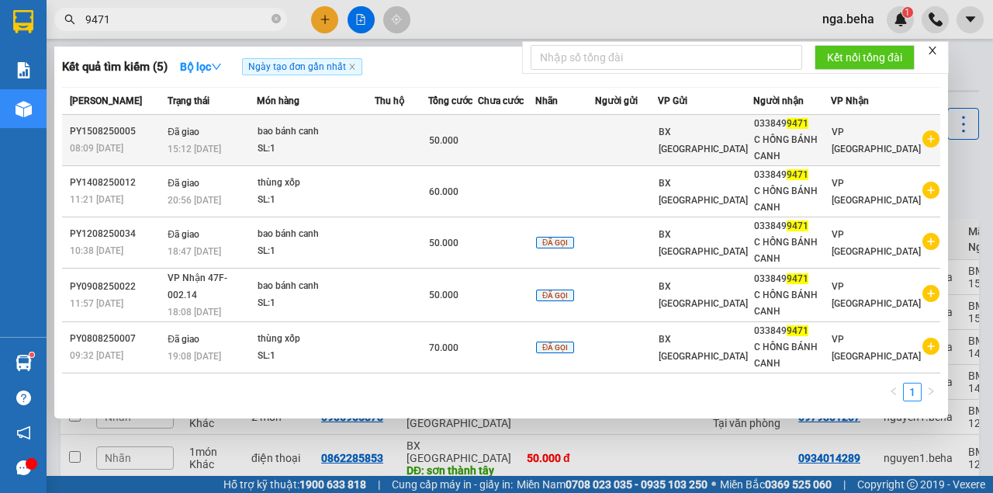
type input "9471"
click at [337, 151] on div "SL: 1" at bounding box center [316, 148] width 116 height 17
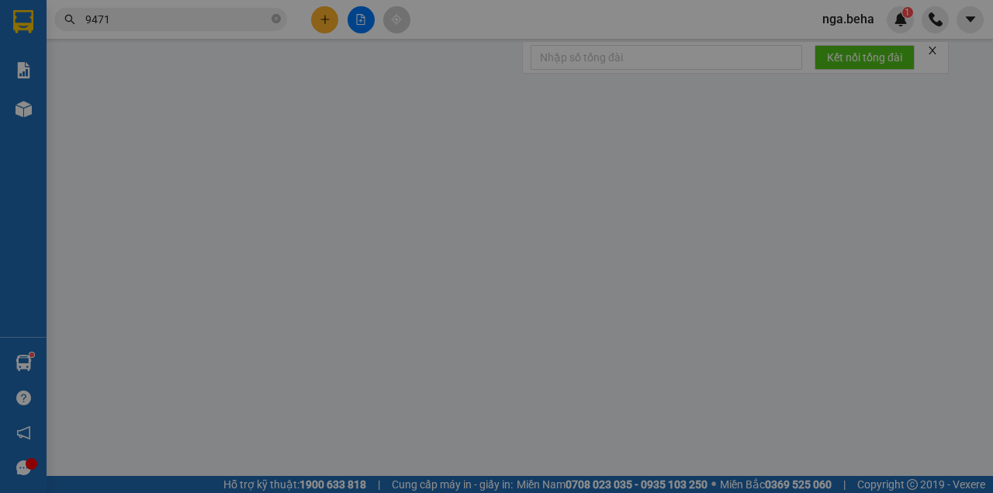
type input "0338499471"
type input "C HỒNG BÁNH CANH"
type input "50.000"
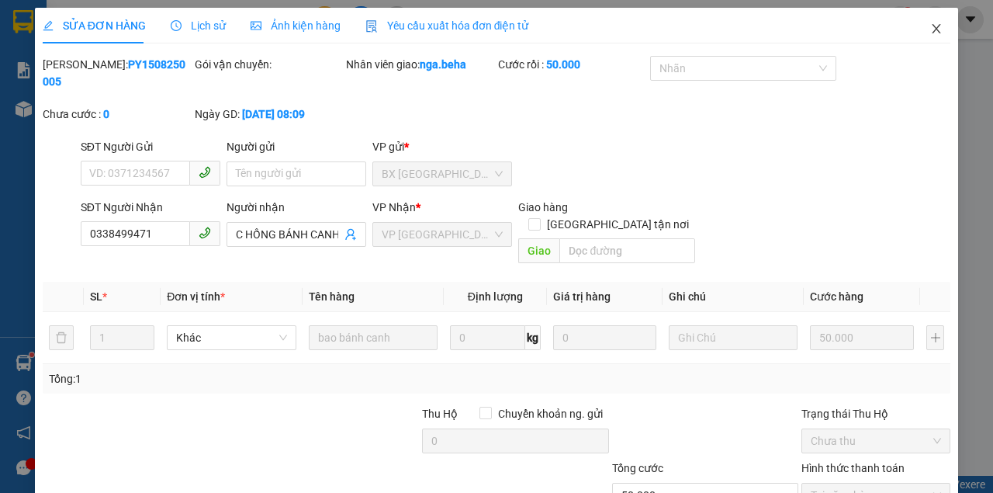
click at [929, 22] on span "Close" at bounding box center [936, 29] width 43 height 43
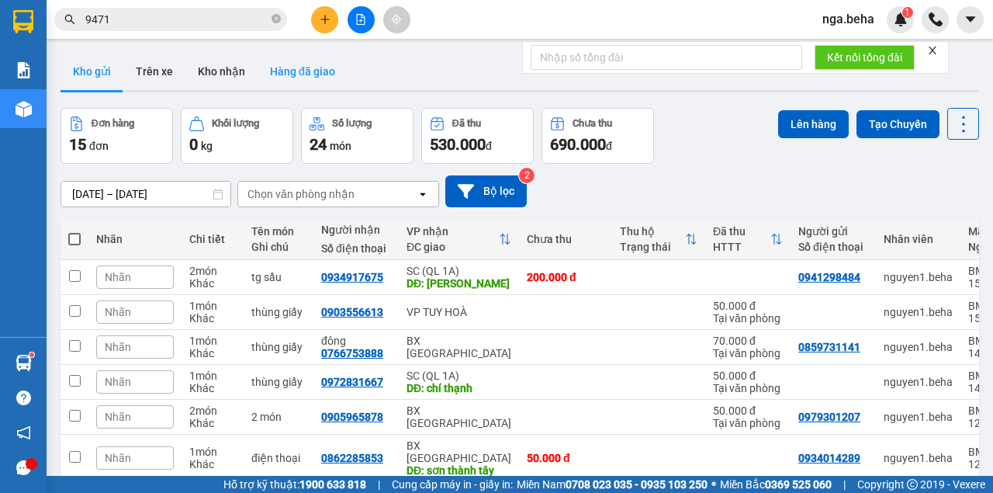
click at [279, 67] on button "Hàng đã giao" at bounding box center [303, 71] width 90 height 37
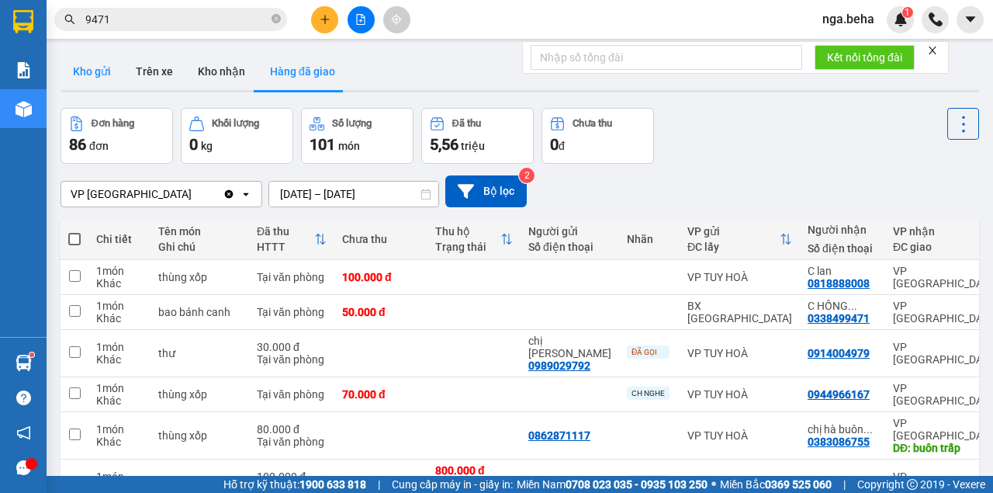
click at [88, 73] on button "Kho gửi" at bounding box center [92, 71] width 63 height 37
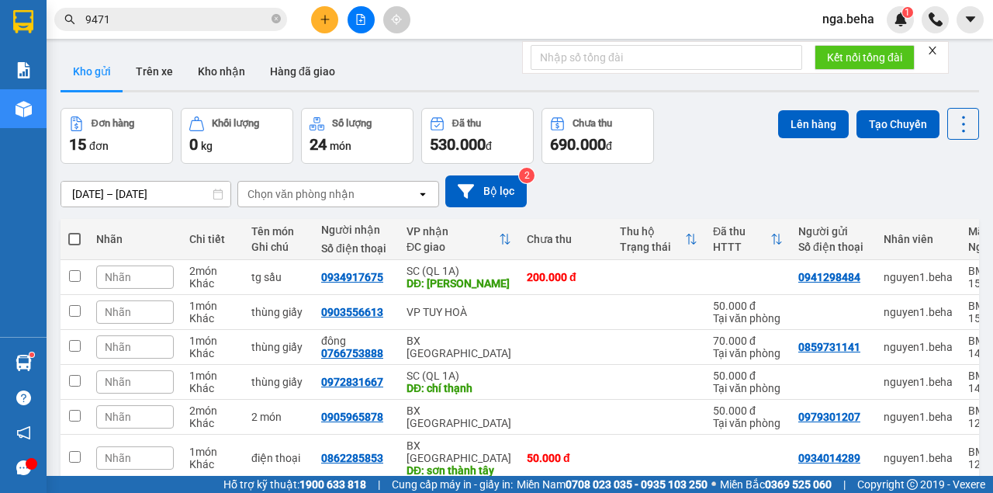
click at [215, 14] on input "9471" at bounding box center [176, 19] width 183 height 17
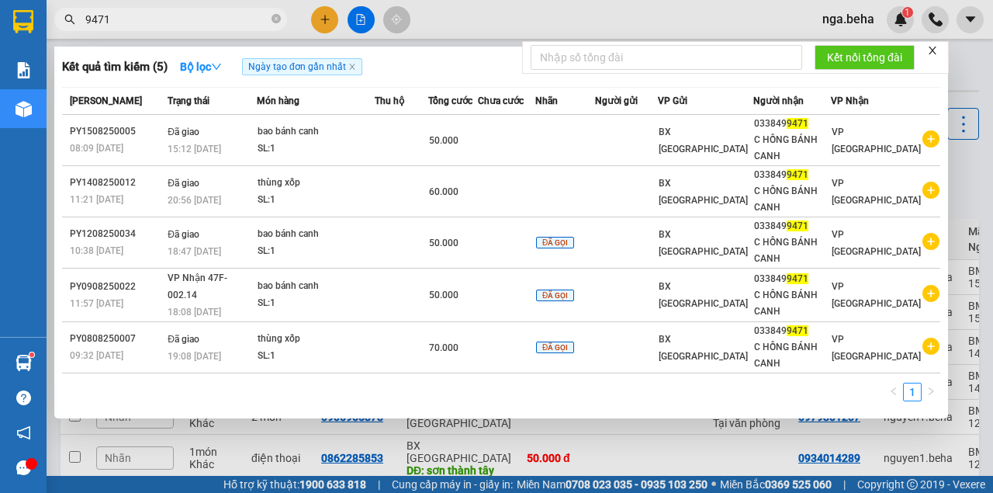
click at [214, 14] on input "9471" at bounding box center [176, 19] width 183 height 17
paste input "0981364164"
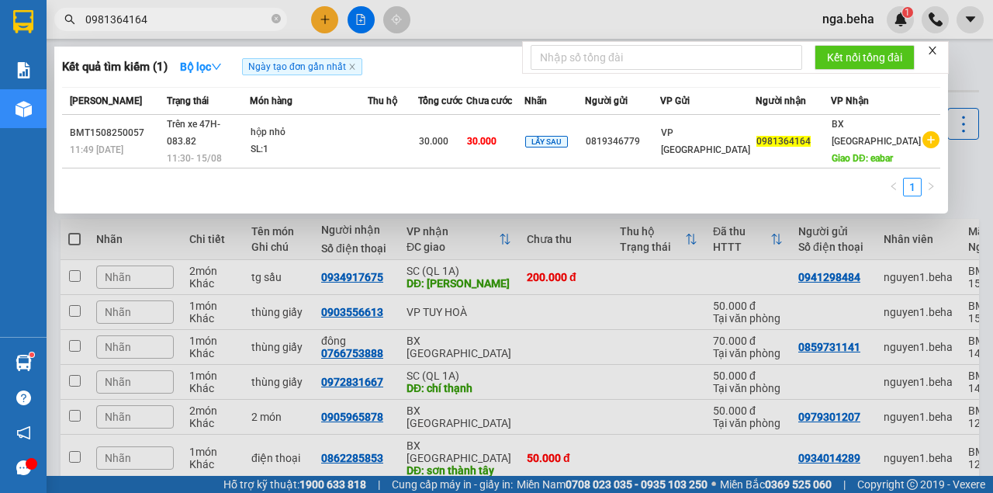
click at [782, 323] on div at bounding box center [496, 246] width 993 height 493
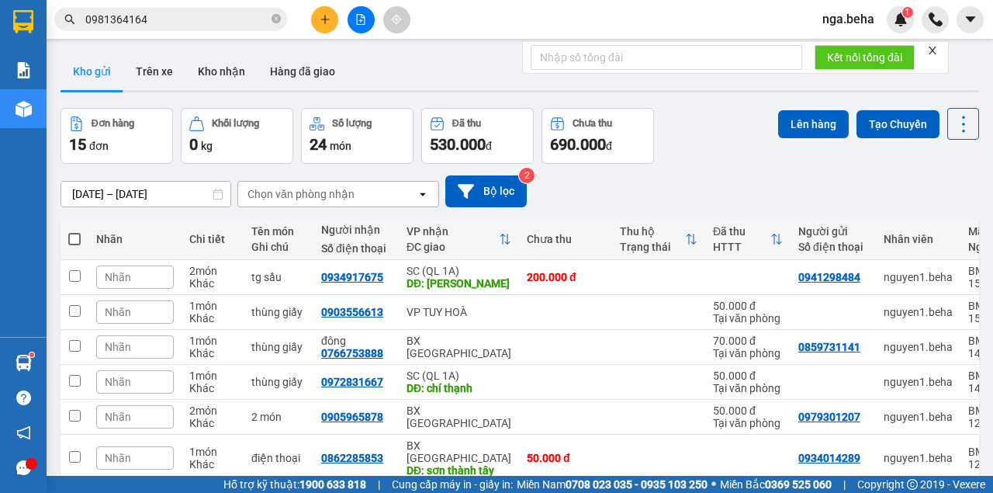
click at [151, 26] on input "0981364164" at bounding box center [176, 19] width 183 height 17
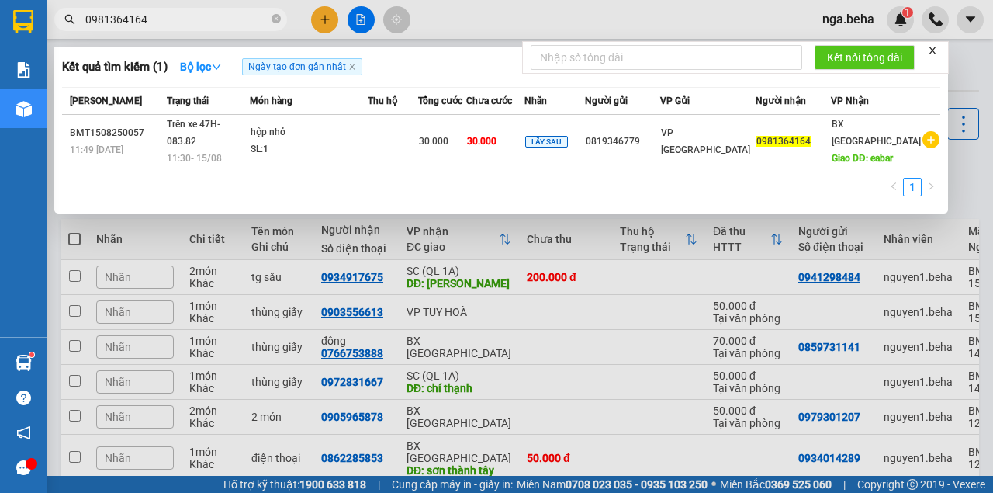
click at [151, 26] on input "0981364164" at bounding box center [176, 19] width 183 height 17
paste input "63375311"
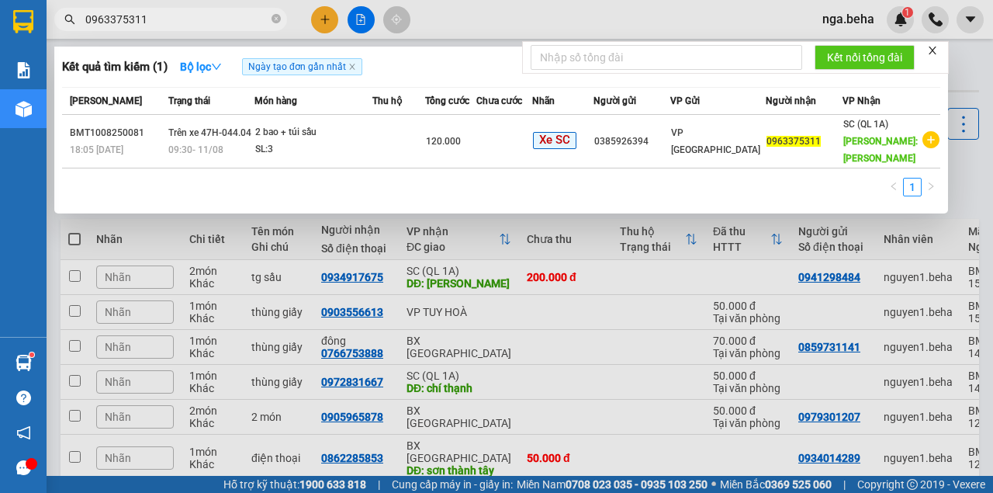
type input "0963375311"
click at [756, 356] on div at bounding box center [496, 246] width 993 height 493
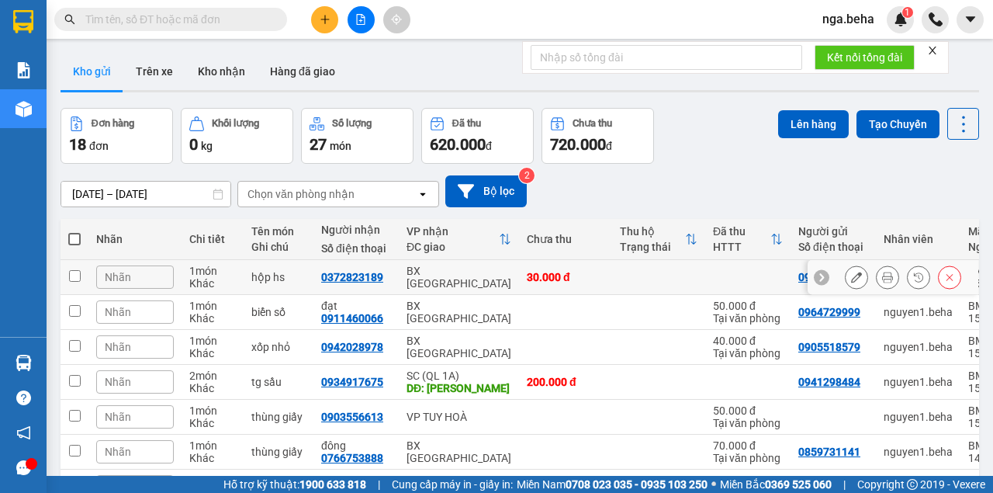
scroll to position [206, 0]
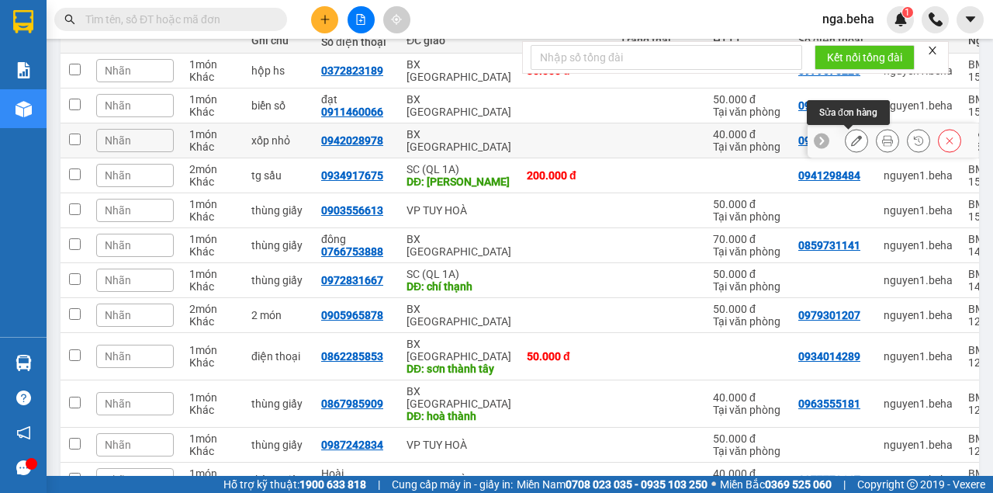
click at [851, 144] on icon at bounding box center [856, 140] width 11 height 11
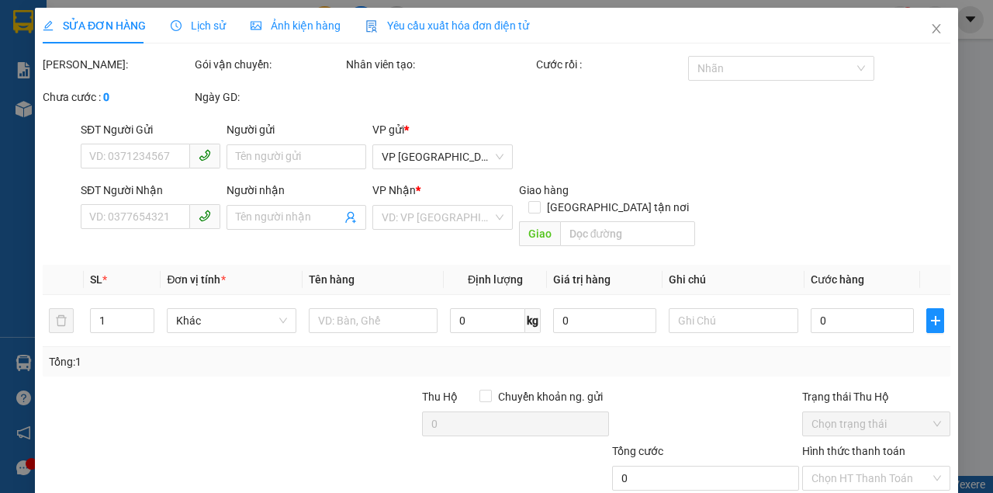
type input "0905518579"
type input "0942028978"
type input "40.000"
type input "0"
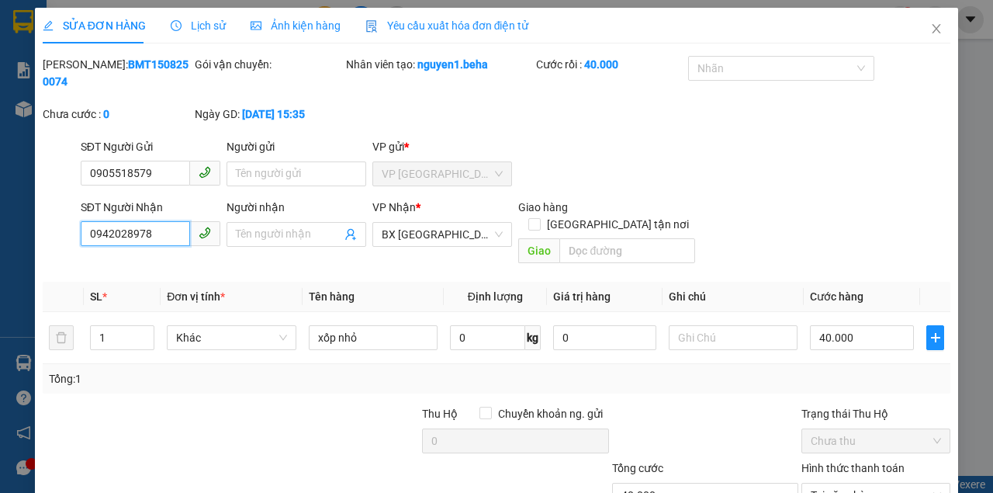
click at [141, 241] on input "0942028978" at bounding box center [135, 233] width 109 height 25
click at [933, 31] on icon "close" at bounding box center [936, 28] width 12 height 12
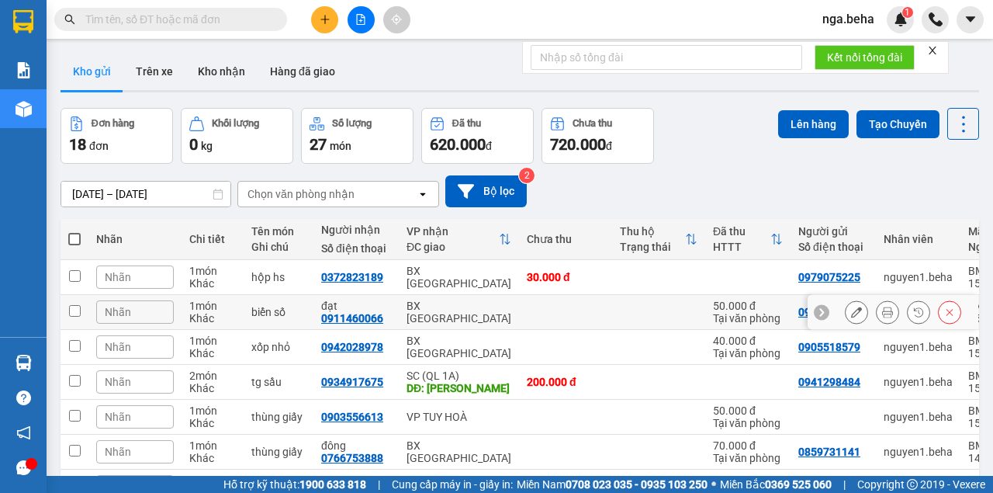
click at [846, 313] on button at bounding box center [857, 312] width 22 height 27
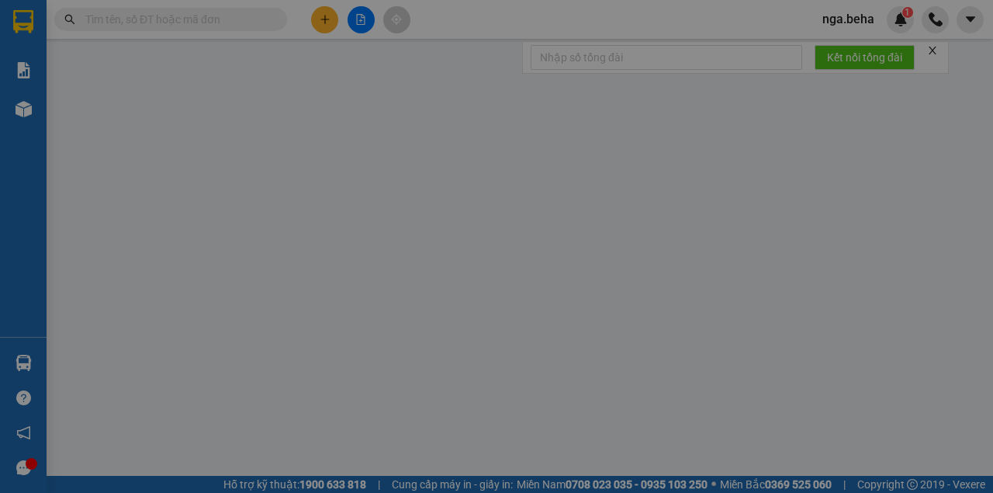
type input "0964729999"
type input "0911460066"
type input "đạt"
type input "50.000"
type input "0"
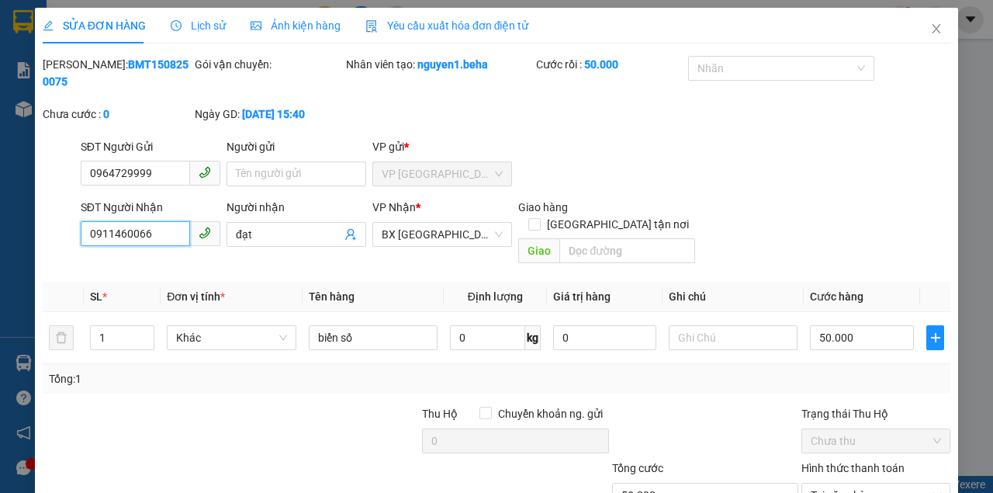
click at [165, 234] on input "0911460066" at bounding box center [135, 233] width 109 height 25
click at [930, 28] on icon "close" at bounding box center [936, 28] width 12 height 12
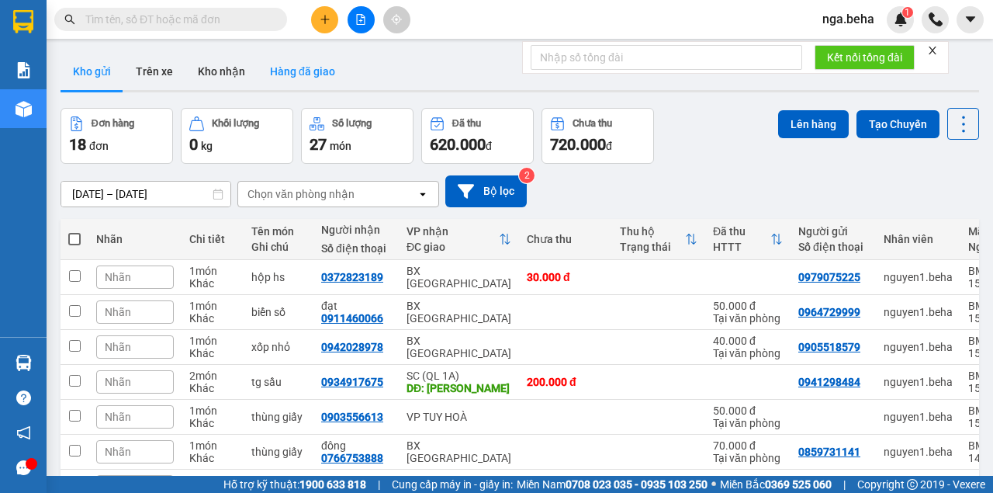
click at [312, 74] on button "Hàng đã giao" at bounding box center [303, 71] width 90 height 37
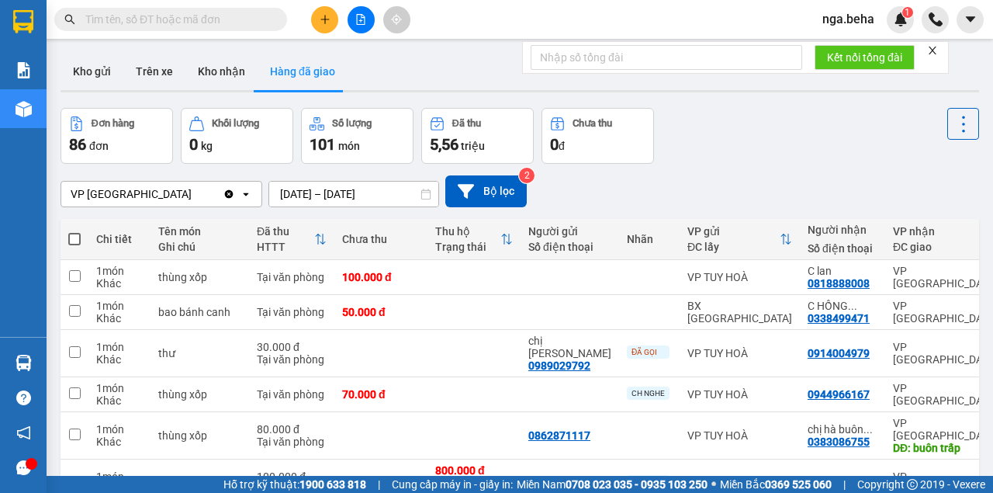
click at [230, 27] on input "text" at bounding box center [176, 19] width 183 height 17
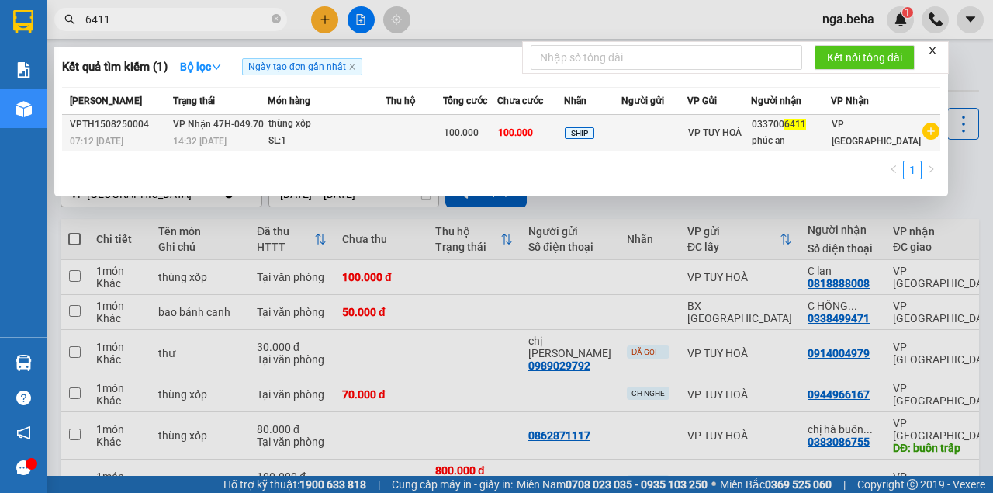
type input "6411"
click at [289, 145] on div "SL: 1" at bounding box center [326, 141] width 116 height 17
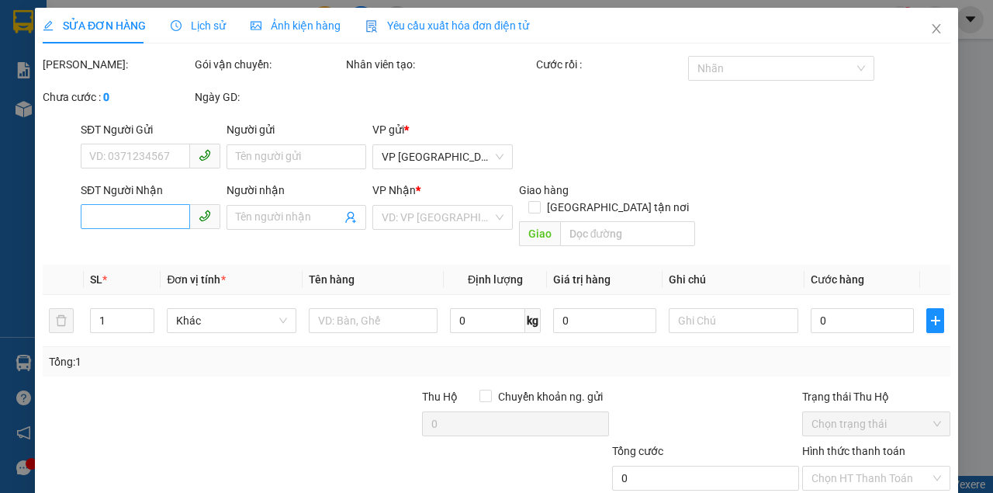
type input "0337006411"
type input "phúc an"
type input "100.000"
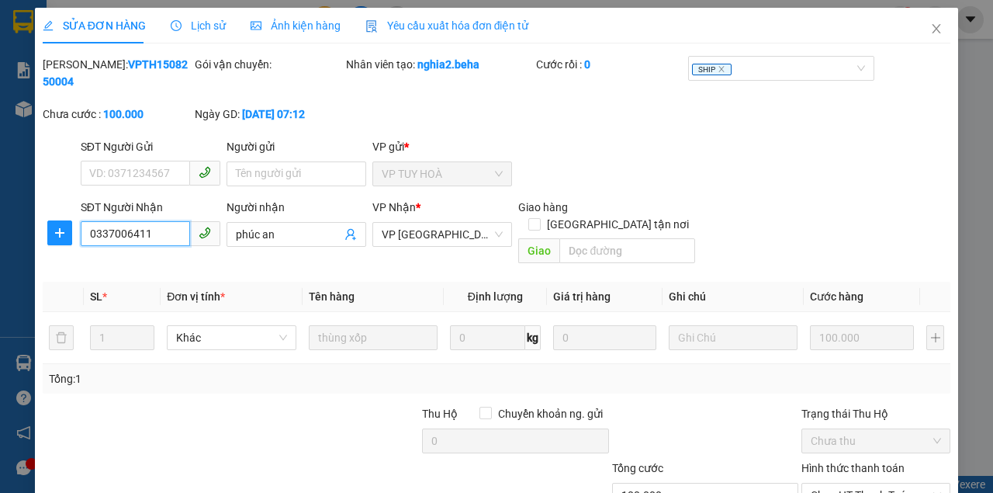
click at [161, 239] on input "0337006411" at bounding box center [135, 233] width 109 height 25
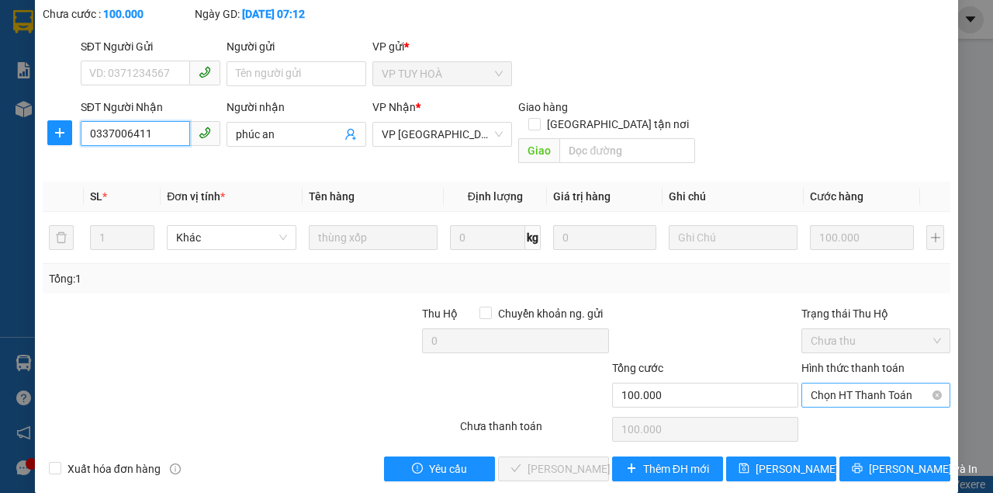
click at [854, 383] on span "Chọn HT Thanh Toán" at bounding box center [876, 394] width 130 height 23
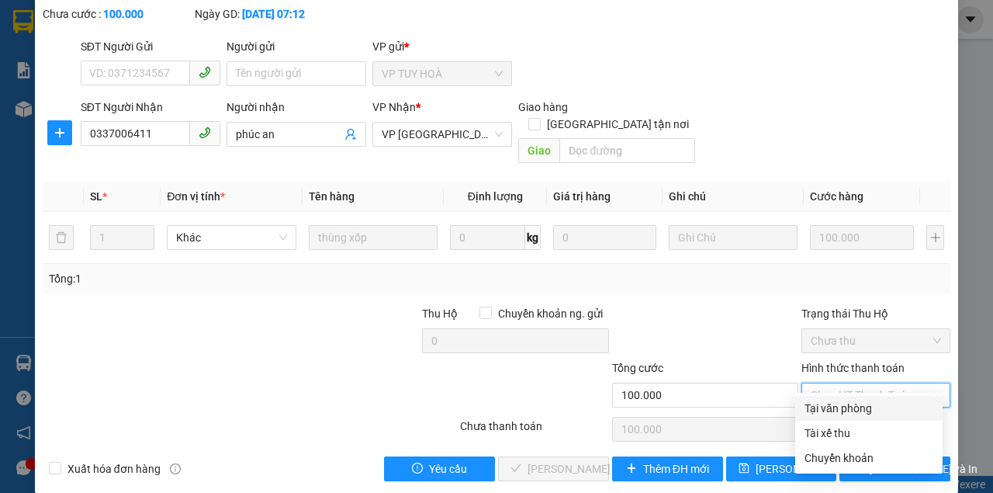
click at [828, 403] on div "Tại văn phòng" at bounding box center [869, 408] width 129 height 17
type input "0"
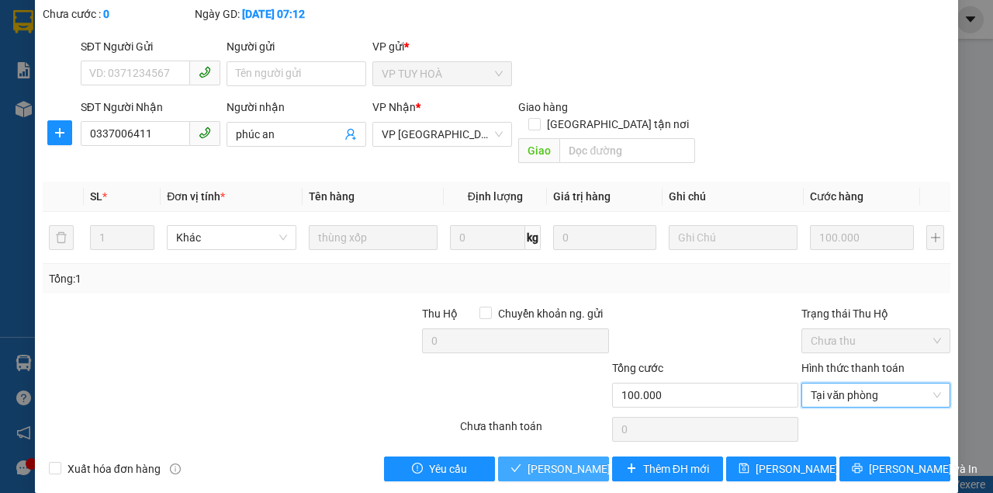
click at [542, 460] on span "[PERSON_NAME] và Giao hàng" at bounding box center [602, 468] width 149 height 17
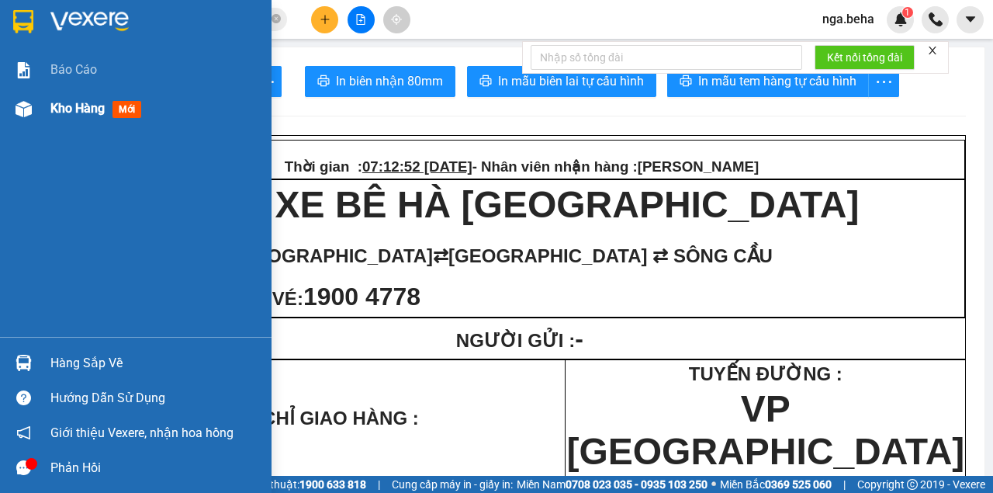
click at [0, 121] on div "Kho hàng mới" at bounding box center [136, 108] width 272 height 39
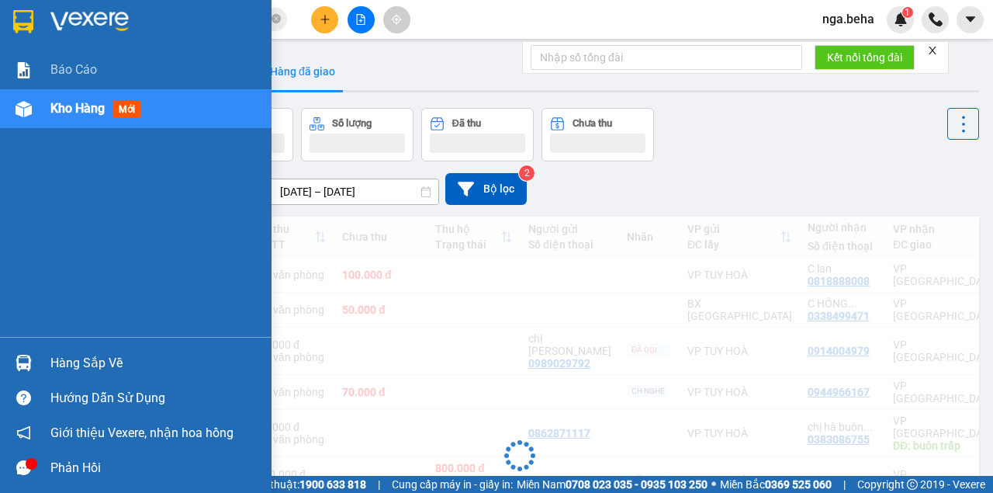
click at [58, 104] on span "Kho hàng" at bounding box center [77, 108] width 54 height 15
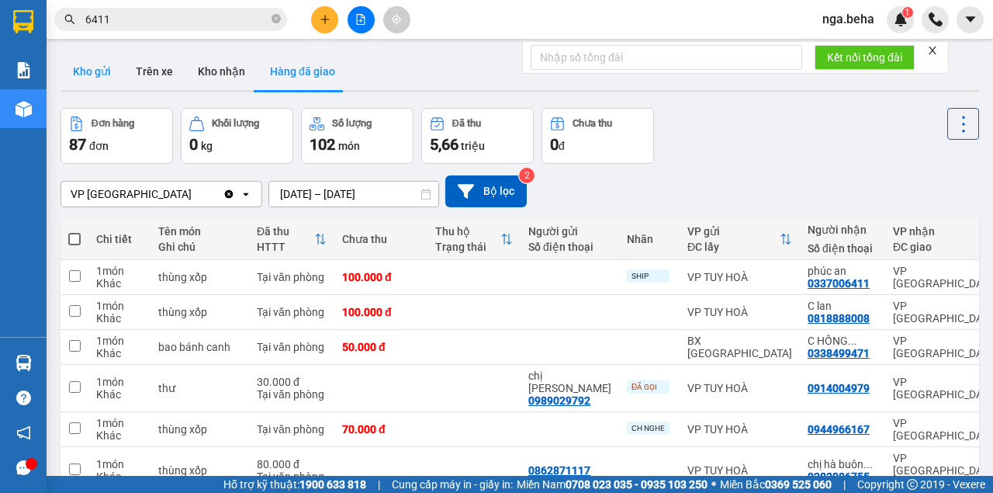
click at [108, 74] on button "Kho gửi" at bounding box center [92, 71] width 63 height 37
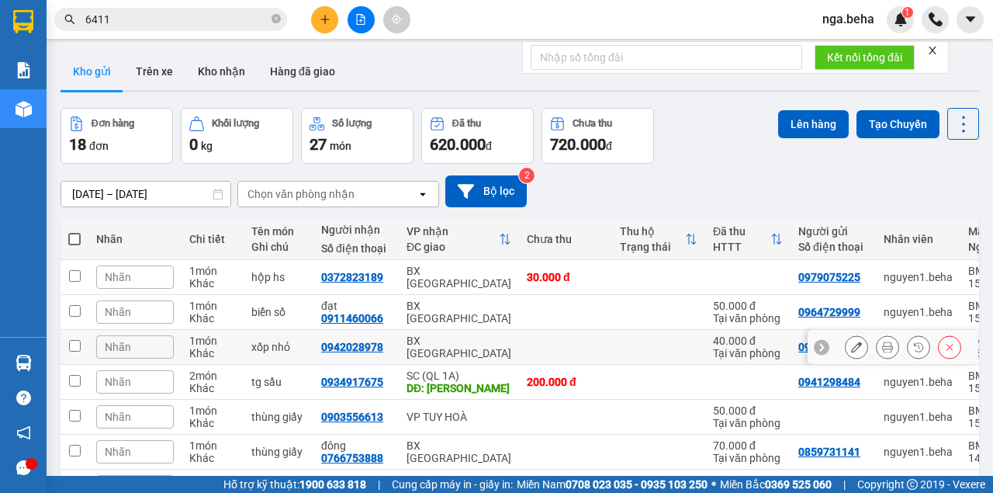
click at [713, 343] on div "40.000 đ" at bounding box center [748, 340] width 70 height 12
checkbox input "true"
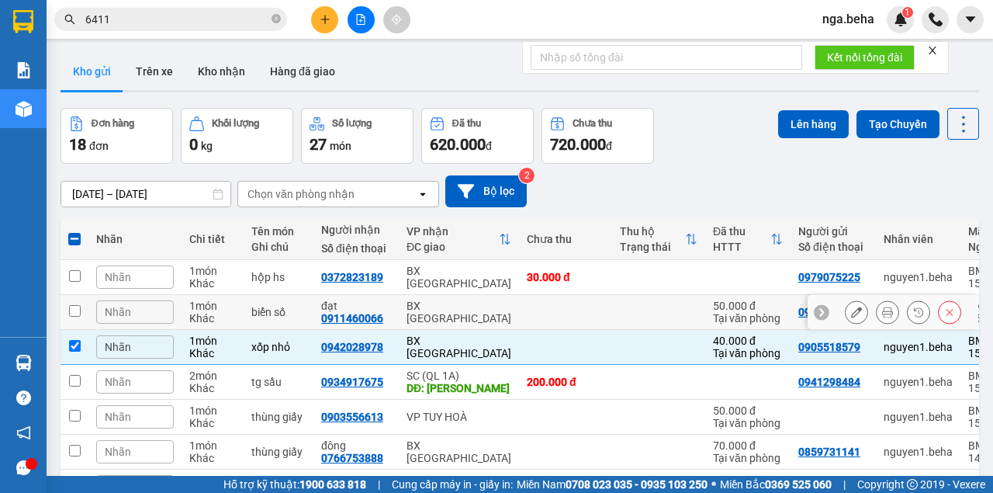
click at [622, 329] on td at bounding box center [658, 312] width 93 height 35
checkbox input "true"
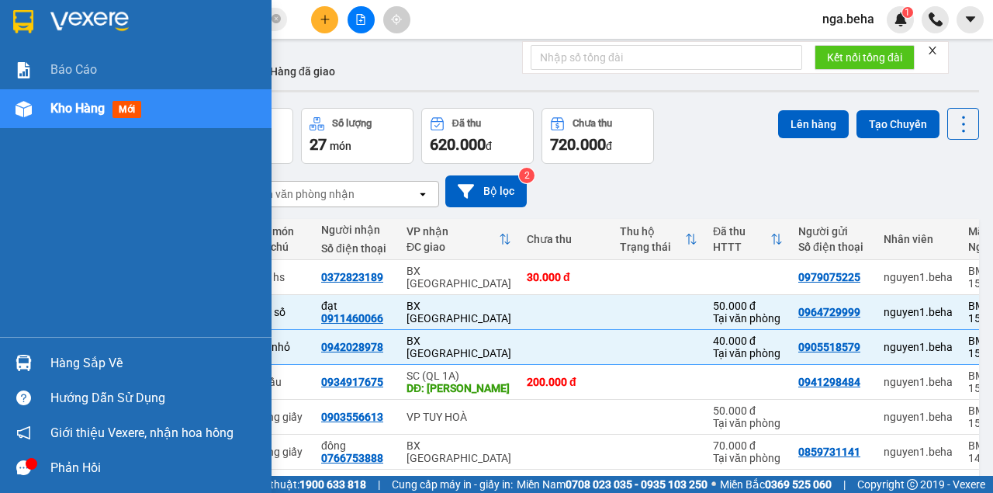
click at [56, 98] on div "Kho hàng mới" at bounding box center [154, 108] width 209 height 39
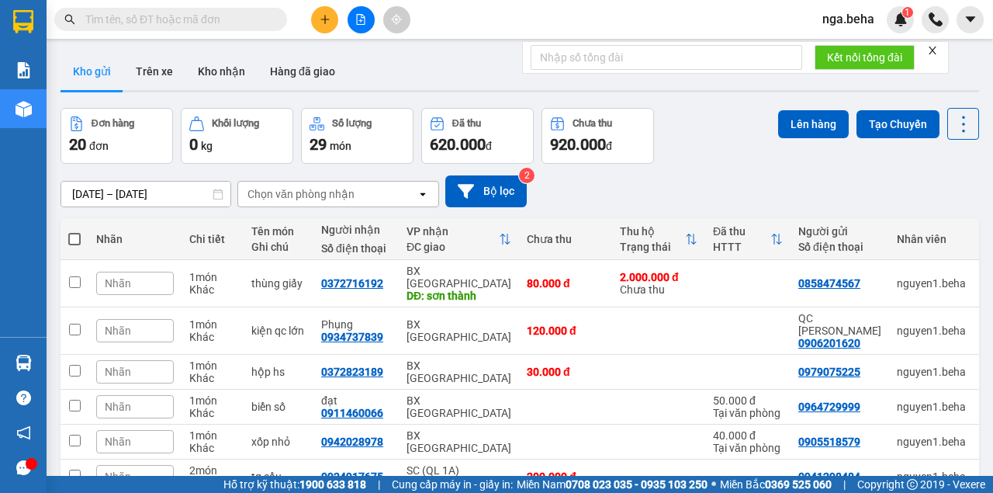
scroll to position [155, 0]
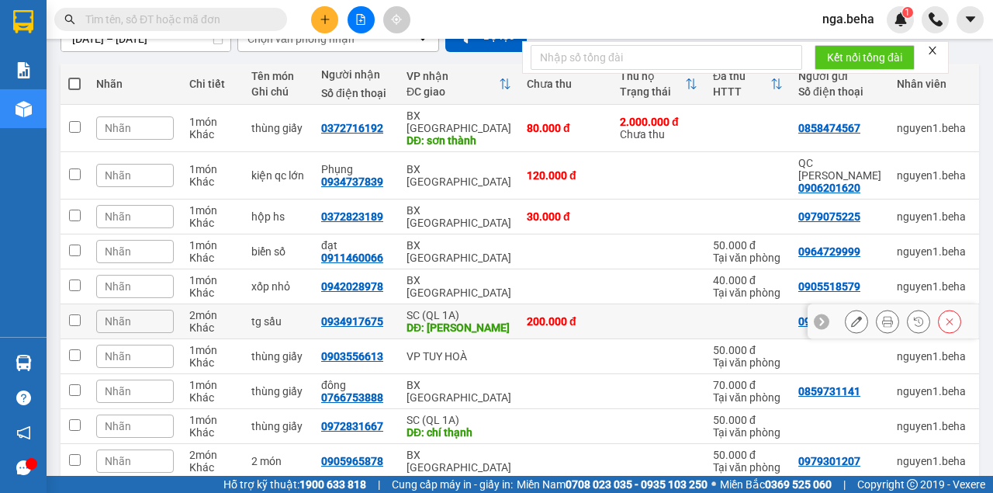
click at [637, 304] on td at bounding box center [658, 321] width 93 height 35
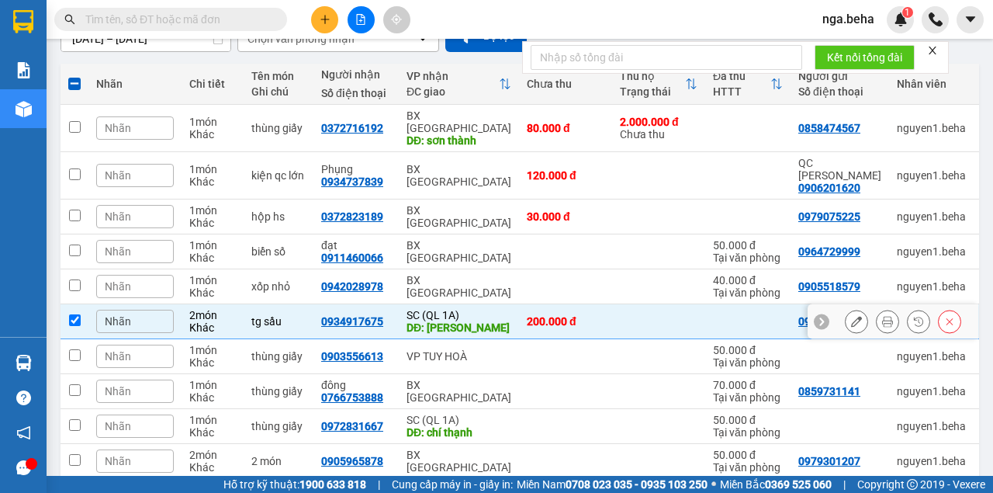
click at [675, 304] on td at bounding box center [658, 321] width 93 height 35
checkbox input "false"
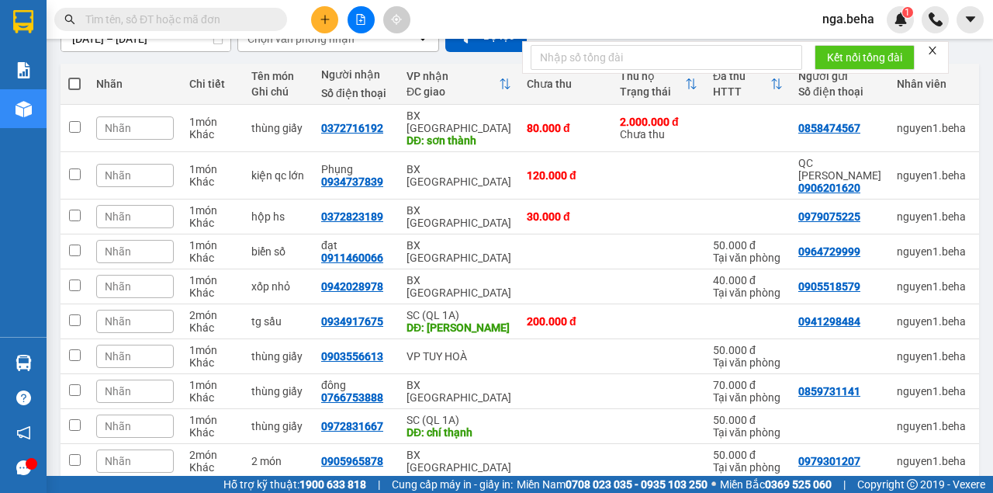
click at [157, 21] on input "text" at bounding box center [176, 19] width 183 height 17
paste input "0352464555"
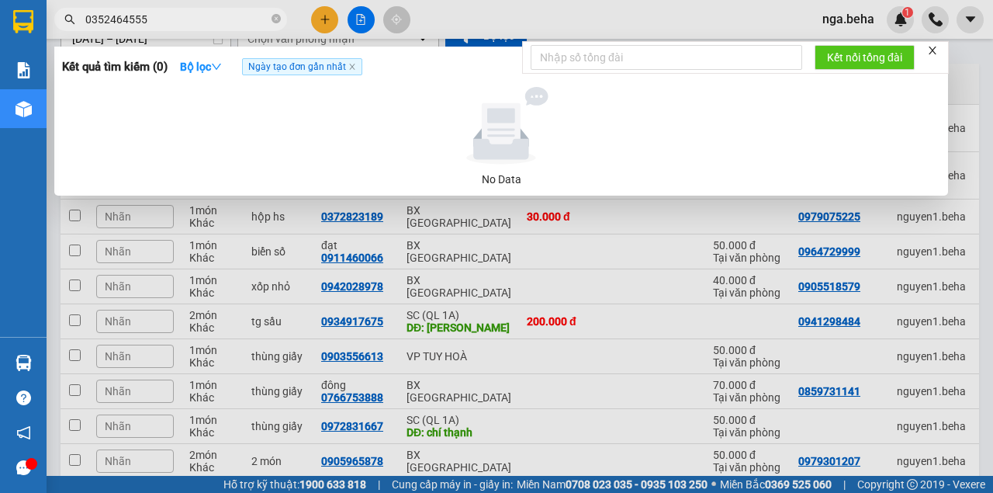
type input "0352464555"
click at [382, 360] on div at bounding box center [496, 246] width 993 height 493
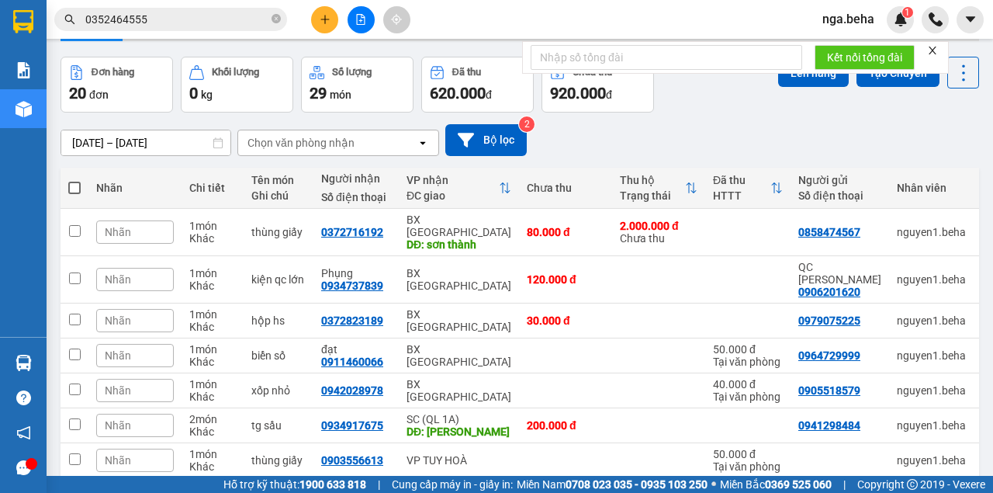
scroll to position [0, 0]
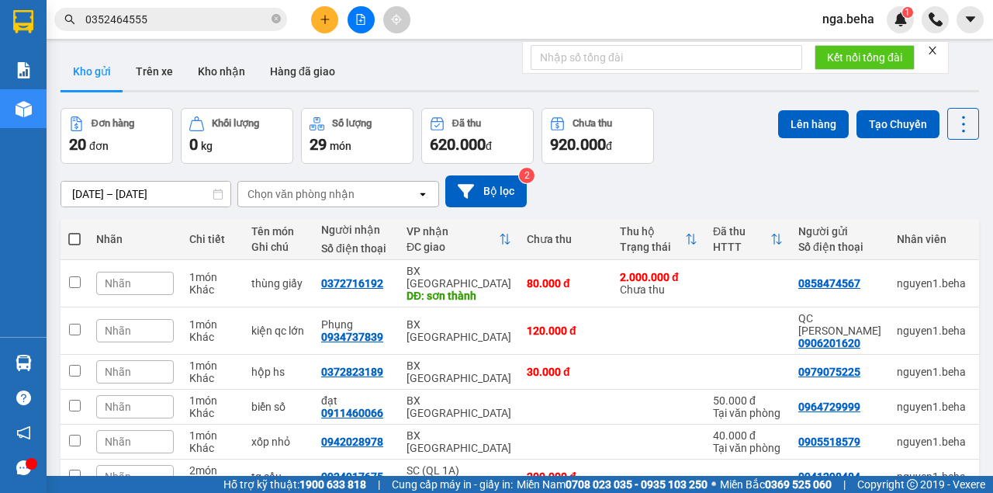
click at [739, 176] on div "14/08/2025 – 15/08/2025 Press the down arrow key to interact with the calendar …" at bounding box center [520, 191] width 919 height 32
click at [702, 143] on div "Đơn hàng 20 đơn Khối lượng 0 kg Số lượng 29 món Đã thu 620.000 đ Chưa thu 920.0…" at bounding box center [520, 136] width 919 height 56
click at [310, 79] on button "Hàng đã giao" at bounding box center [303, 71] width 90 height 37
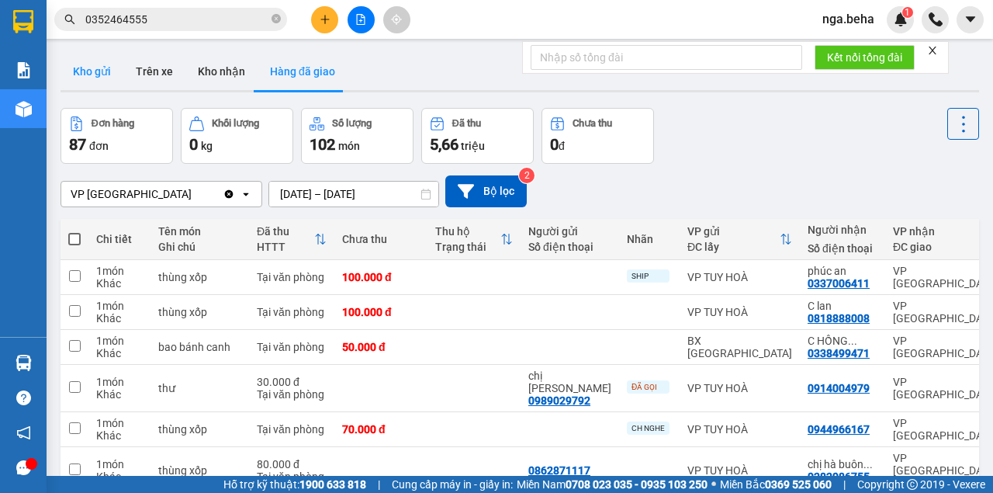
click at [110, 81] on button "Kho gửi" at bounding box center [92, 71] width 63 height 37
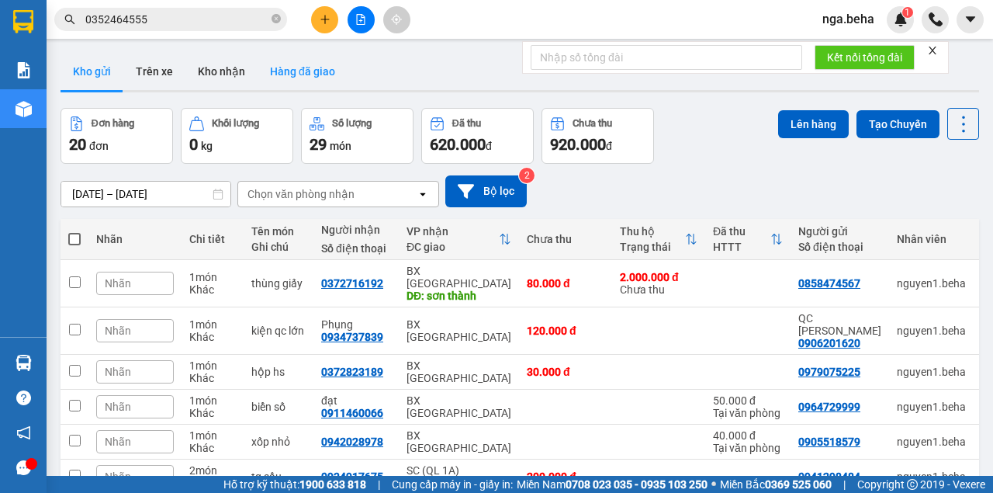
click at [294, 67] on button "Hàng đã giao" at bounding box center [303, 71] width 90 height 37
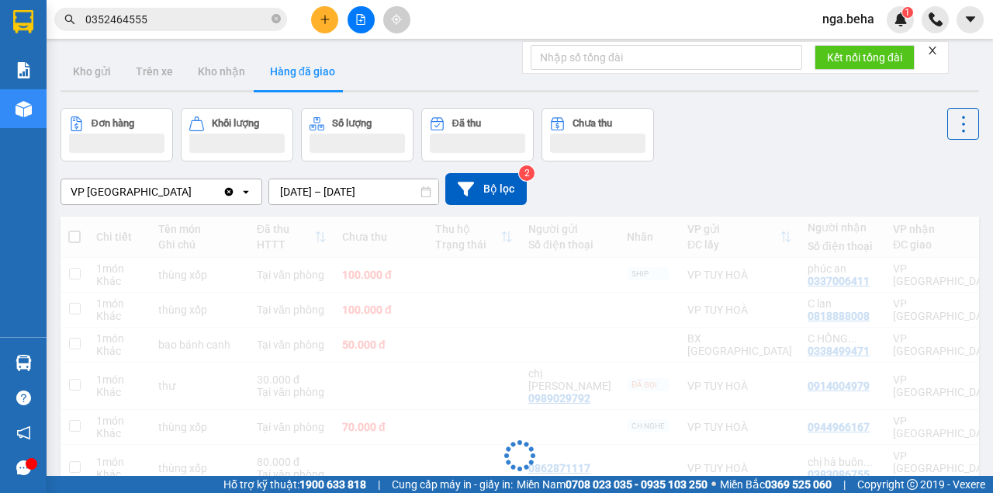
click at [178, 23] on input "0352464555" at bounding box center [176, 19] width 183 height 17
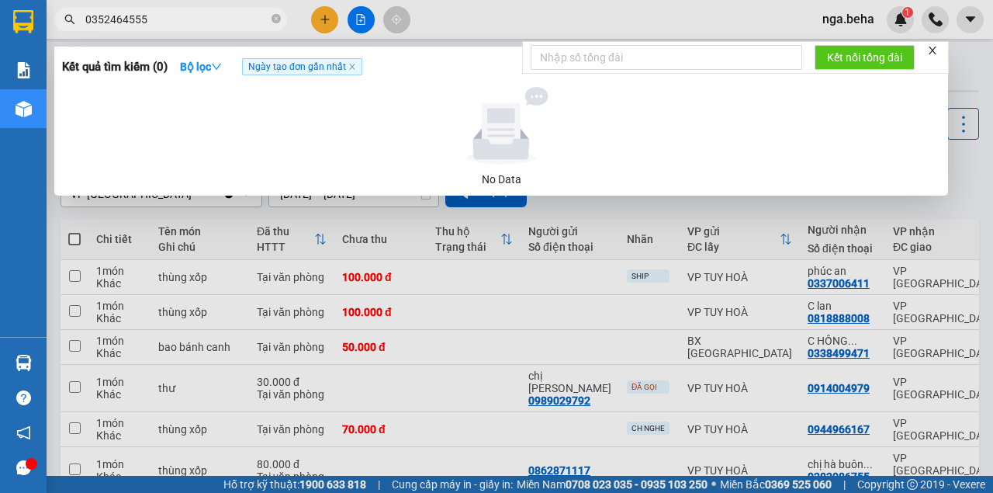
click at [178, 23] on input "0352464555" at bounding box center [176, 19] width 183 height 17
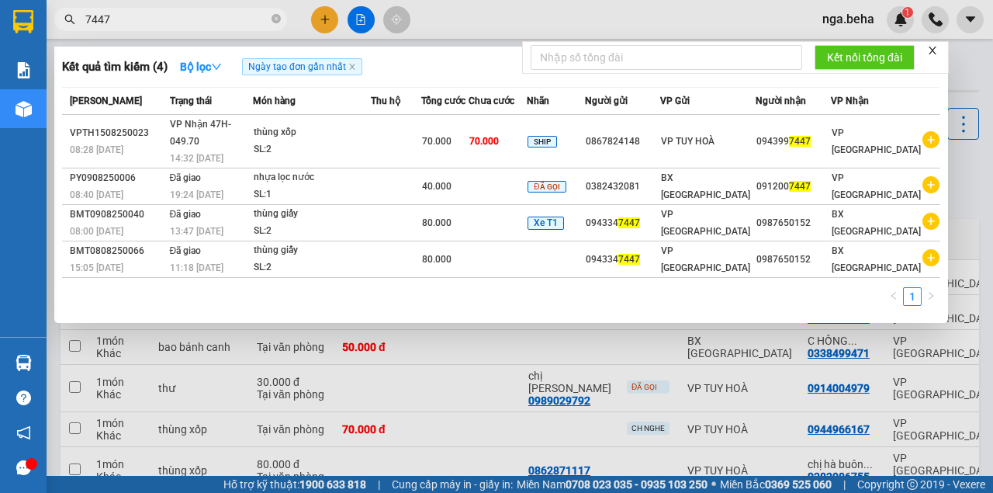
click at [173, 9] on span "7447" at bounding box center [170, 19] width 233 height 23
click at [170, 26] on input "7447" at bounding box center [176, 19] width 183 height 17
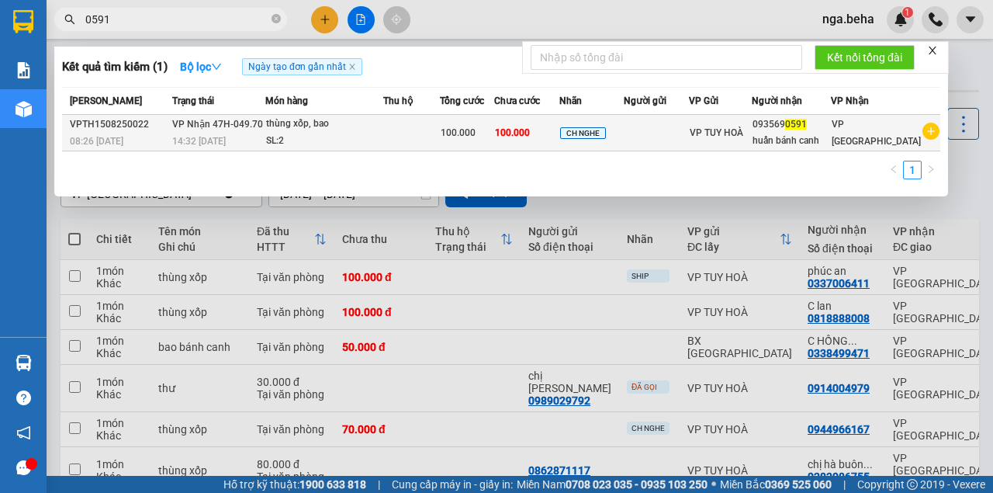
type input "0591"
click at [333, 135] on div "SL: 2" at bounding box center [324, 141] width 116 height 17
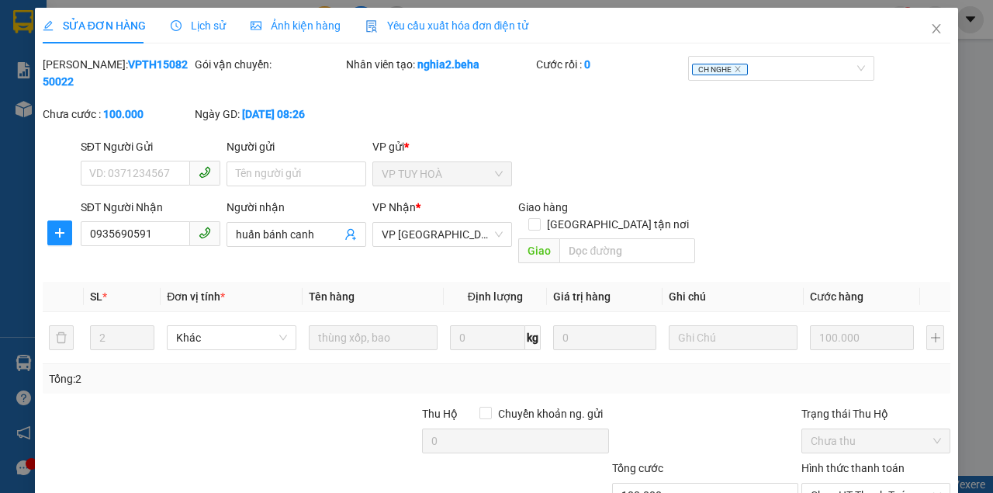
type input "0935690591"
type input "huấn bánh canh"
type input "100.000"
click at [164, 222] on input "0935690591" at bounding box center [135, 233] width 109 height 25
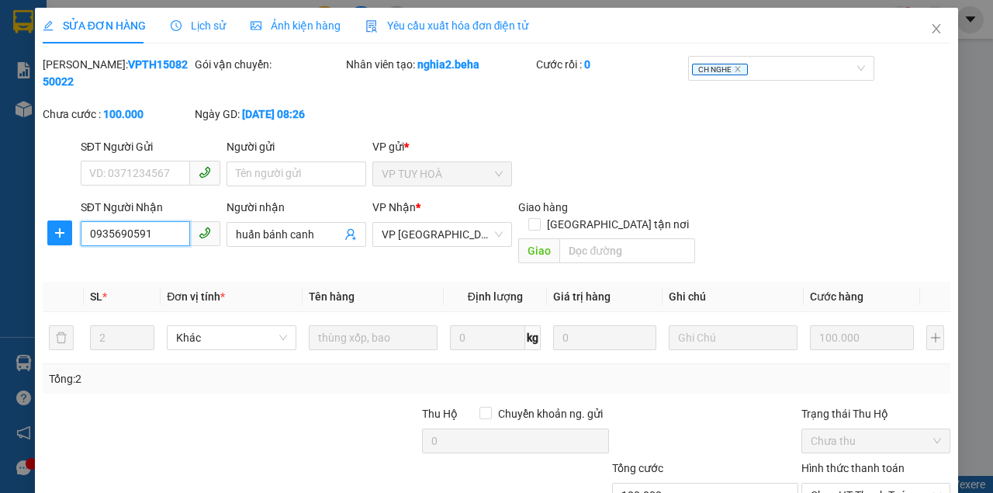
scroll to position [100, 0]
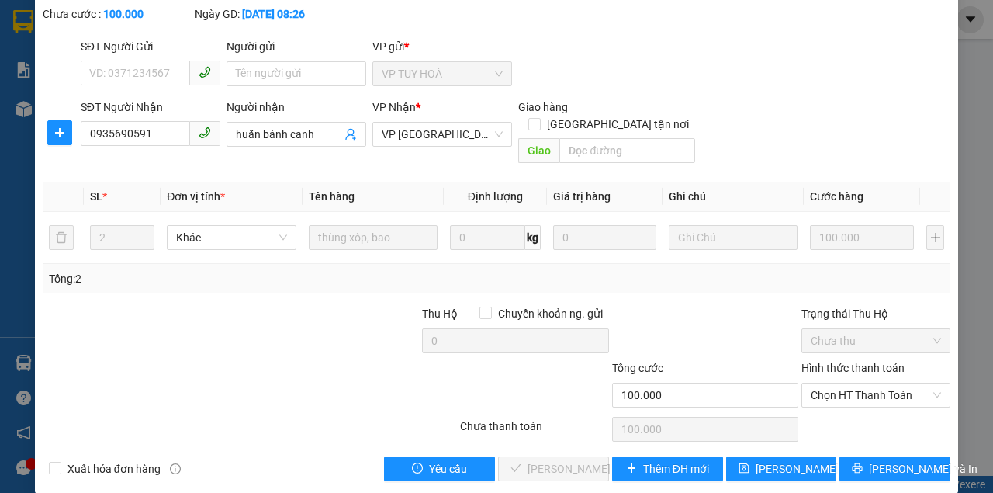
click at [877, 391] on div "Hình thức thanh toán Chọn HT Thanh Toán" at bounding box center [875, 386] width 149 height 54
click at [858, 383] on span "Chọn HT Thanh Toán" at bounding box center [876, 394] width 130 height 23
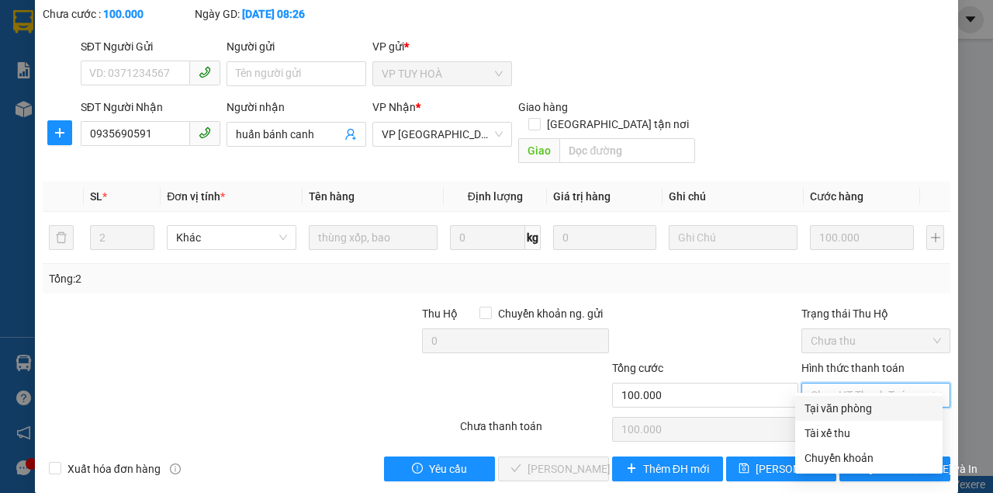
click at [846, 403] on div "Tại văn phòng" at bounding box center [869, 408] width 129 height 17
type input "0"
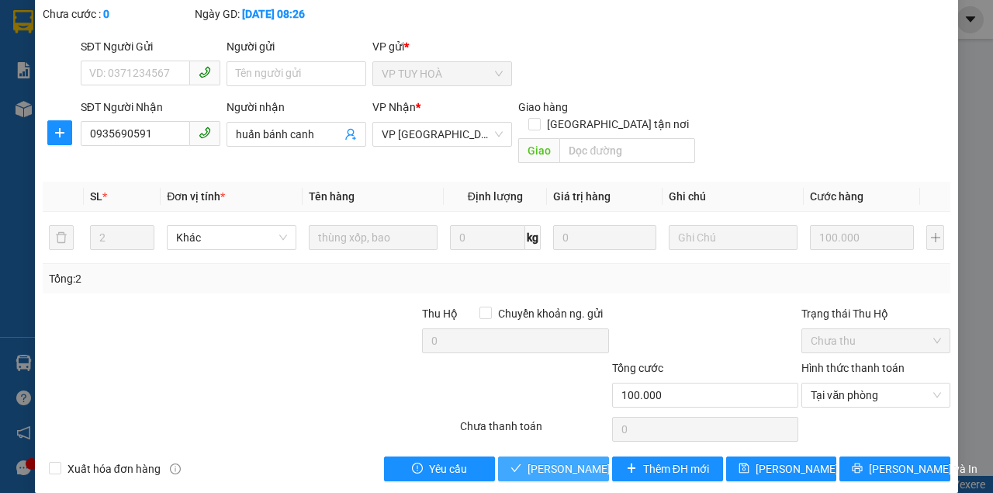
click at [542, 460] on span "[PERSON_NAME] và Giao hàng" at bounding box center [602, 468] width 149 height 17
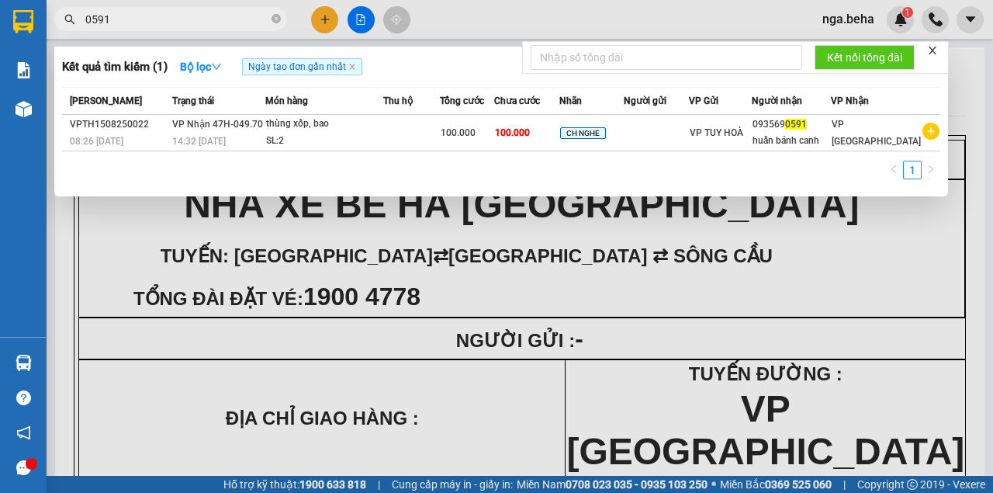
click at [181, 19] on input "0591" at bounding box center [176, 19] width 183 height 17
paste input "702580732"
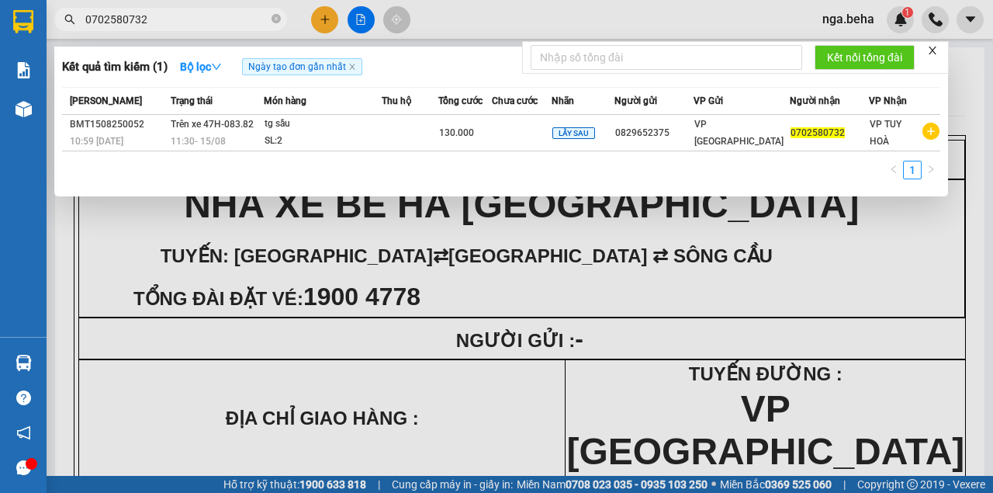
click at [462, 247] on div at bounding box center [496, 246] width 993 height 493
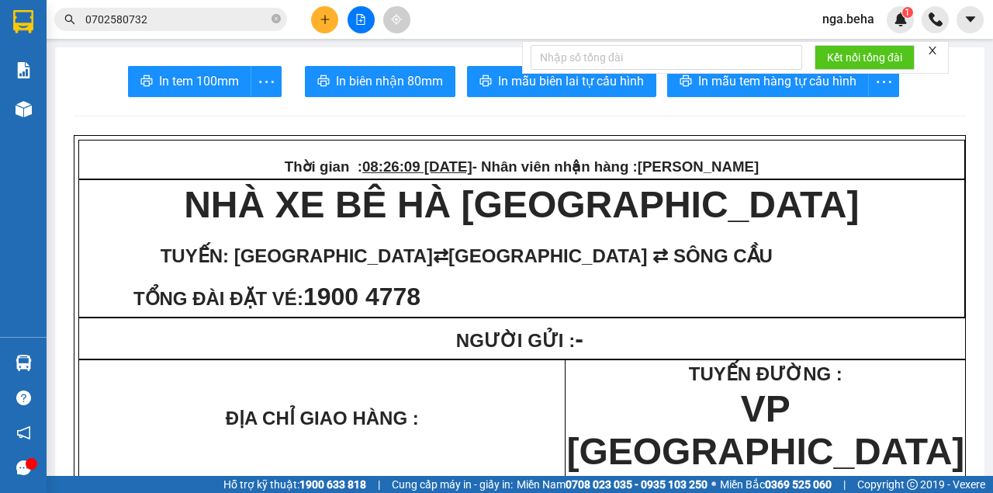
click at [152, 22] on input "0702580732" at bounding box center [176, 19] width 183 height 17
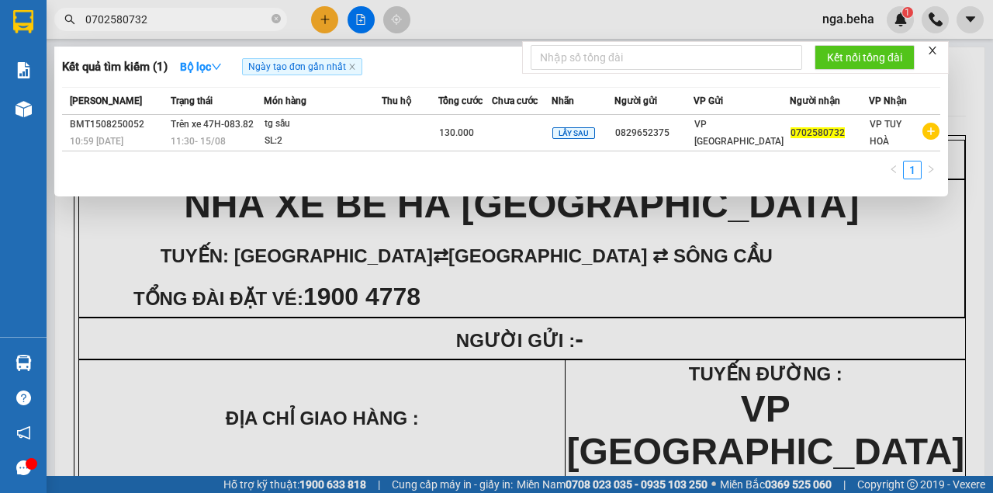
click at [152, 19] on input "0702580732" at bounding box center [176, 19] width 183 height 17
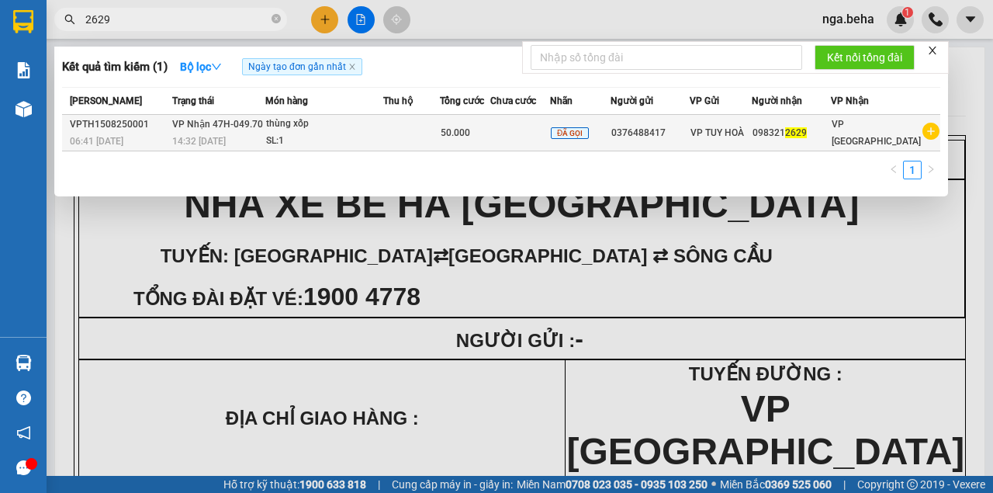
type input "2629"
click at [302, 147] on div "SL: 1" at bounding box center [324, 141] width 116 height 17
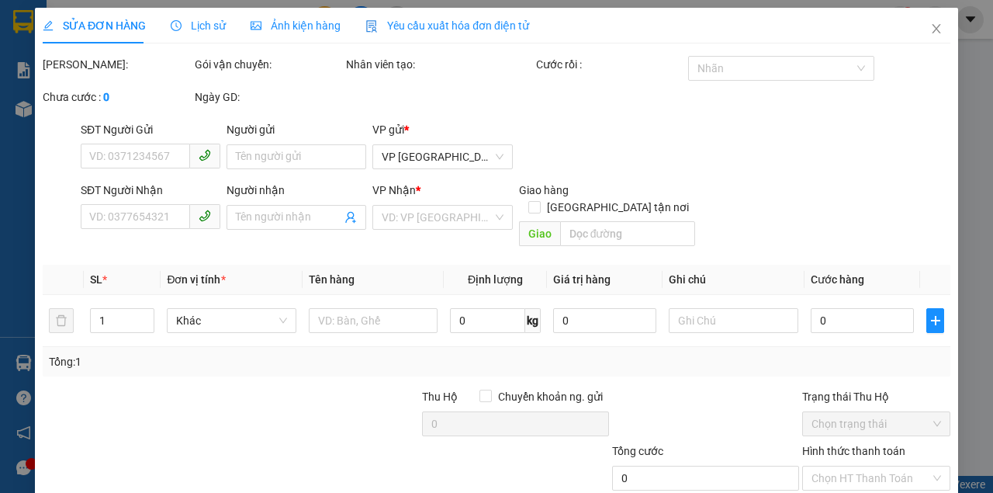
type input "0376488417"
type input "0983212629"
type input "50.000"
type input "0"
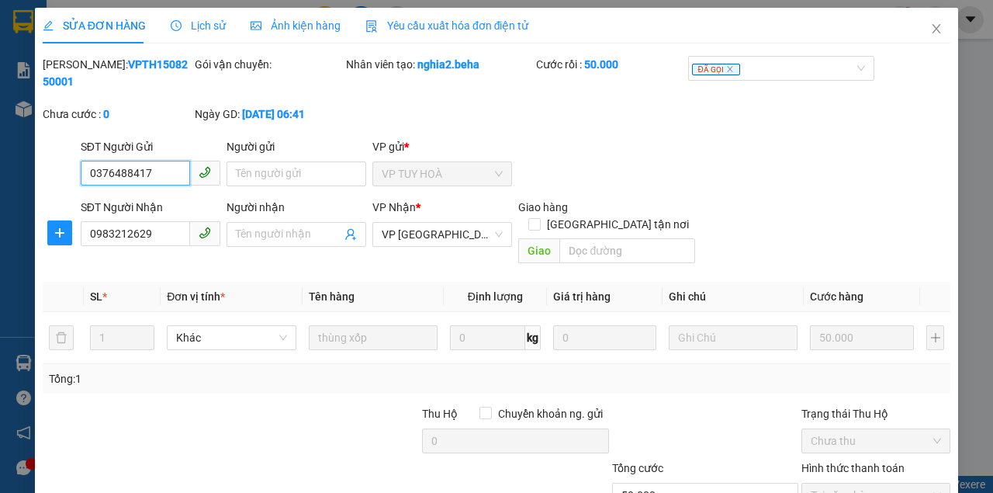
scroll to position [83, 0]
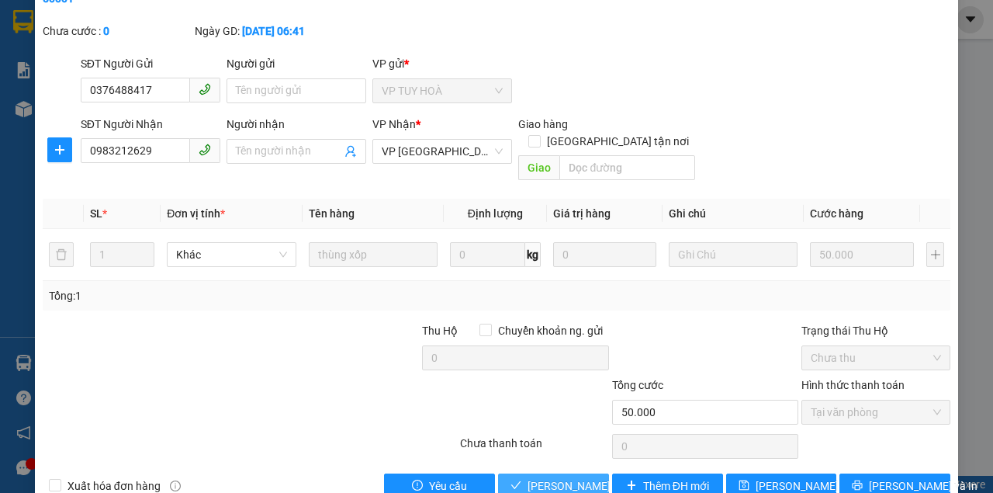
click at [565, 477] on span "[PERSON_NAME] và Giao hàng" at bounding box center [602, 485] width 149 height 17
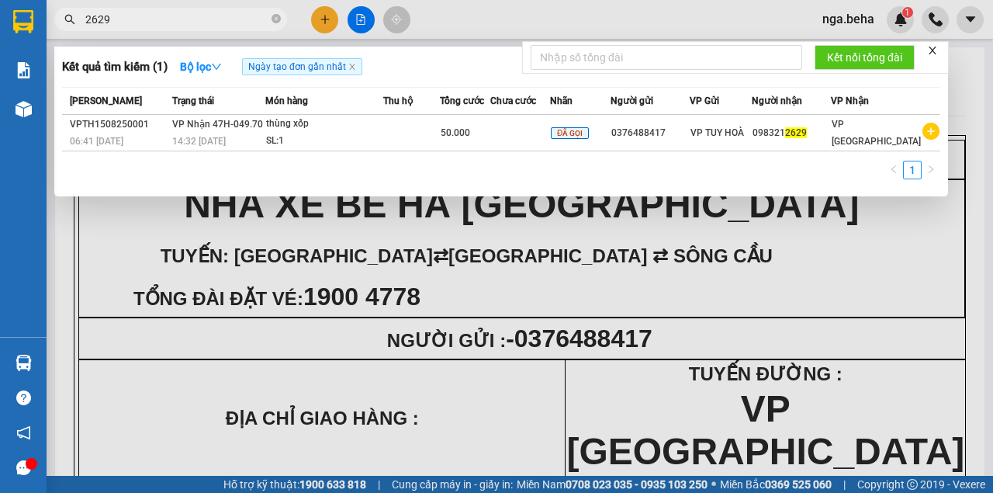
click at [151, 19] on input "2629" at bounding box center [176, 19] width 183 height 17
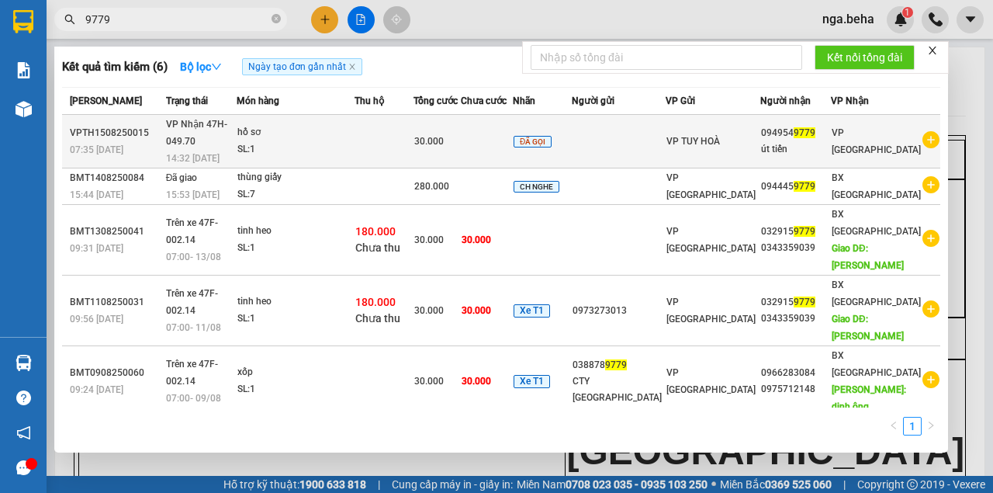
type input "9779"
click at [327, 143] on div "SL: 1" at bounding box center [295, 149] width 116 height 17
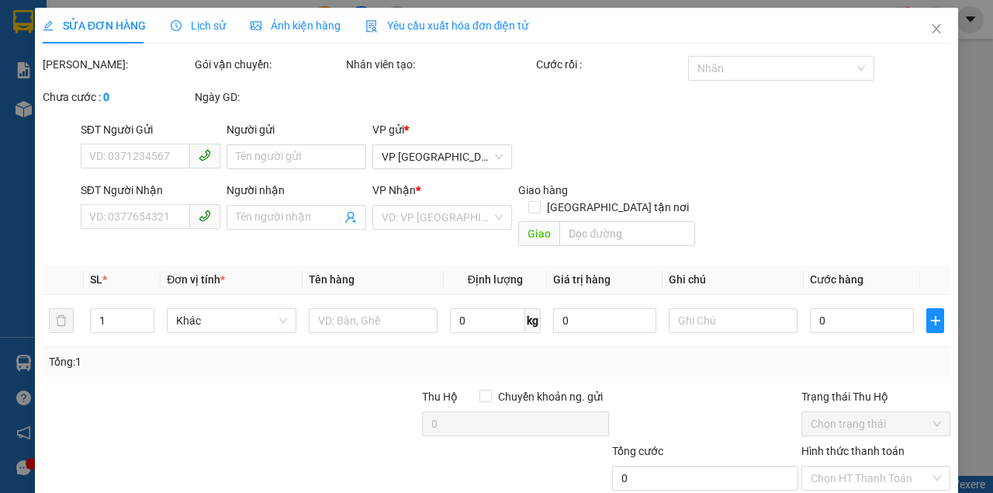
click at [290, 29] on span "Ảnh kiện hàng" at bounding box center [296, 25] width 90 height 12
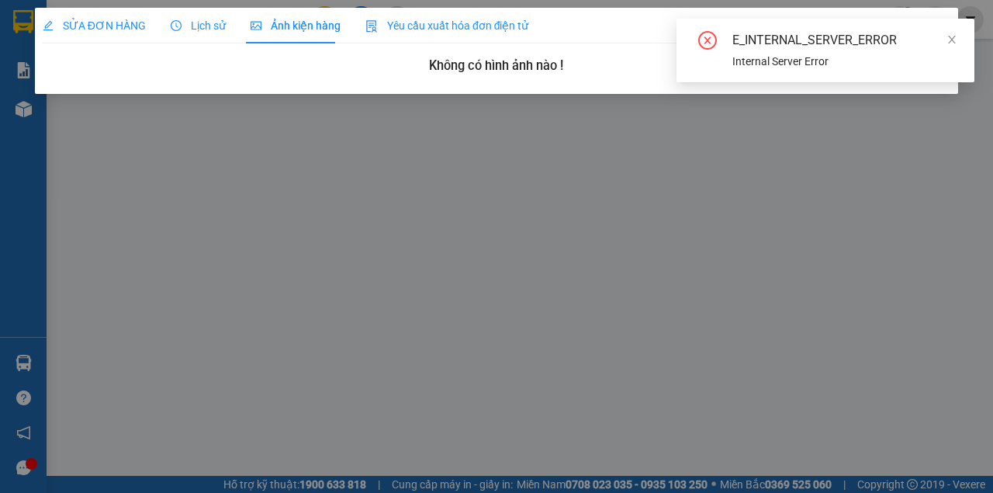
click at [102, 26] on span "SỬA ĐƠN HÀNG" at bounding box center [94, 25] width 103 height 12
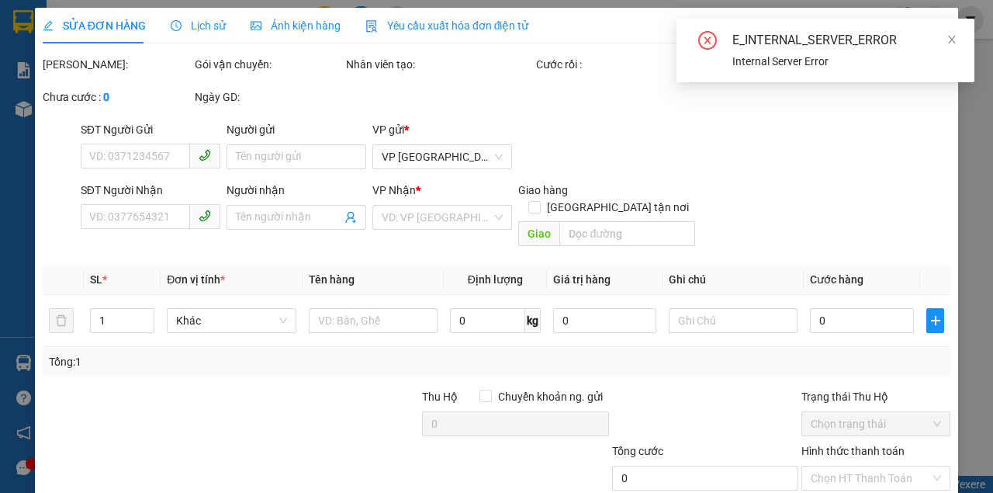
type input "0949549779"
type input "út tiến"
type input "30.000"
type input "0"
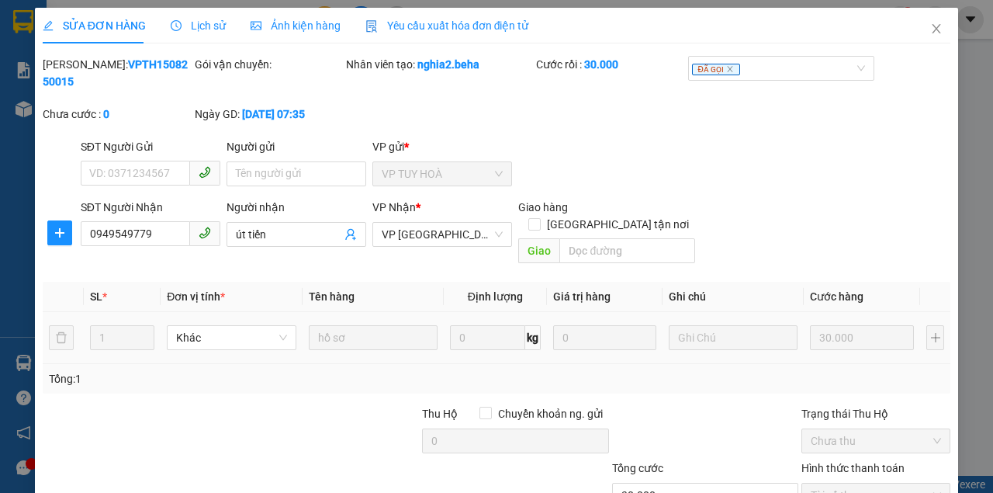
scroll to position [100, 0]
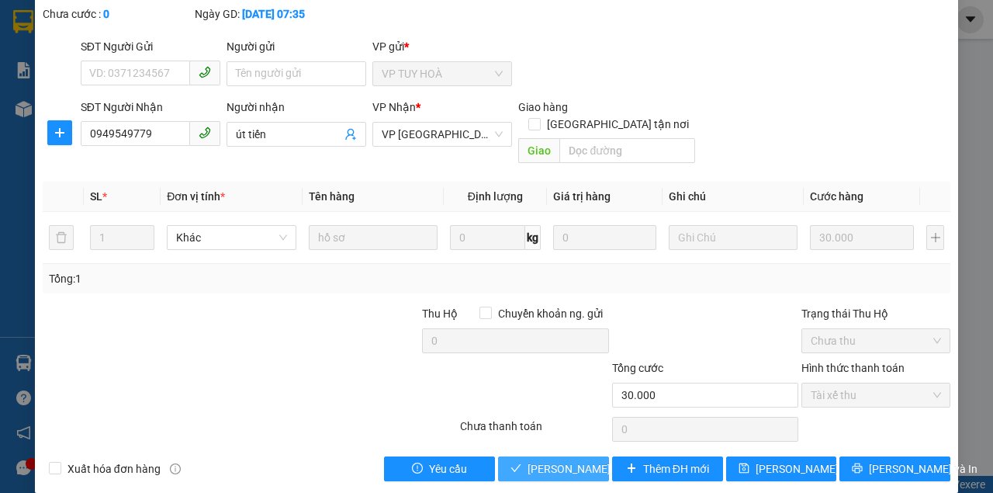
click at [562, 460] on span "[PERSON_NAME] và Giao hàng" at bounding box center [602, 468] width 149 height 17
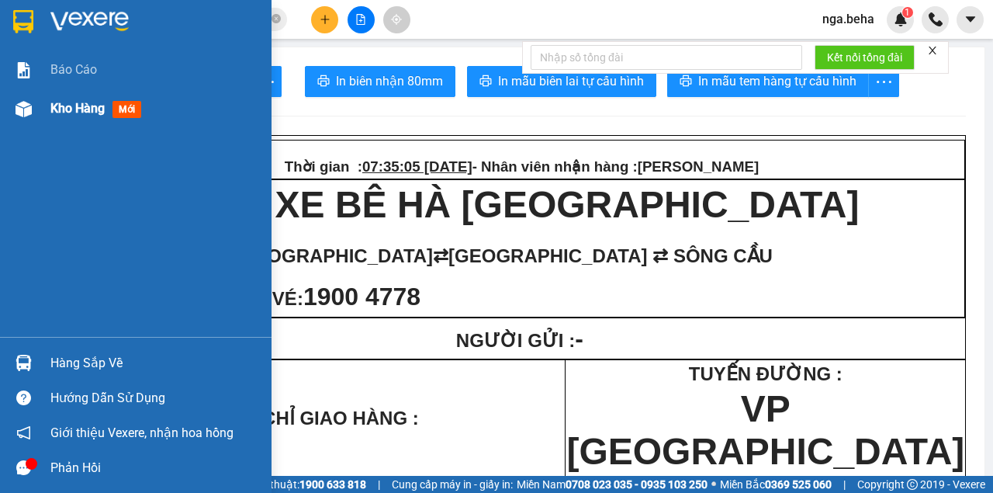
click at [24, 121] on div at bounding box center [23, 108] width 27 height 27
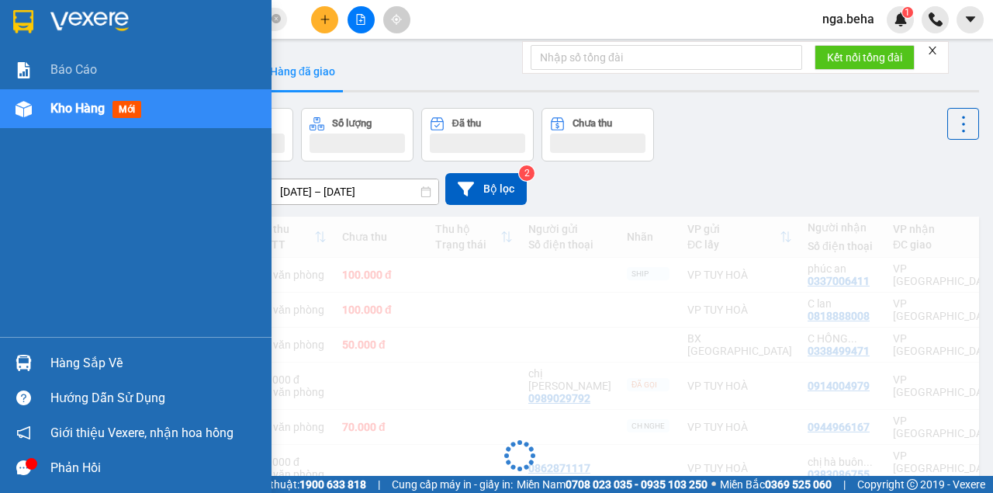
click at [64, 112] on span "Kho hàng" at bounding box center [77, 108] width 54 height 15
